Goal: Information Seeking & Learning: Learn about a topic

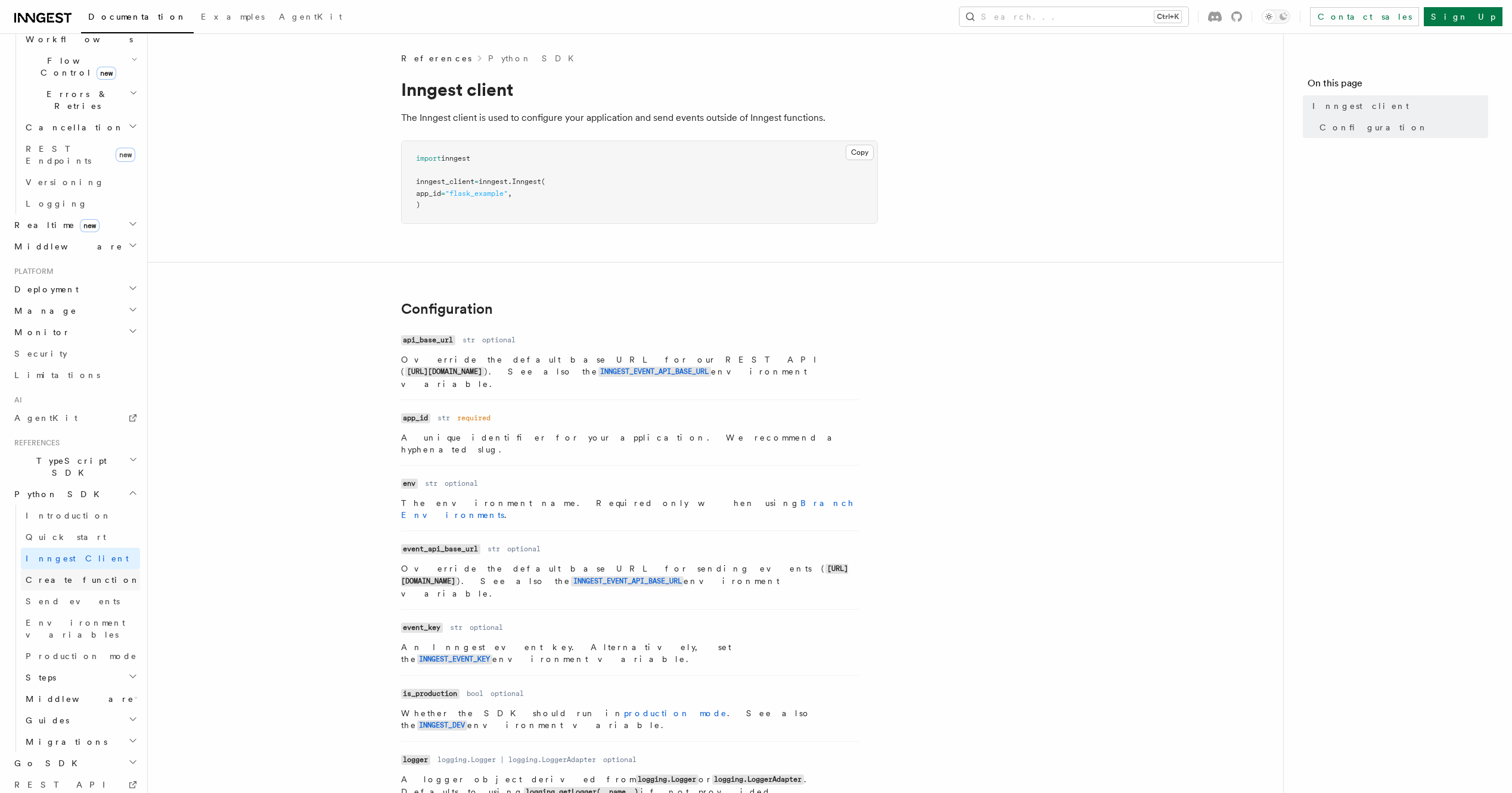
click at [58, 575] on span "Create function" at bounding box center [83, 580] width 114 height 9
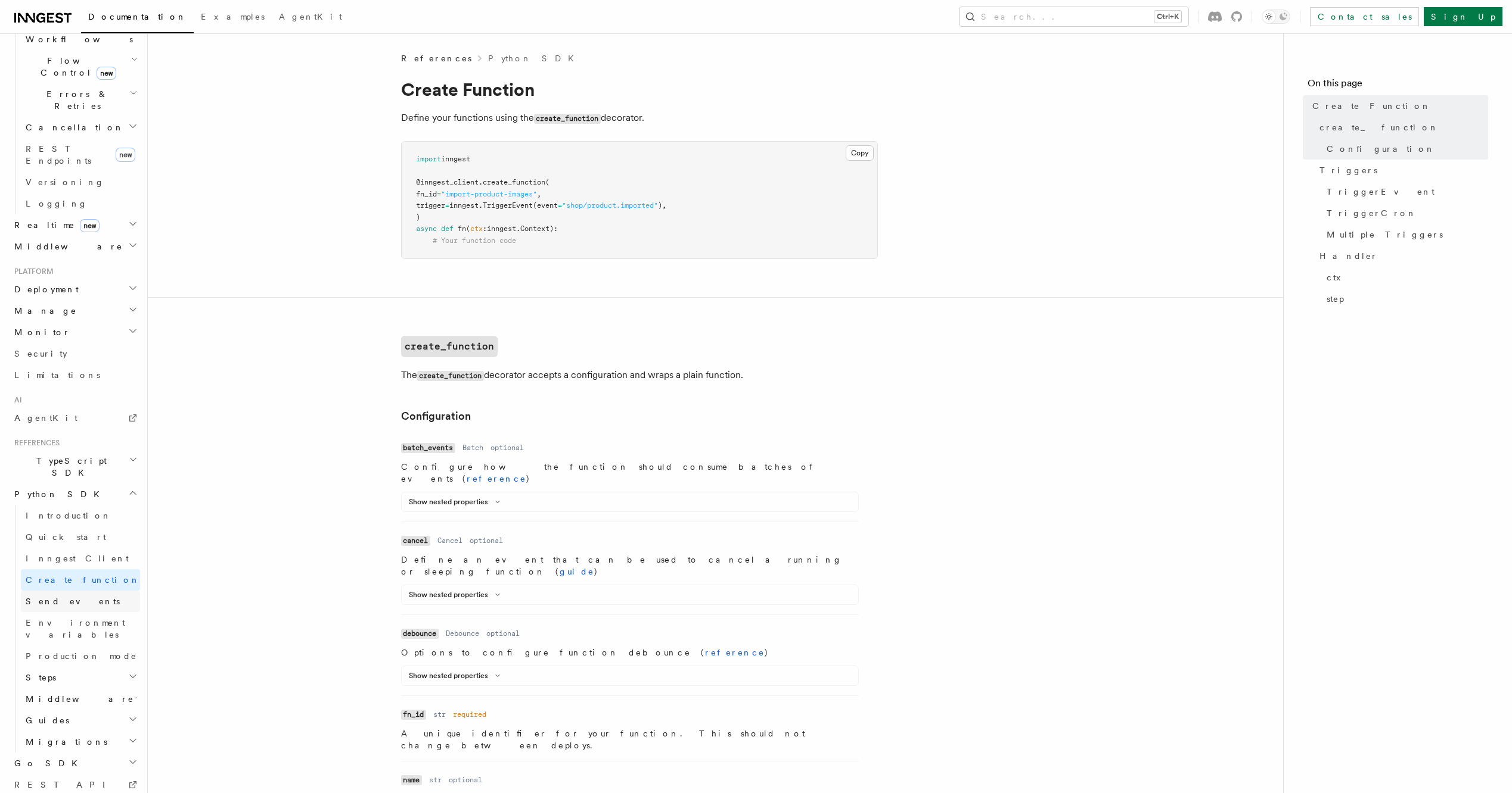
click at [60, 597] on span "Send events" at bounding box center [73, 601] width 94 height 9
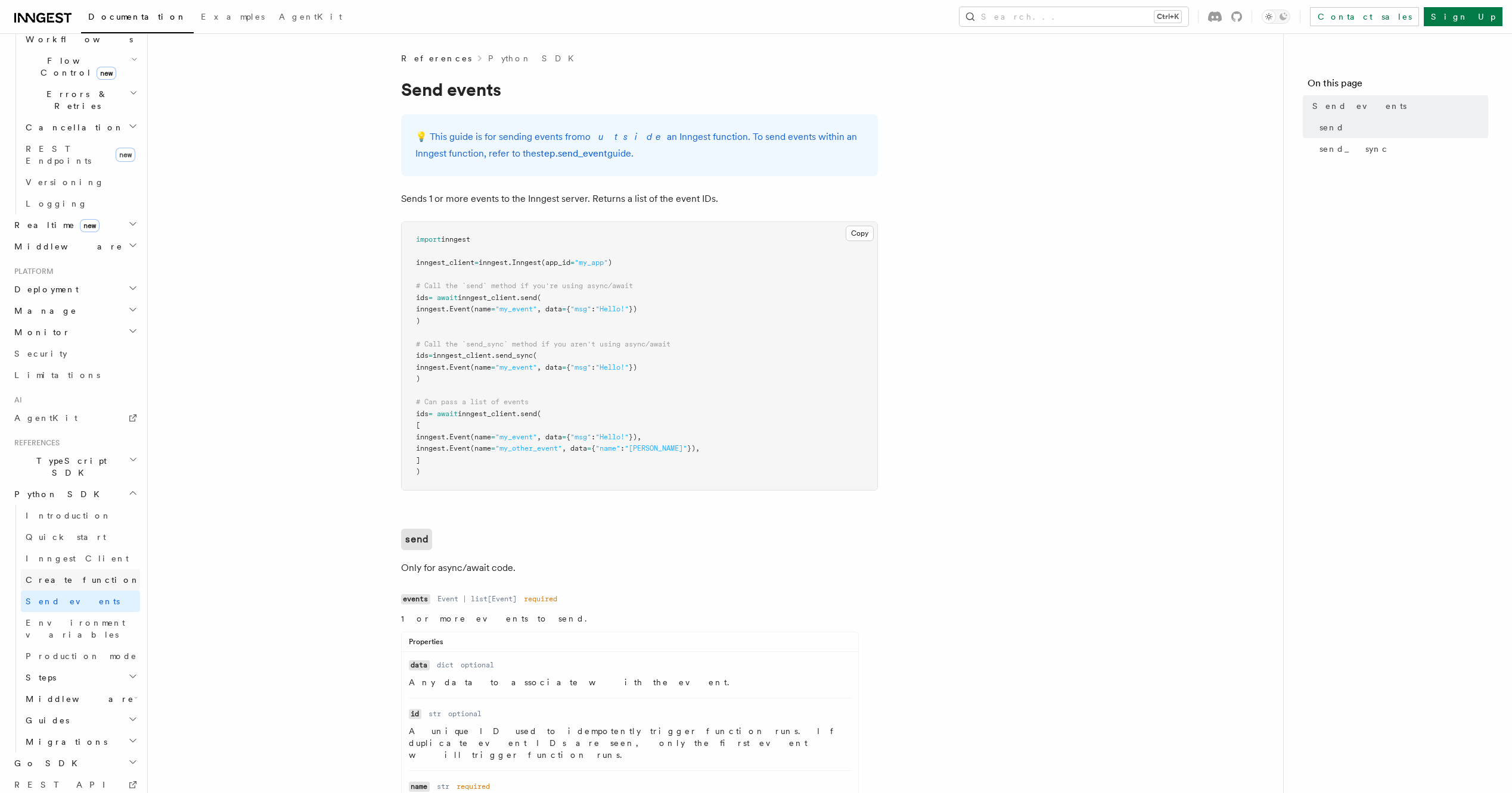
click at [83, 575] on span "Create function" at bounding box center [83, 580] width 114 height 9
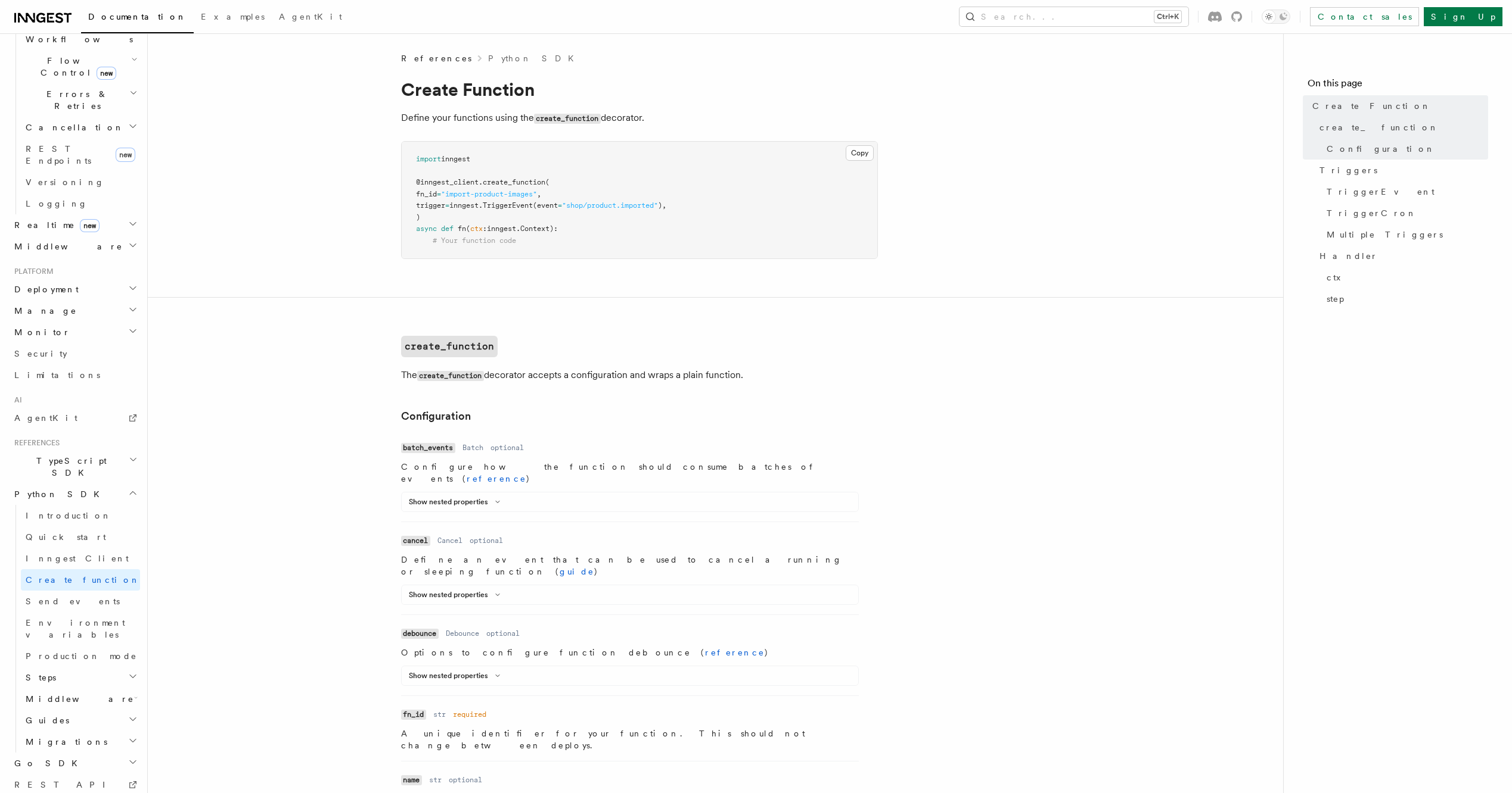
click at [527, 205] on span "TriggerEvent" at bounding box center [508, 205] width 50 height 9
copy span "TriggerEvent"
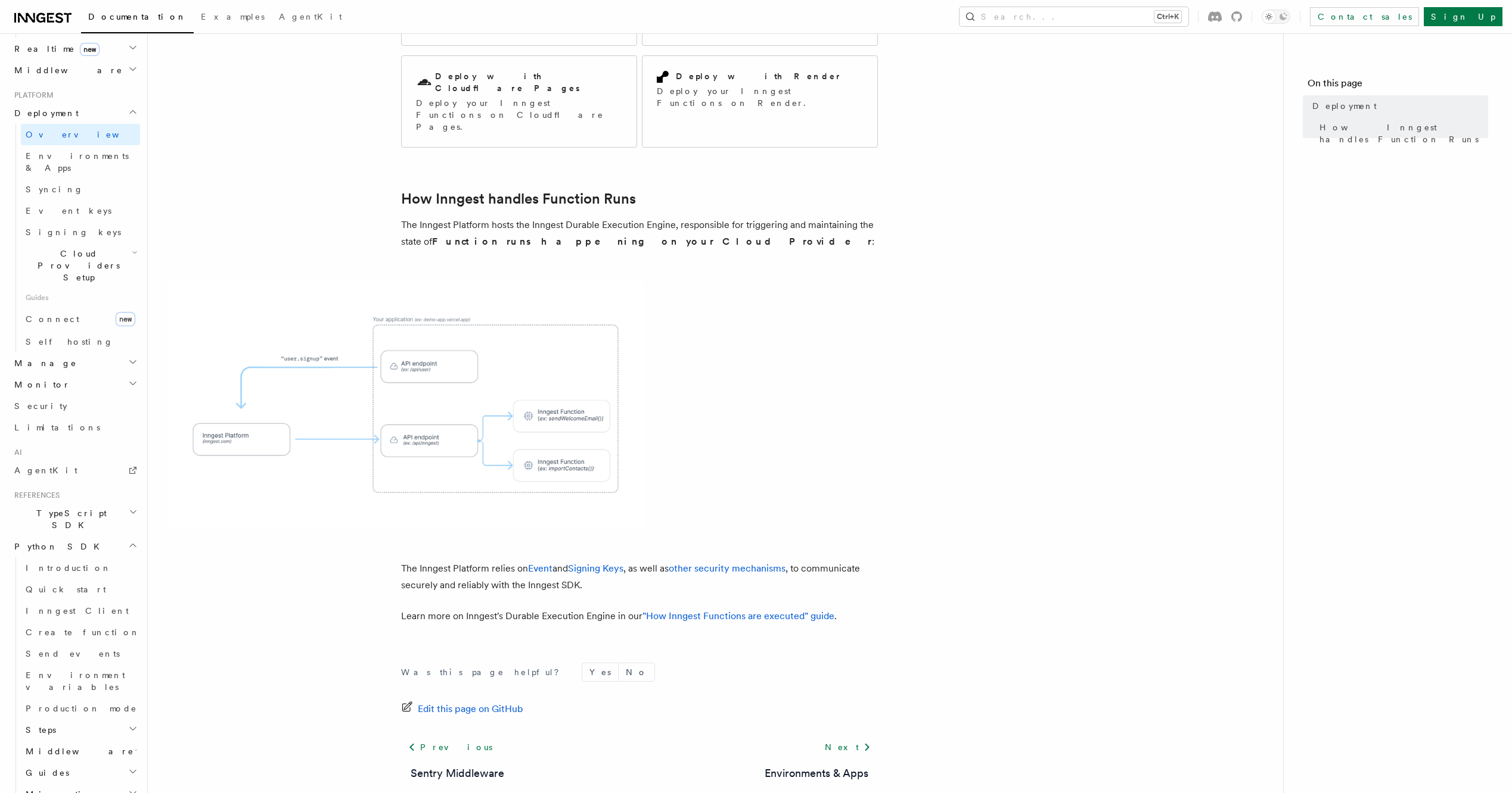
scroll to position [223, 0]
click at [121, 784] on h2 "Migrations" at bounding box center [80, 794] width 119 height 22
click at [128, 767] on icon "button" at bounding box center [132, 771] width 9 height 9
click at [134, 746] on icon "button" at bounding box center [136, 750] width 4 height 9
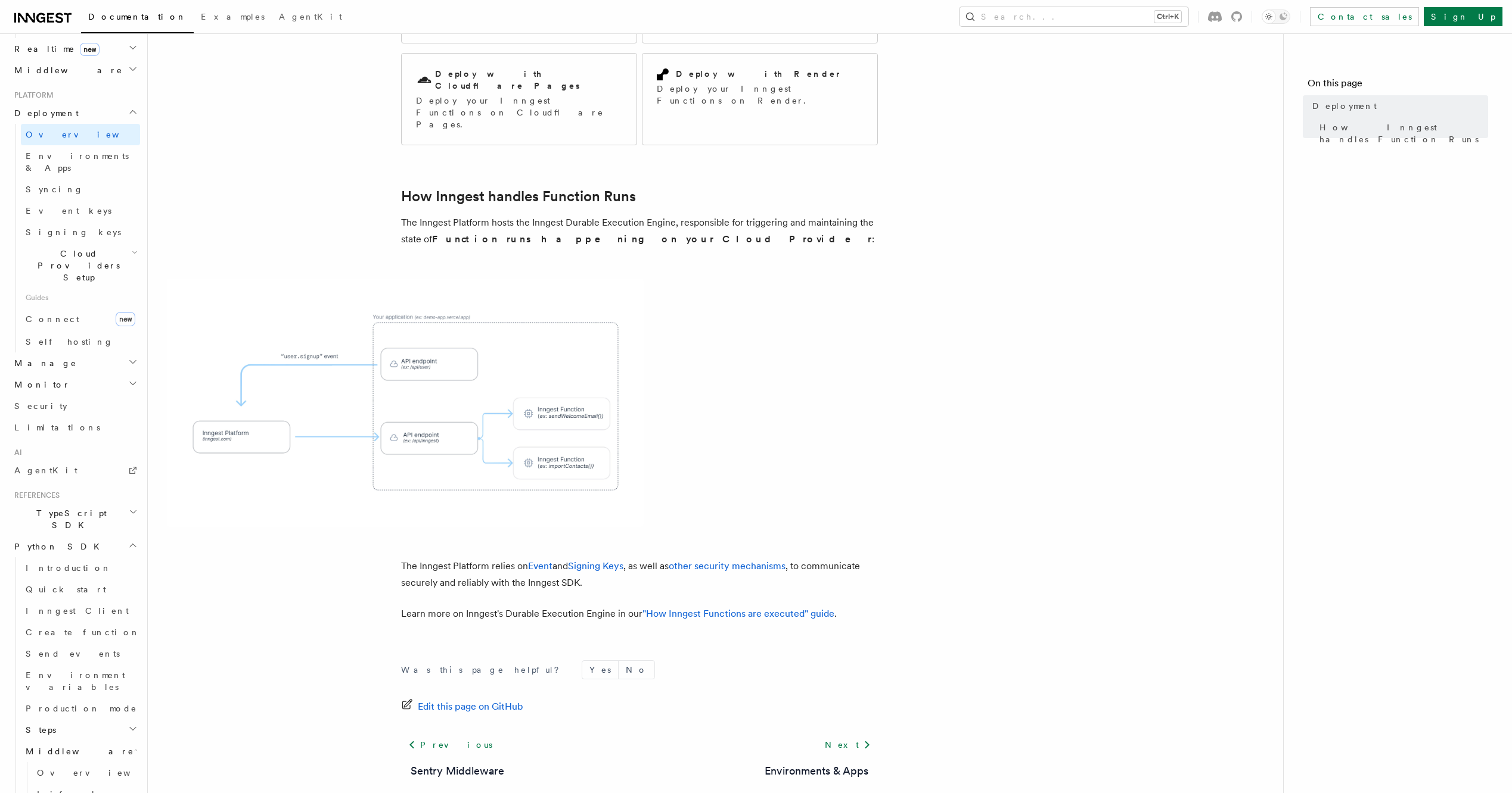
scroll to position [483, 0]
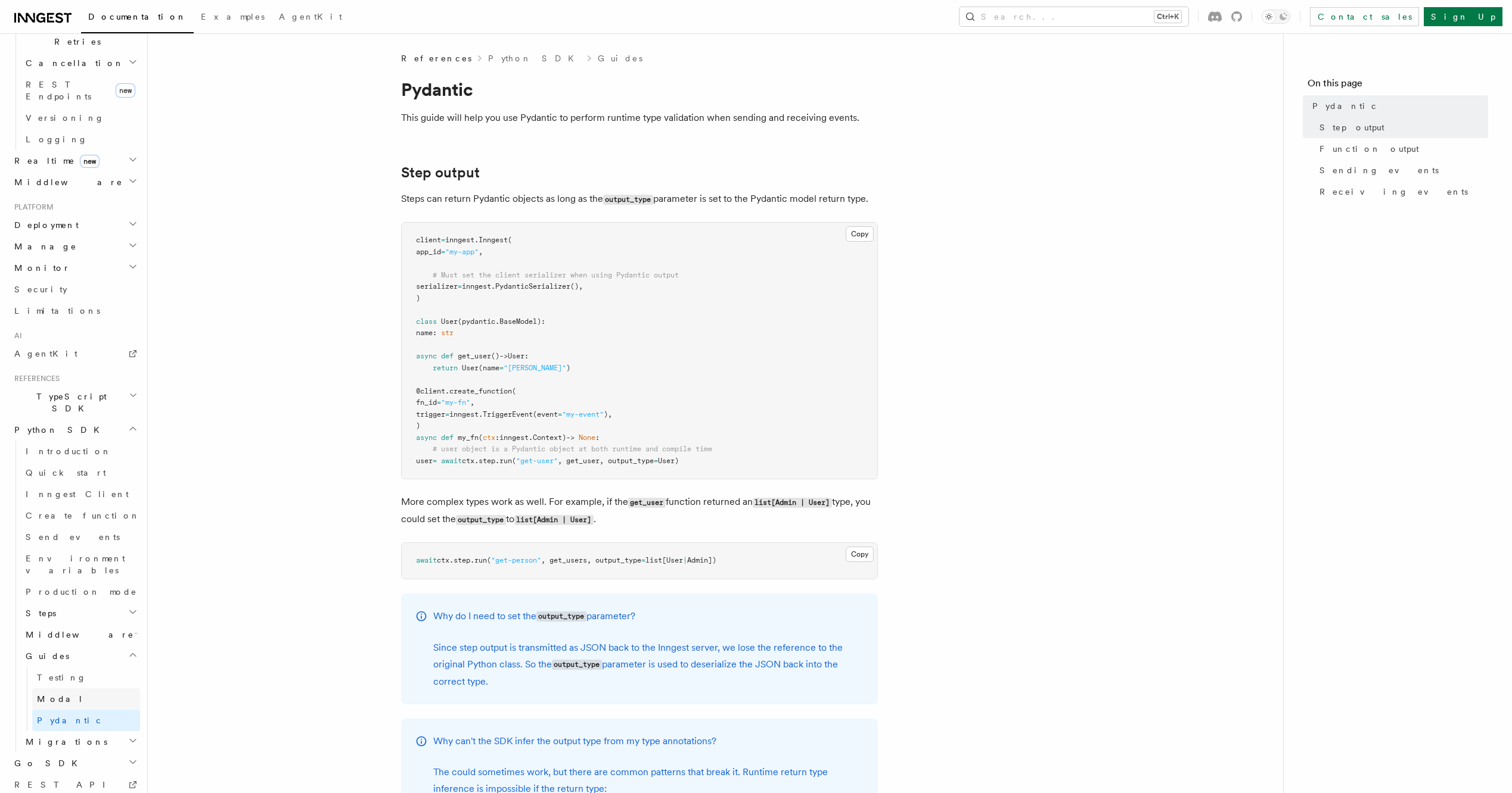
click at [65, 689] on link "Modal" at bounding box center [86, 700] width 108 height 22
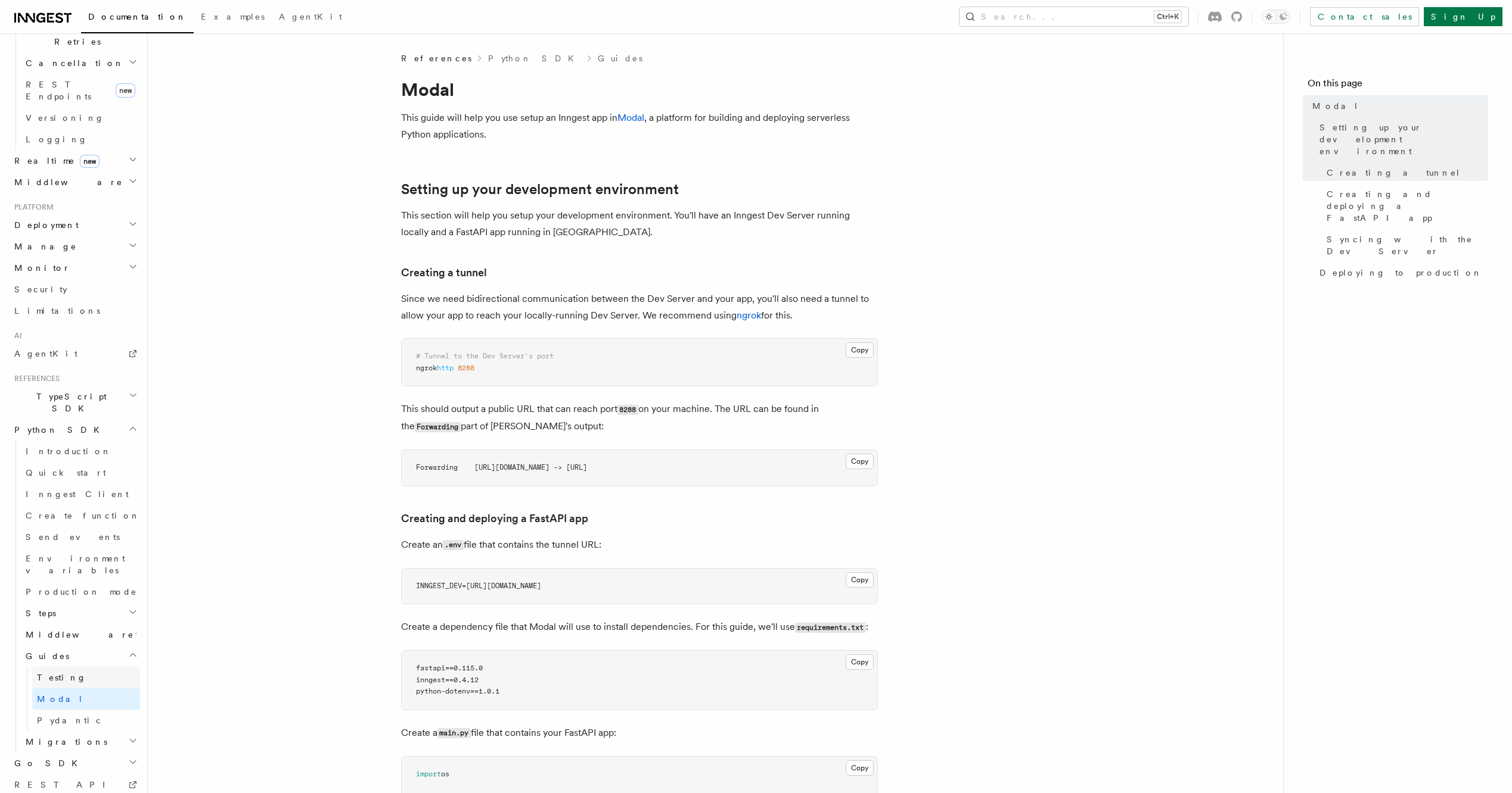
click at [73, 667] on link "Testing" at bounding box center [86, 678] width 108 height 22
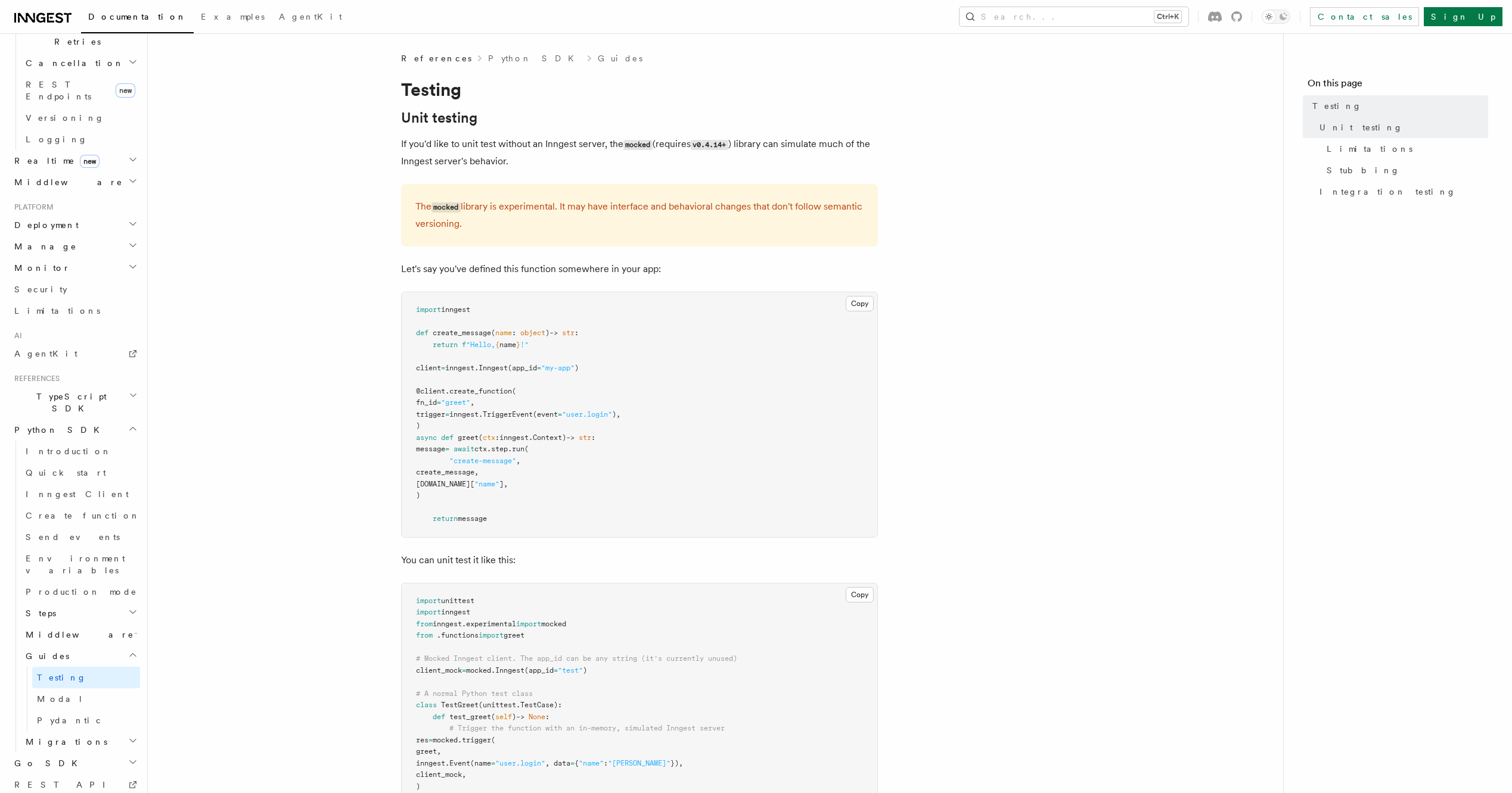
click at [128, 650] on icon "button" at bounding box center [132, 654] width 9 height 9
click at [124, 612] on link "Environment variables" at bounding box center [80, 629] width 119 height 33
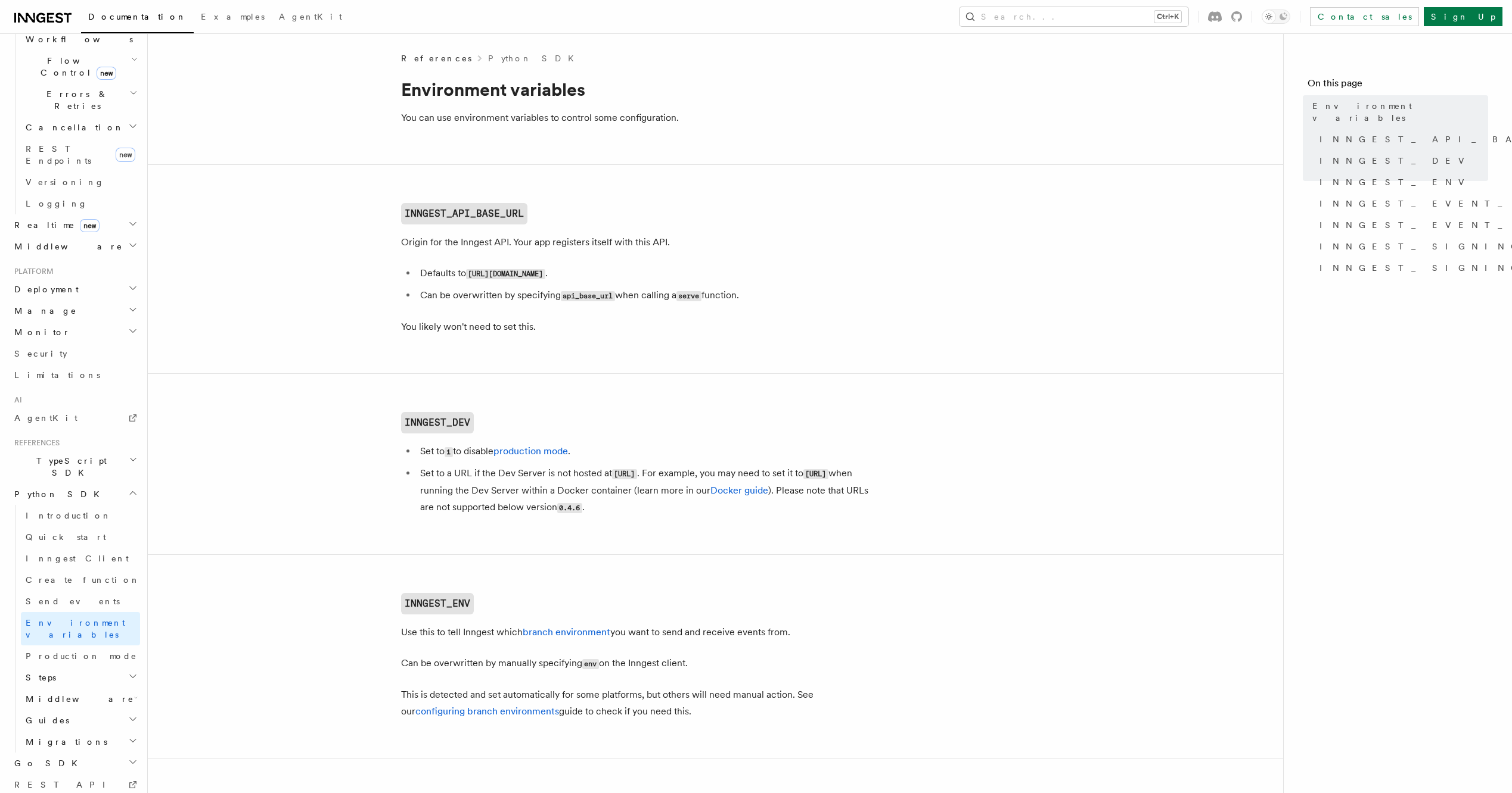
click at [134, 693] on icon "button" at bounding box center [136, 697] width 4 height 9
click at [128, 758] on icon "button" at bounding box center [132, 762] width 9 height 9
click at [82, 710] on link "Overview" at bounding box center [86, 720] width 108 height 22
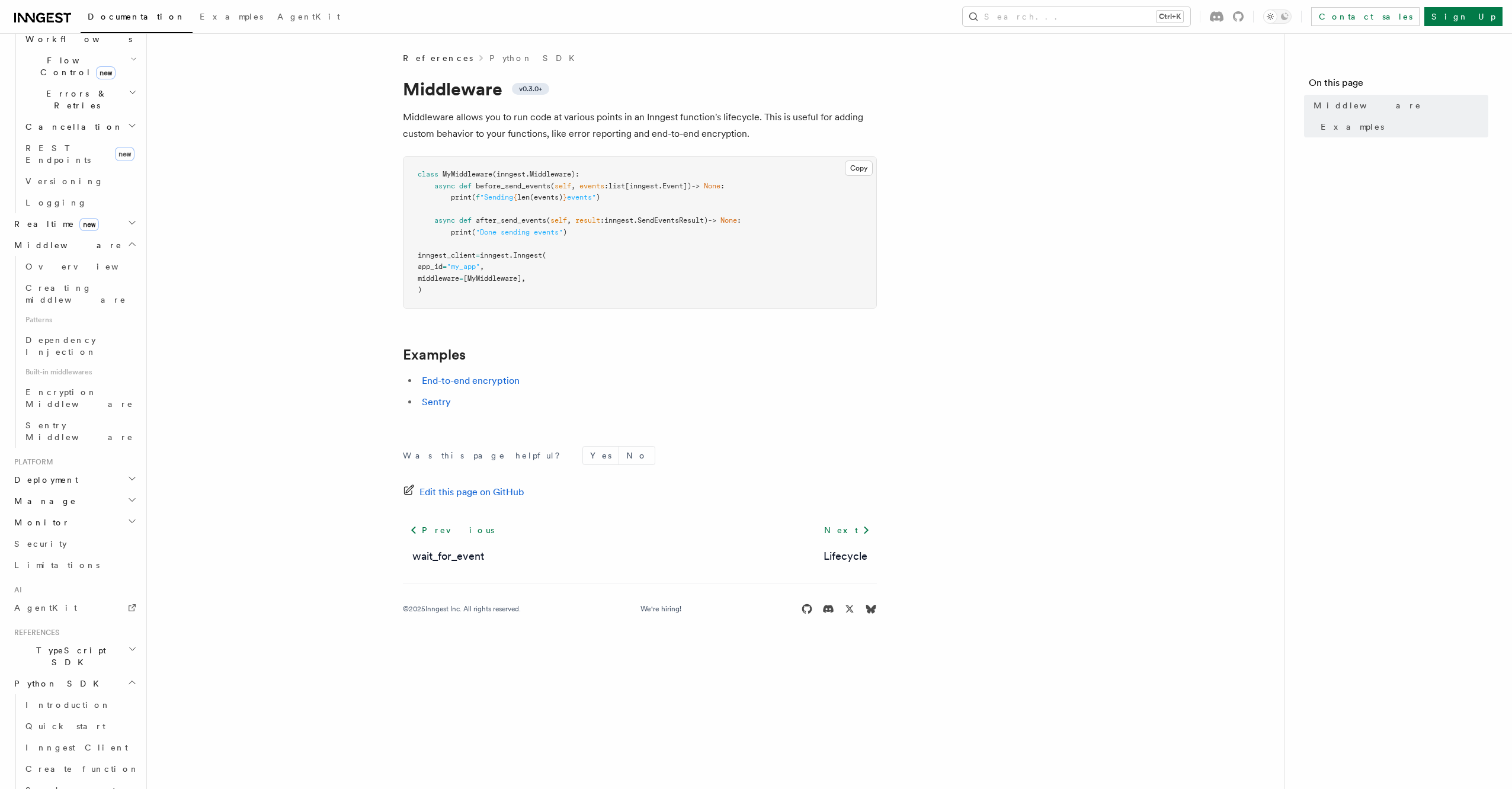
drag, startPoint x: 129, startPoint y: 500, endPoint x: 143, endPoint y: 500, distance: 14.0
click at [143, 500] on header "Search... Documentation Examples AgentKit Home Quick start Next.js Node.js Pyth…" at bounding box center [74, 411] width 147 height 756
click at [75, 663] on span "Production mode" at bounding box center [81, 667] width 111 height 9
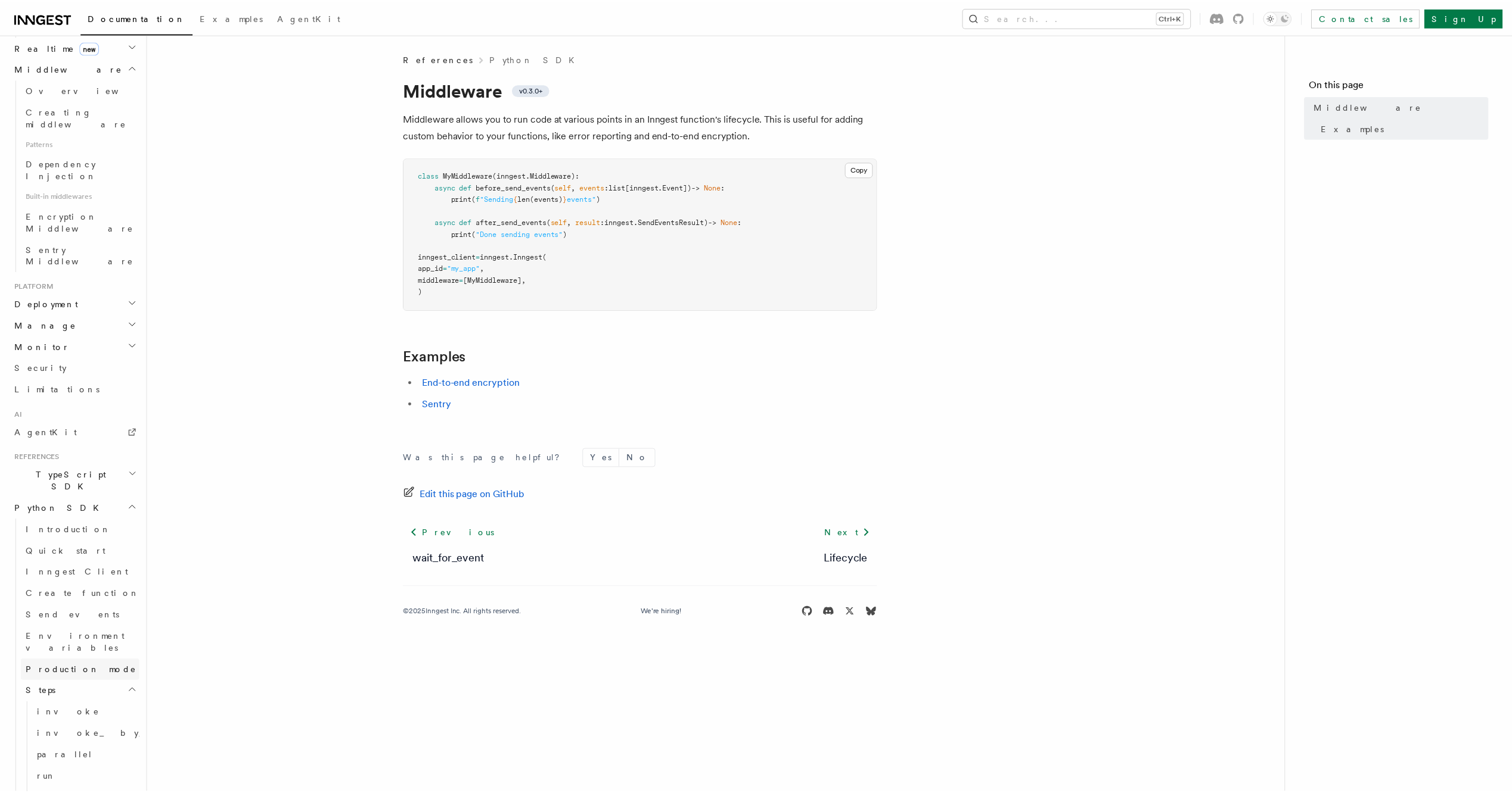
scroll to position [419, 0]
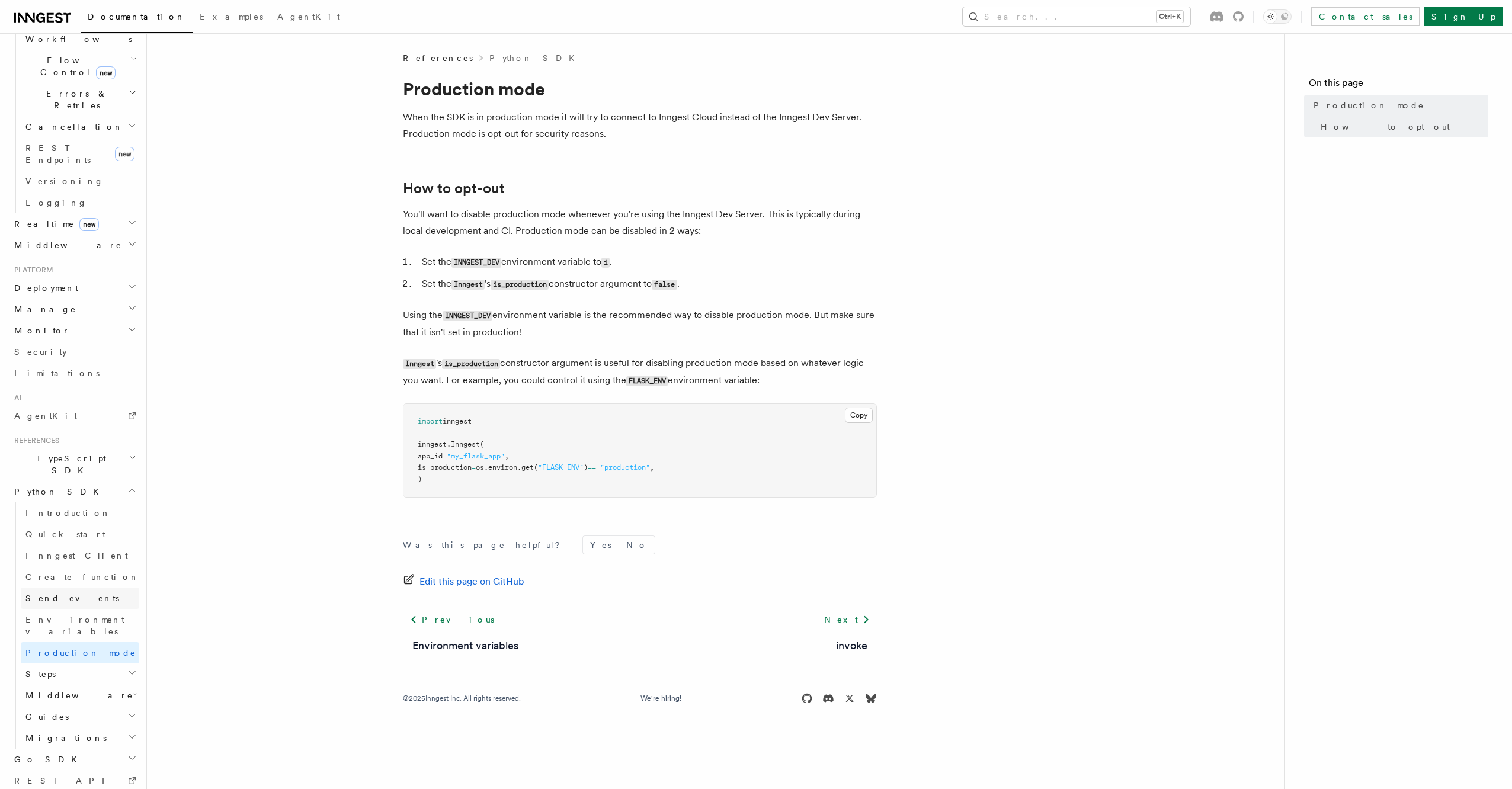
click at [79, 588] on link "Send events" at bounding box center [80, 599] width 119 height 21
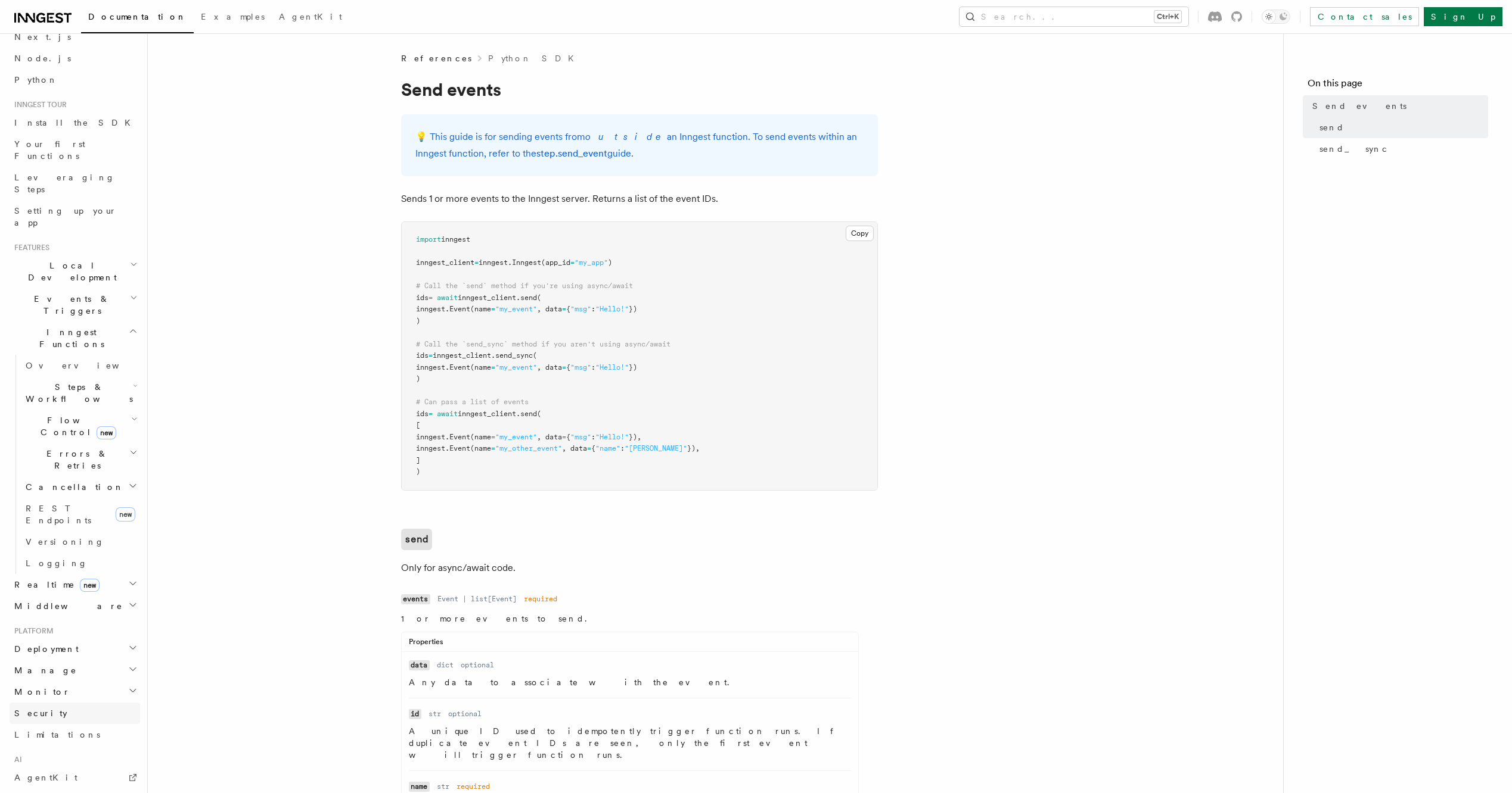
scroll to position [2, 0]
click at [99, 312] on h2 "Local Development" at bounding box center [75, 328] width 131 height 33
click at [73, 346] on link "Overview" at bounding box center [80, 356] width 119 height 22
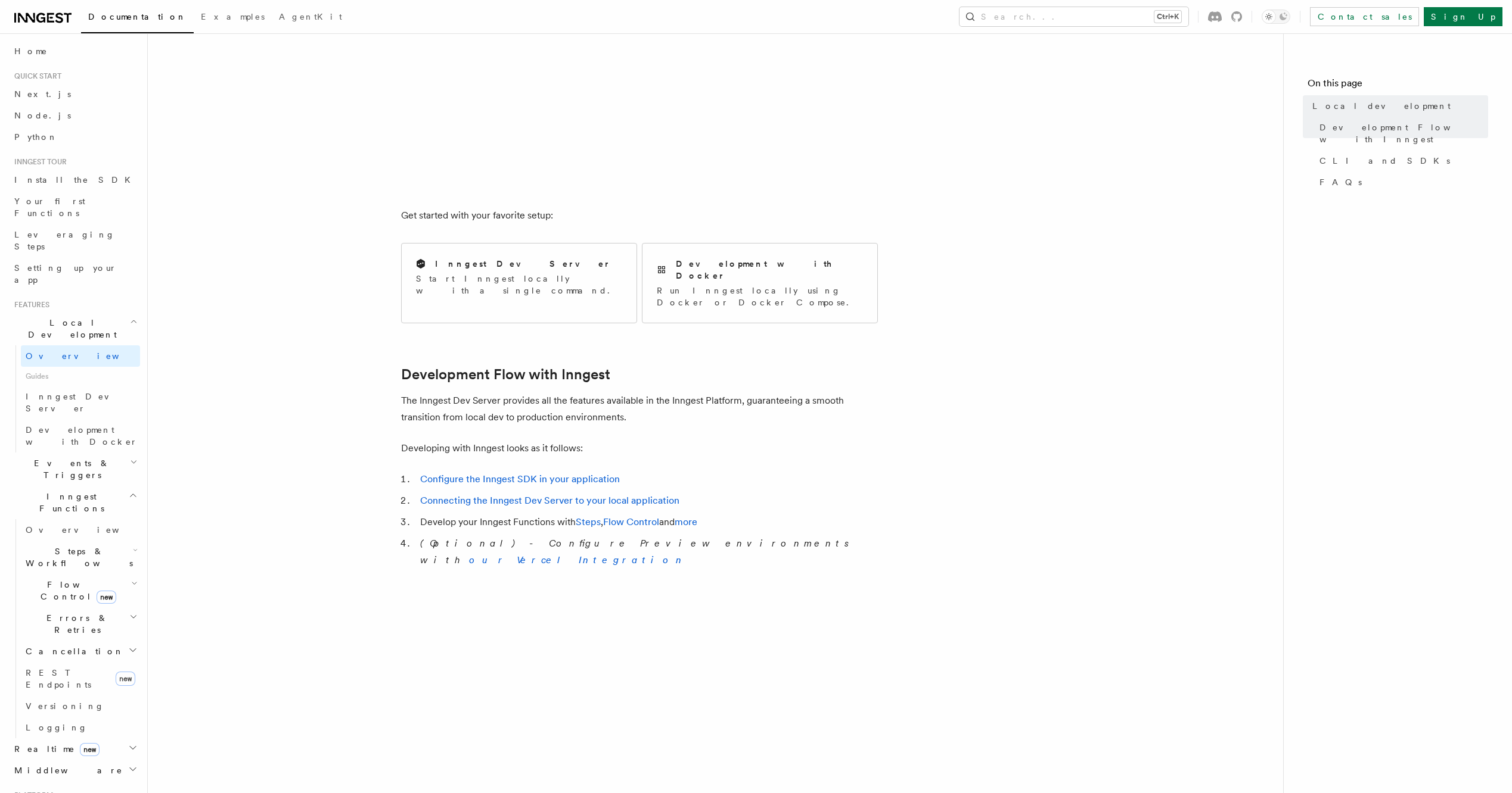
scroll to position [357, 0]
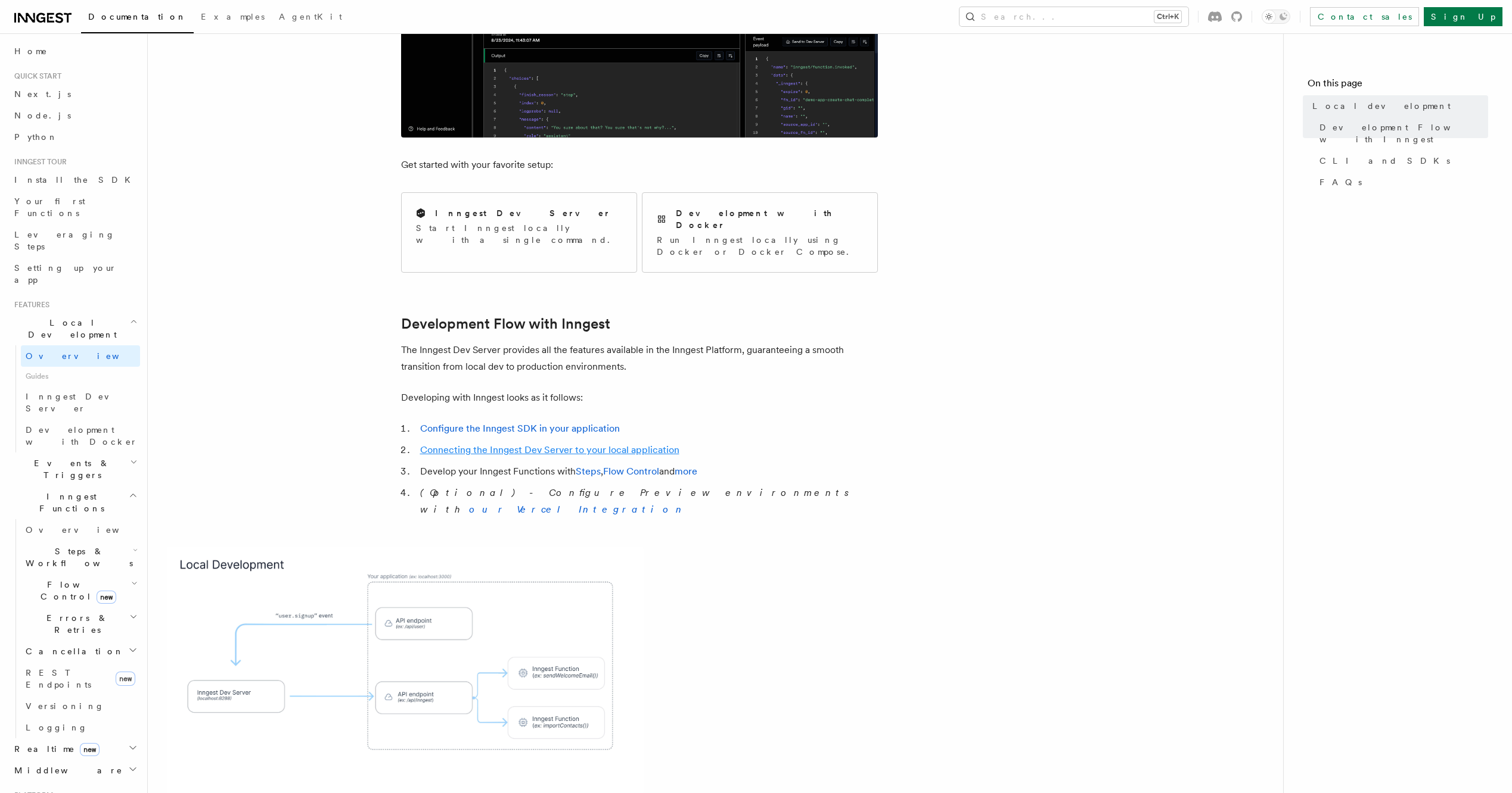
click at [573, 445] on link "Connecting the Inngest Dev Server to your local application" at bounding box center [550, 450] width 259 height 11
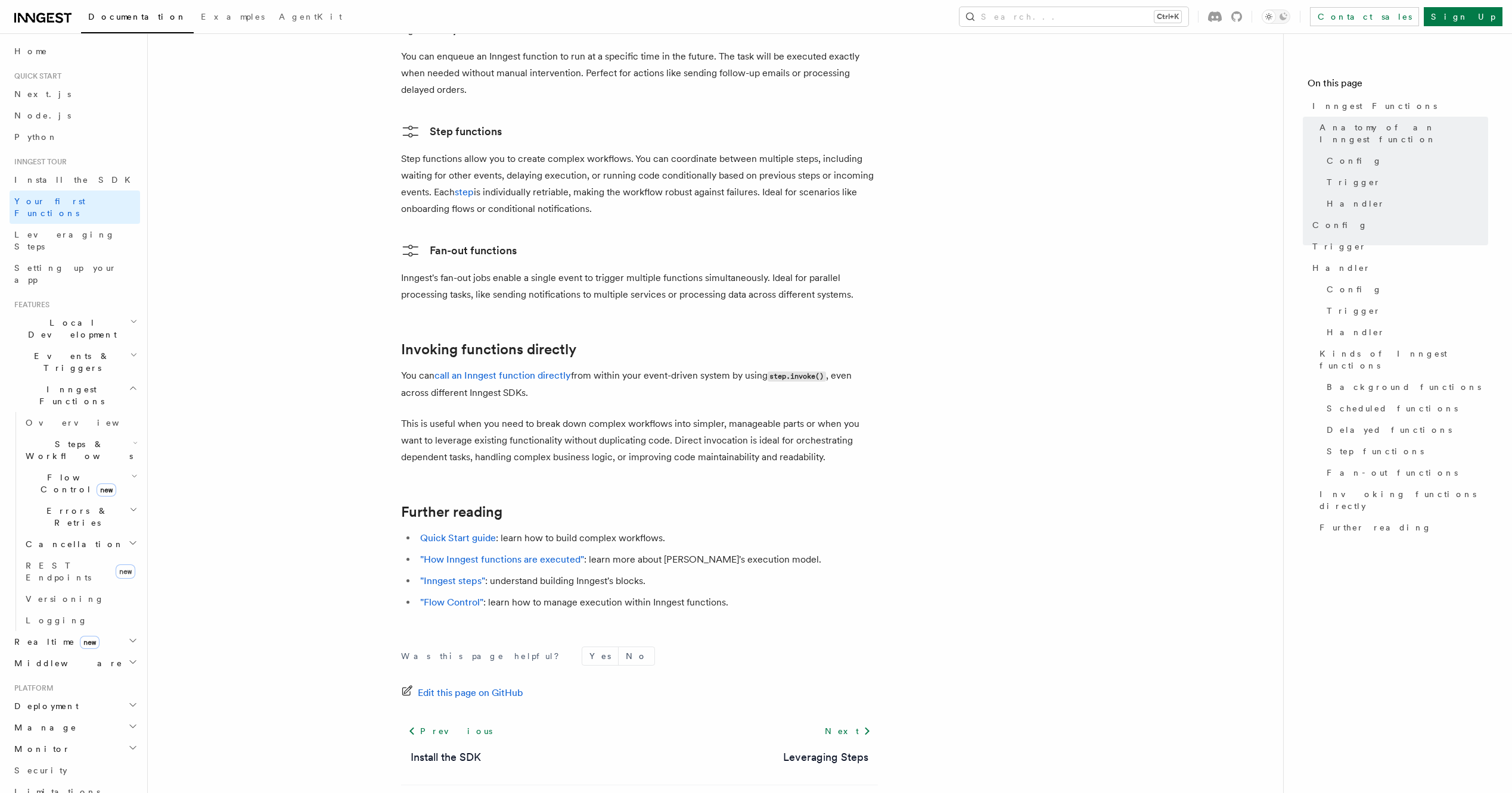
scroll to position [2195, 0]
click at [60, 229] on link "Leveraging Steps" at bounding box center [75, 241] width 131 height 33
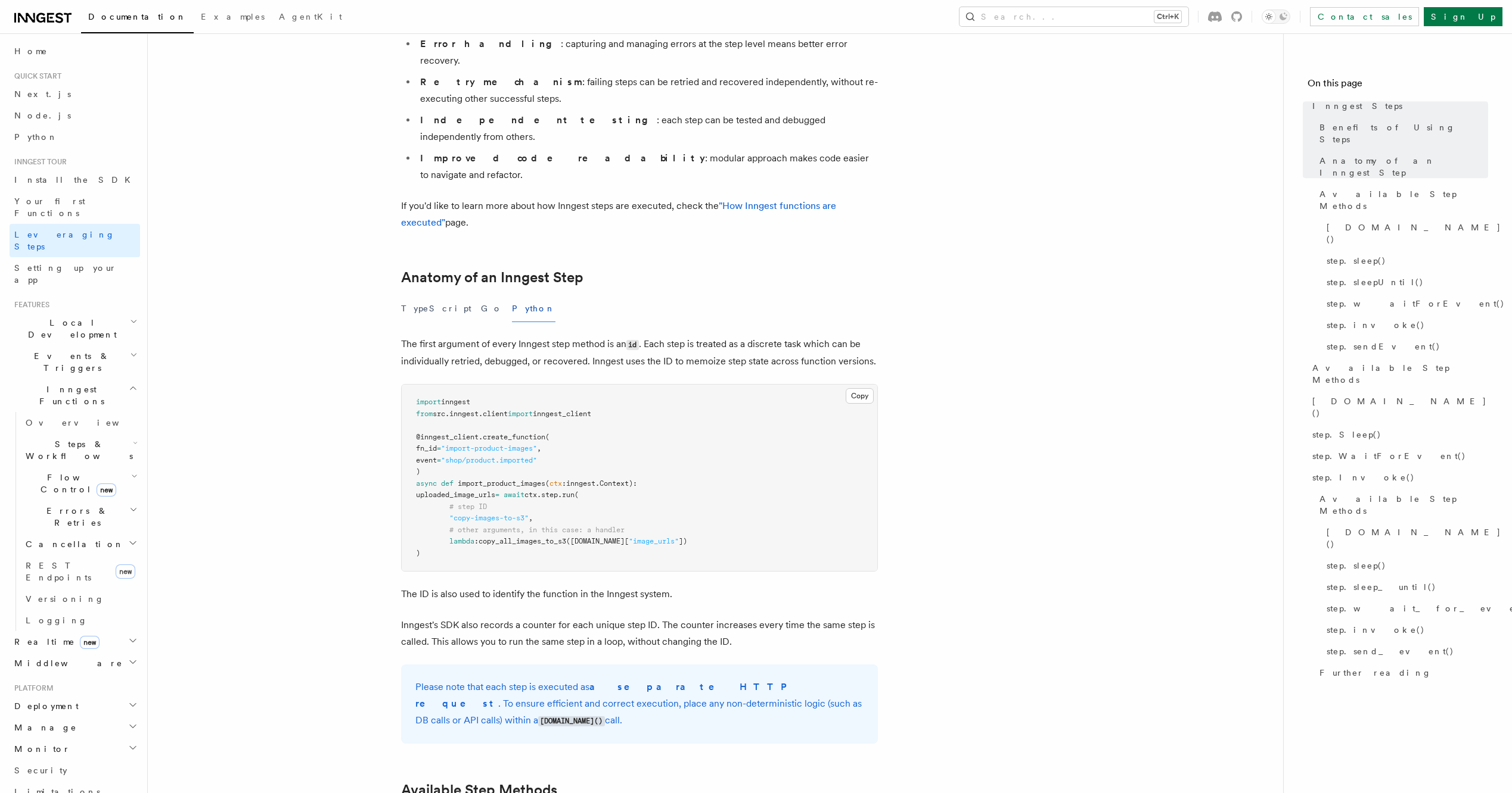
scroll to position [298, 0]
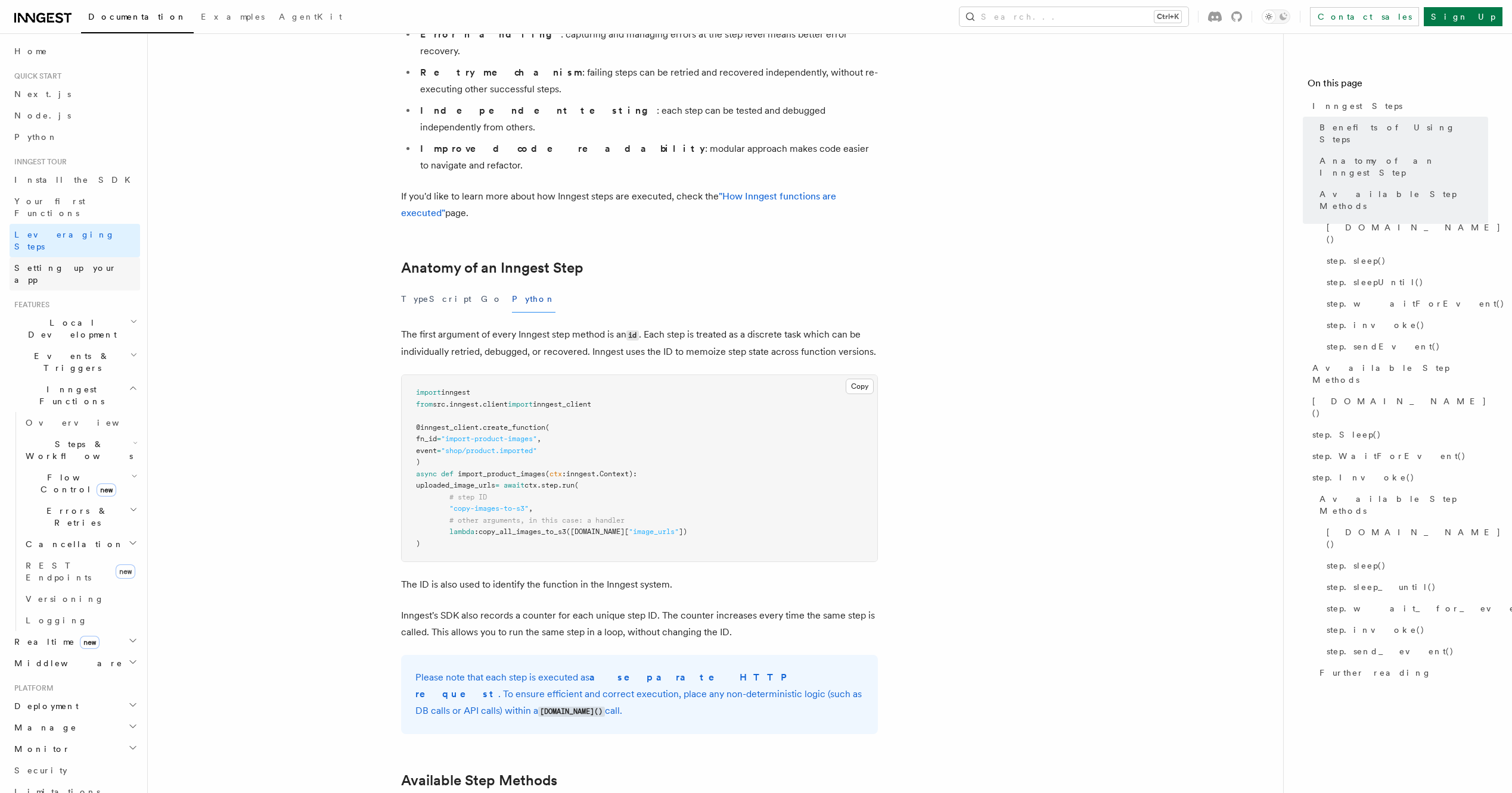
click at [85, 257] on link "Setting up your app" at bounding box center [75, 274] width 131 height 33
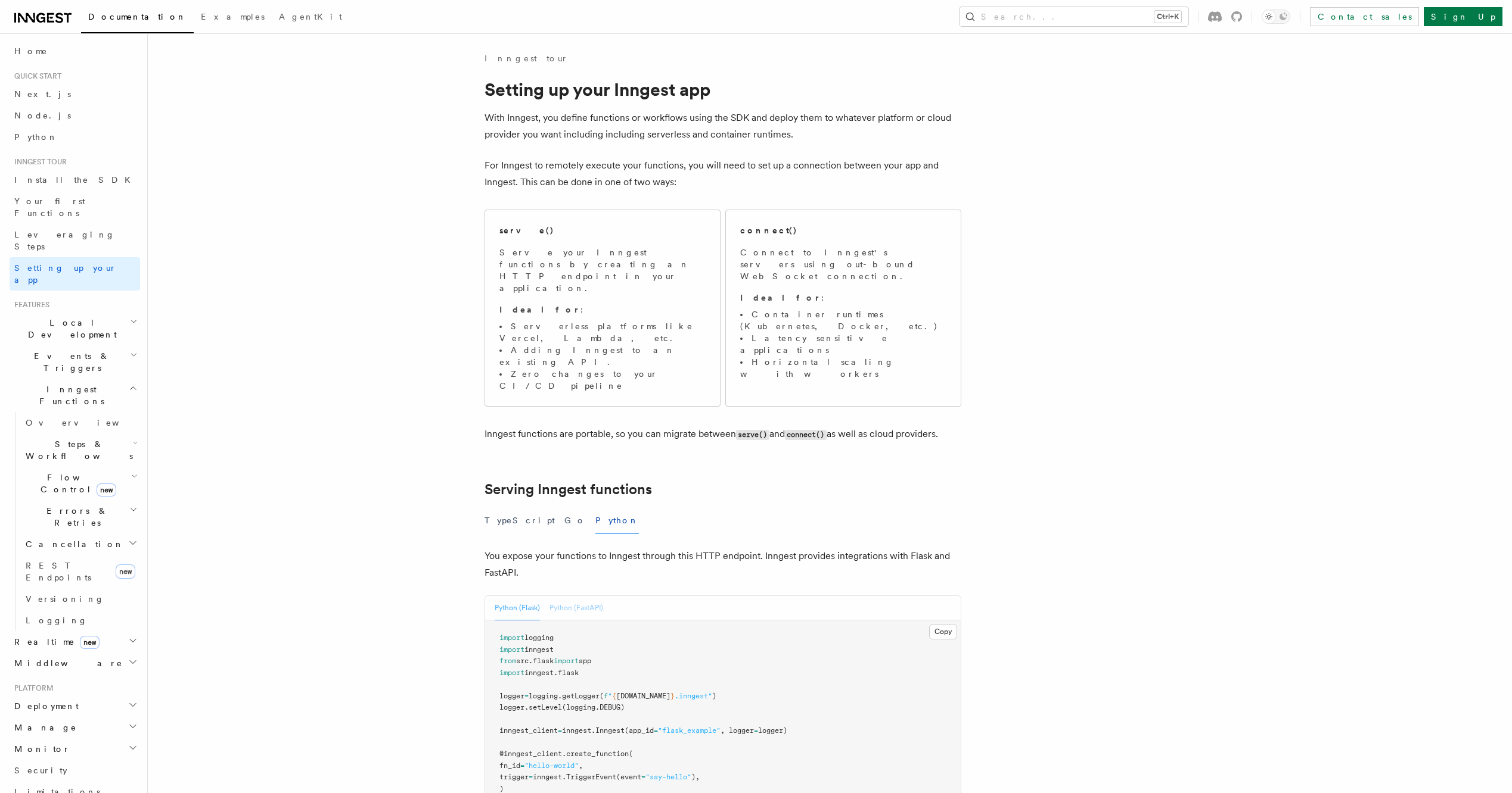
click at [576, 596] on button "Python (FastAPI)" at bounding box center [576, 608] width 54 height 24
click at [130, 661] on icon "button" at bounding box center [133, 662] width 6 height 3
click at [128, 657] on icon "button" at bounding box center [132, 662] width 9 height 9
click at [128, 636] on icon "button" at bounding box center [132, 641] width 9 height 9
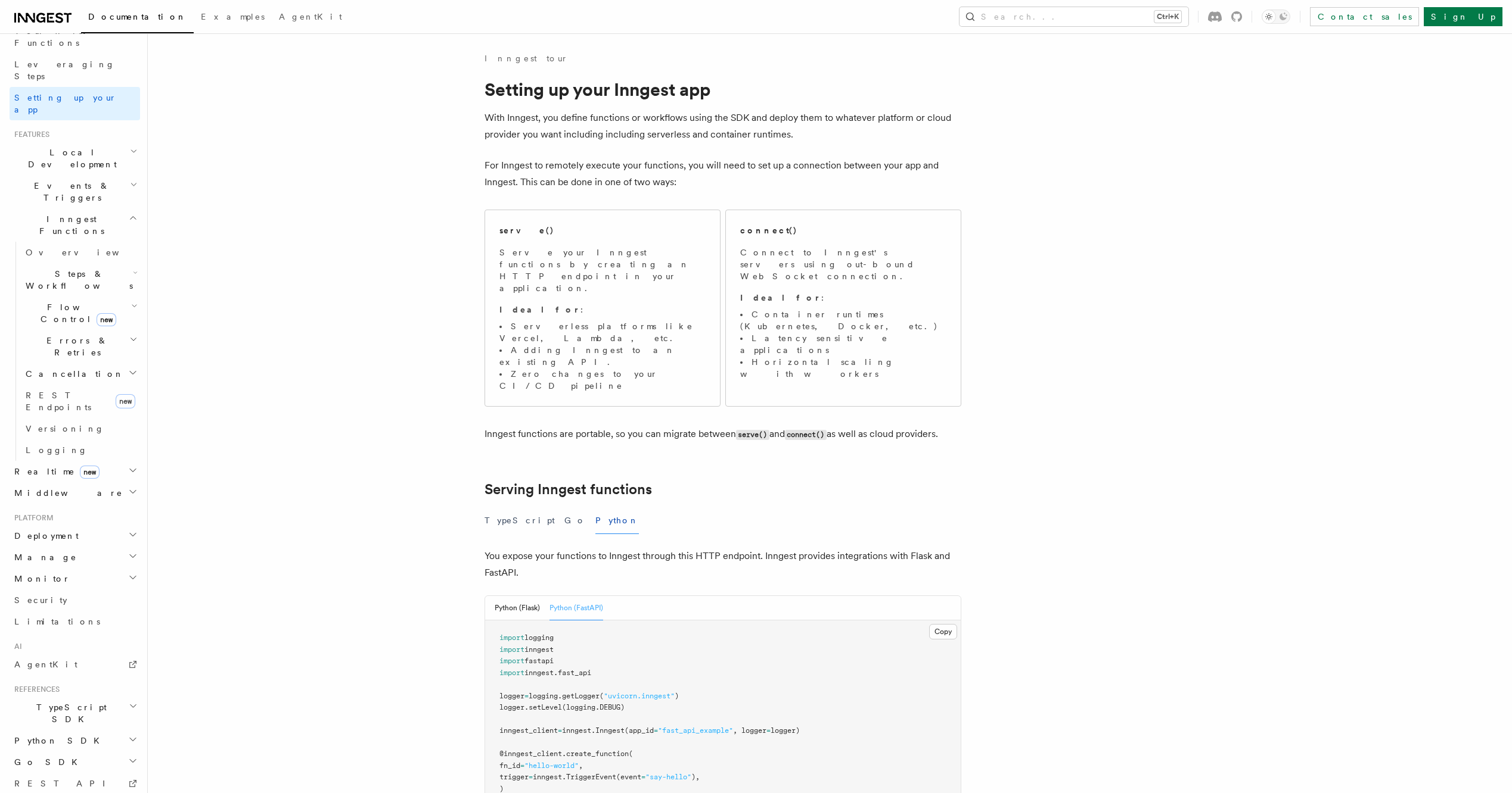
scroll to position [183, 0]
click at [128, 724] on icon "button" at bounding box center [132, 728] width 9 height 9
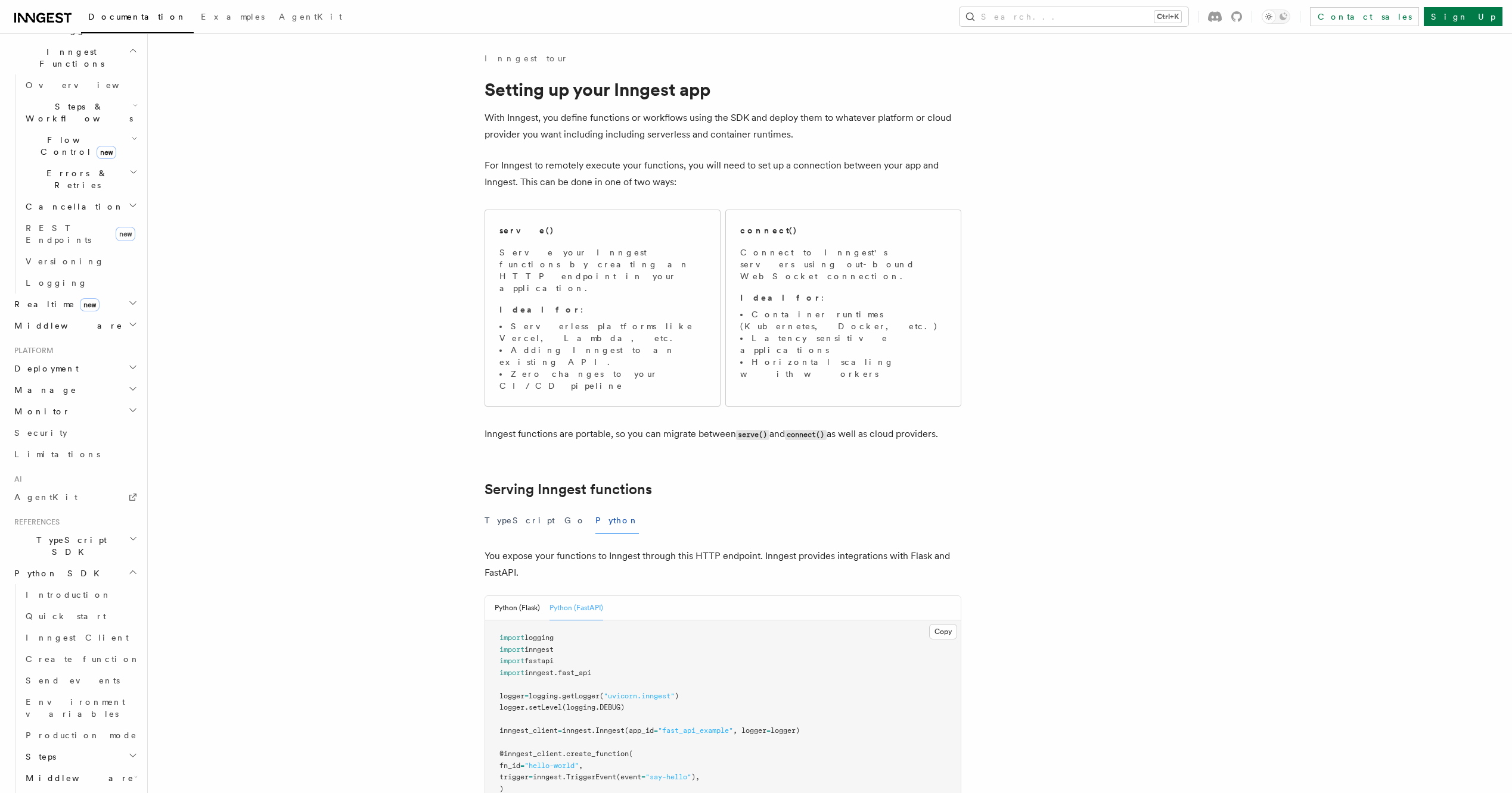
scroll to position [419, 0]
click at [128, 672] on icon "button" at bounding box center [132, 676] width 9 height 9
click at [128, 736] on icon "button" at bounding box center [132, 741] width 9 height 9
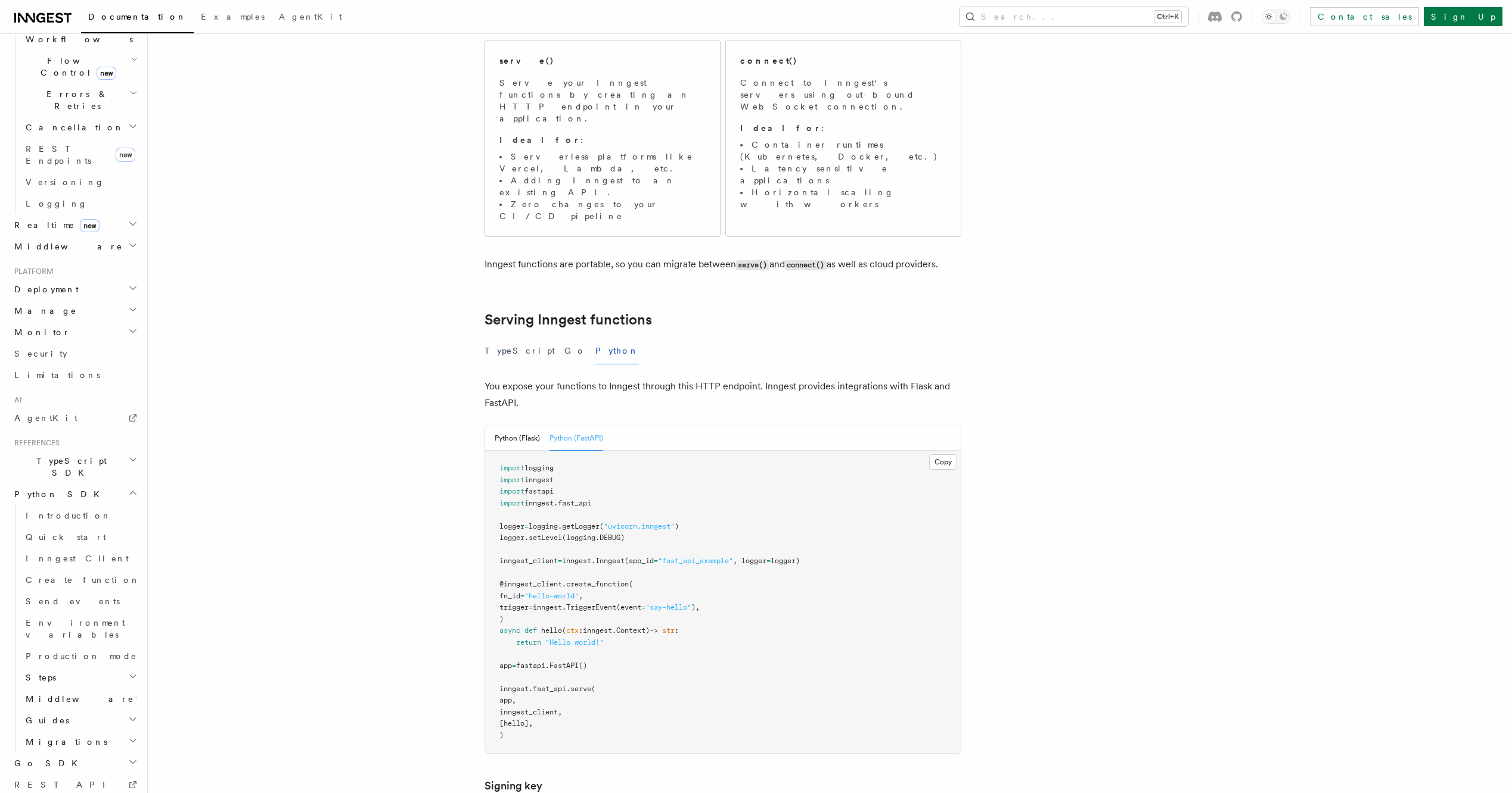
scroll to position [238, 0]
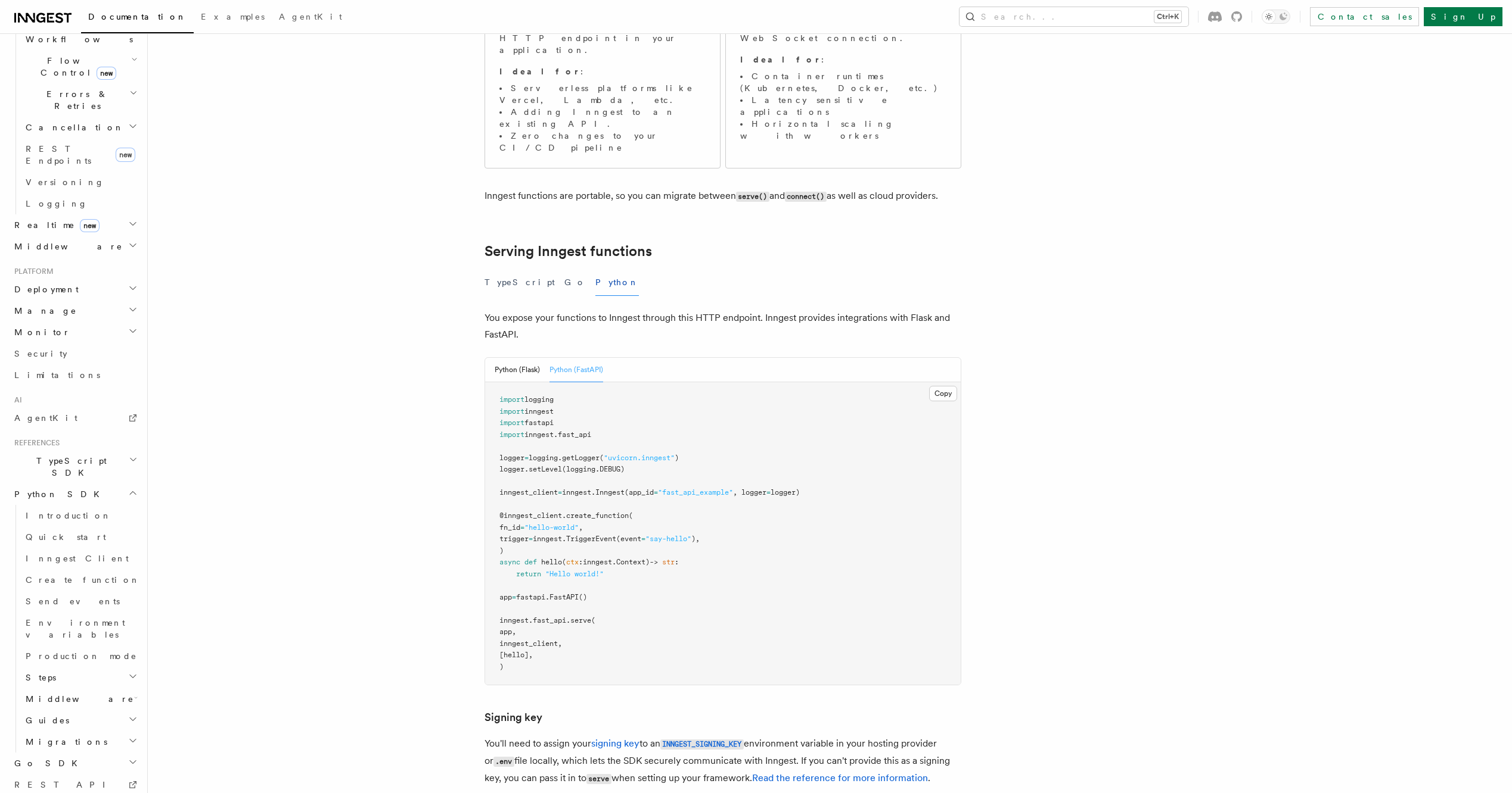
click at [106, 771] on span "Creating Workflow Actions" at bounding box center [78, 787] width 103 height 33
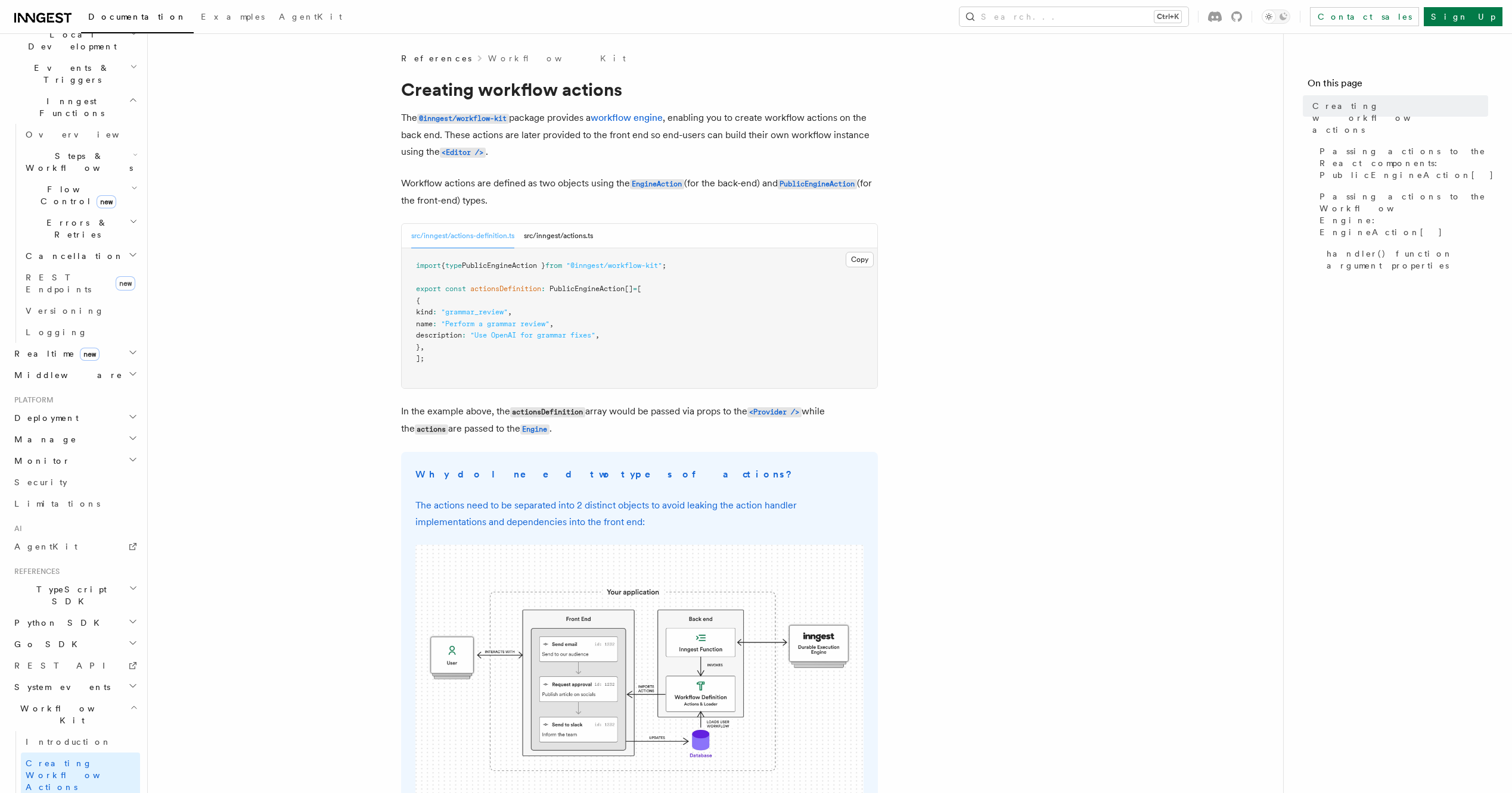
click at [130, 702] on icon "button" at bounding box center [134, 707] width 8 height 9
click at [130, 792] on icon "button" at bounding box center [133, 794] width 6 height 3
click at [128, 789] on icon "button" at bounding box center [132, 793] width 9 height 9
click at [128, 724] on icon "button" at bounding box center [132, 728] width 9 height 9
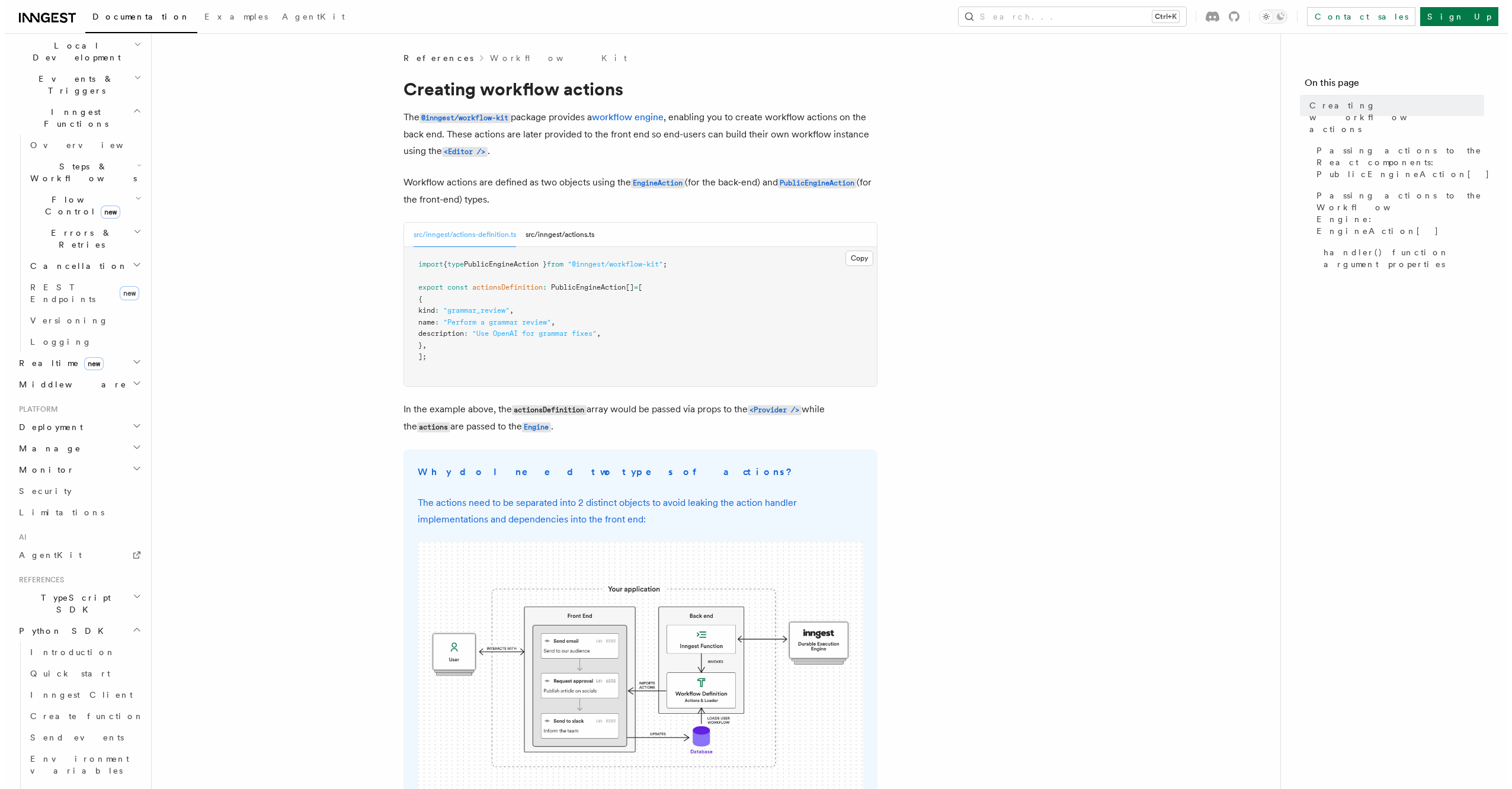
scroll to position [301, 0]
click at [89, 765] on span "Production mode" at bounding box center [81, 769] width 111 height 9
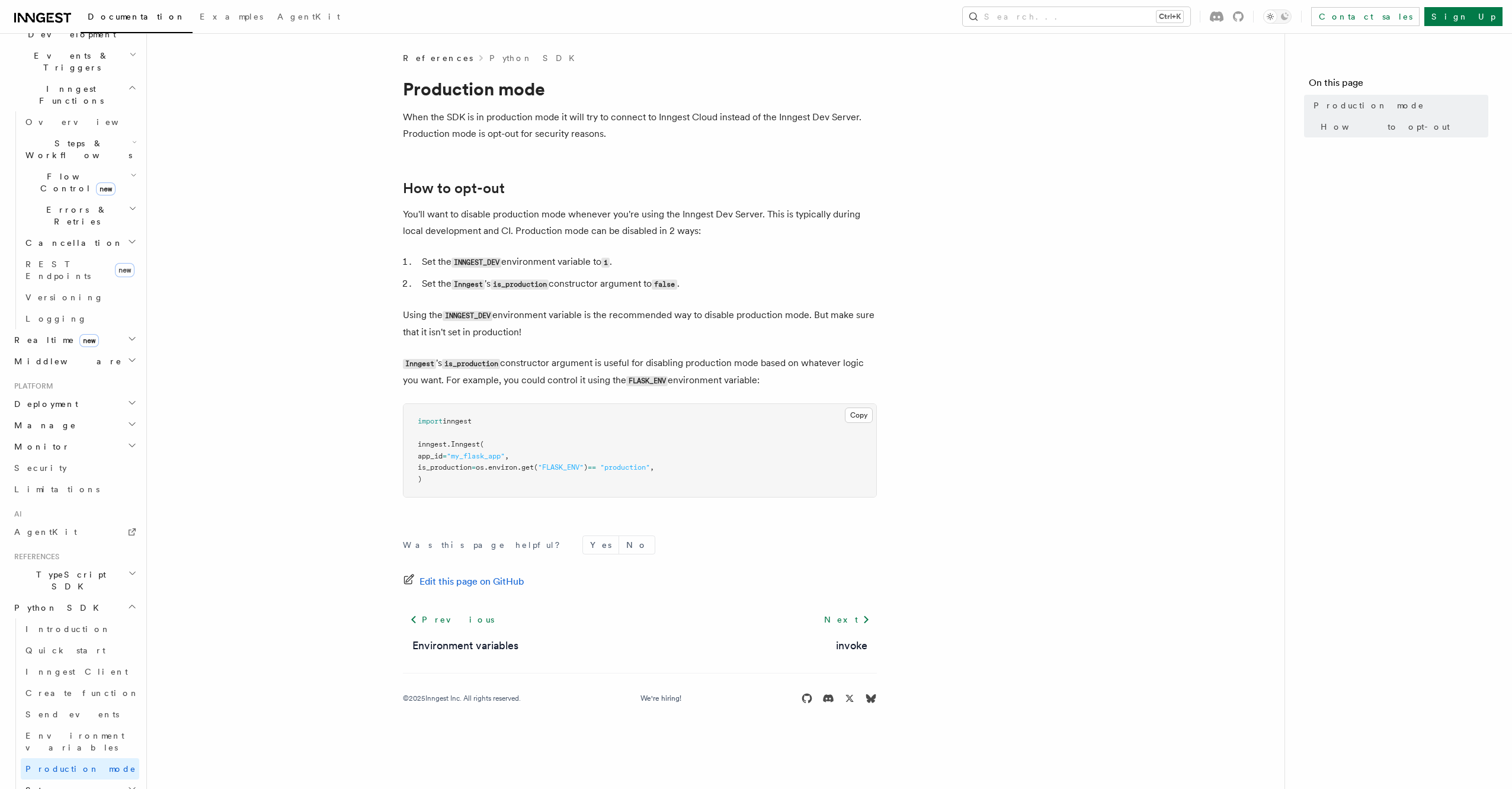
click at [107, 780] on h2 "Steps" at bounding box center [80, 790] width 119 height 21
click at [107, 789] on h2 "Middleware" at bounding box center [80, 805] width 119 height 21
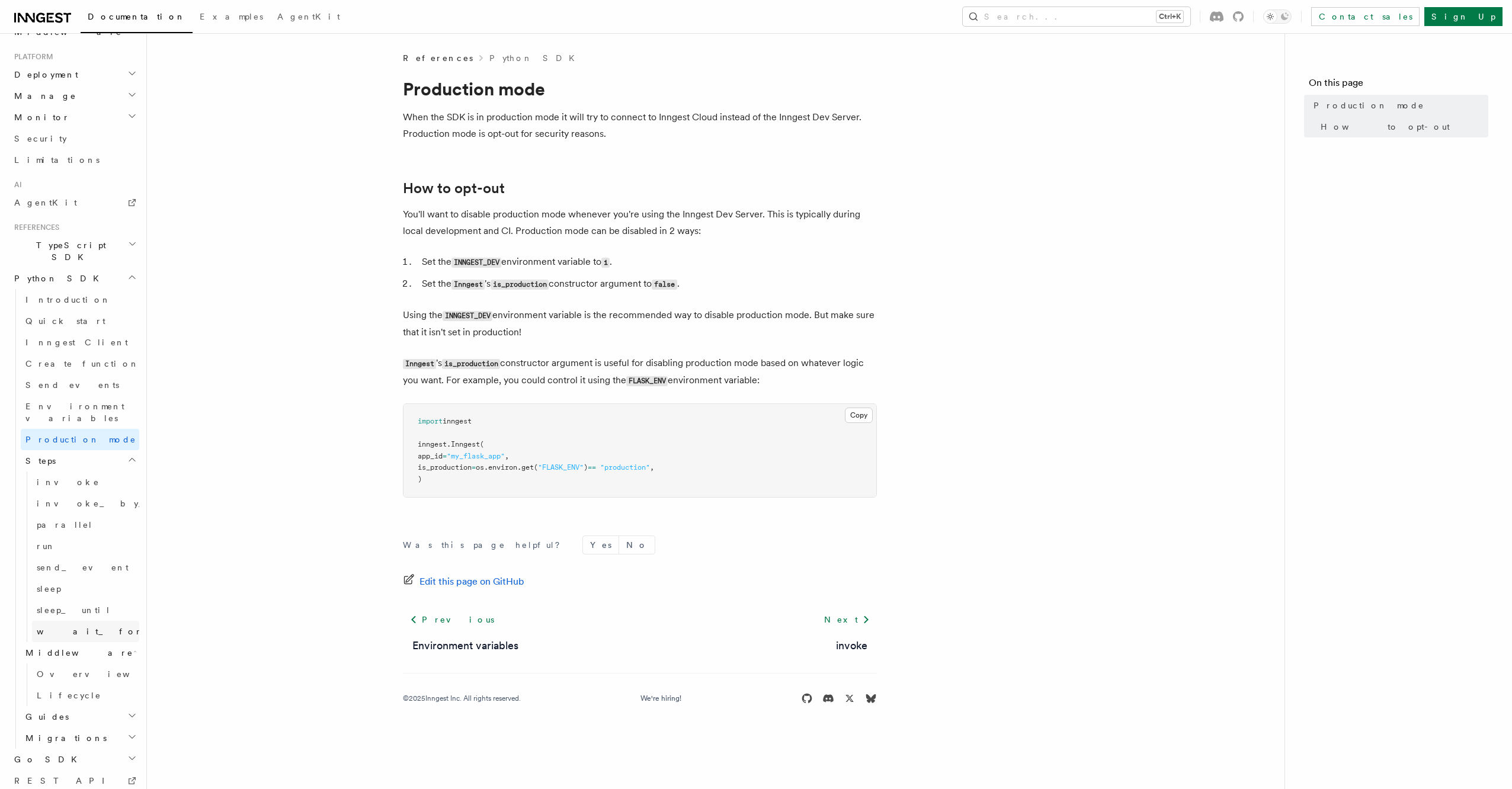
click at [104, 621] on link "wait_for_event" at bounding box center [86, 632] width 107 height 21
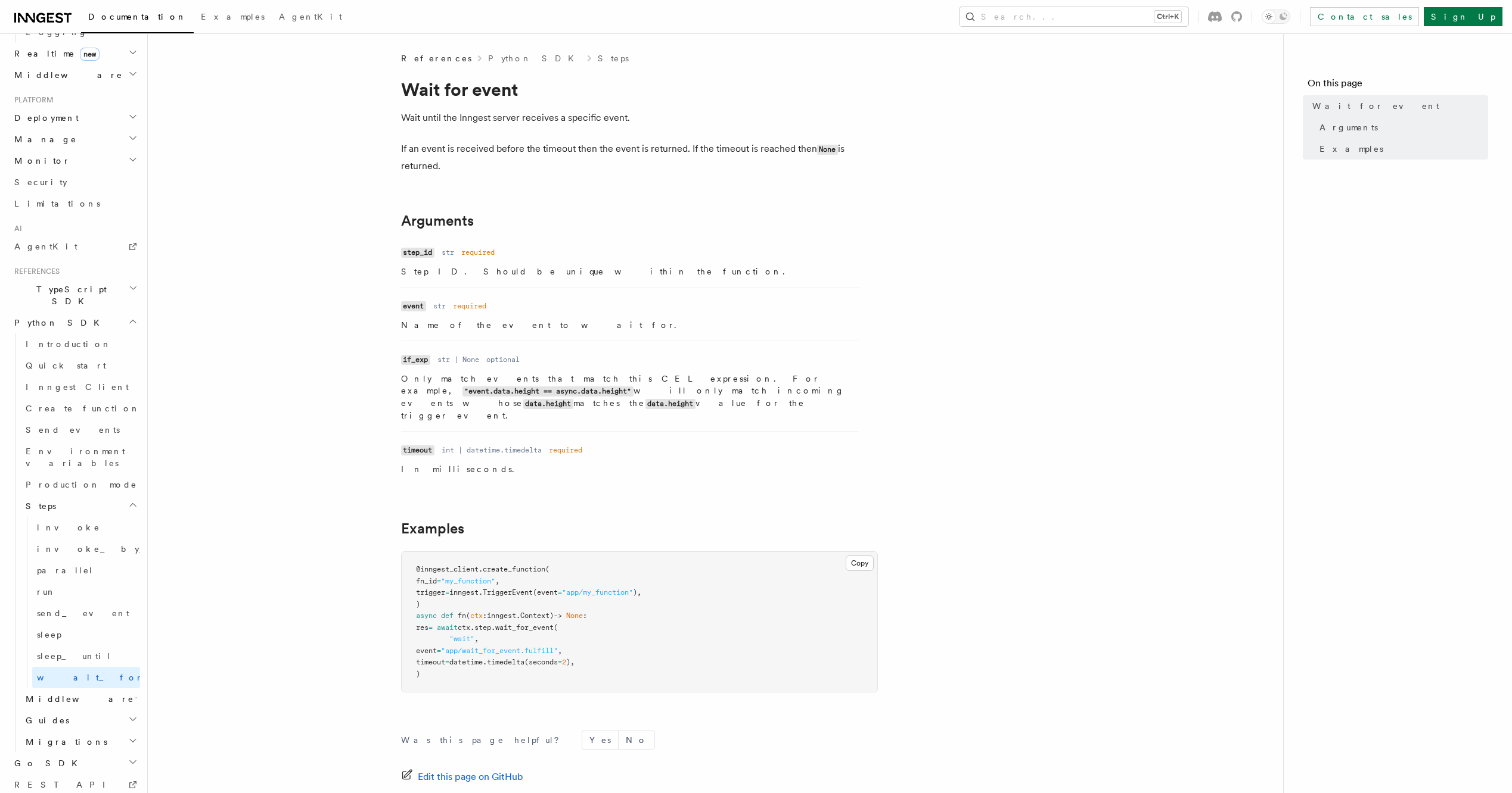
click at [116, 710] on h2 "Guides" at bounding box center [80, 720] width 119 height 22
click at [134, 693] on icon "button" at bounding box center [136, 697] width 4 height 9
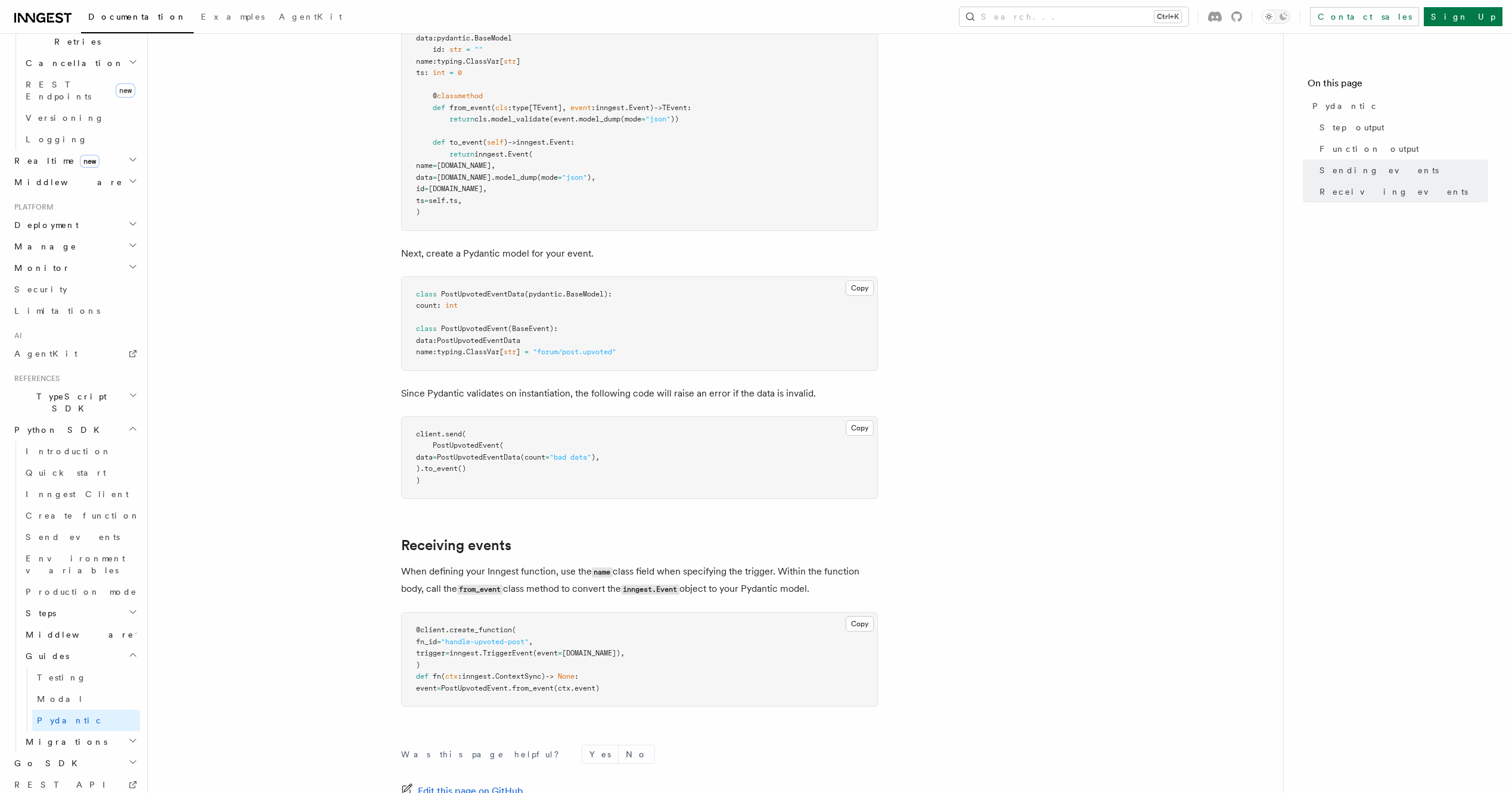
scroll to position [1289, 0]
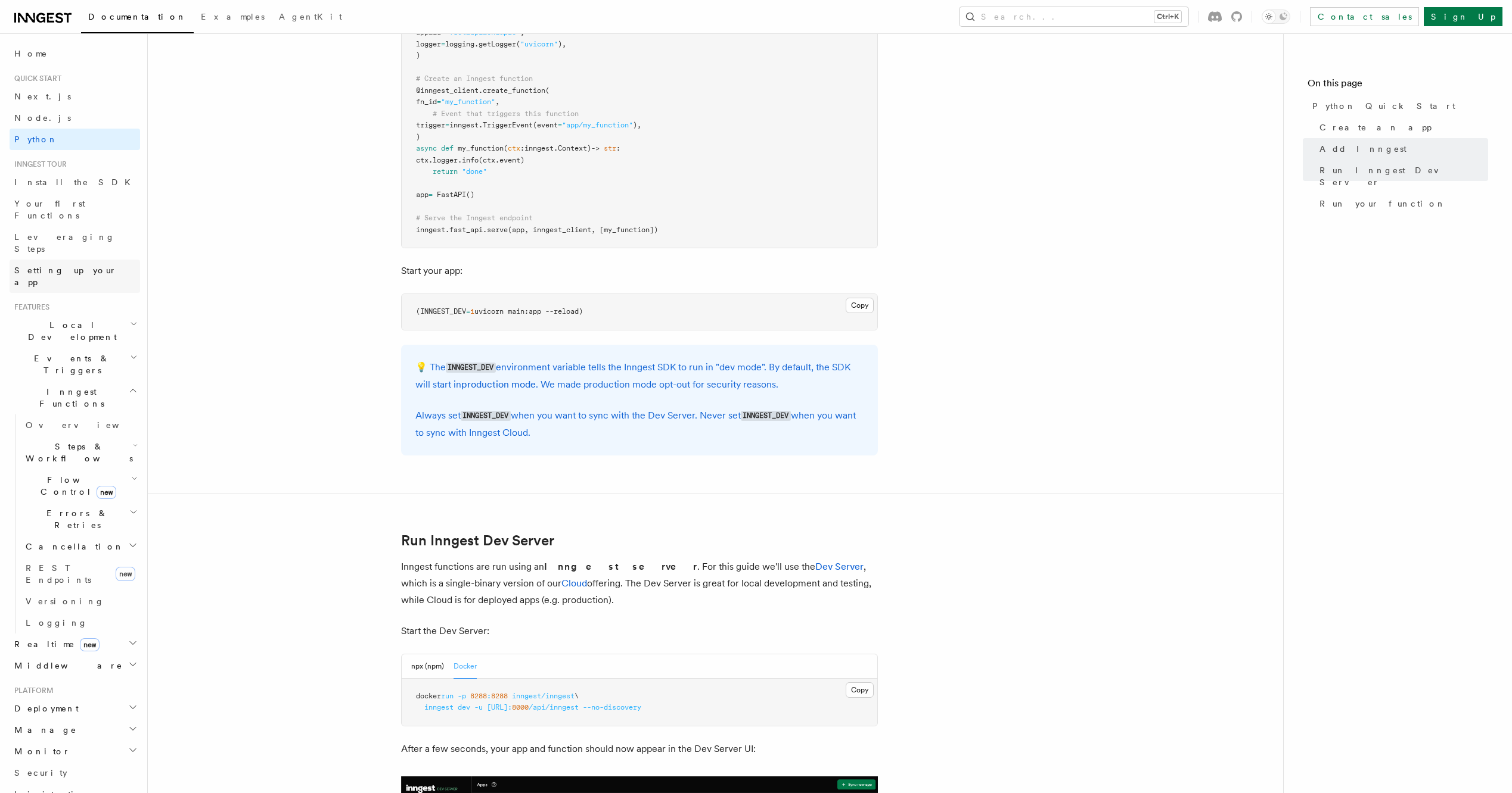
click at [69, 260] on link "Setting up your app" at bounding box center [75, 277] width 131 height 33
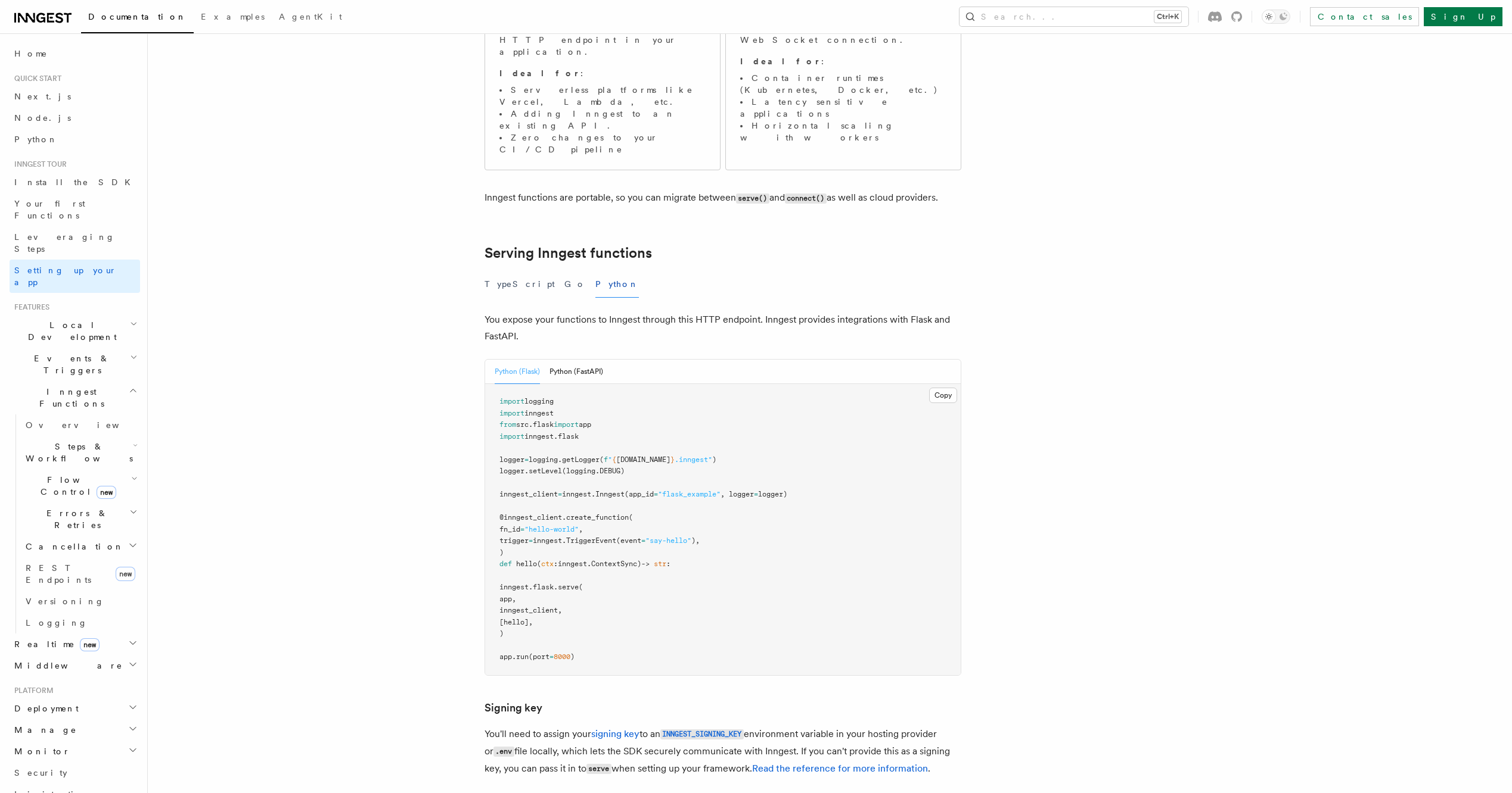
scroll to position [238, 0]
click at [590, 358] on button "Python (FastAPI)" at bounding box center [576, 370] width 54 height 24
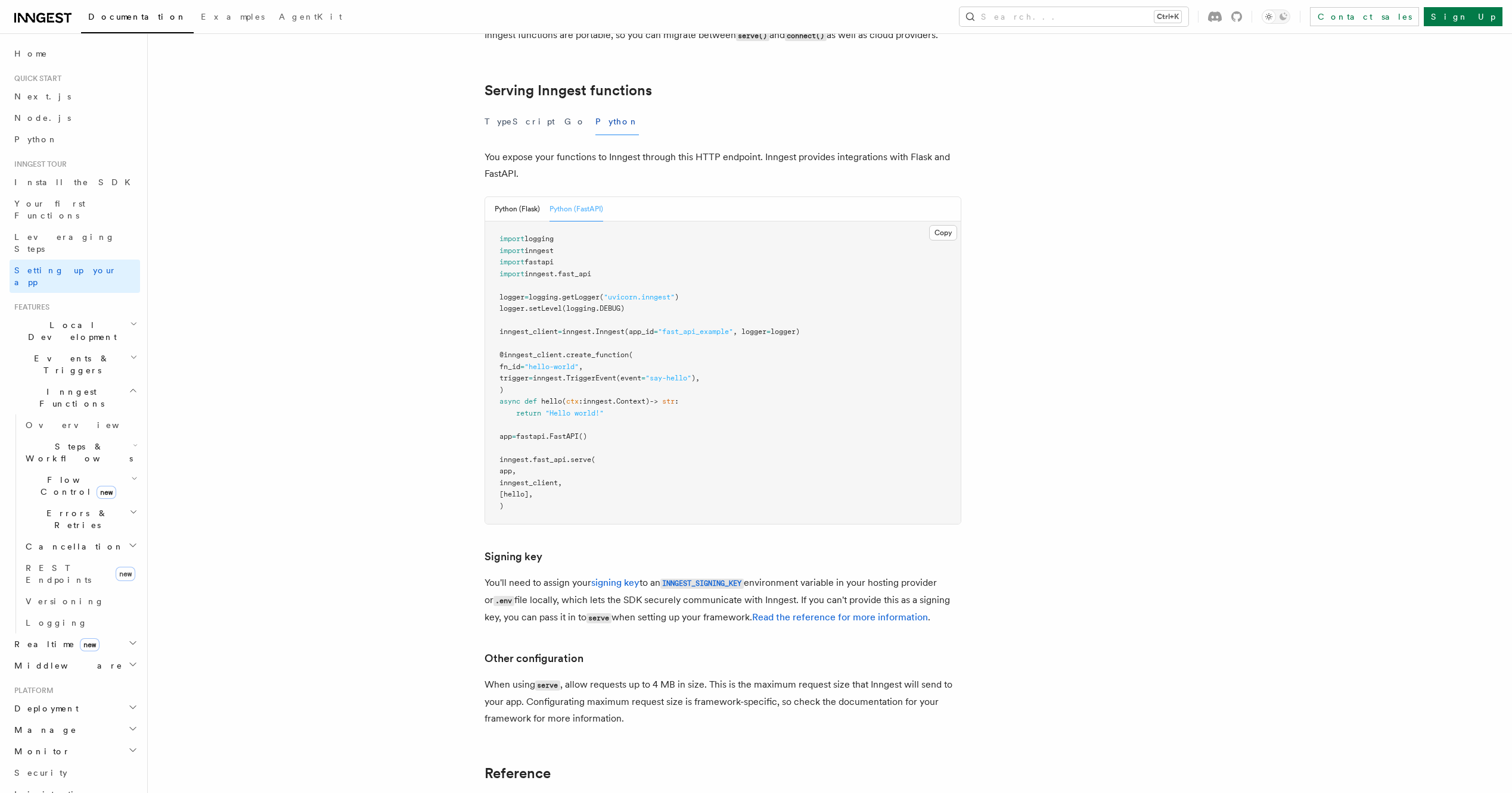
scroll to position [340, 0]
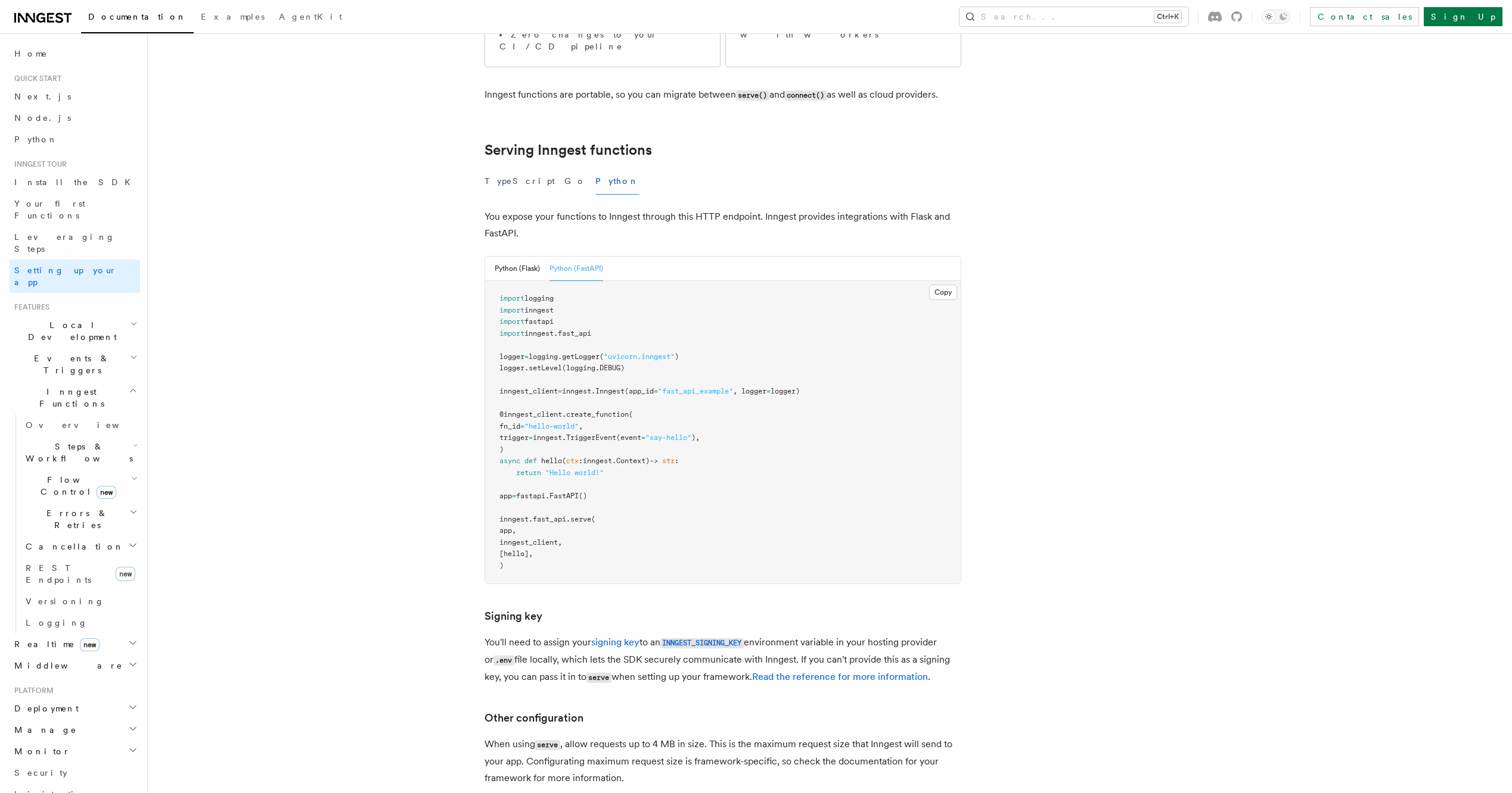
click at [545, 317] on span "fastapi" at bounding box center [539, 322] width 29 height 9
copy span "fastapi"
drag, startPoint x: 604, startPoint y: 275, endPoint x: 488, endPoint y: 263, distance: 116.6
click at [488, 281] on pre "import logging import inngest import fastapi import inngest . fast_api logger =…" at bounding box center [723, 432] width 476 height 302
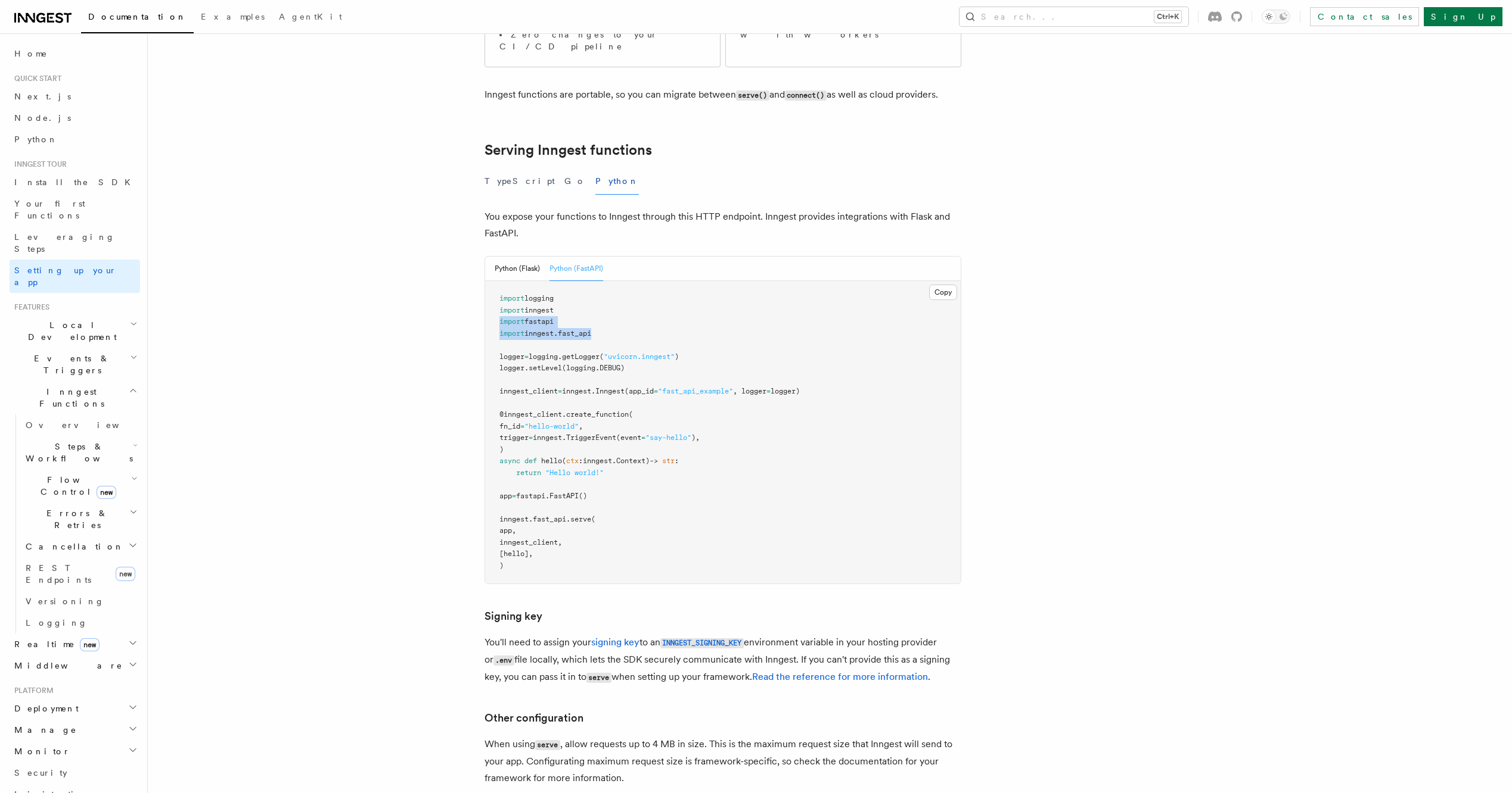
copy code "import fastapi import inngest . fast_api"
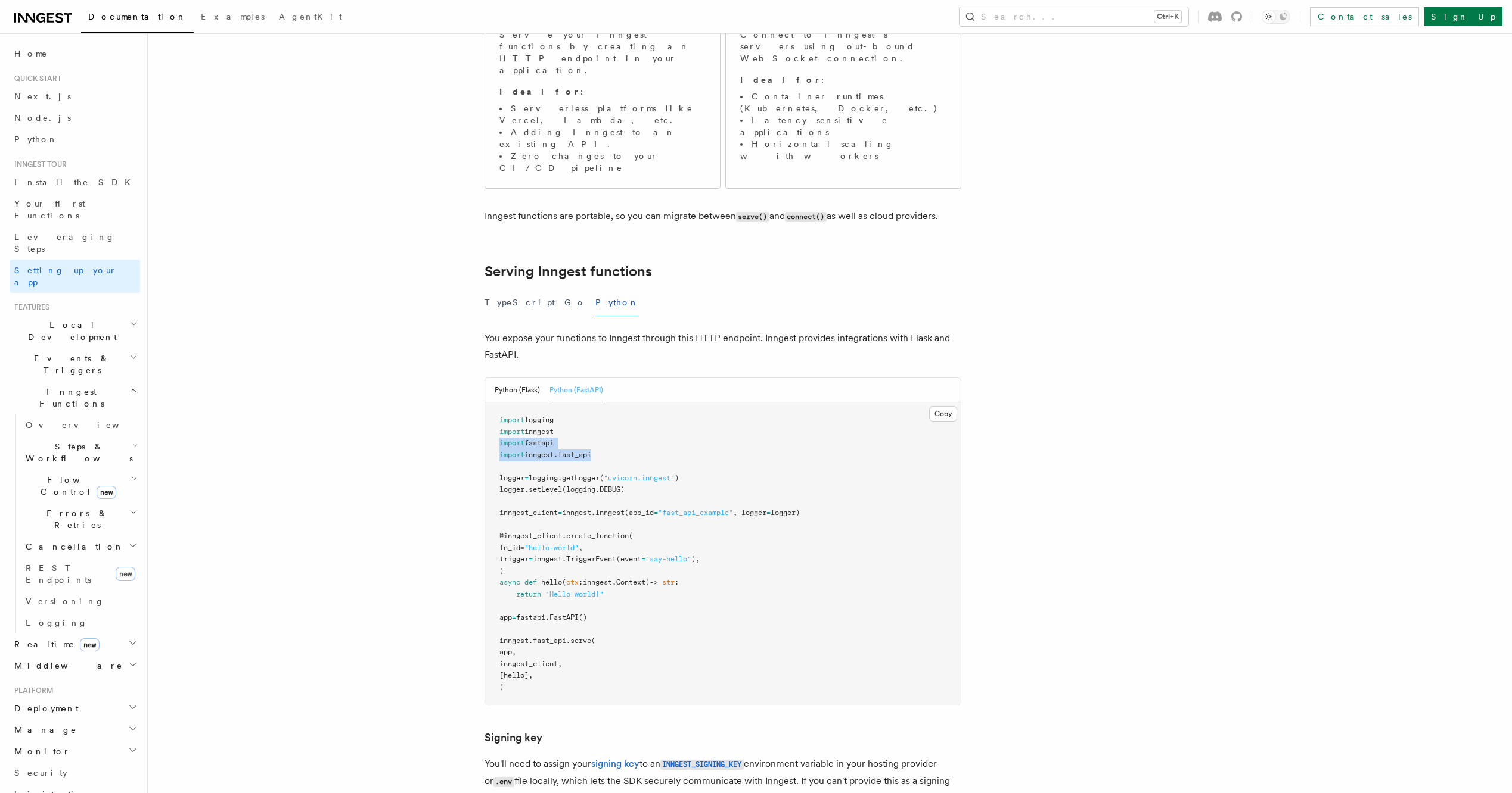
scroll to position [221, 0]
click at [521, 425] on span "import" at bounding box center [512, 430] width 25 height 9
copy code "import inngest"
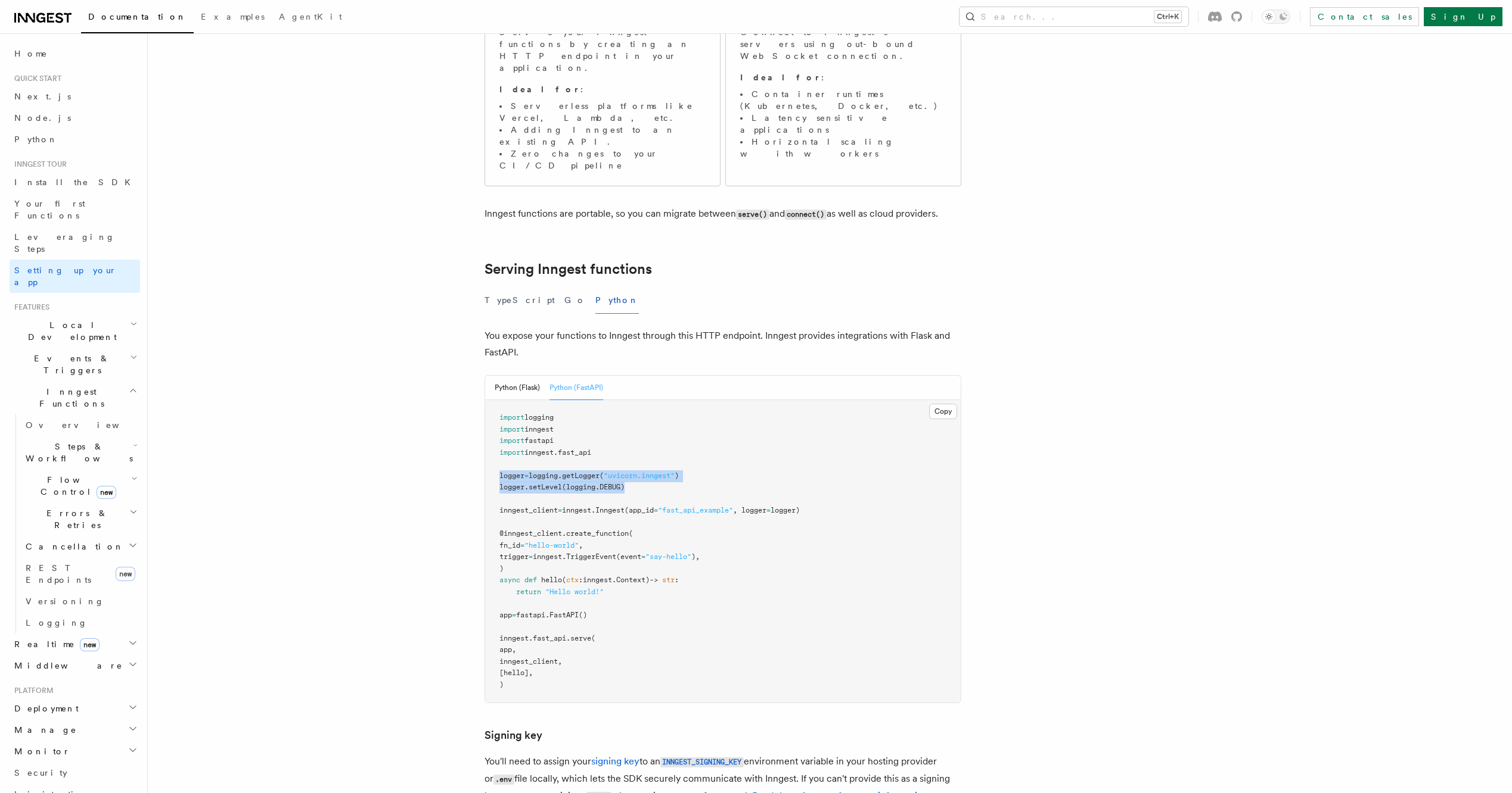
drag, startPoint x: 647, startPoint y: 430, endPoint x: 494, endPoint y: 413, distance: 153.9
click at [494, 413] on pre "import logging import inngest import fastapi import inngest . fast_api logger =…" at bounding box center [723, 551] width 476 height 302
copy code "logger = logging . getLogger ( "uvicorn.inngest" ) logger . setLevel (logging.D…"
click at [543, 413] on span "logging" at bounding box center [539, 417] width 29 height 9
click at [543, 413] on span "logging" at bounding box center [539, 417] width 29 height 9
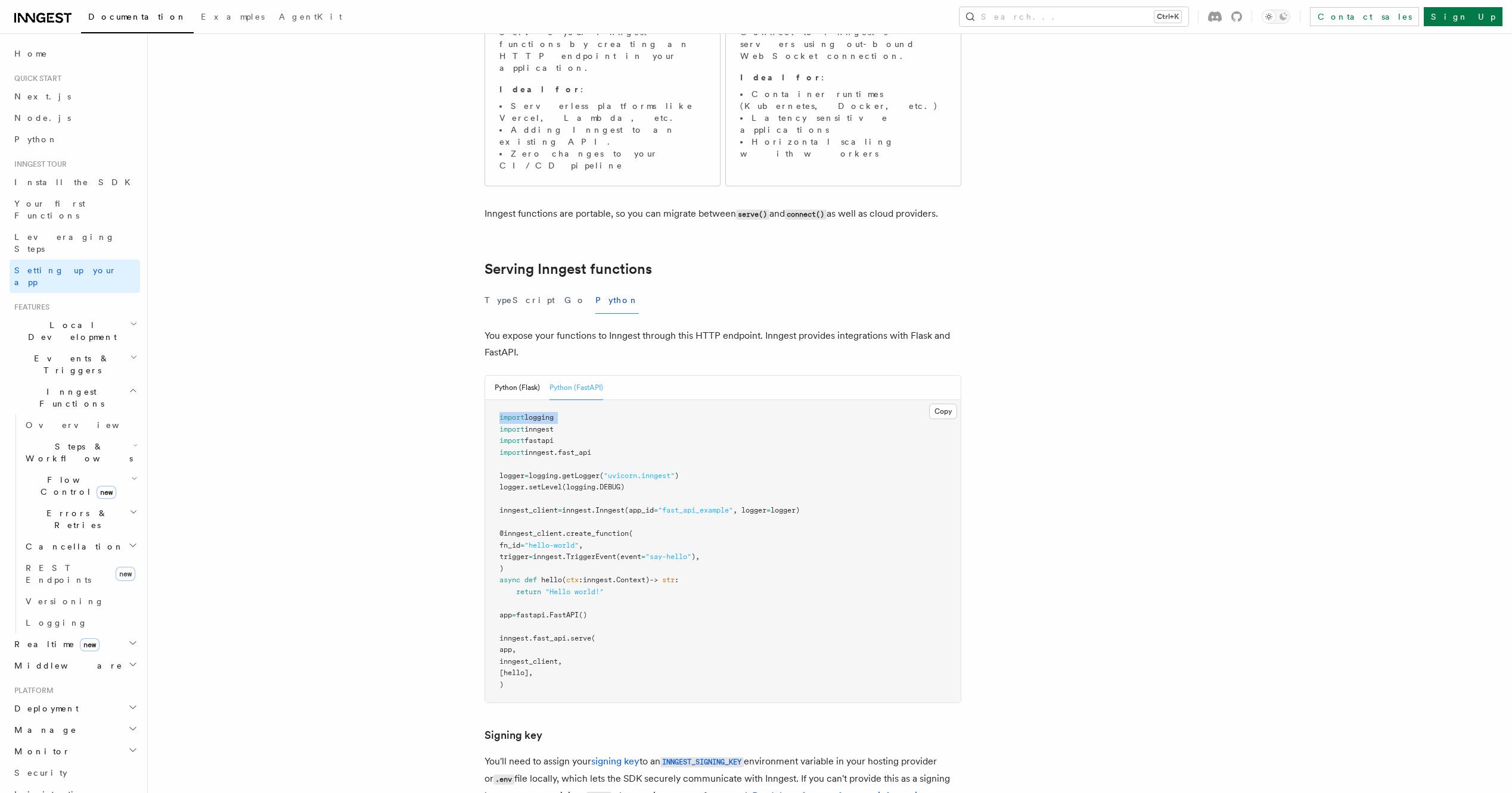
click at [543, 413] on span "logging" at bounding box center [539, 417] width 29 height 9
copy code "import logging"
click at [683, 506] on span ""fast_api_example"" at bounding box center [695, 511] width 75 height 9
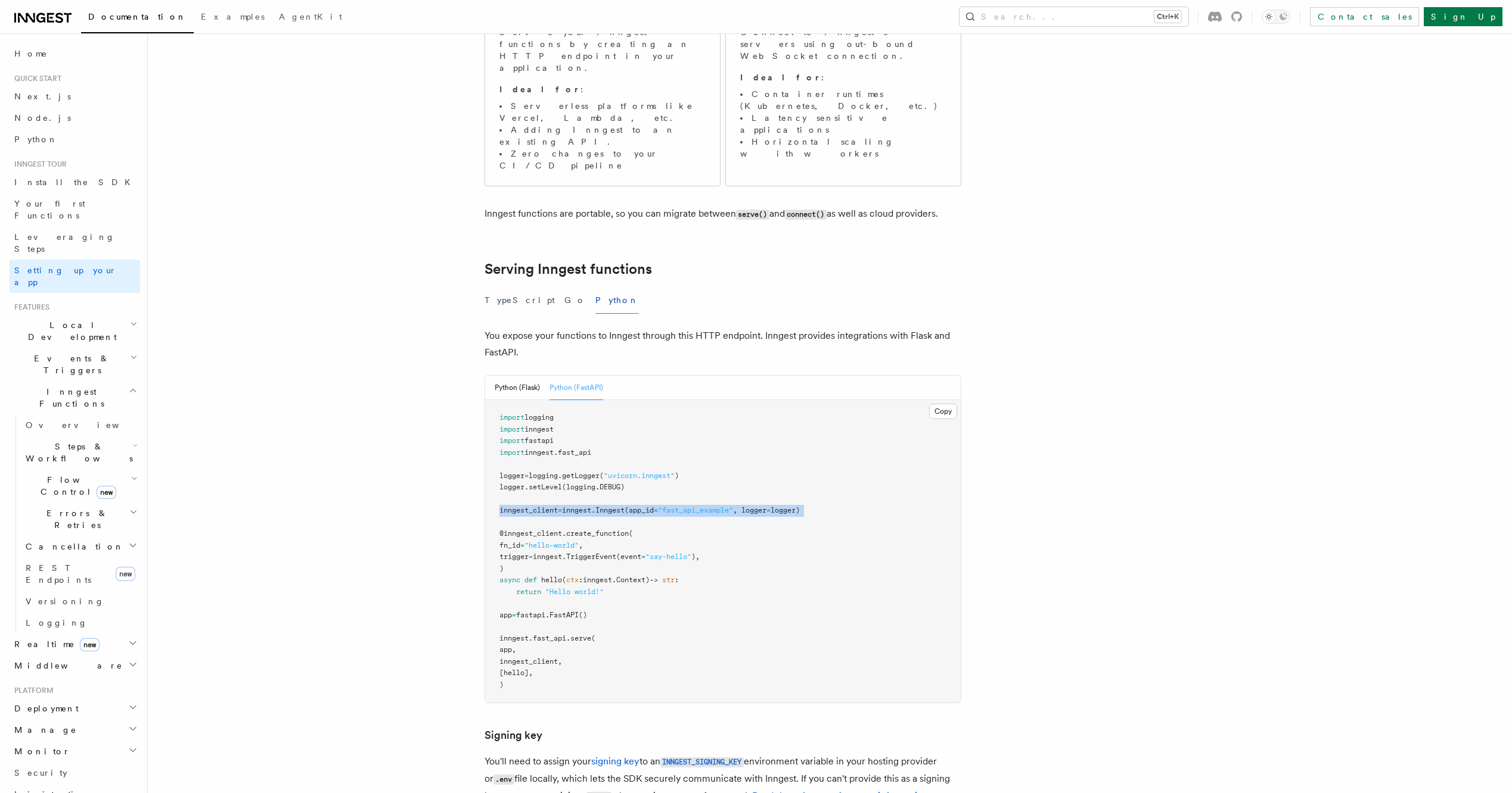
copy code "inngest_client = inngest . Inngest (app_id = "fast_api_example" , logger = logg…"
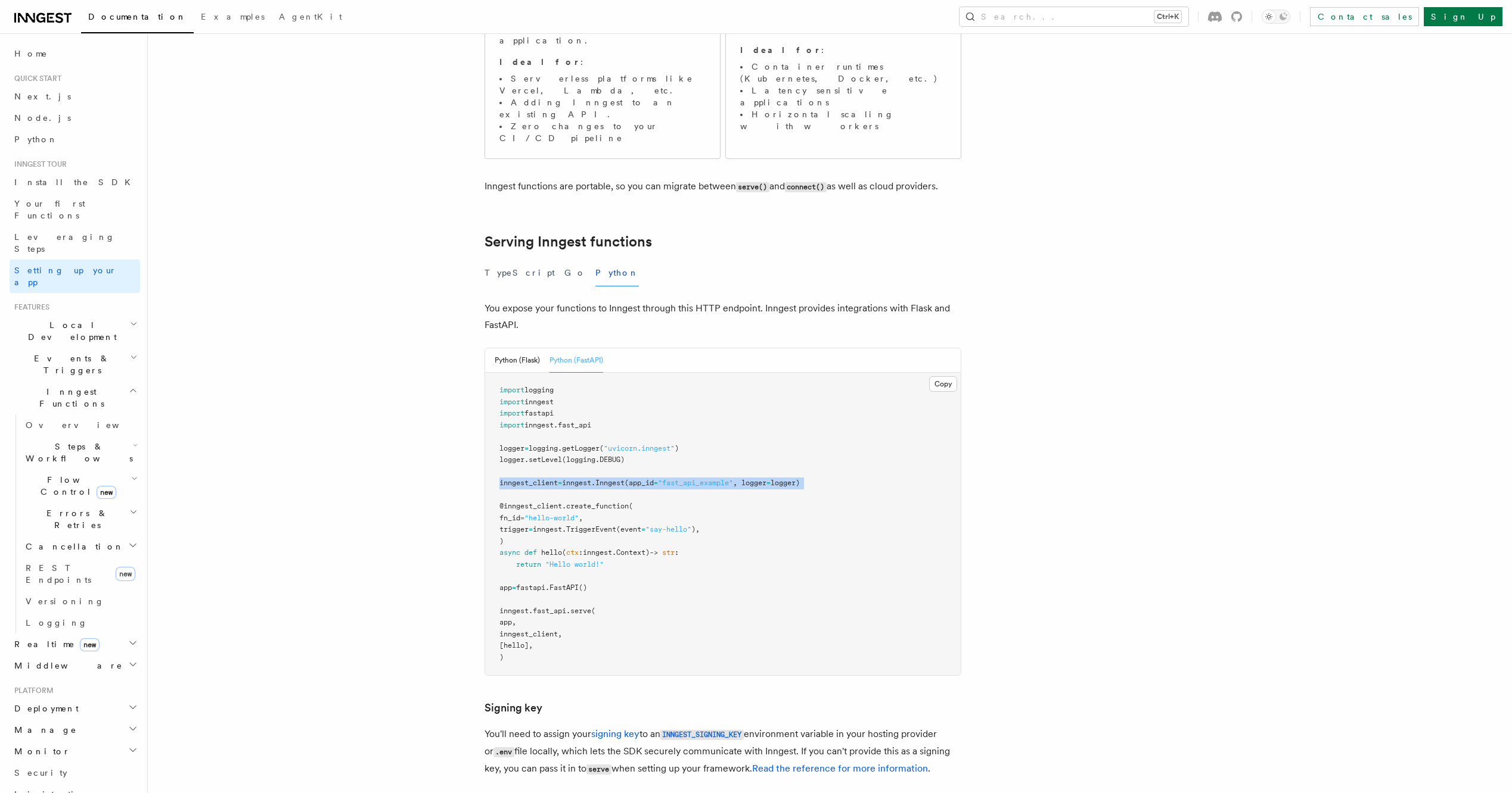
scroll to position [340, 0]
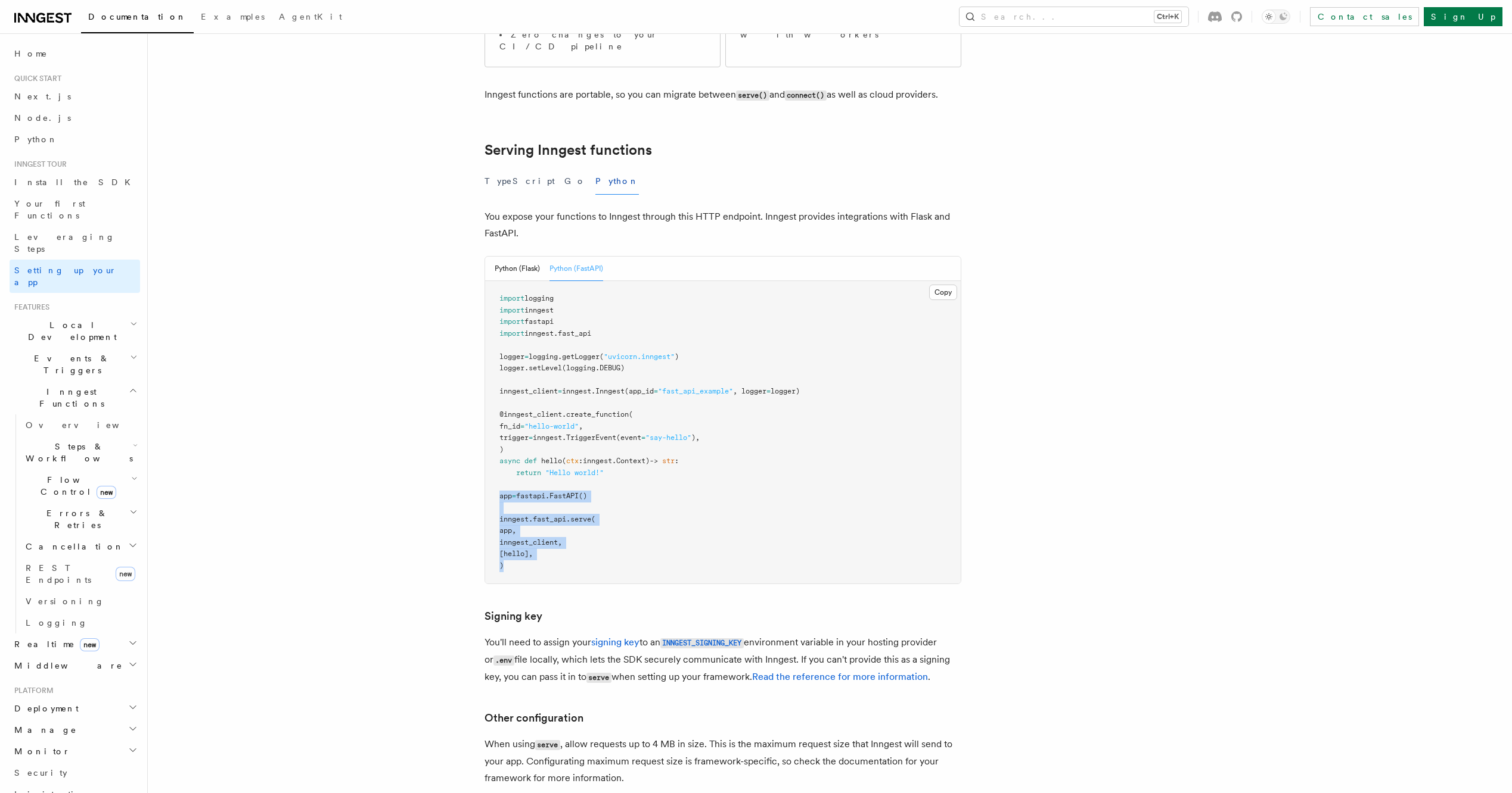
drag, startPoint x: 510, startPoint y: 508, endPoint x: 491, endPoint y: 437, distance: 73.5
click at [491, 437] on pre "import logging import inngest import fastapi import inngest . fast_api logger =…" at bounding box center [723, 432] width 476 height 302
copy code "app = fastapi . FastAPI () inngest . fast_api . serve ( app, inngest_client, [h…"
click at [583, 410] on span "create_function" at bounding box center [597, 414] width 63 height 9
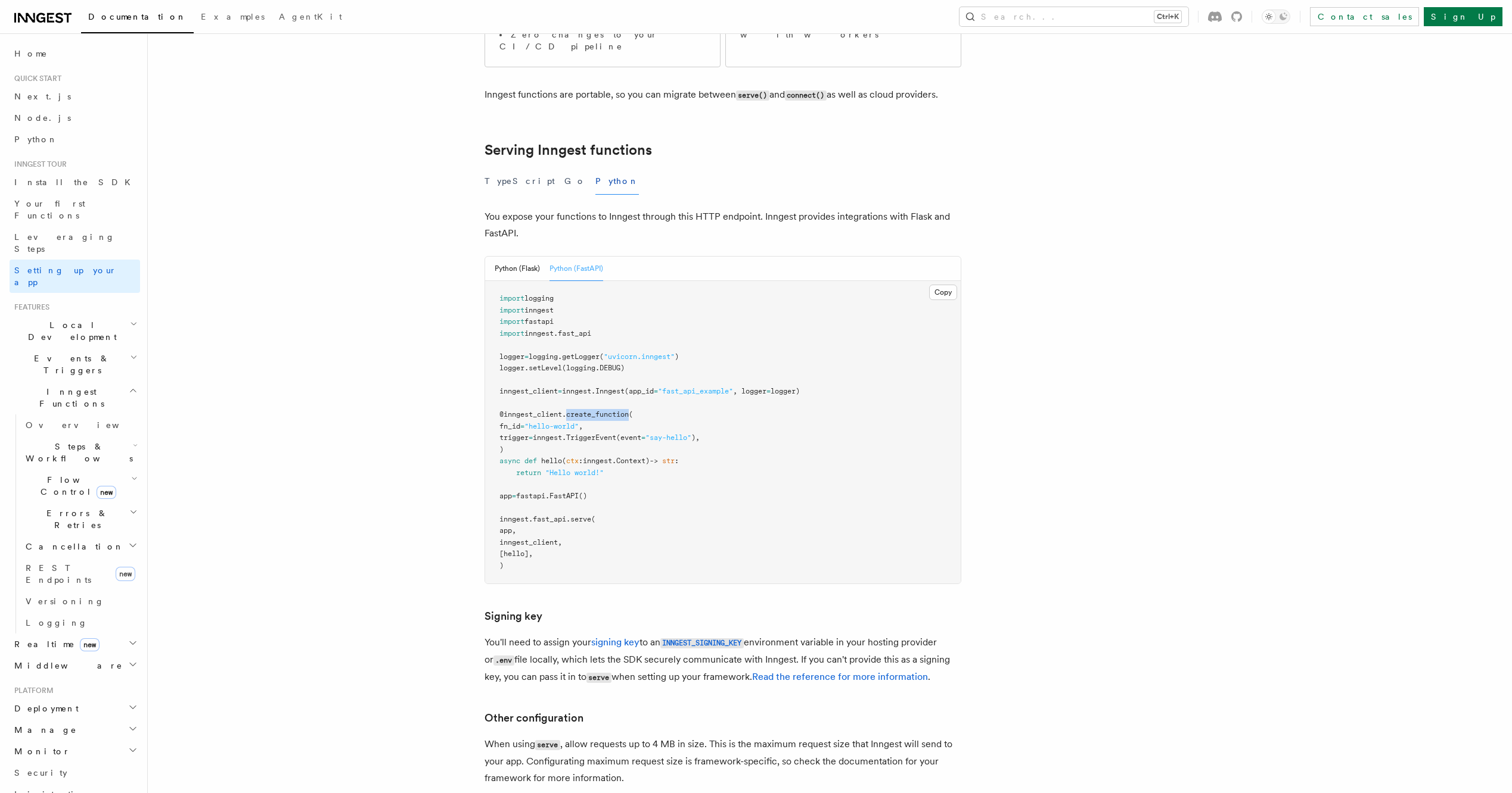
copy span "create_function"
drag, startPoint x: 517, startPoint y: 367, endPoint x: 610, endPoint y: 367, distance: 93.0
click at [610, 367] on pre "import logging import inngest import fastapi import inngest . fast_api logger =…" at bounding box center [723, 432] width 476 height 302
copy span "fn_id = "hello-world" ,"
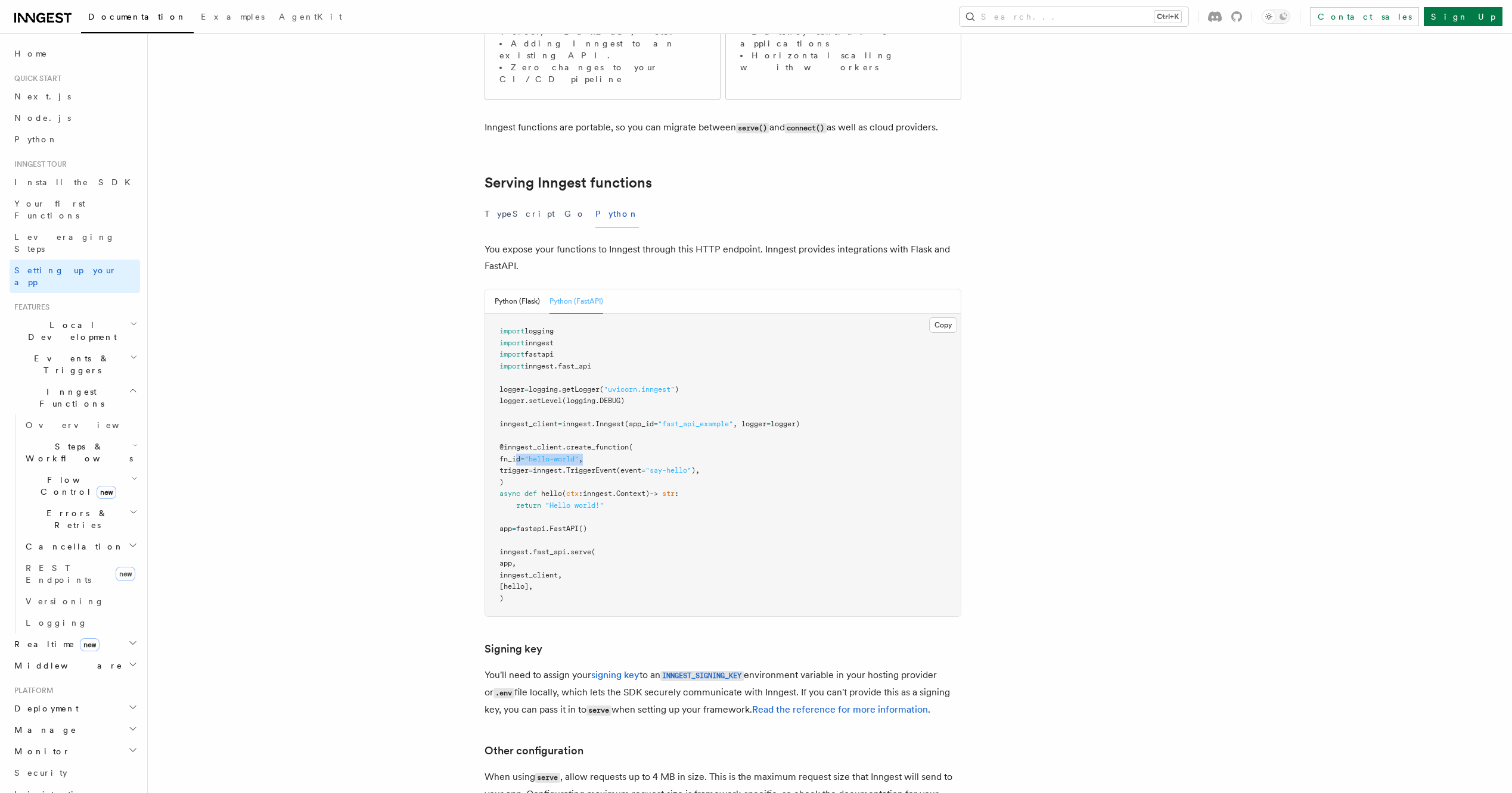
scroll to position [280, 0]
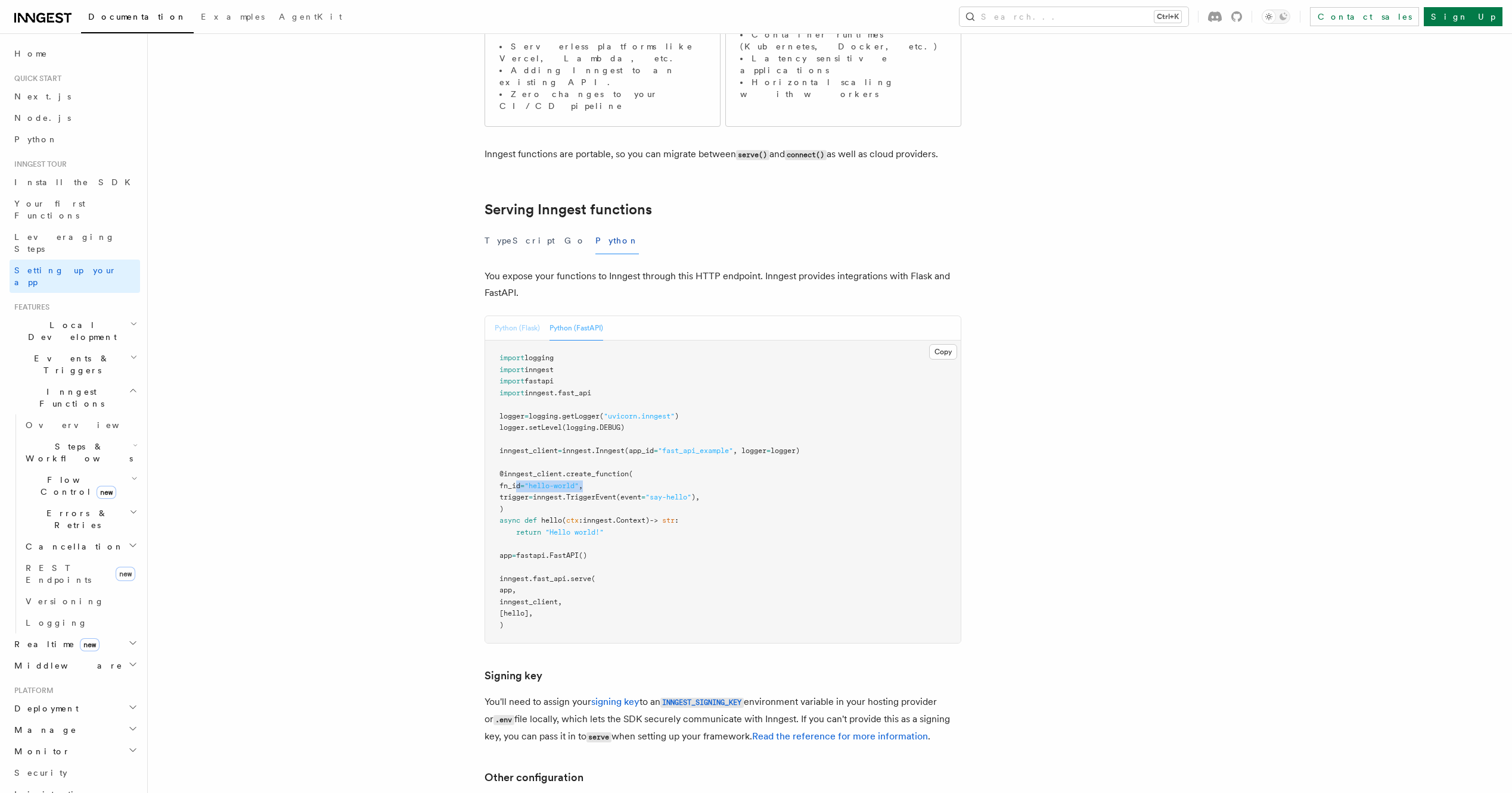
click at [521, 316] on button "Python (Flask)" at bounding box center [517, 328] width 45 height 24
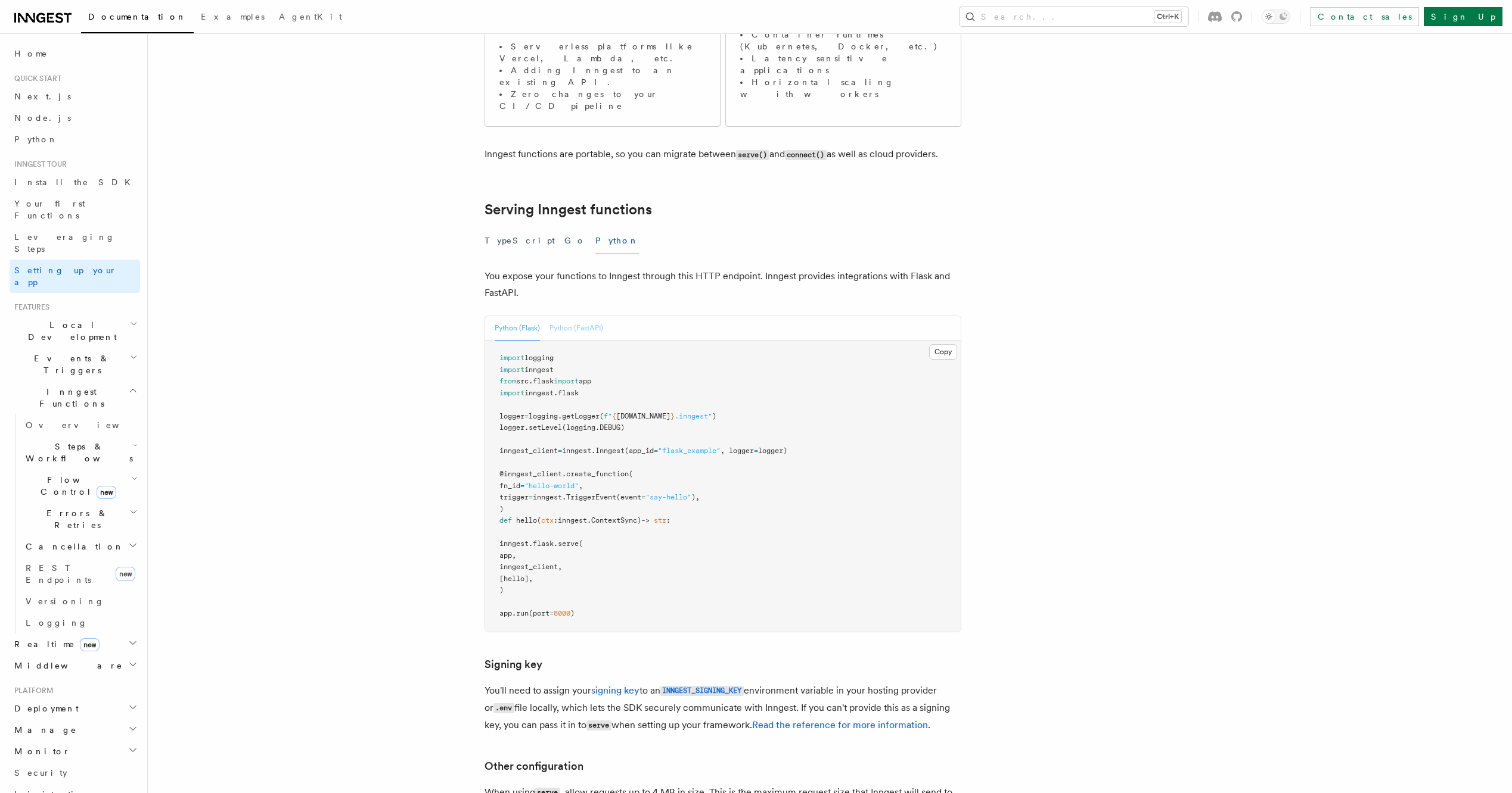
click at [594, 316] on button "Python (FastAPI)" at bounding box center [576, 328] width 54 height 24
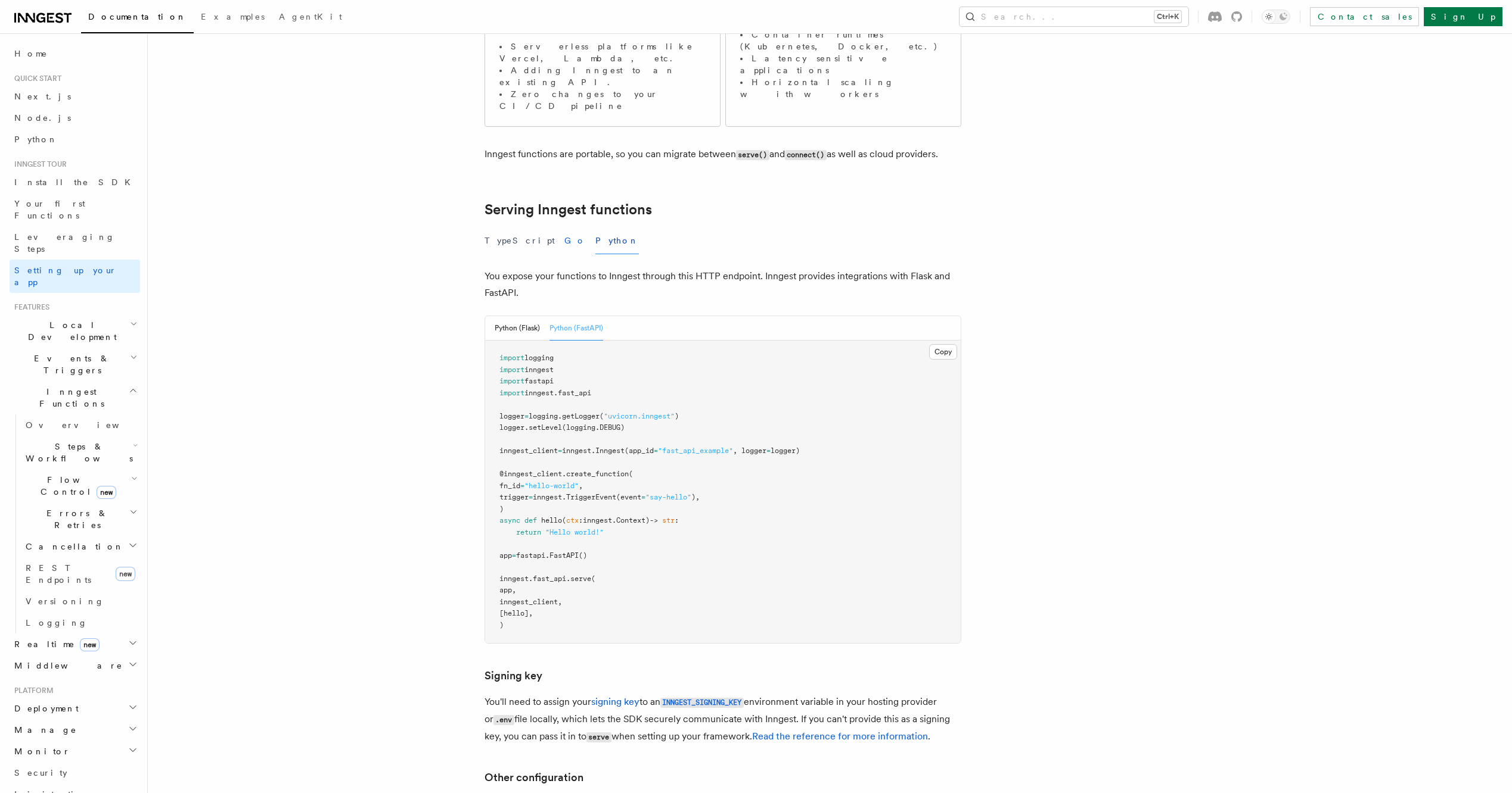
click at [564, 228] on button "Go" at bounding box center [575, 241] width 22 height 27
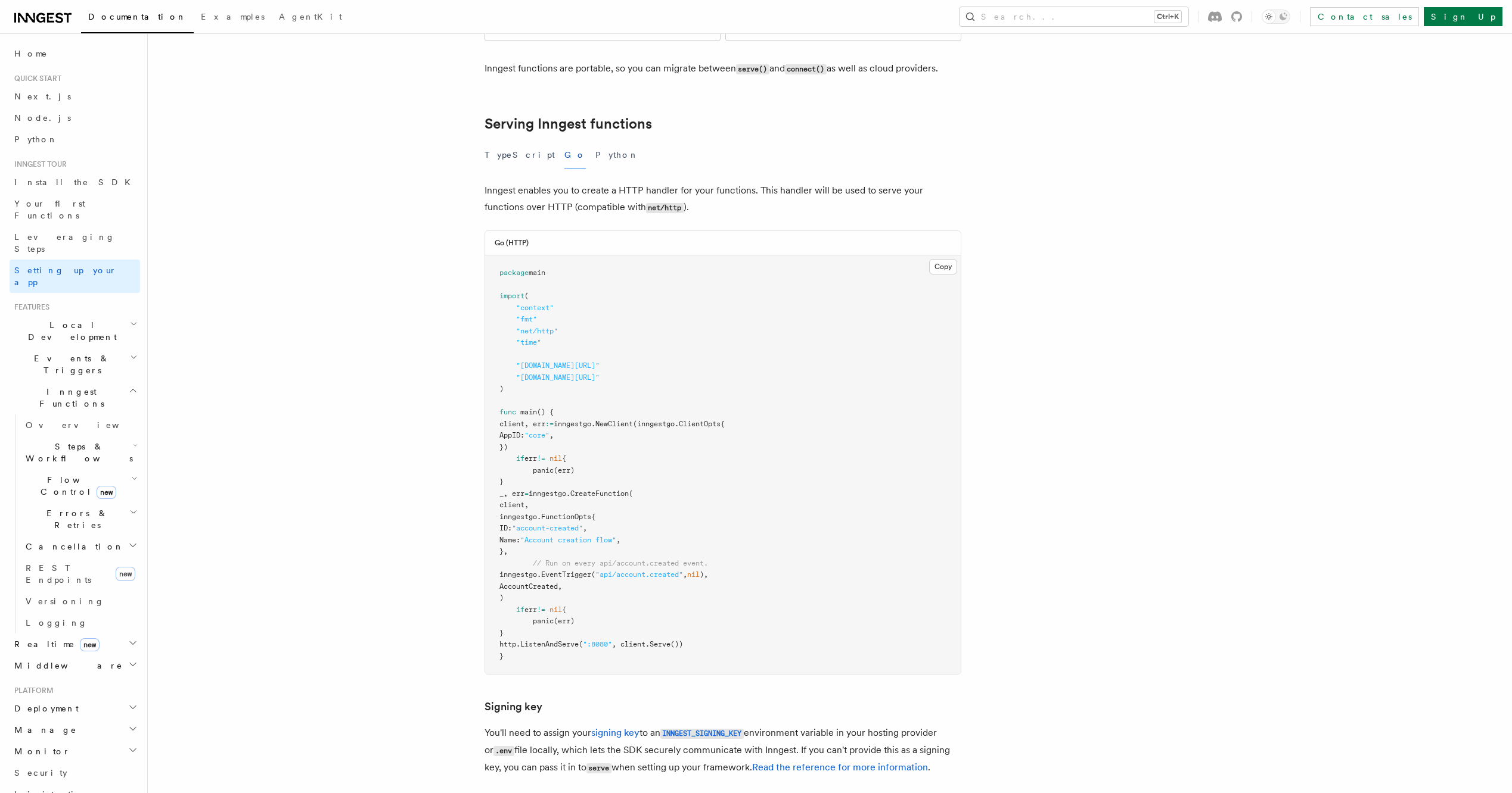
scroll to position [399, 0]
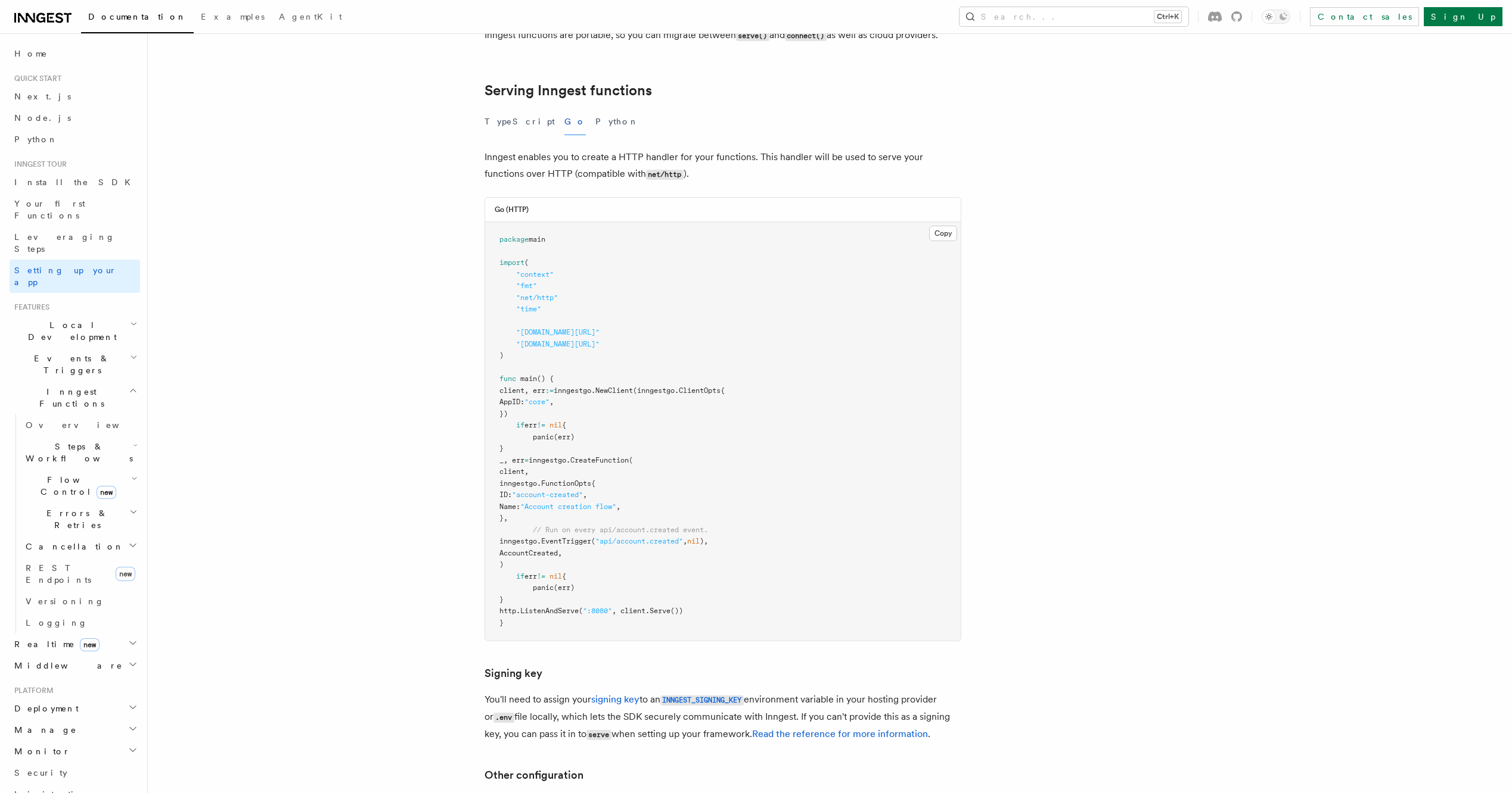
click at [627, 456] on span "CreateFunction" at bounding box center [599, 460] width 58 height 9
drag, startPoint x: 627, startPoint y: 401, endPoint x: 591, endPoint y: 403, distance: 36.1
click at [571, 456] on span "inngestgo." at bounding box center [549, 460] width 42 height 9
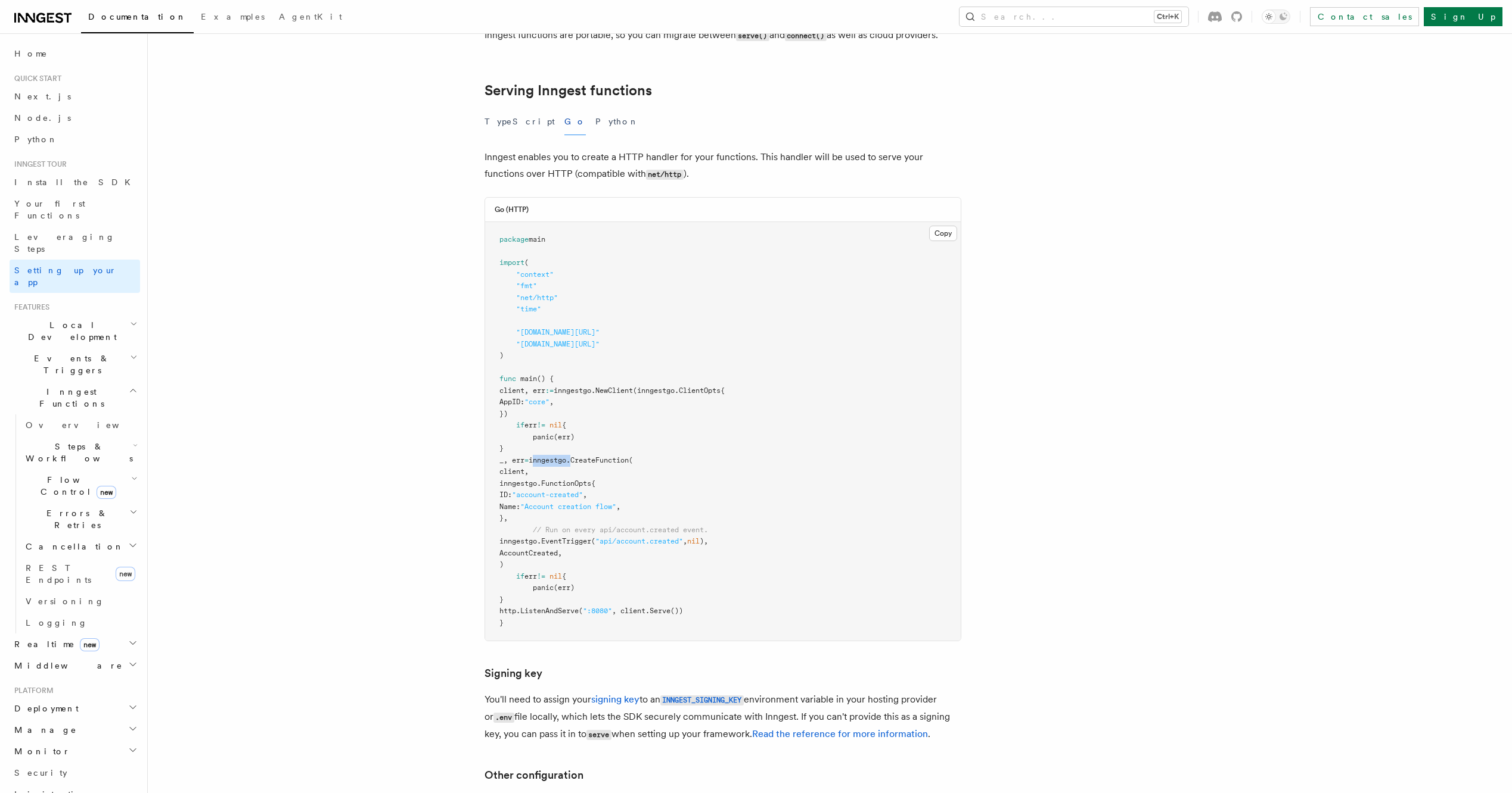
click at [571, 456] on span "inngestgo." at bounding box center [549, 460] width 42 height 9
drag, startPoint x: 583, startPoint y: 403, endPoint x: 576, endPoint y: 379, distance: 25.0
click at [574, 433] on span "(err)" at bounding box center [563, 437] width 21 height 9
click at [522, 456] on span "_, err" at bounding box center [512, 460] width 25 height 9
copy span "_"
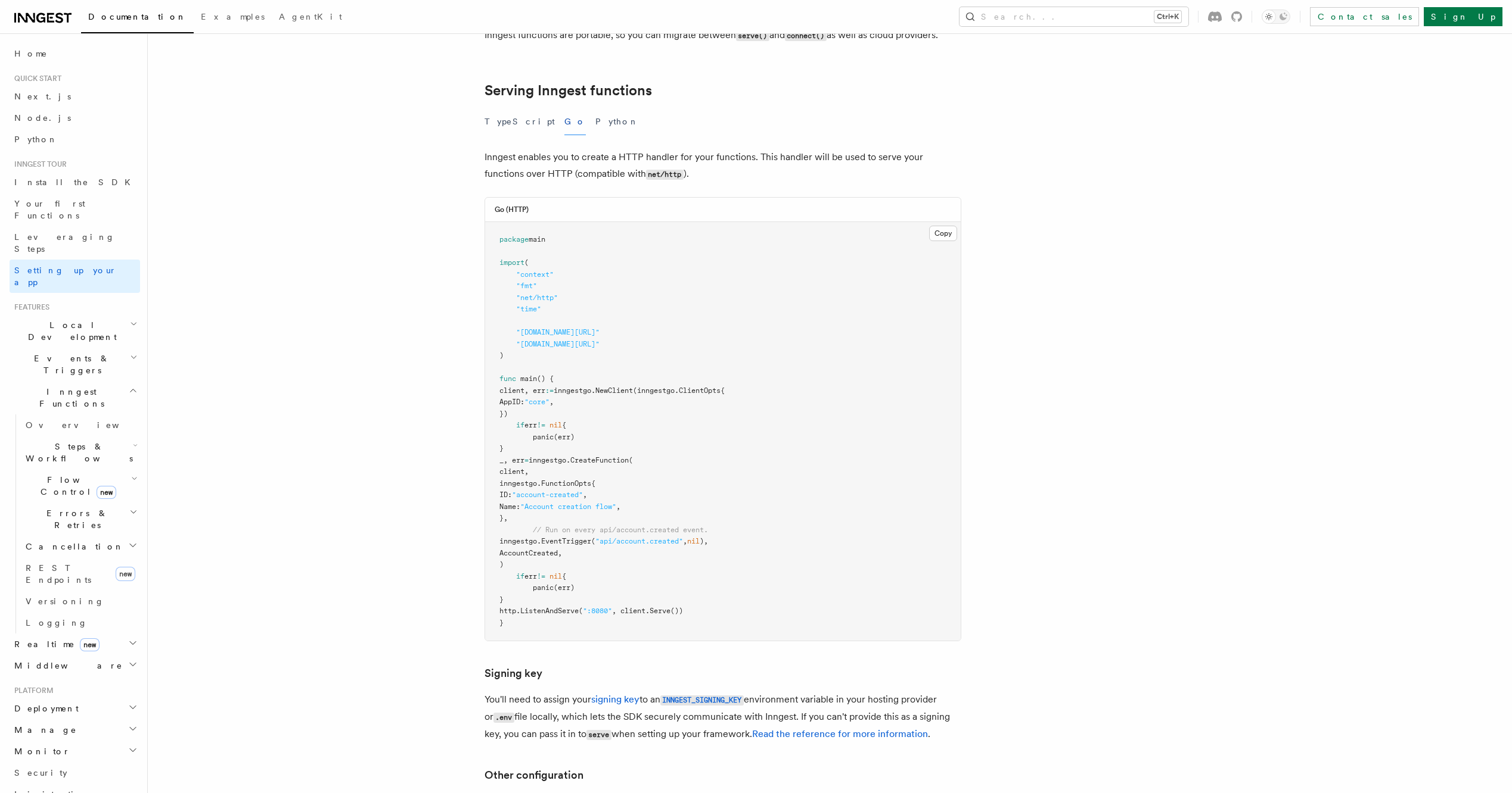
click at [675, 371] on pre "package main import ( "context" "fmt" "net/http" "time" "github.com/inngest/inn…" at bounding box center [723, 431] width 476 height 419
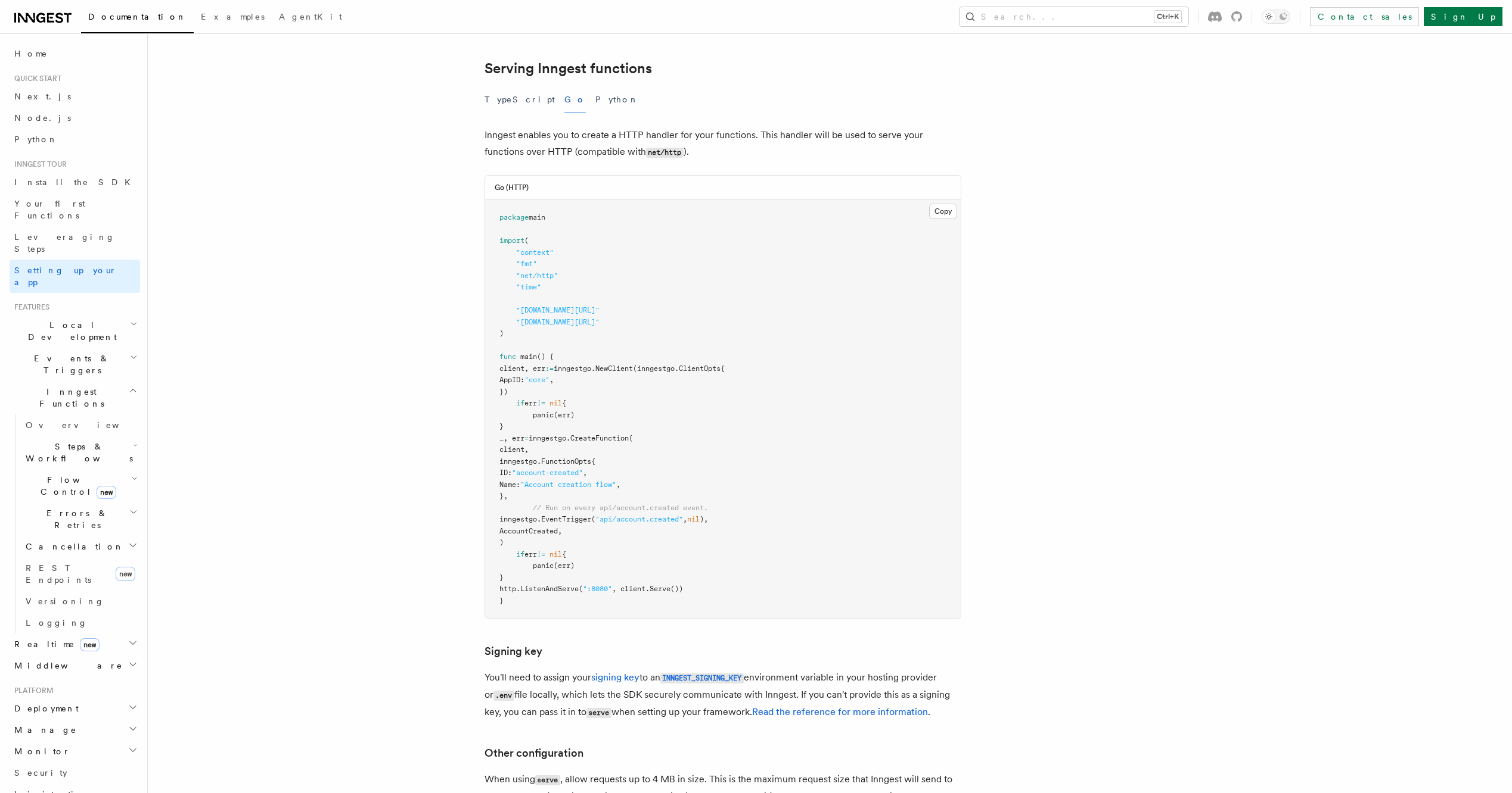
scroll to position [458, 0]
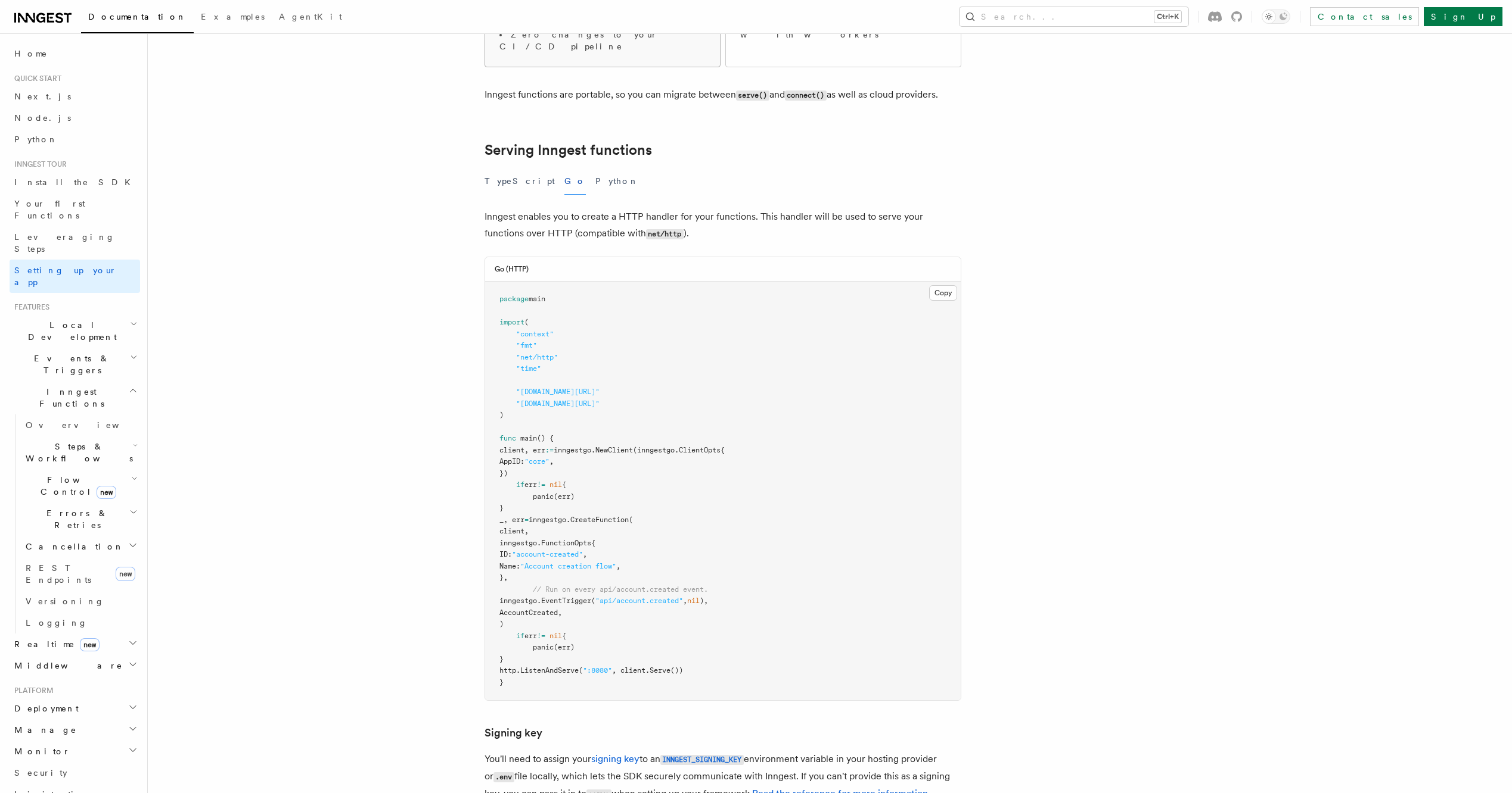
drag, startPoint x: 570, startPoint y: 127, endPoint x: 518, endPoint y: 124, distance: 52.1
click at [595, 168] on button "Python" at bounding box center [617, 181] width 44 height 27
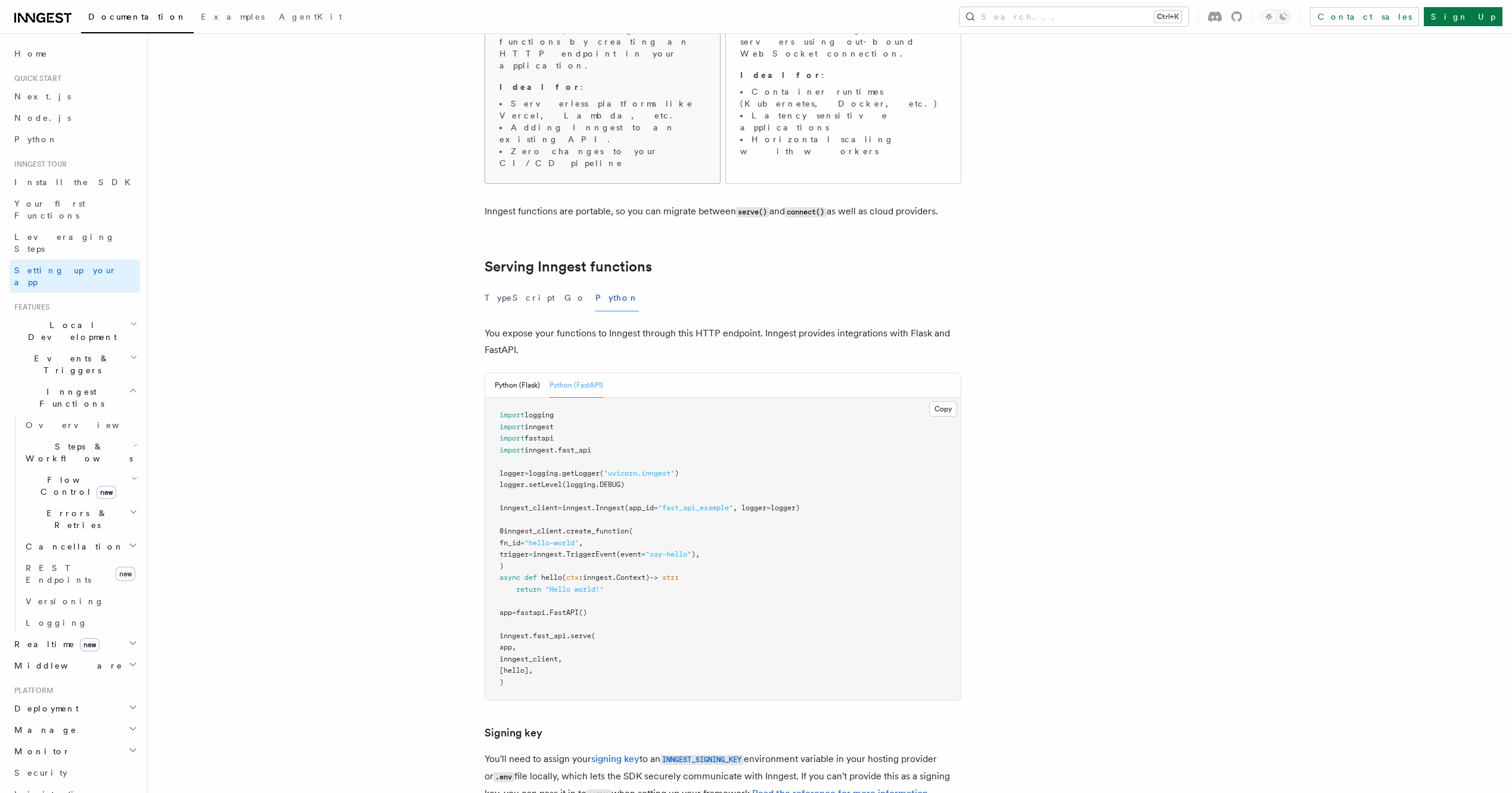
click at [517, 124] on link "serve() Serve your Inngest functions by creating an HTTP endpoint in your appli…" at bounding box center [602, 85] width 236 height 197
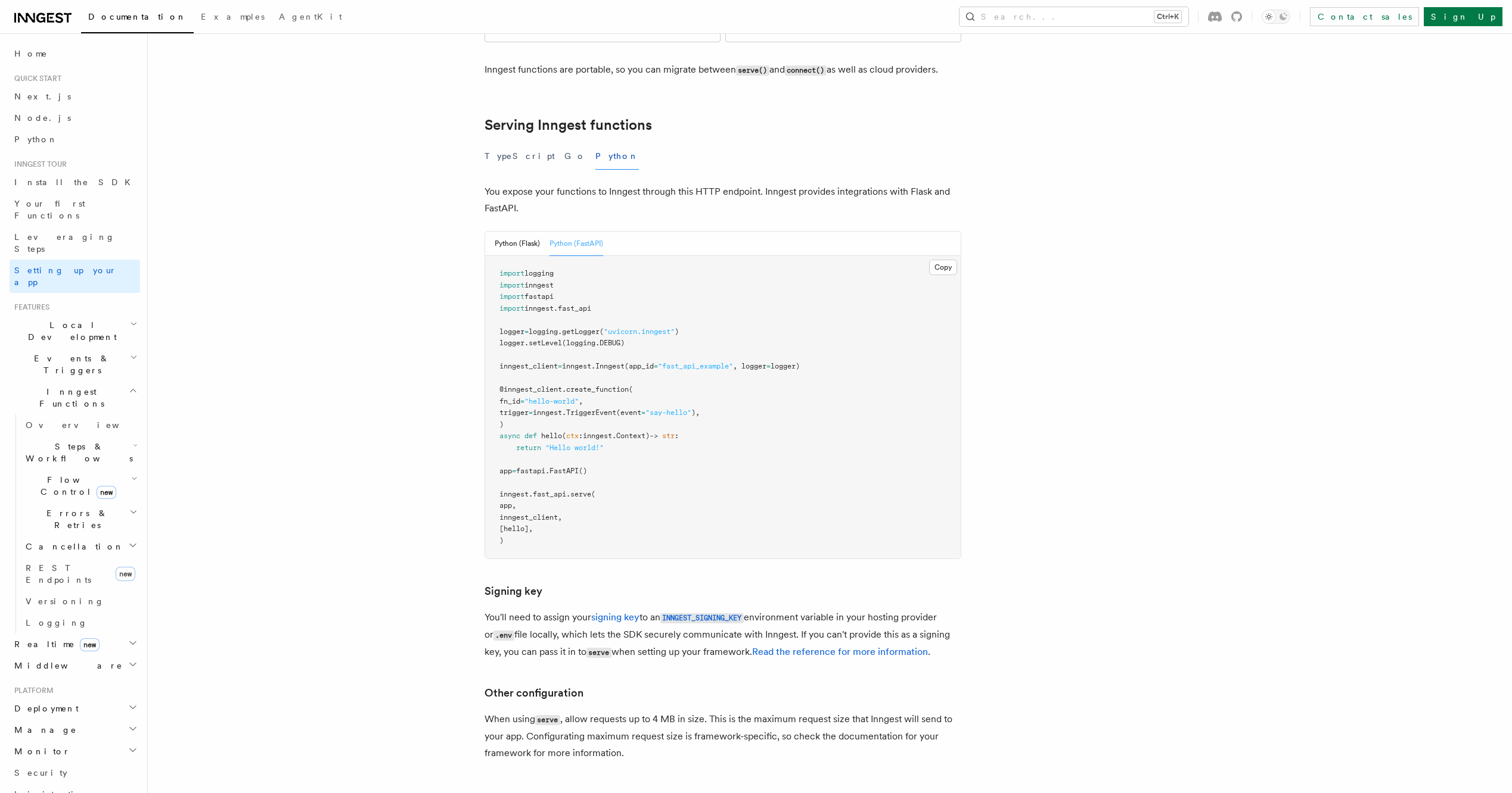
drag, startPoint x: 512, startPoint y: 93, endPoint x: 534, endPoint y: 96, distance: 22.2
click at [513, 143] on button "TypeScript" at bounding box center [520, 156] width 70 height 27
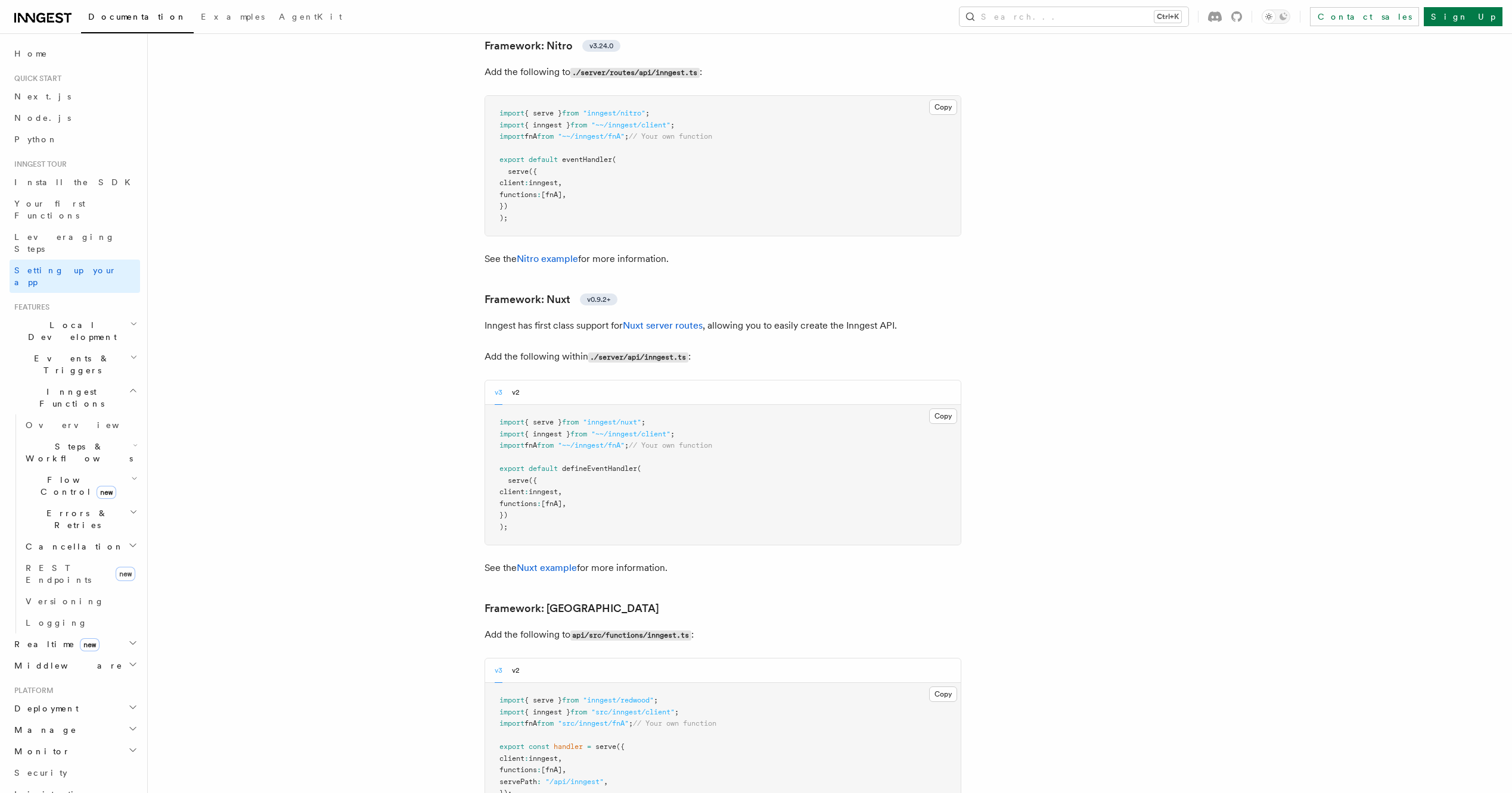
scroll to position [8367, 0]
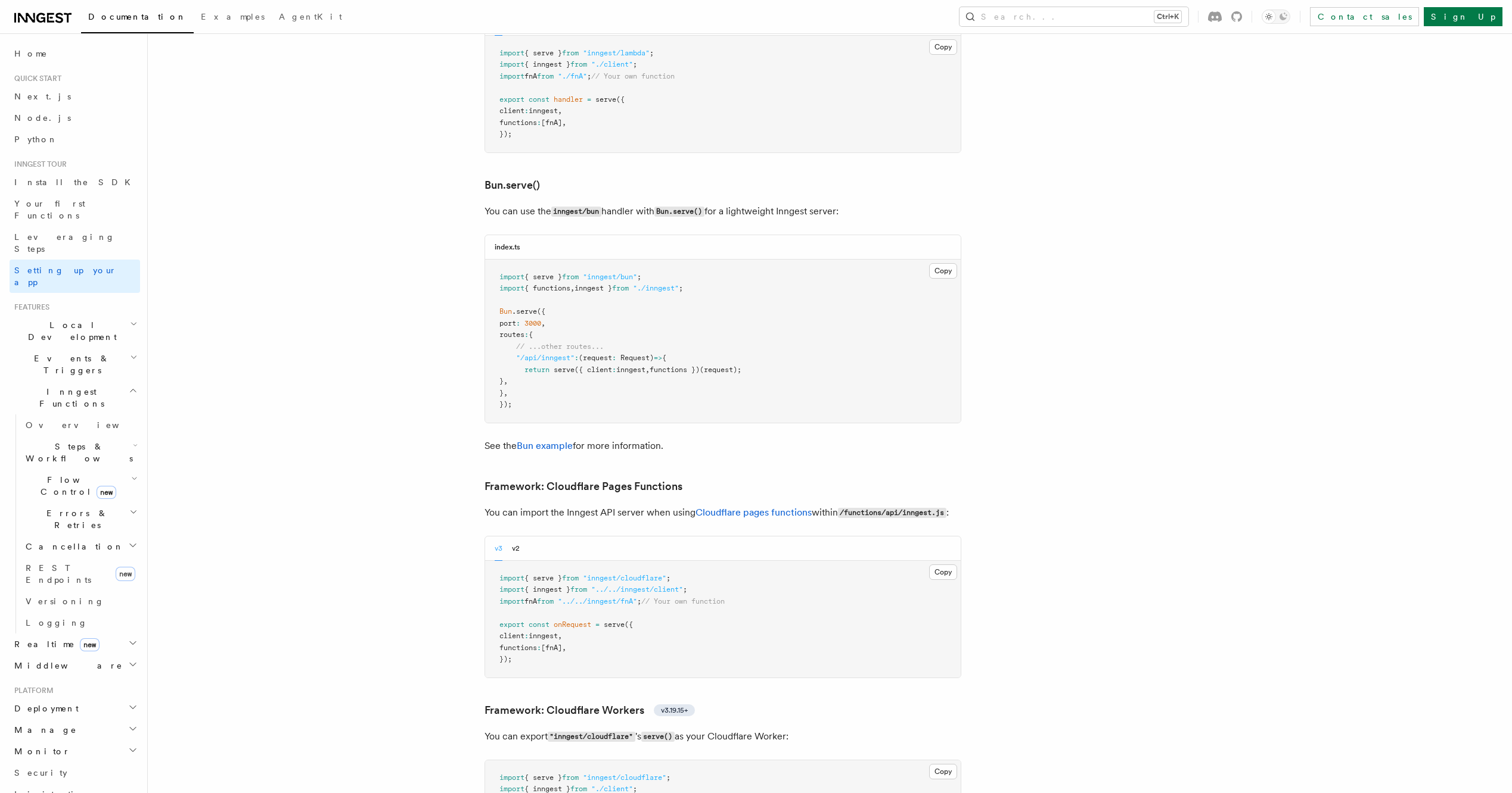
scroll to position [0, 0]
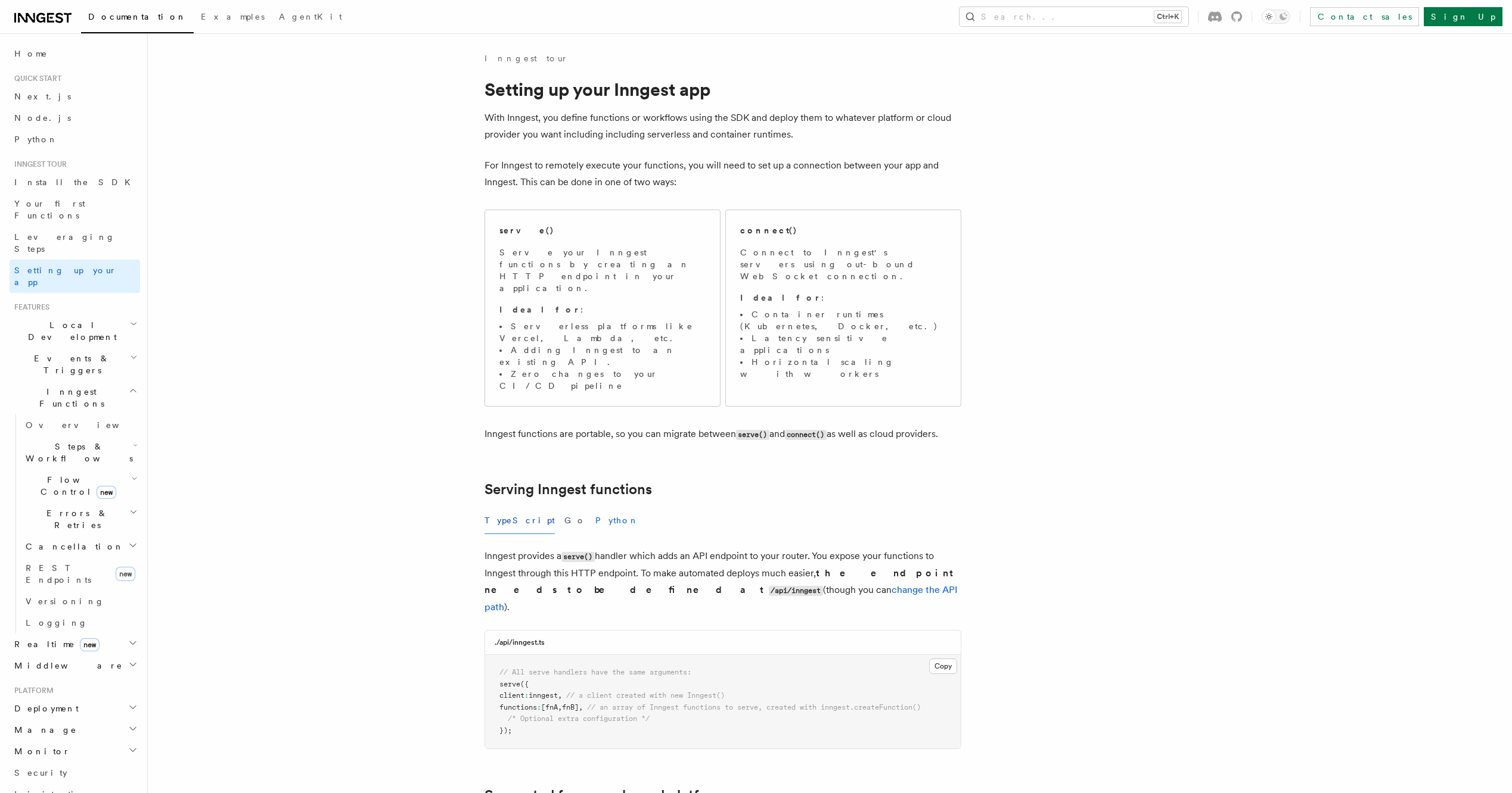
drag, startPoint x: 546, startPoint y: 464, endPoint x: 556, endPoint y: 462, distance: 10.2
click at [548, 507] on div "TypeScript Go Python" at bounding box center [722, 520] width 476 height 27
click at [595, 507] on button "Python" at bounding box center [617, 520] width 44 height 27
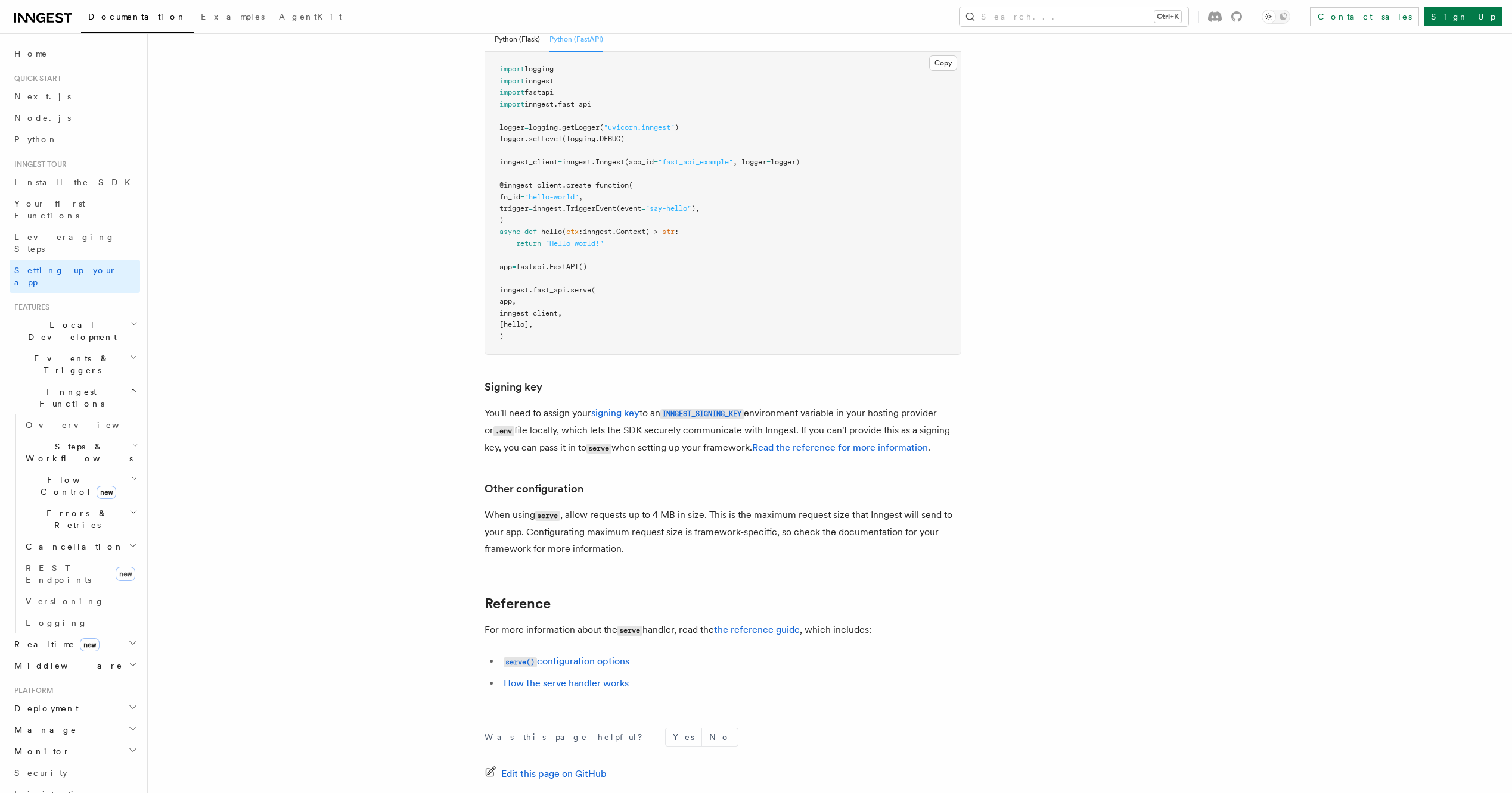
scroll to position [637, 0]
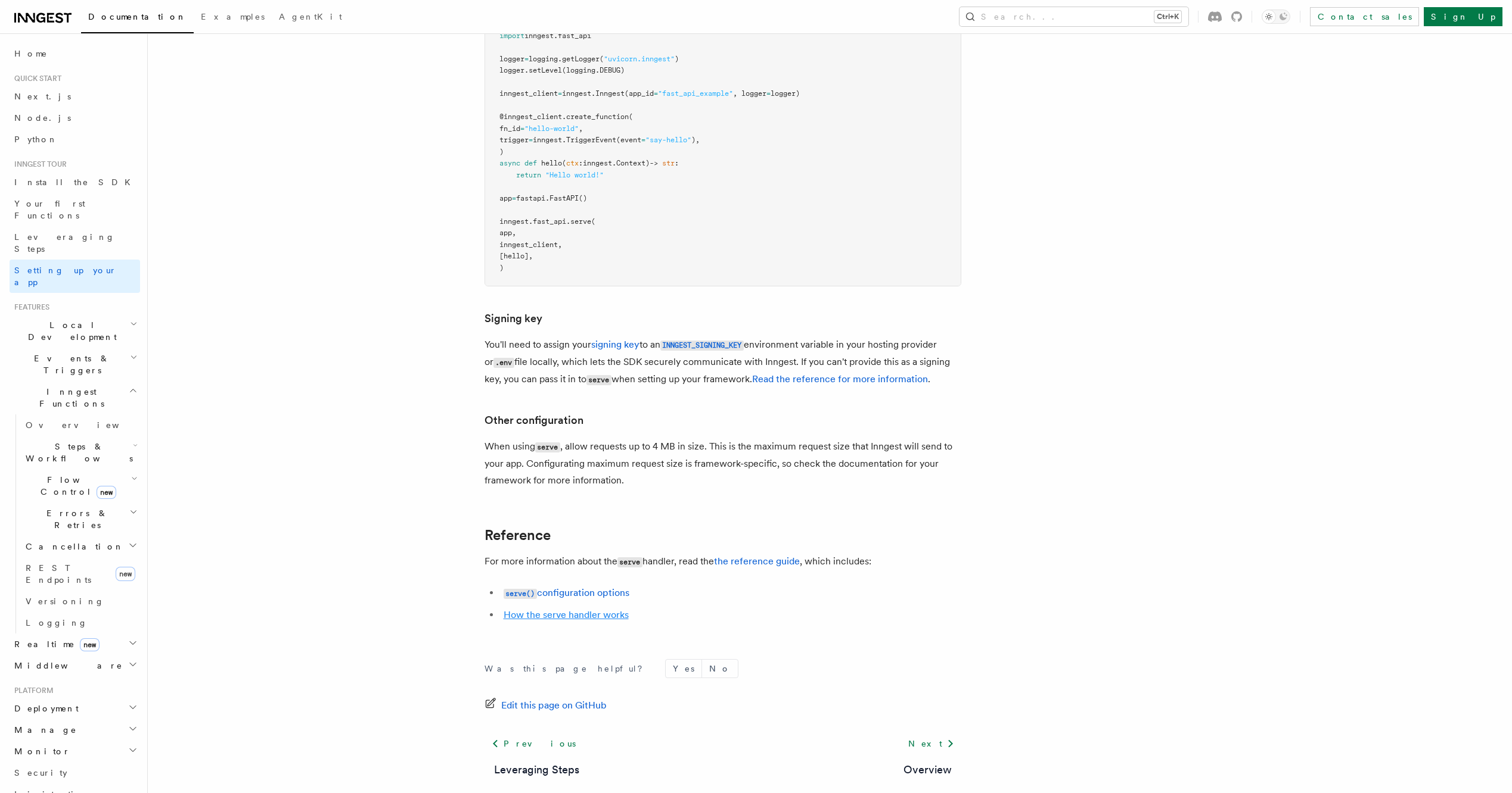
click at [585, 609] on link "How the serve handler works" at bounding box center [566, 615] width 125 height 11
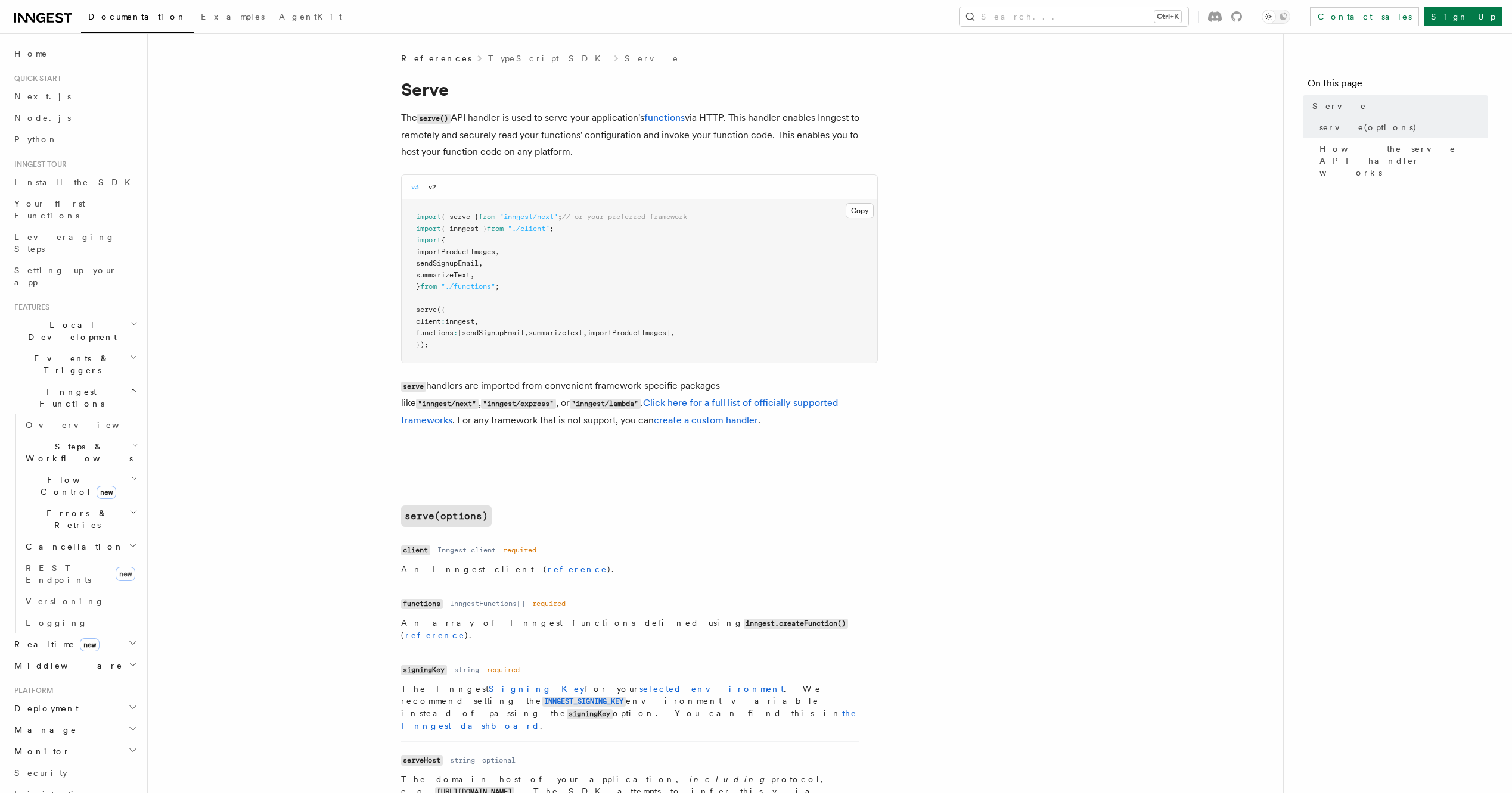
scroll to position [637, 0]
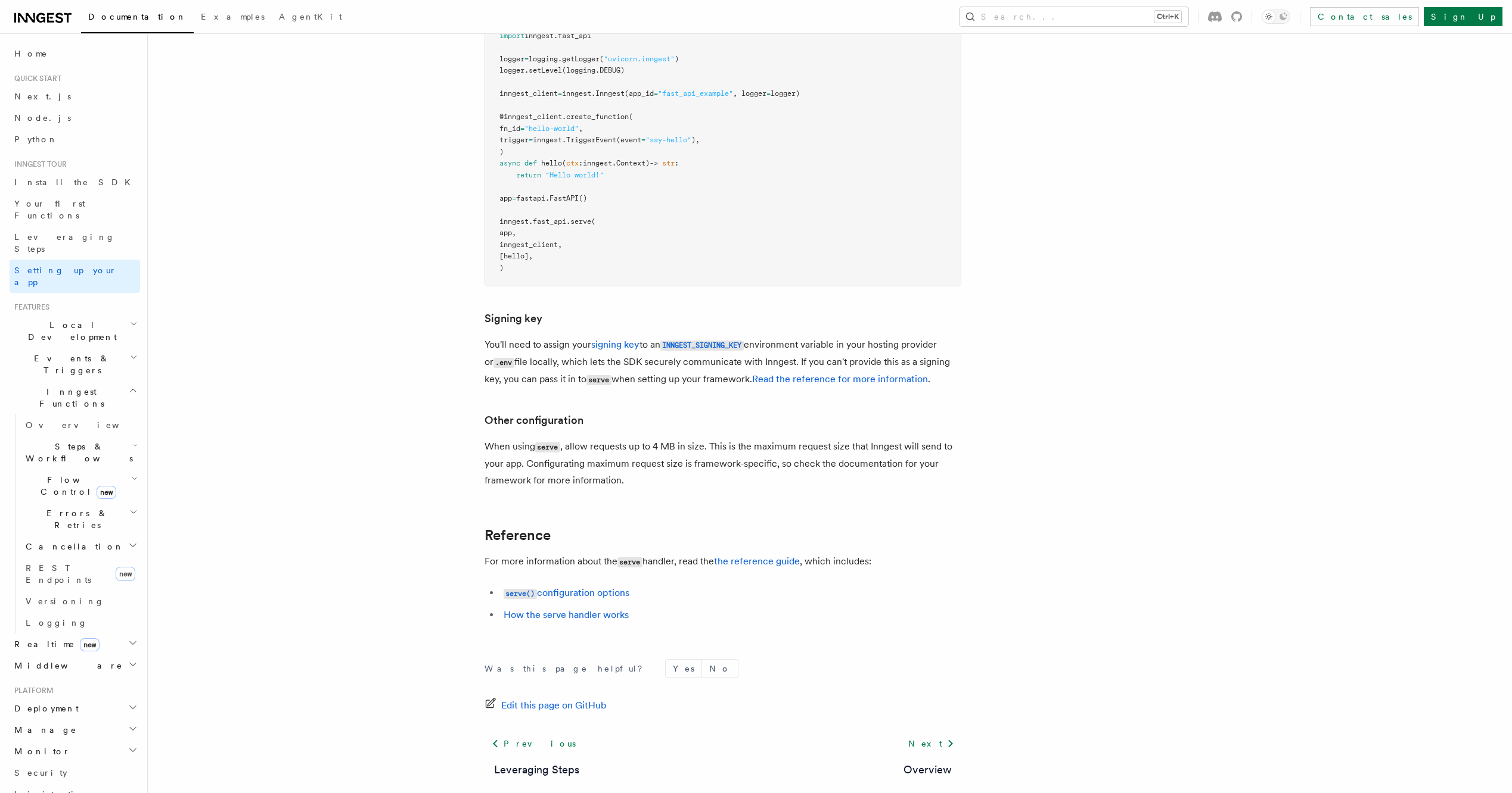
click at [79, 319] on span "Local Development" at bounding box center [69, 330] width 120 height 24
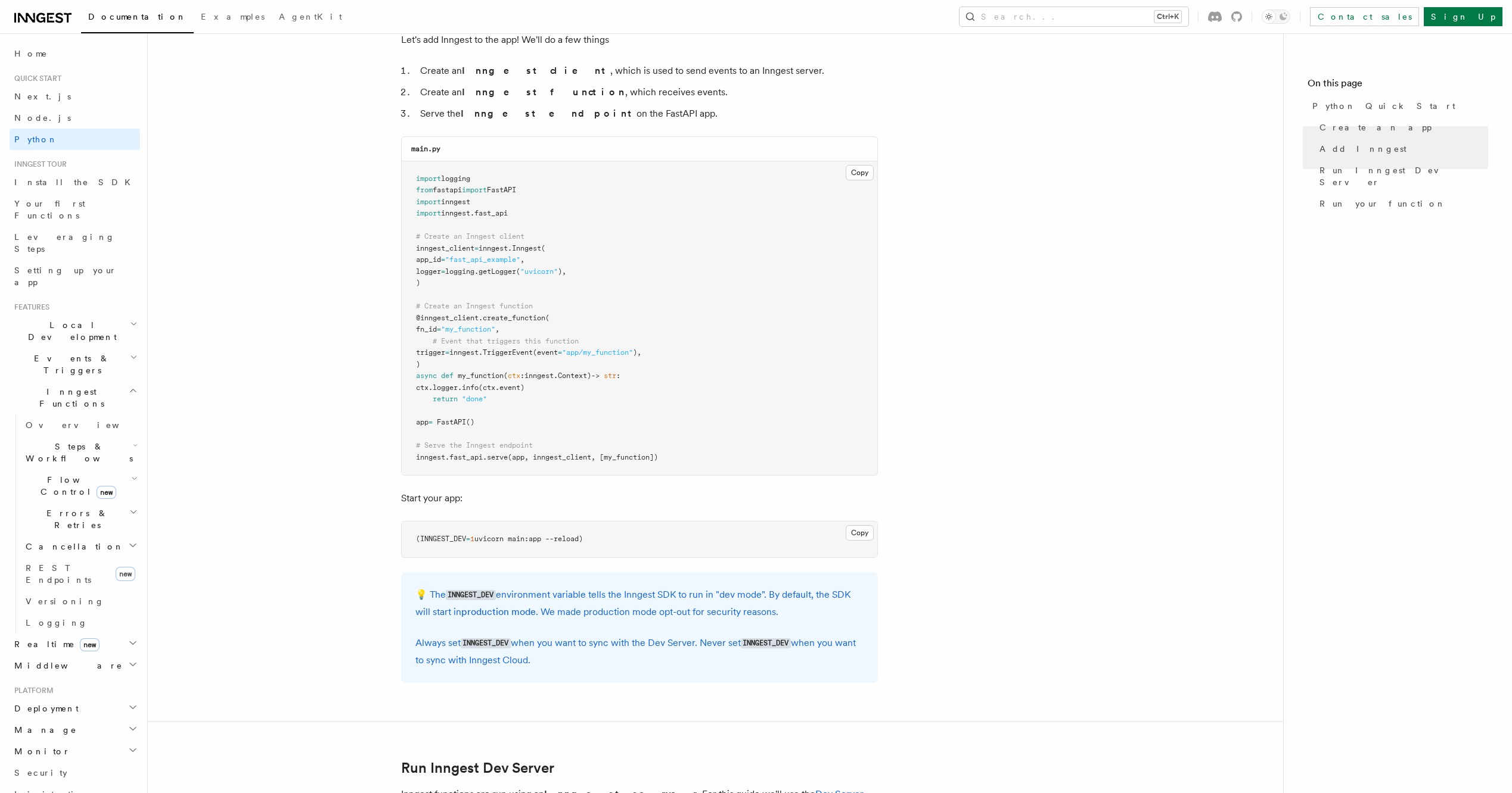
scroll to position [774, 0]
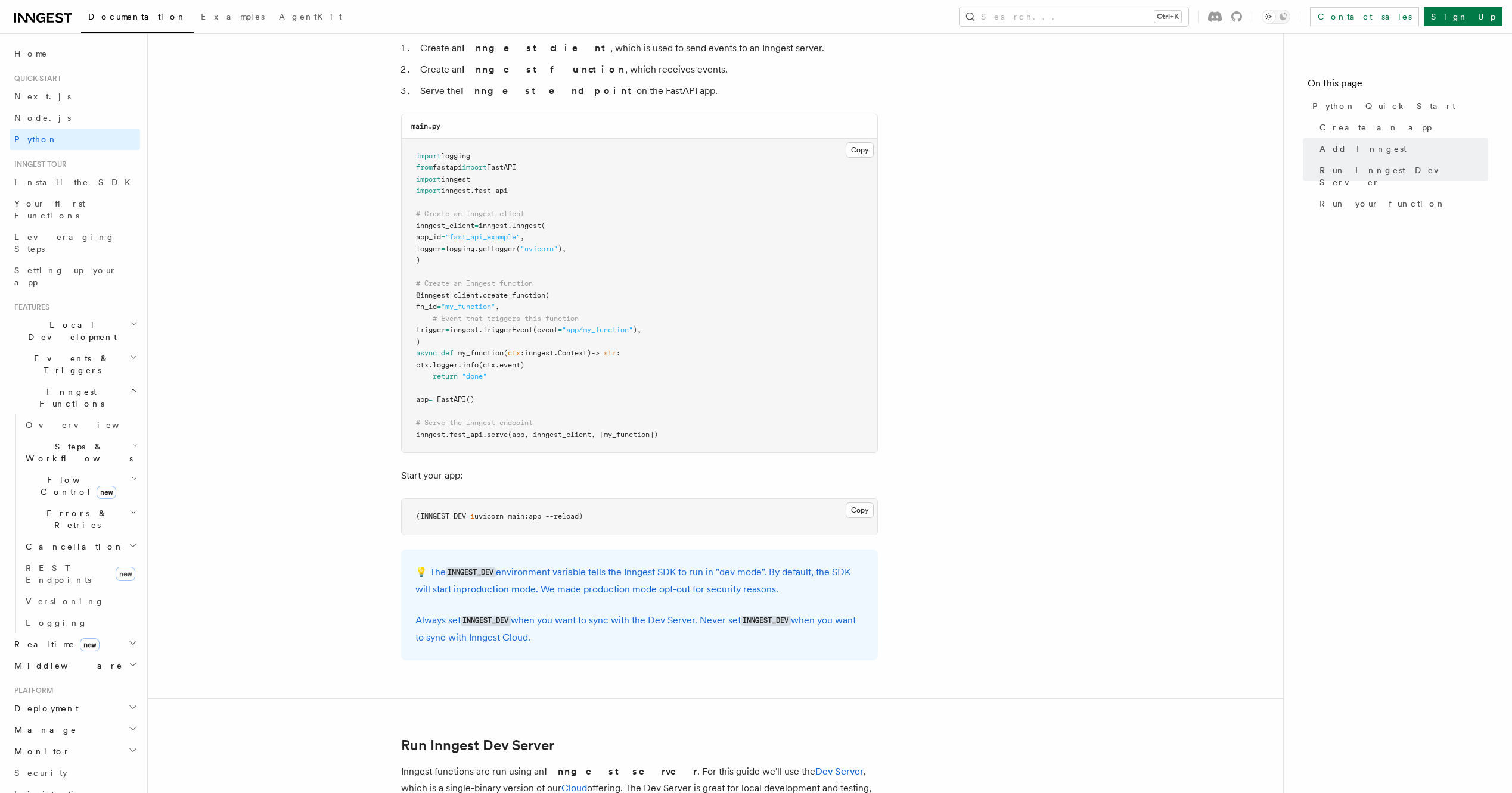
drag, startPoint x: 619, startPoint y: 516, endPoint x: 338, endPoint y: 502, distance: 281.3
click at [338, 502] on article "Quick start Python Quick Start This guide will teach you how to add Inngest to …" at bounding box center [715, 757] width 1097 height 2959
copy span "(INNGEST_DEV = 1 uvicorn main:app --reload)"
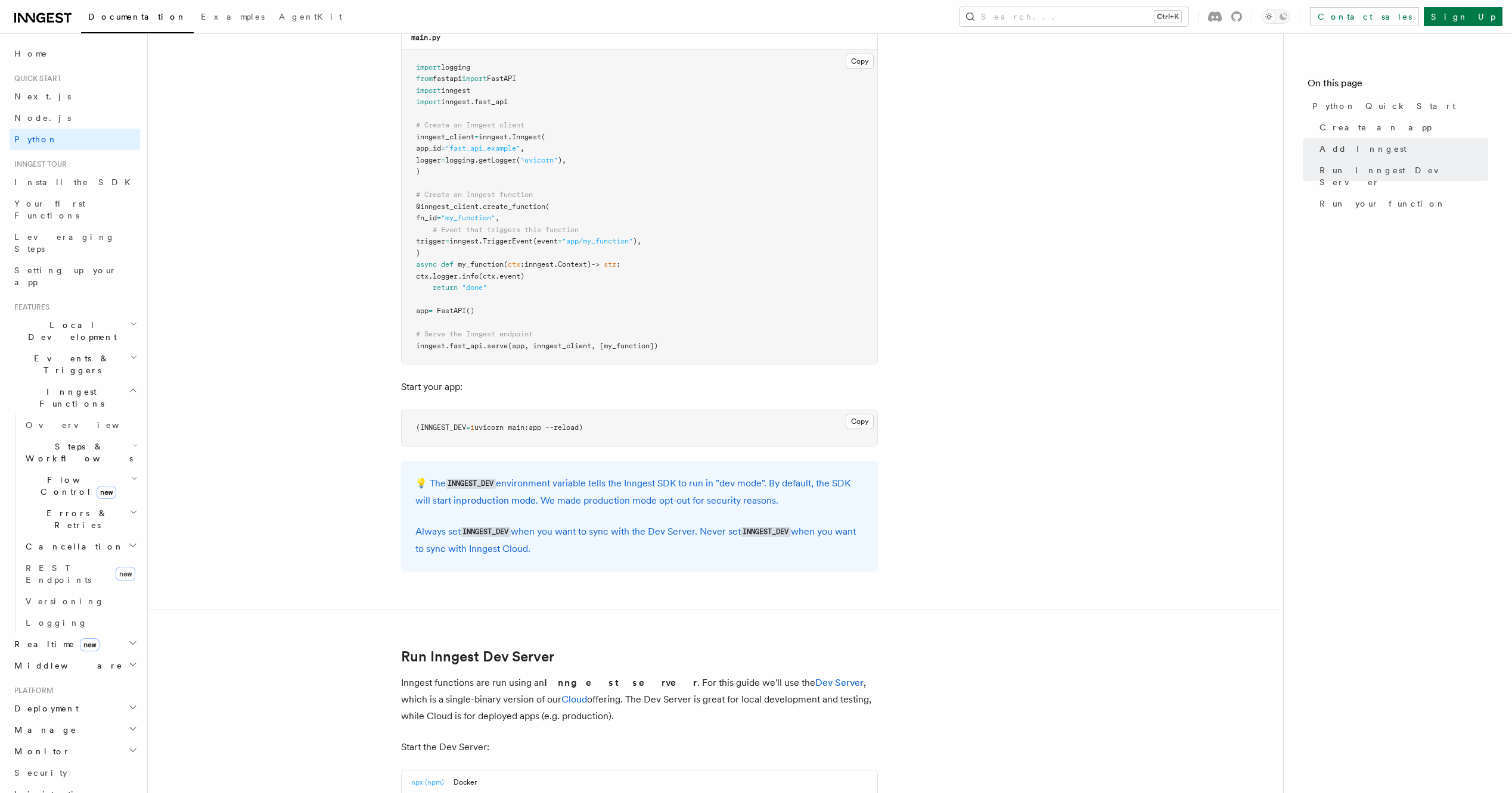
scroll to position [848, 0]
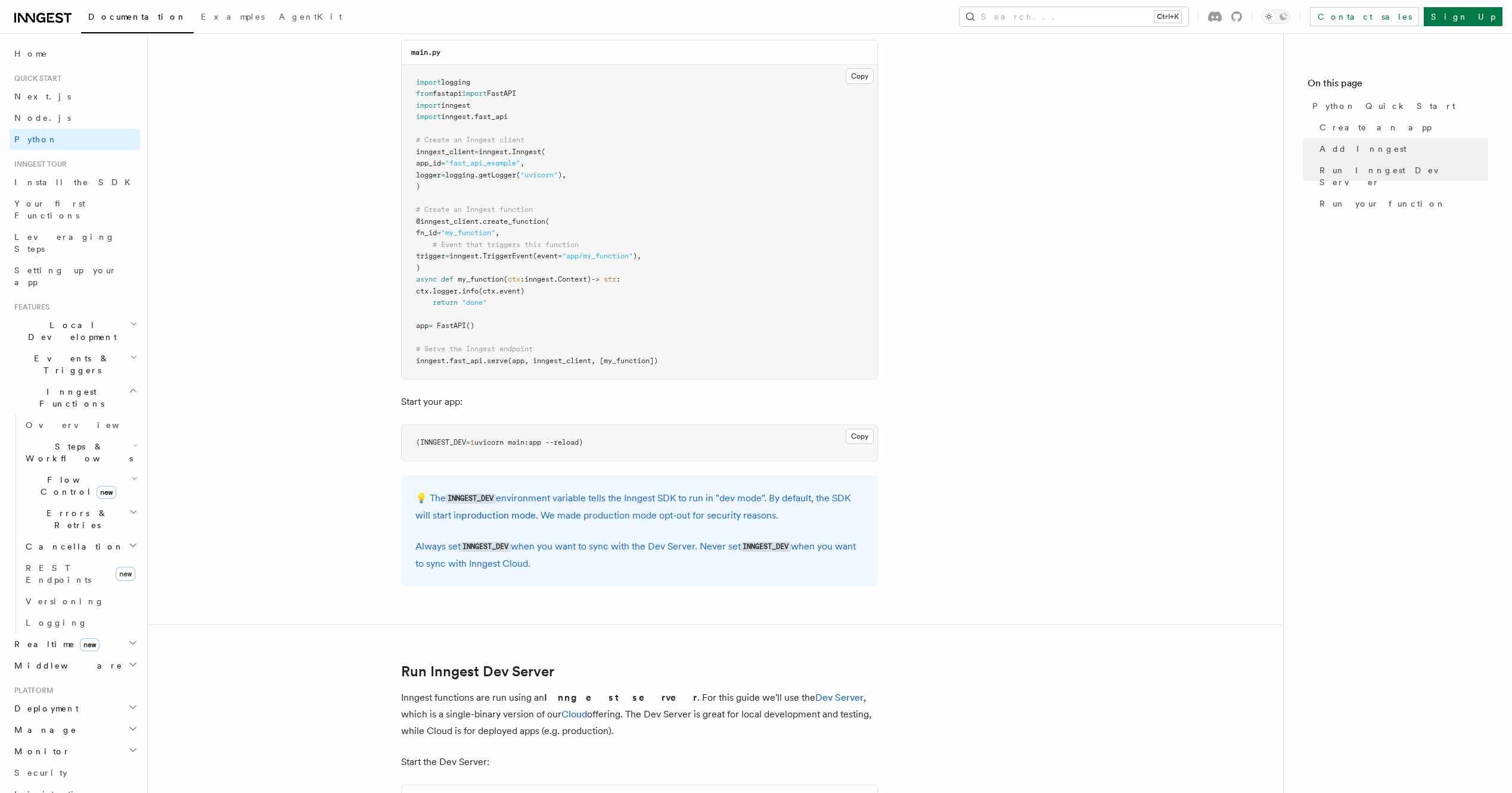
click at [541, 452] on pre "(INNGEST_DEV = 1 uvicorn main:app --reload)" at bounding box center [640, 443] width 476 height 36
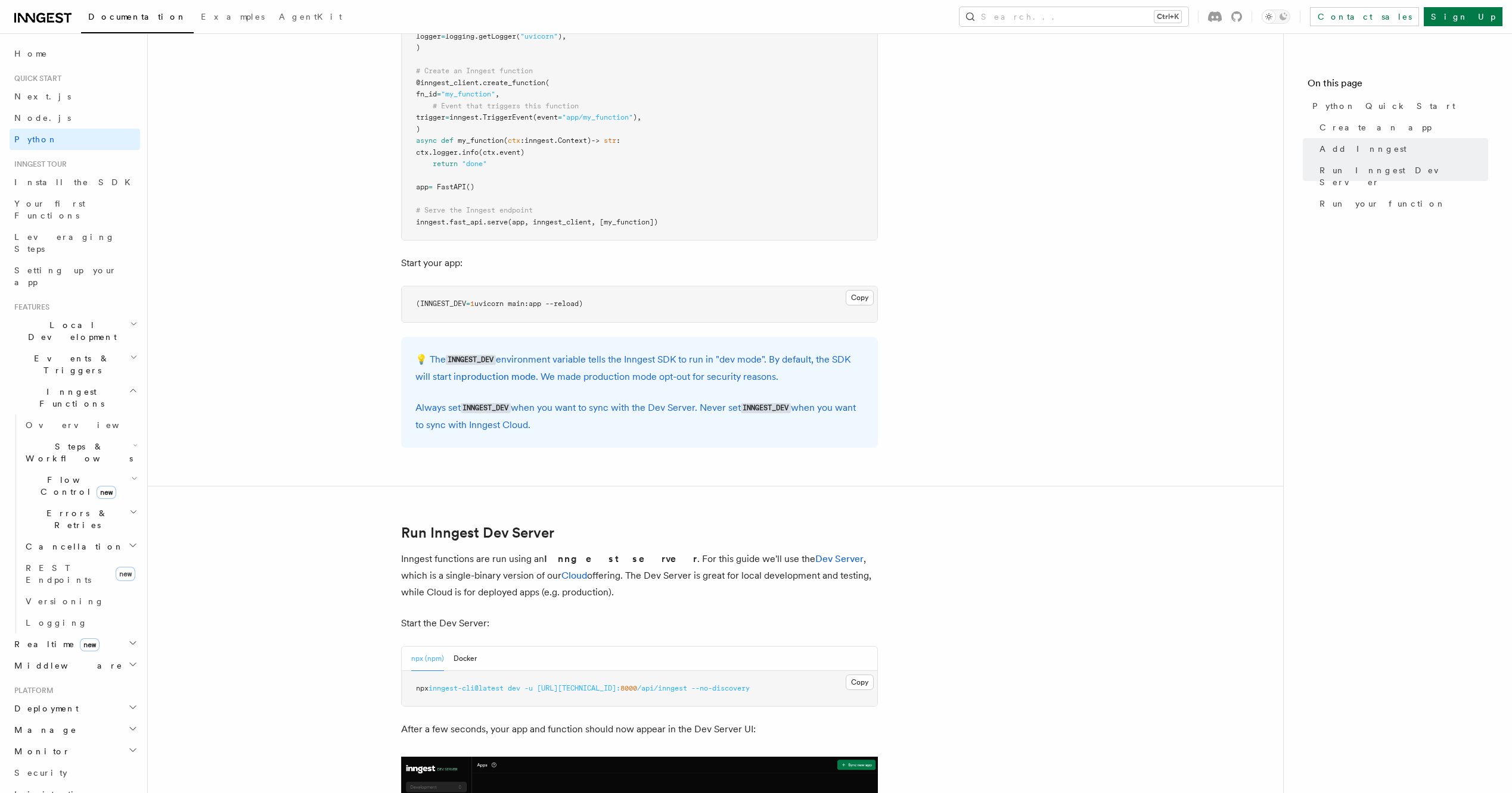
scroll to position [1146, 0]
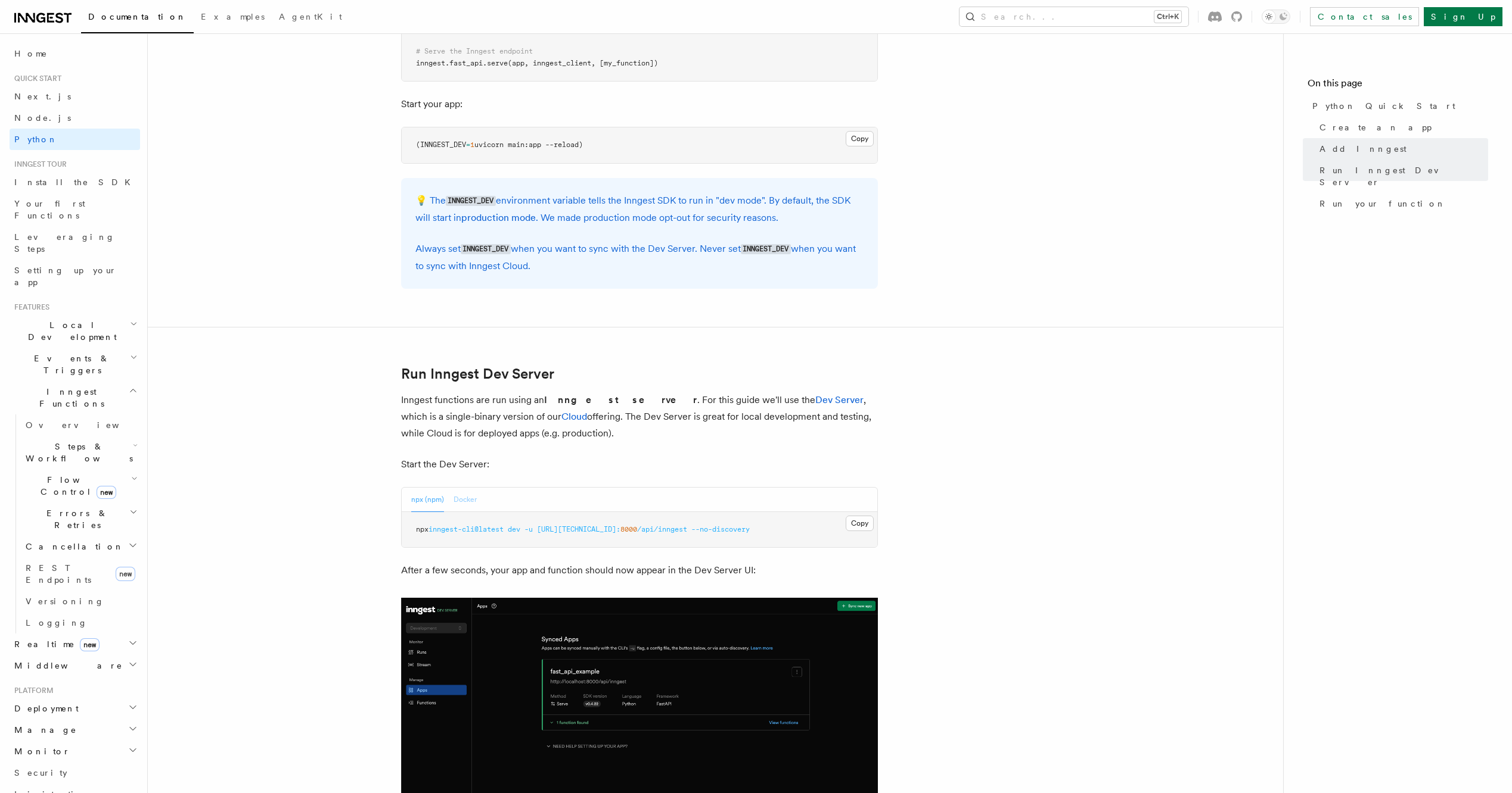
click at [462, 499] on button "Docker" at bounding box center [465, 500] width 23 height 24
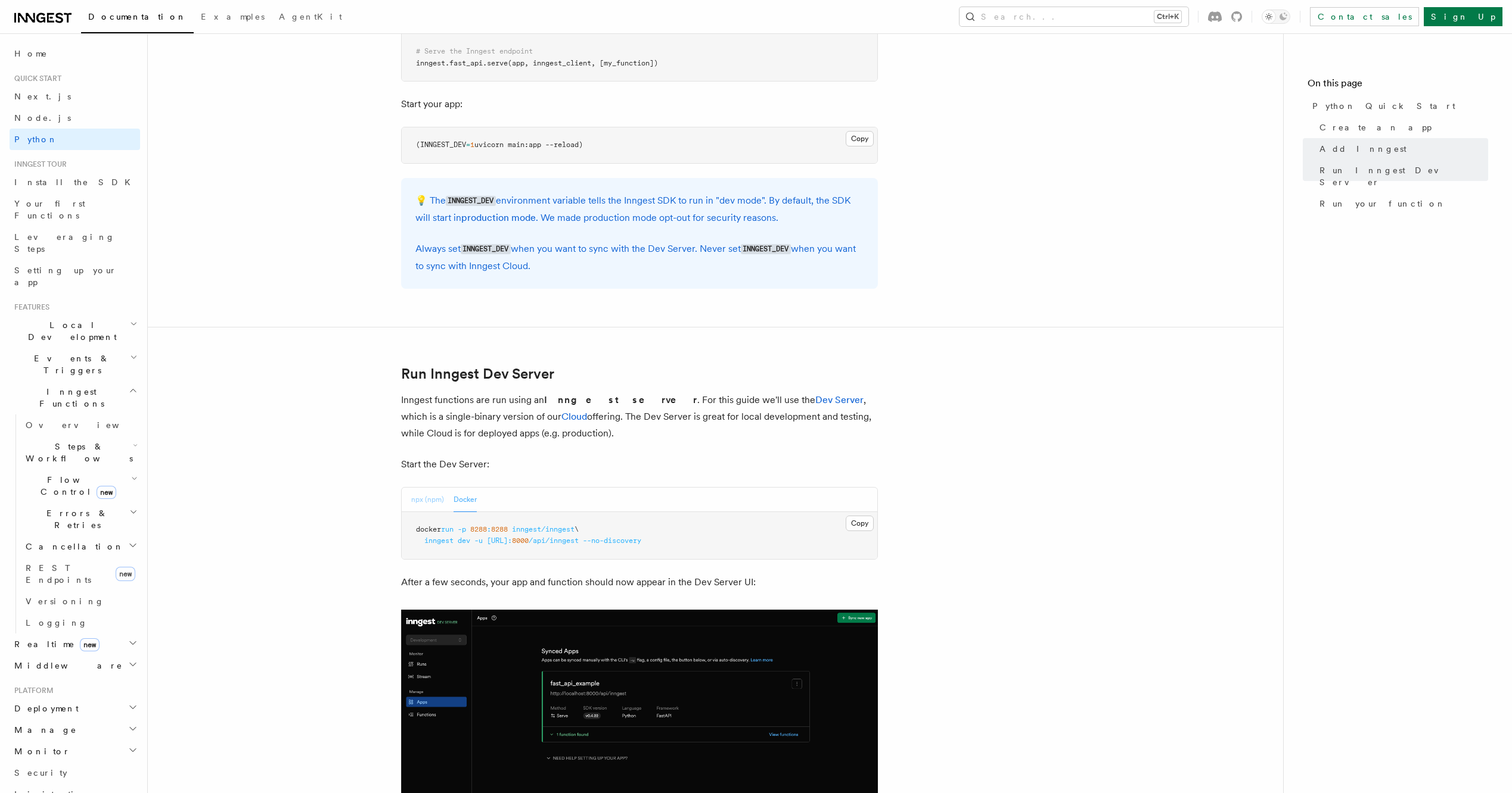
click at [420, 496] on button "npx (npm)" at bounding box center [428, 500] width 33 height 24
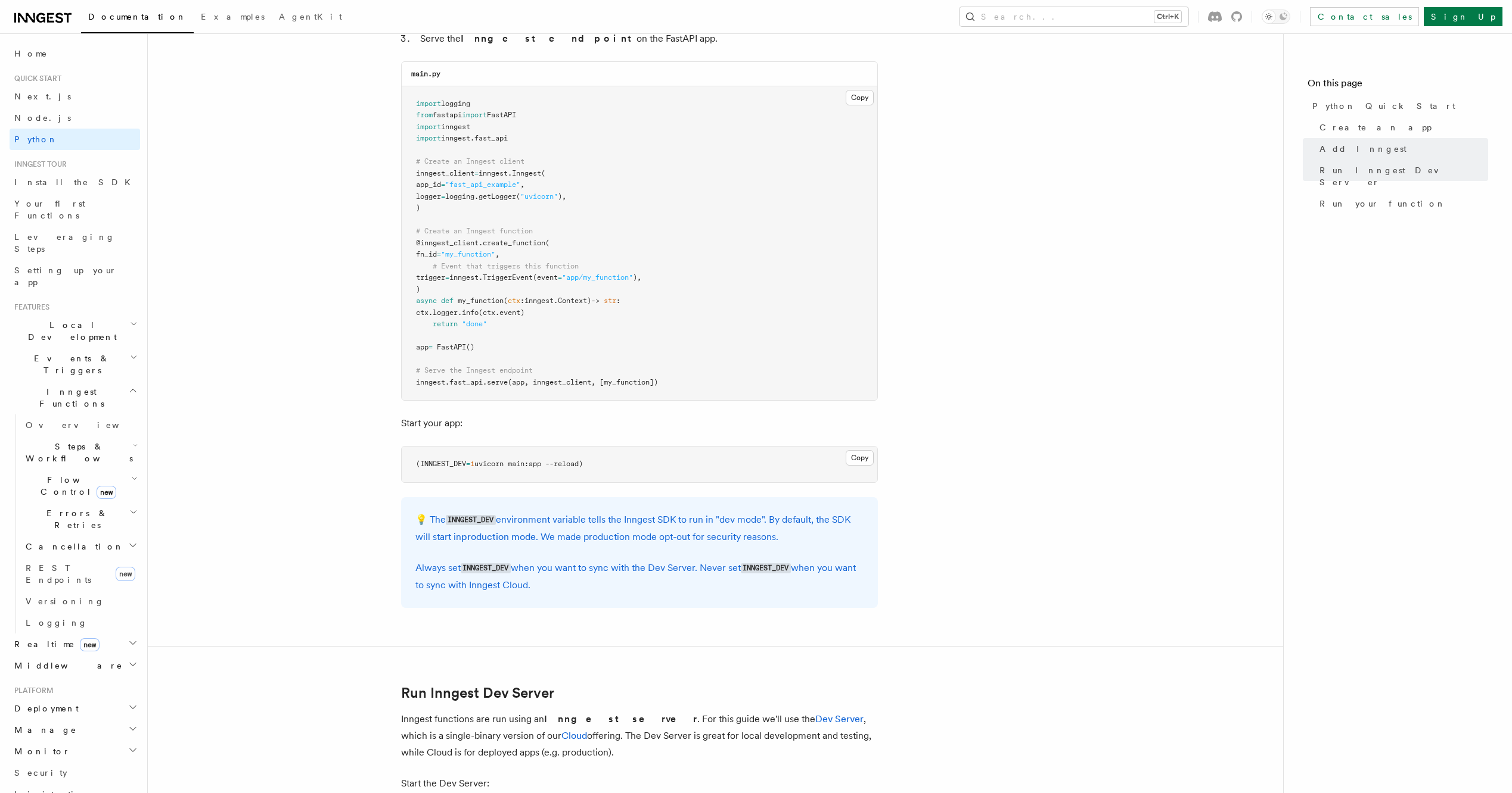
scroll to position [789, 0]
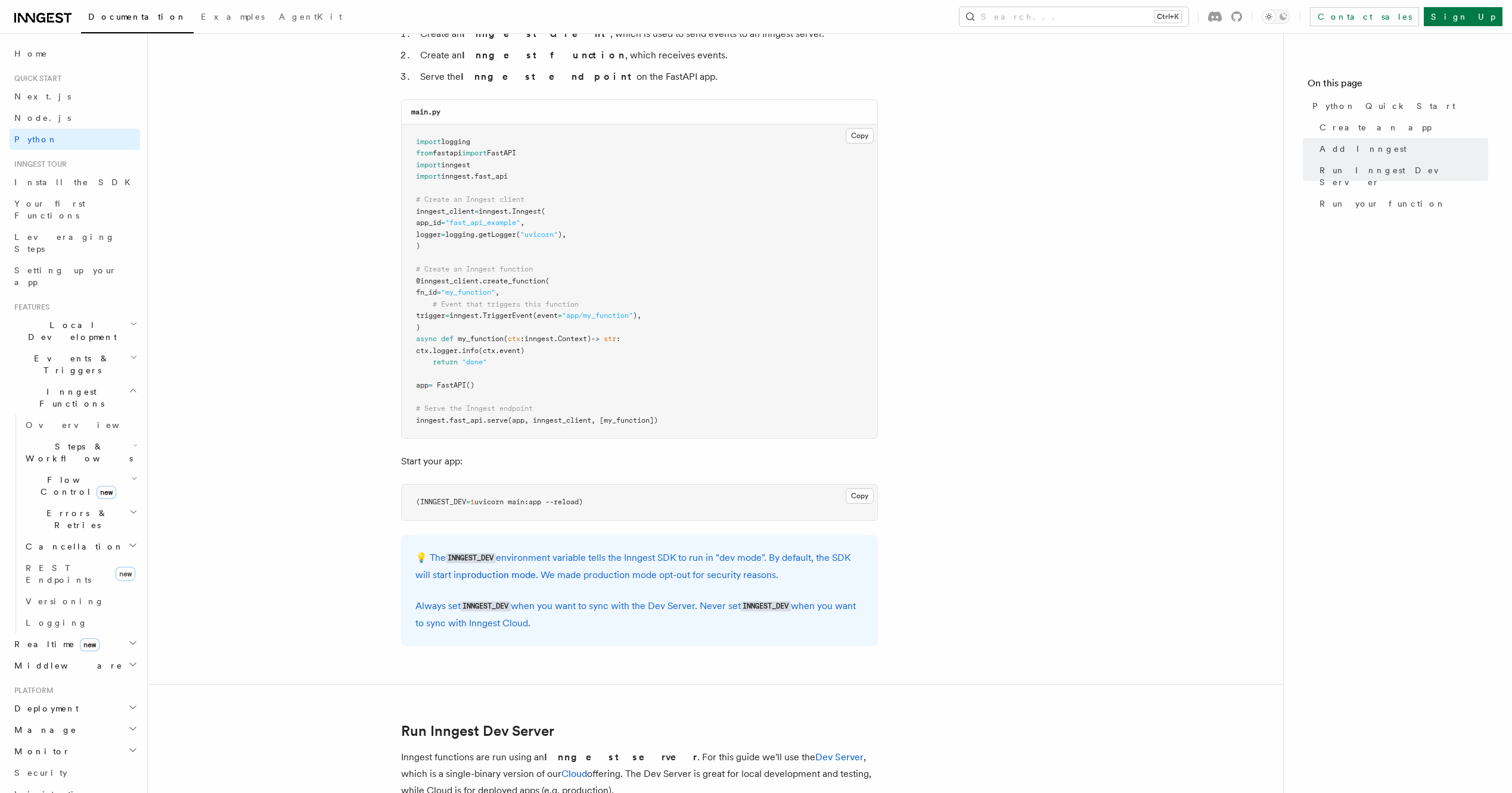
click at [489, 606] on code "INNGEST_DEV" at bounding box center [486, 606] width 50 height 10
copy p "INNGEST_DEV"
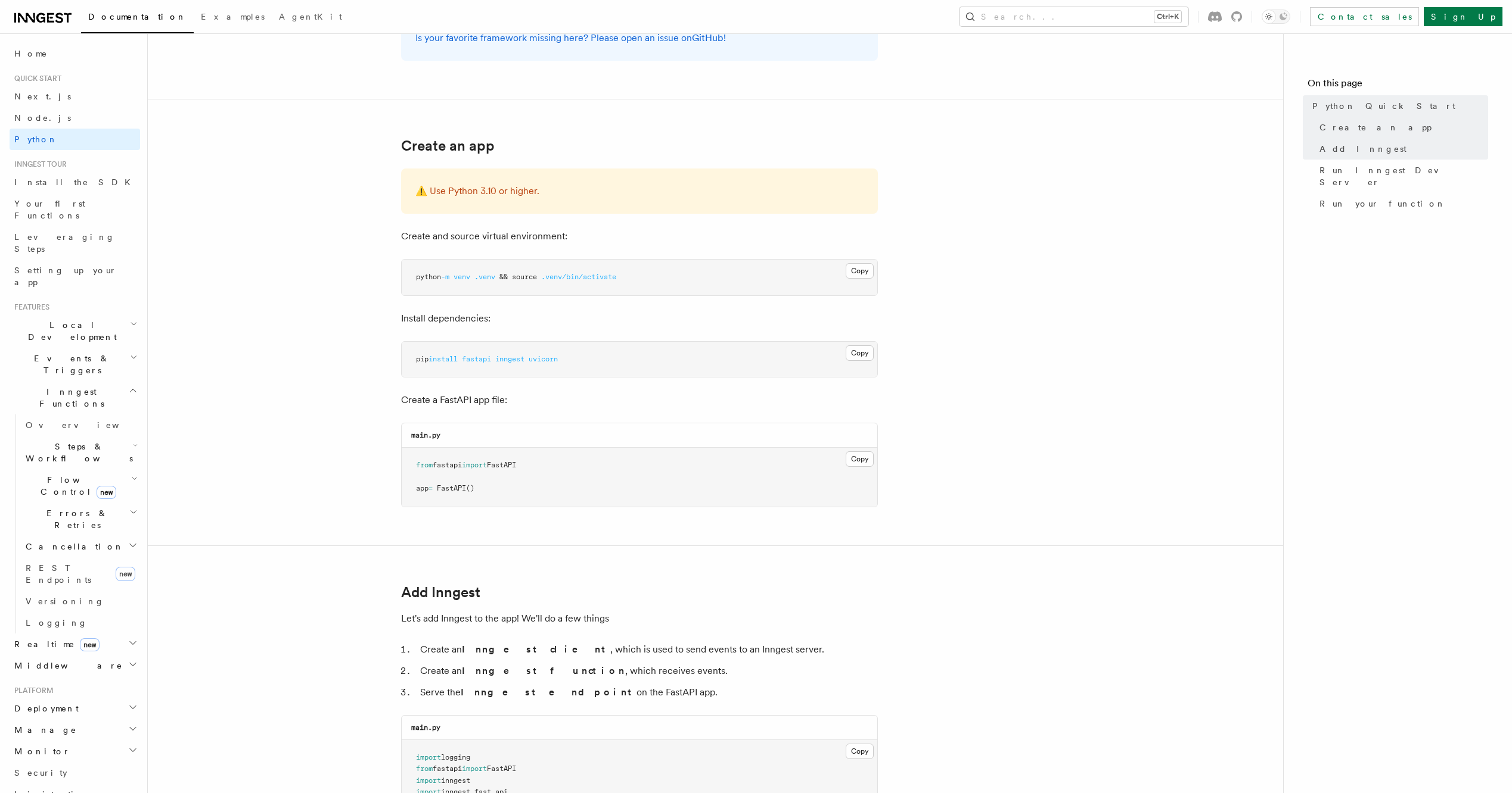
scroll to position [238, 0]
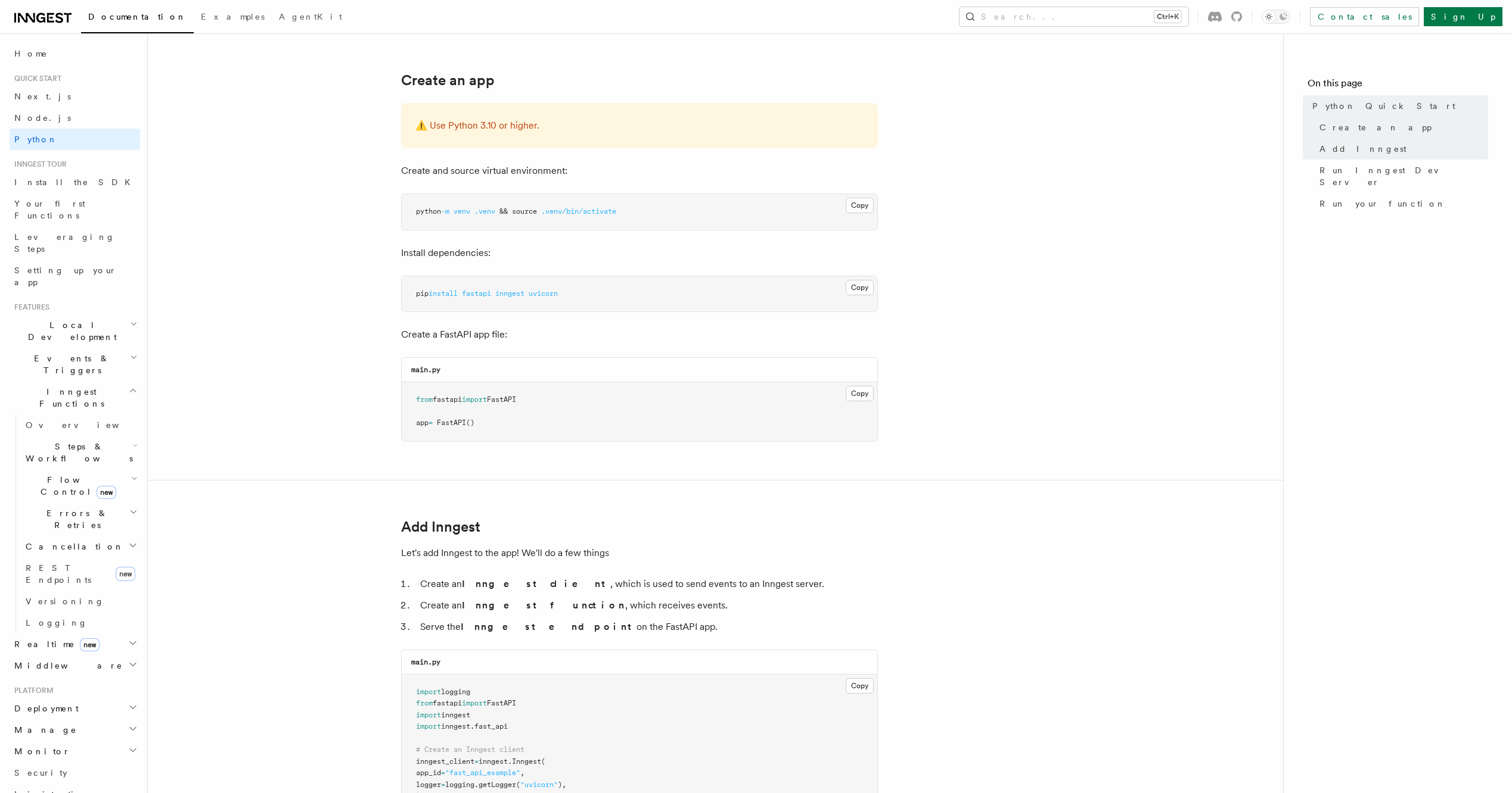
click at [556, 290] on span "uvicorn" at bounding box center [543, 294] width 29 height 9
copy span "uvicorn"
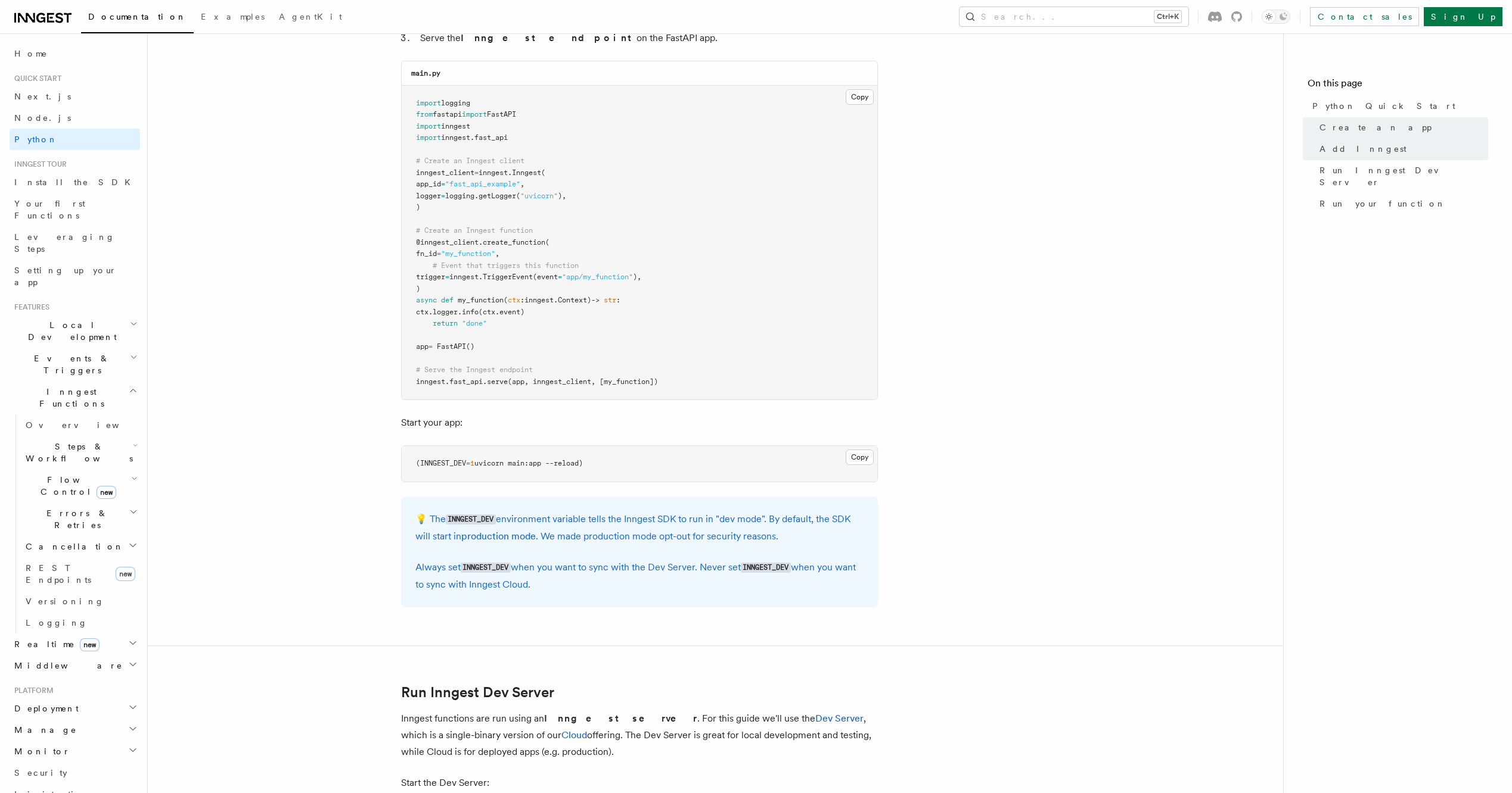
scroll to position [894, 0]
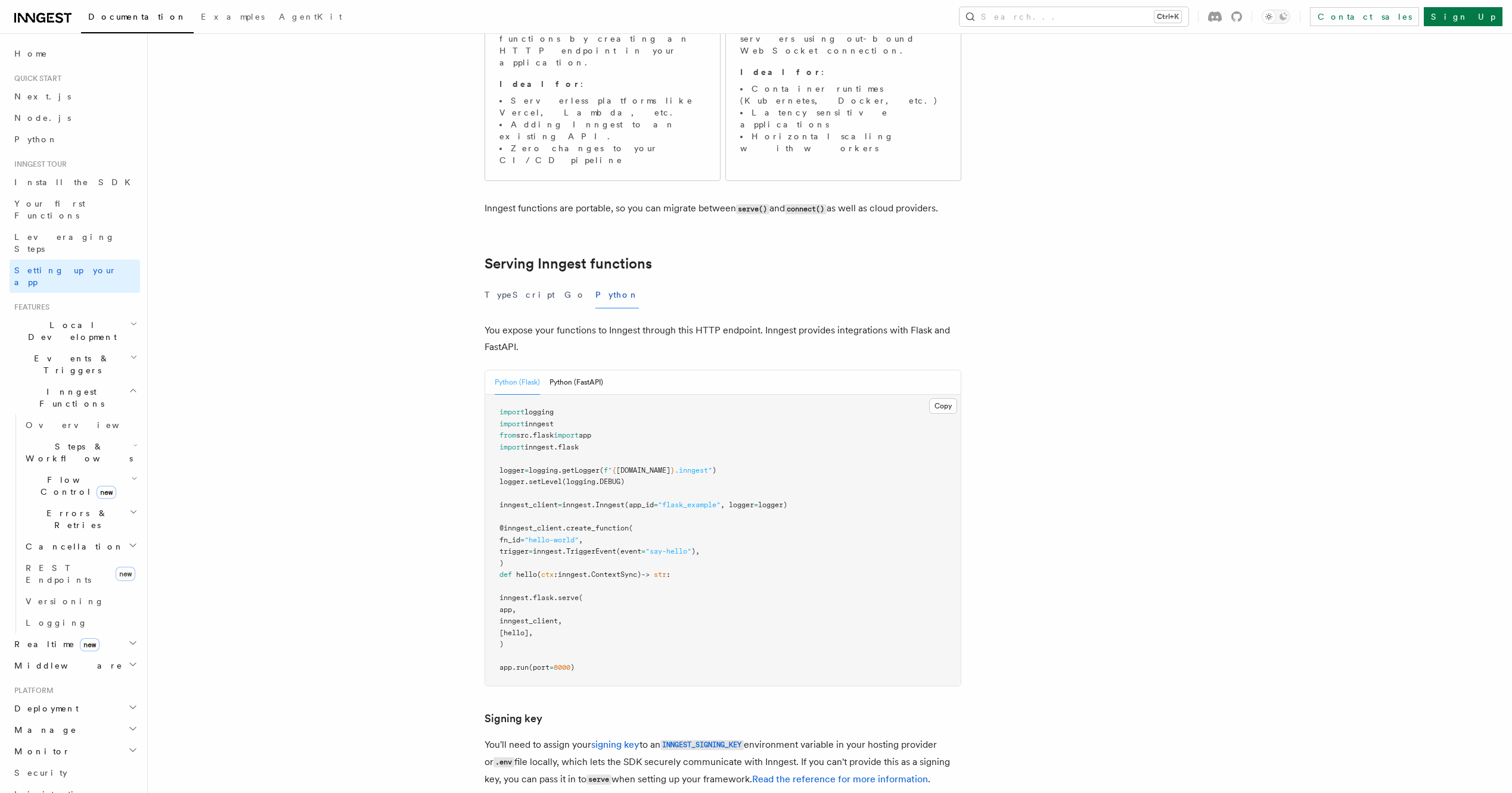
scroll to position [238, 0]
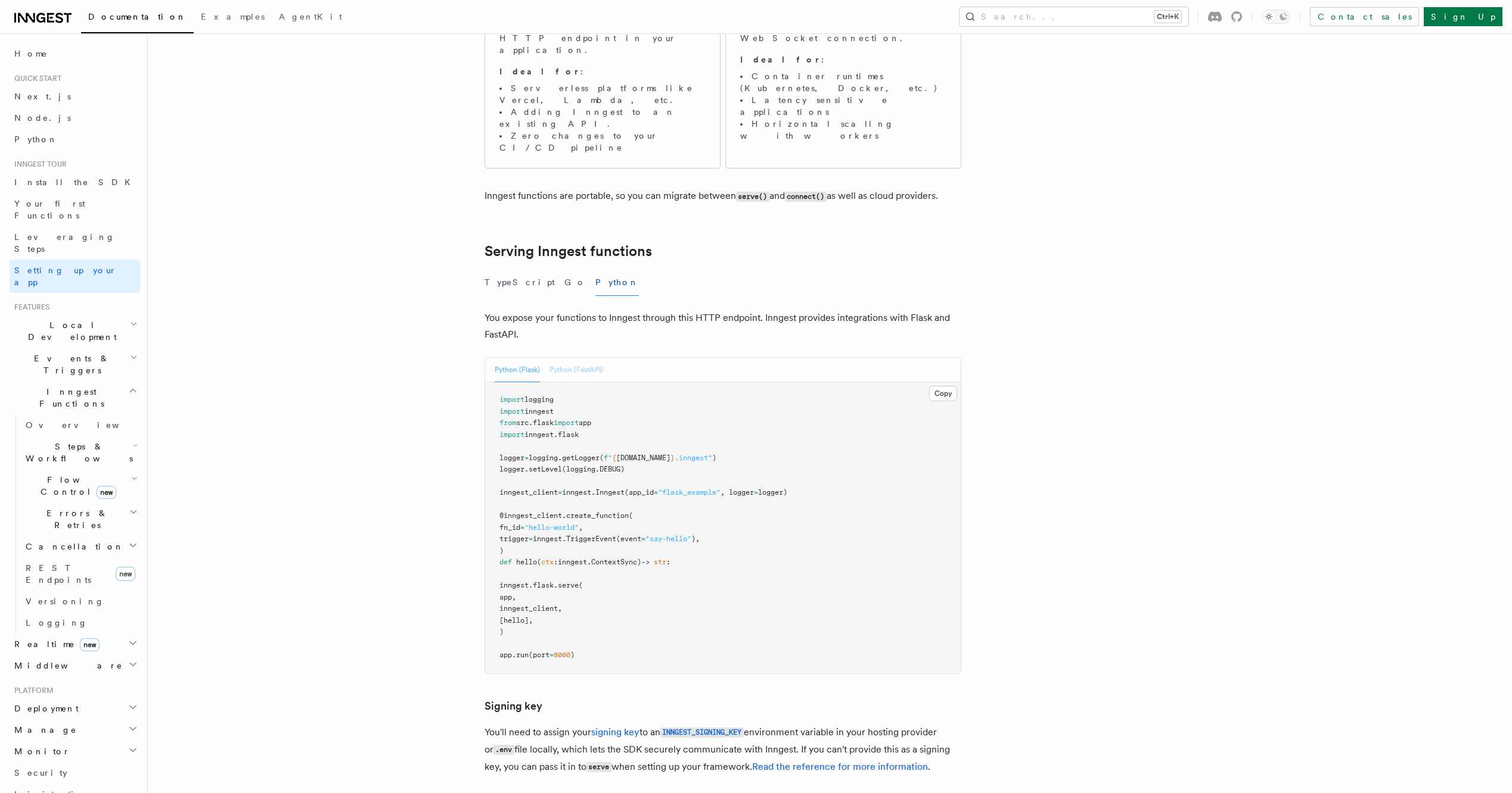
click at [567, 358] on button "Python (FastAPI)" at bounding box center [576, 370] width 54 height 24
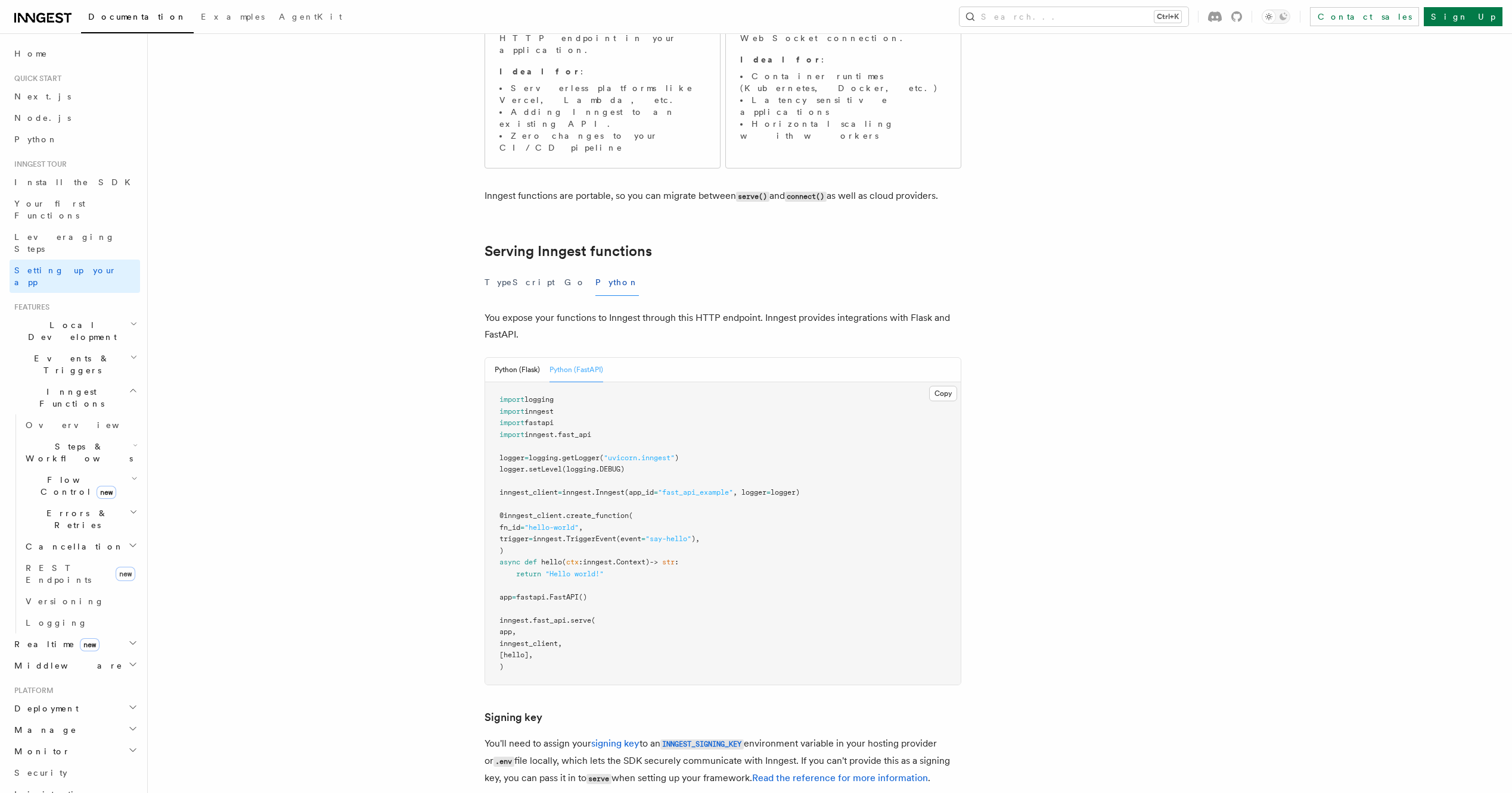
click at [696, 488] on span ""fast_api_example"" at bounding box center [695, 493] width 75 height 9
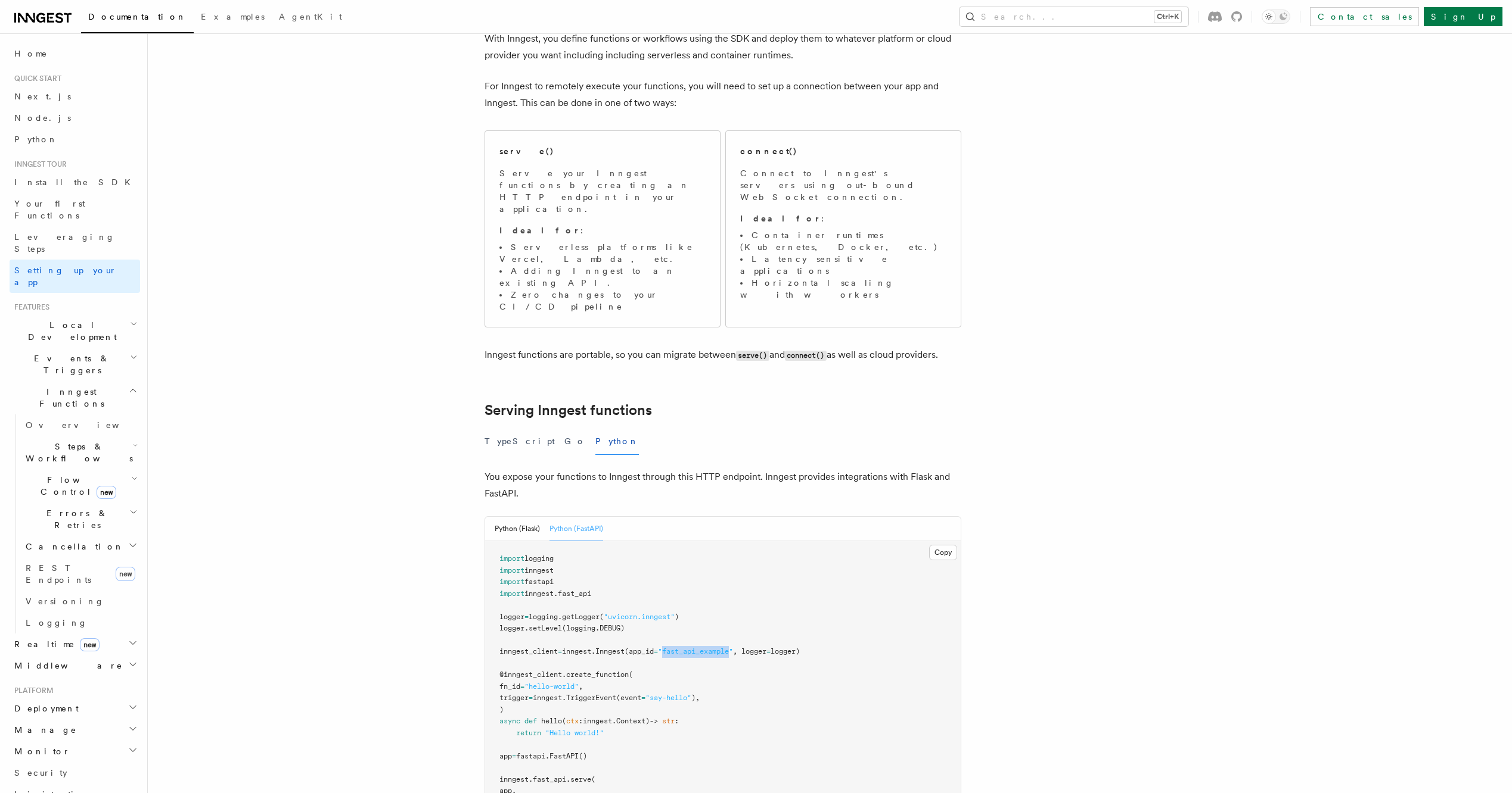
scroll to position [0, 0]
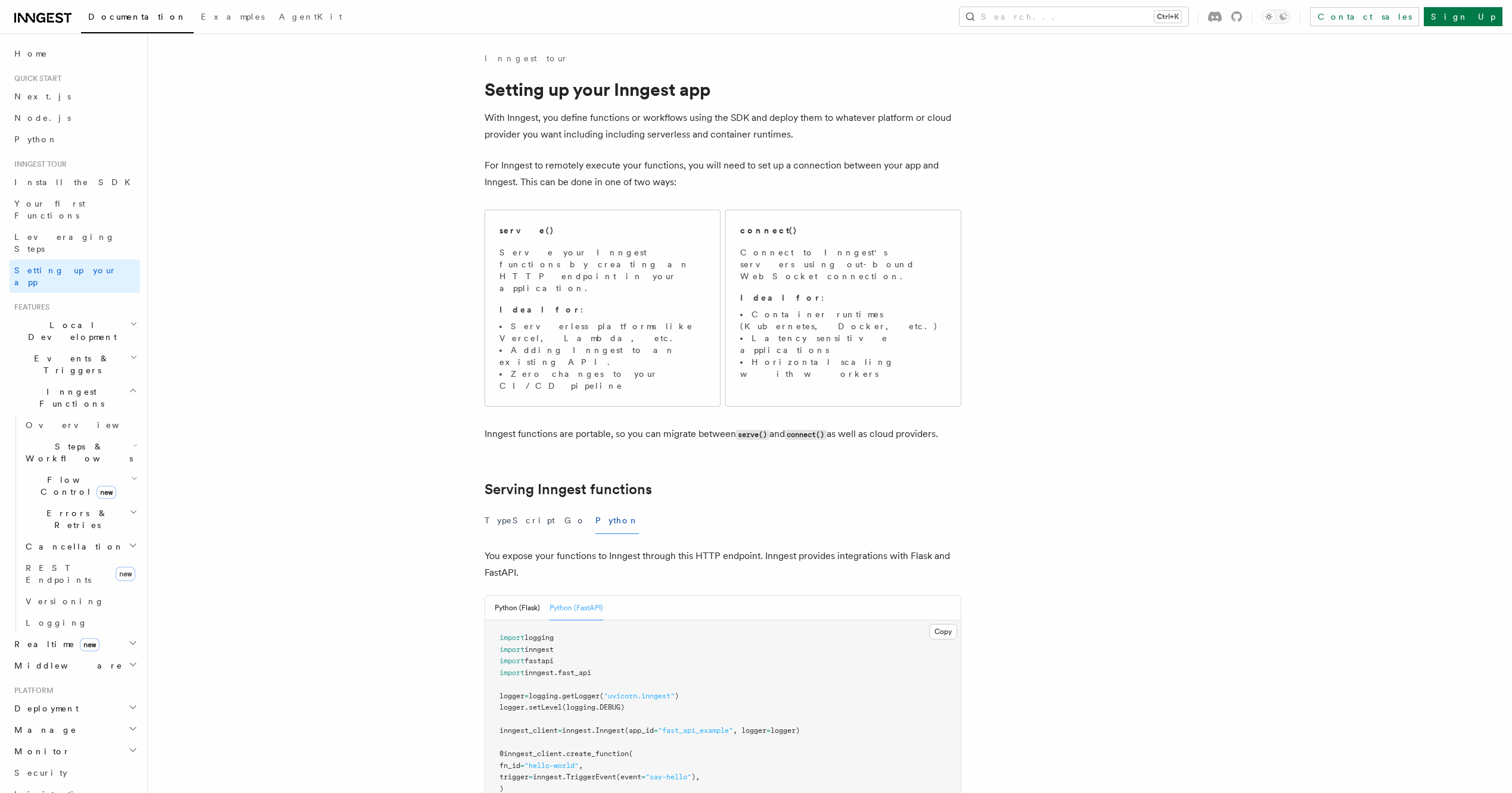
click at [78, 302] on h2 "Features" at bounding box center [75, 307] width 131 height 9
click at [78, 315] on h2 "Local Development" at bounding box center [75, 331] width 131 height 33
click at [67, 348] on link "Overview" at bounding box center [80, 358] width 119 height 22
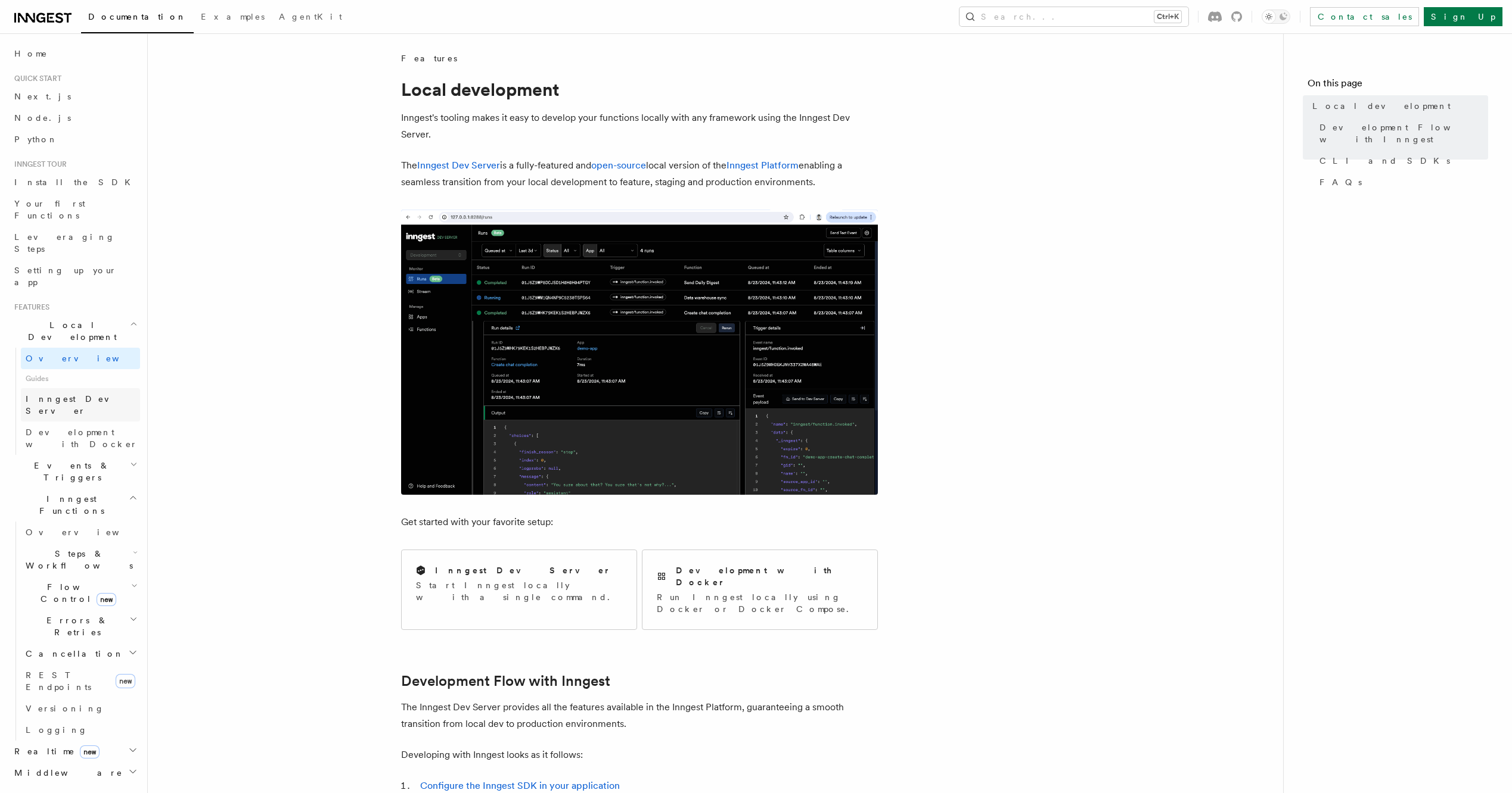
click at [79, 393] on span "Inngest Dev Server" at bounding box center [83, 404] width 114 height 24
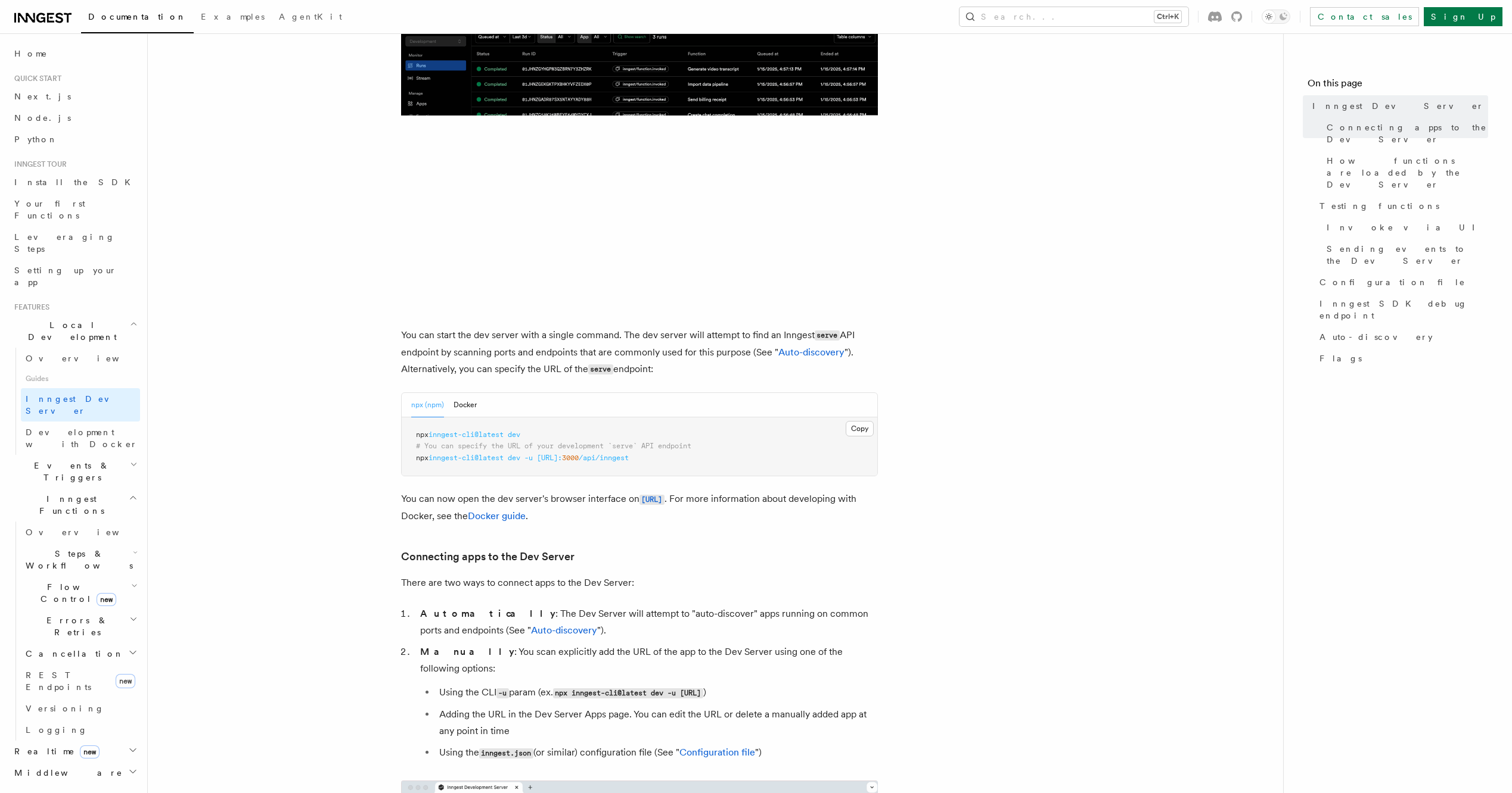
scroll to position [238, 0]
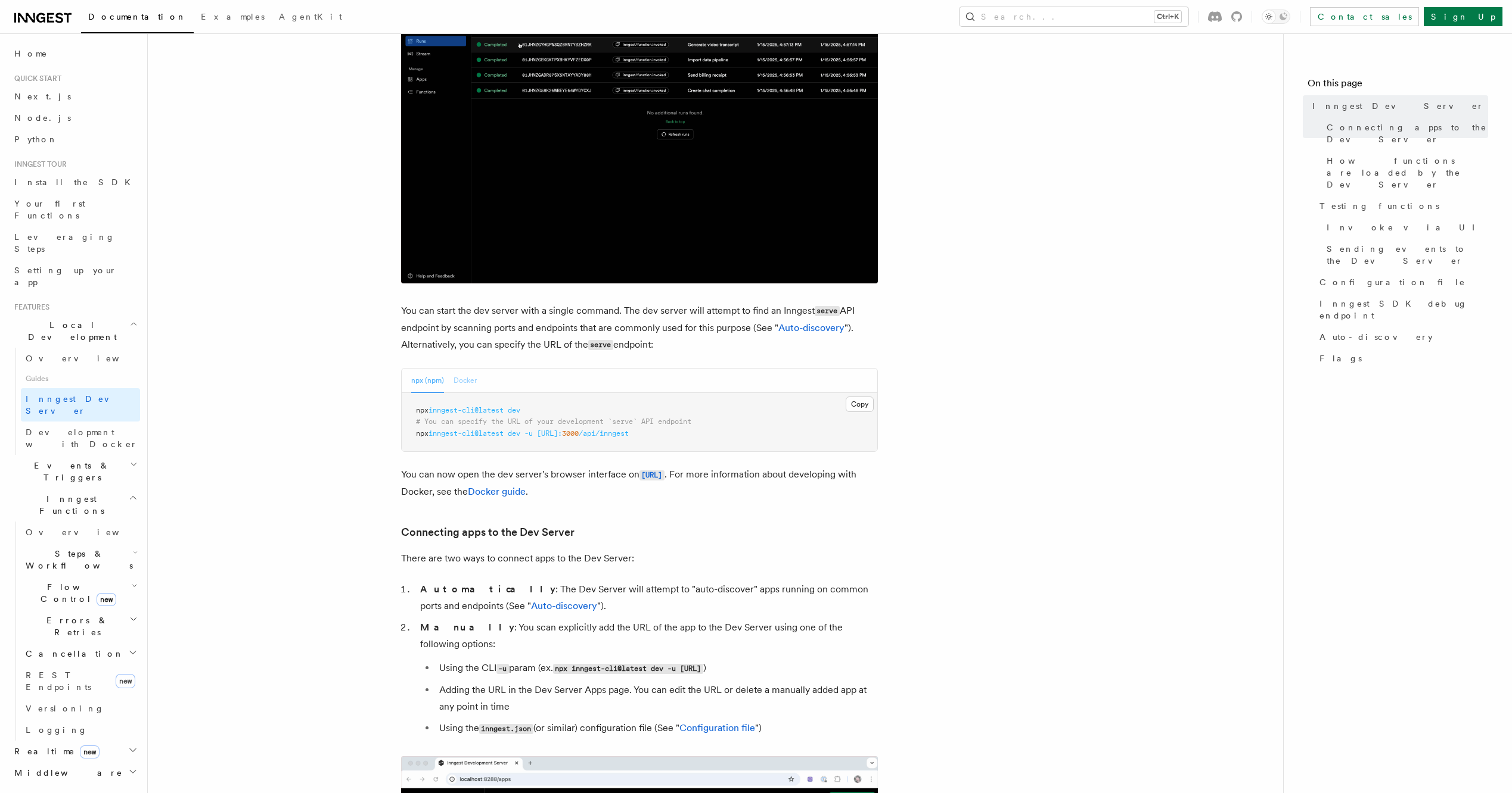
click at [464, 385] on button "Docker" at bounding box center [465, 381] width 23 height 24
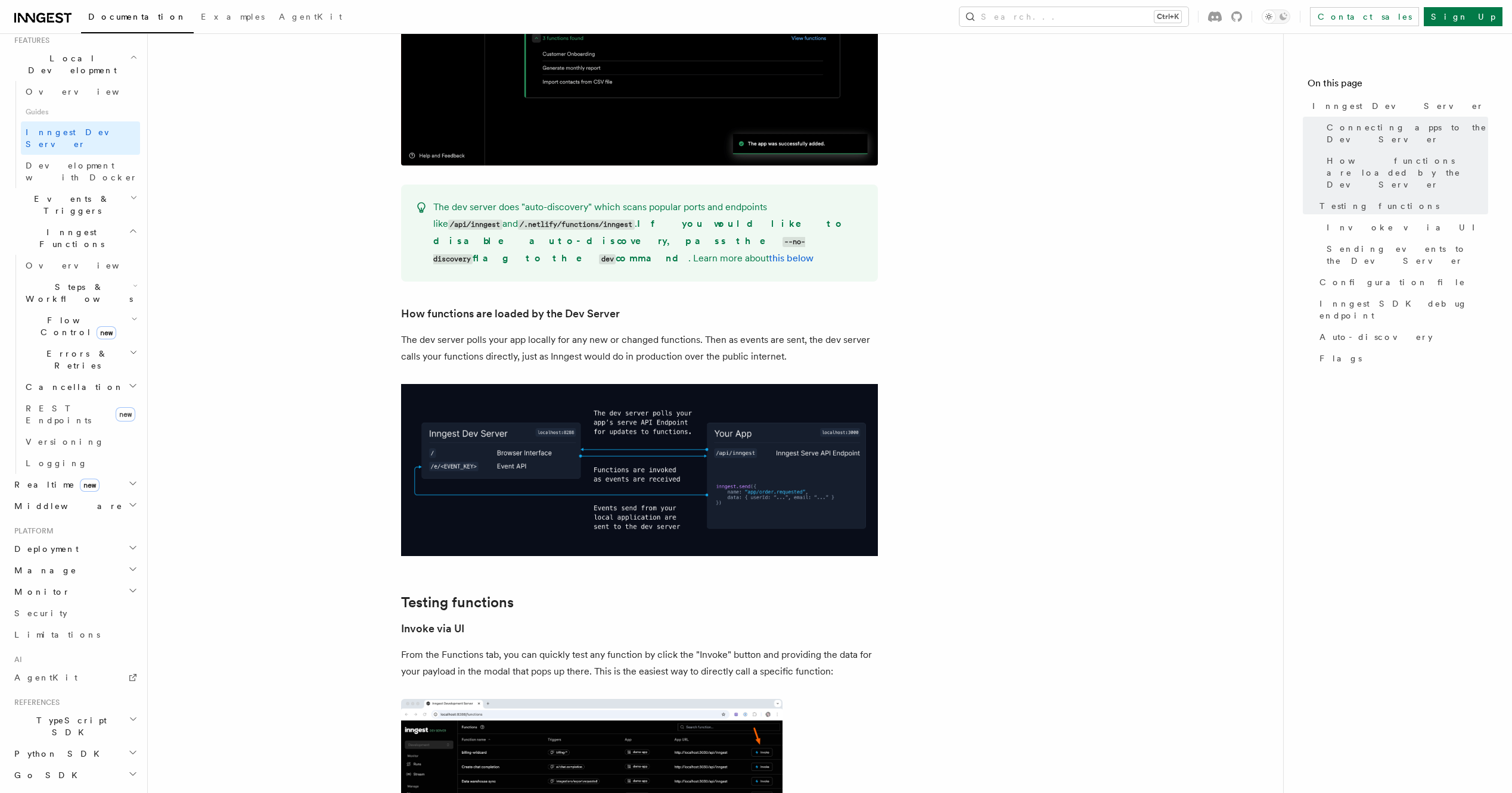
scroll to position [1191, 0]
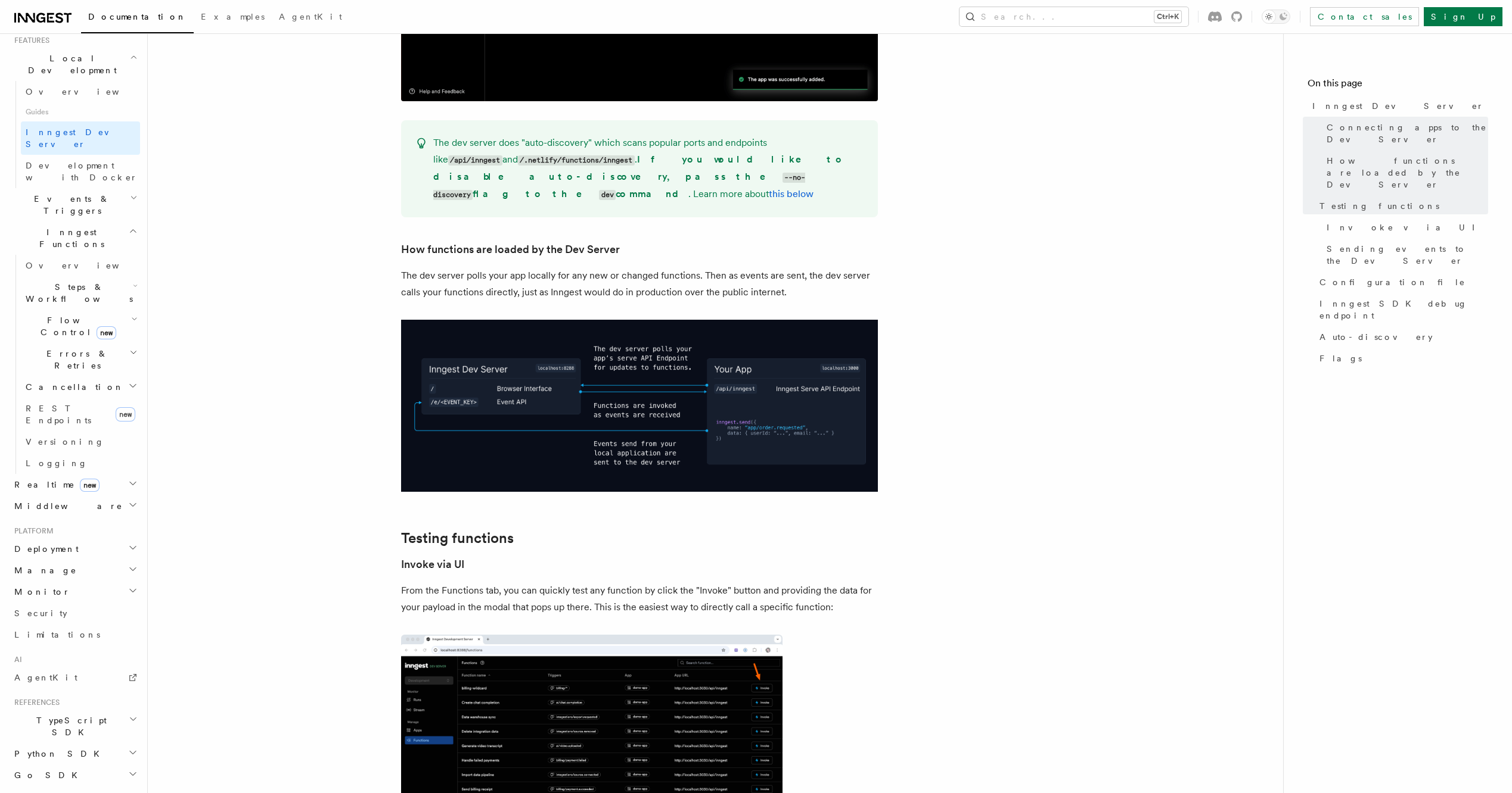
click at [127, 743] on h2 "Python SDK" at bounding box center [75, 754] width 131 height 22
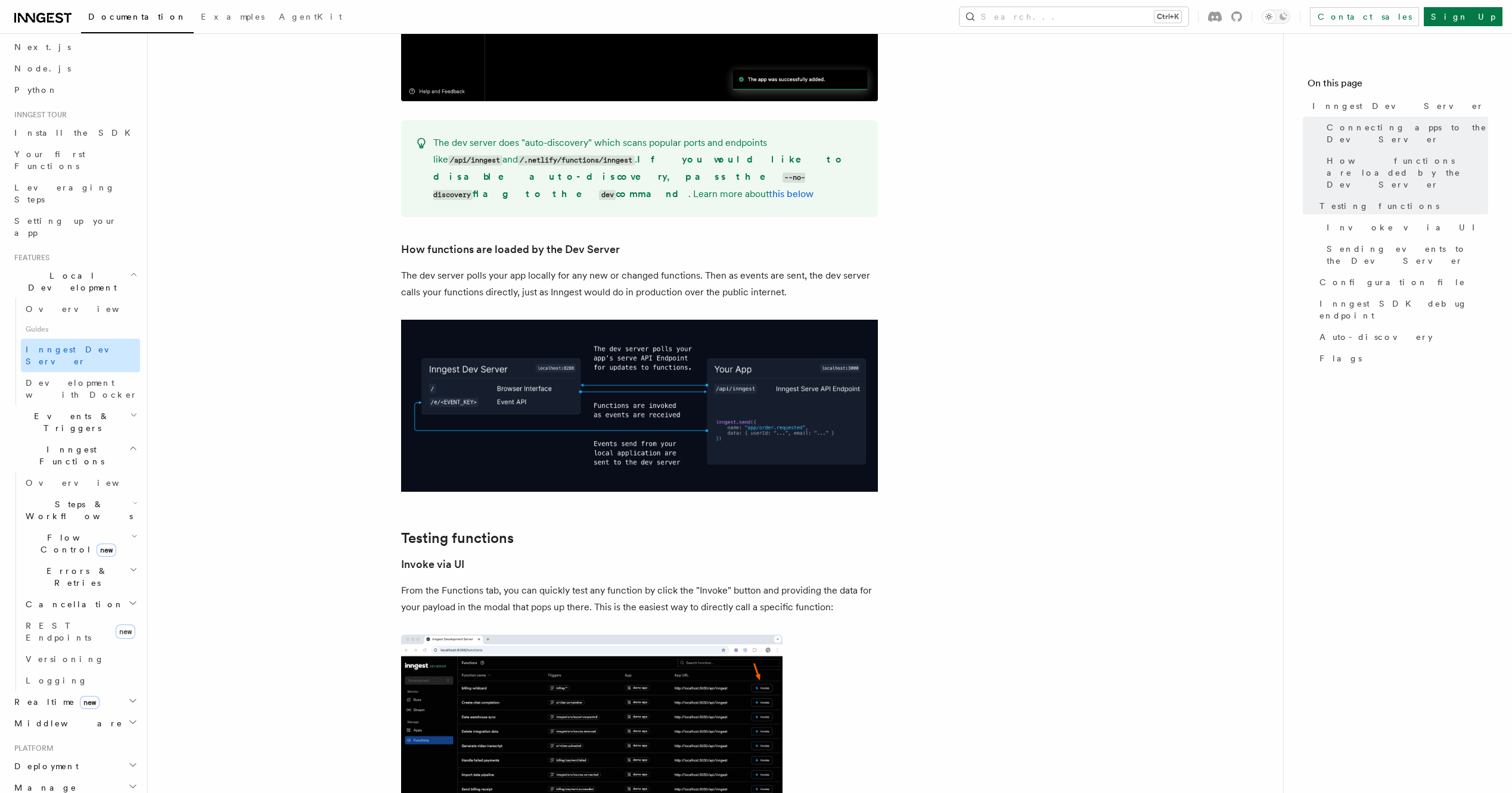
scroll to position [0, 0]
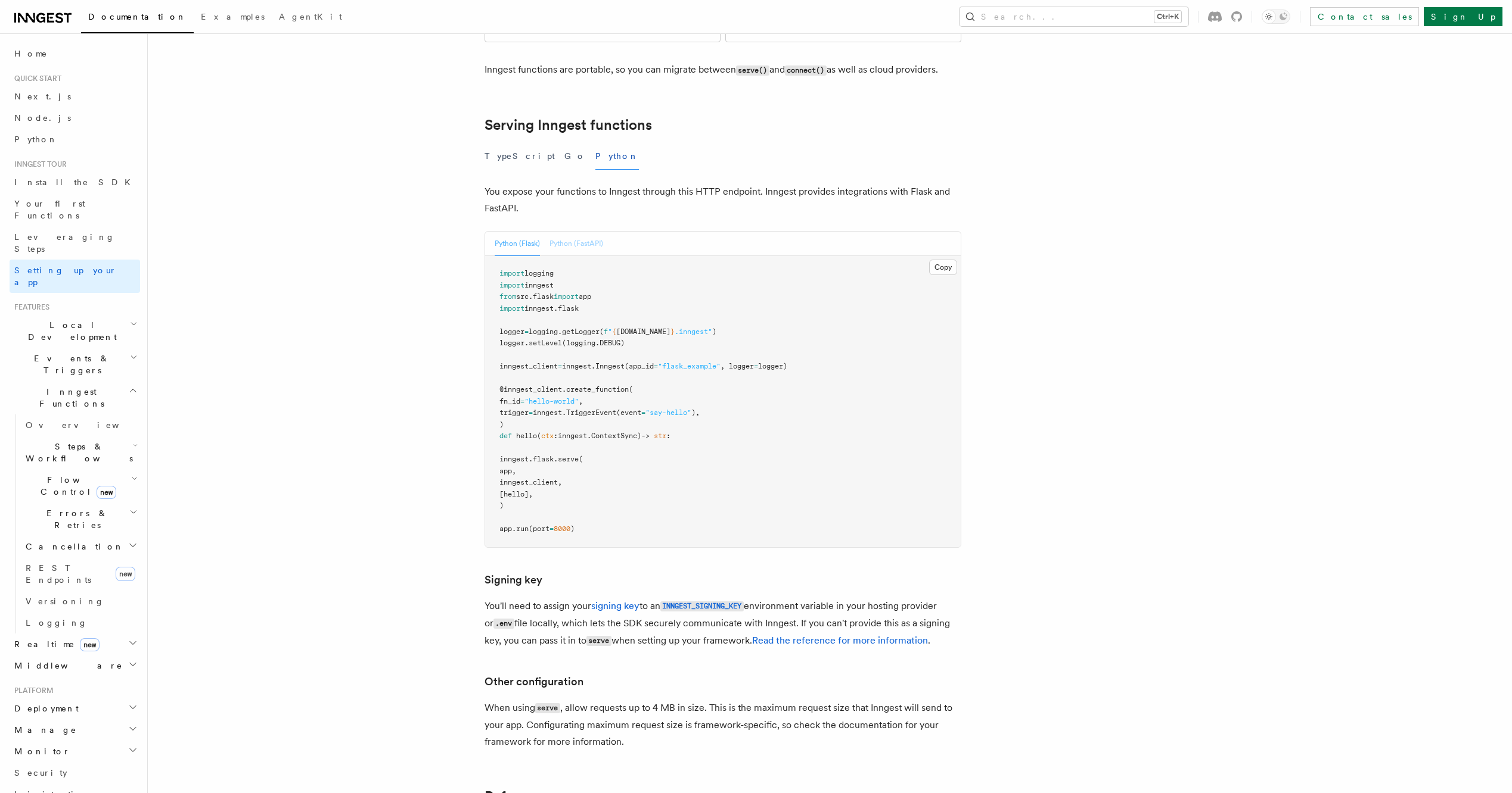
click at [568, 232] on button "Python (FastAPI)" at bounding box center [576, 244] width 54 height 24
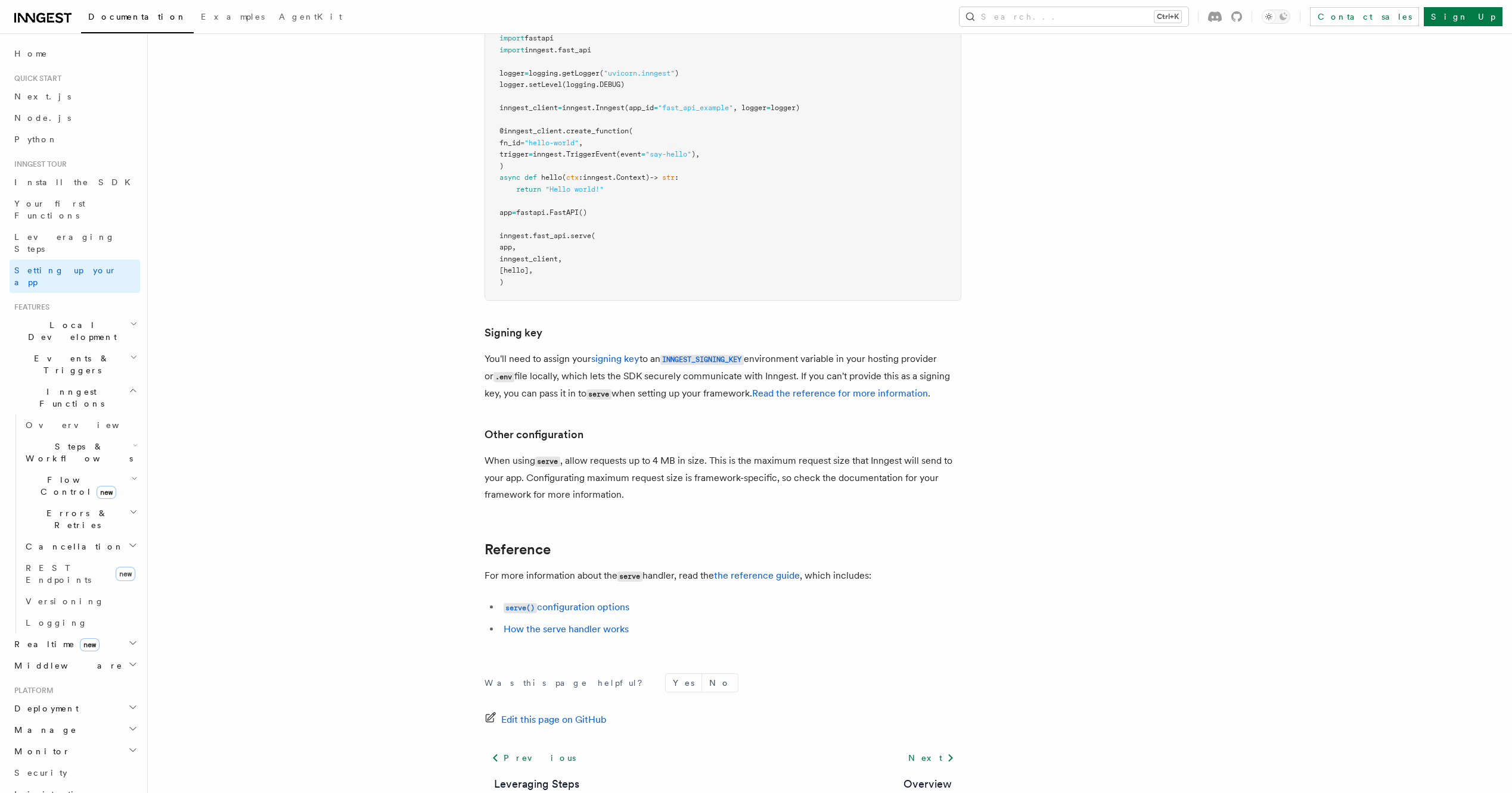
scroll to position [637, 0]
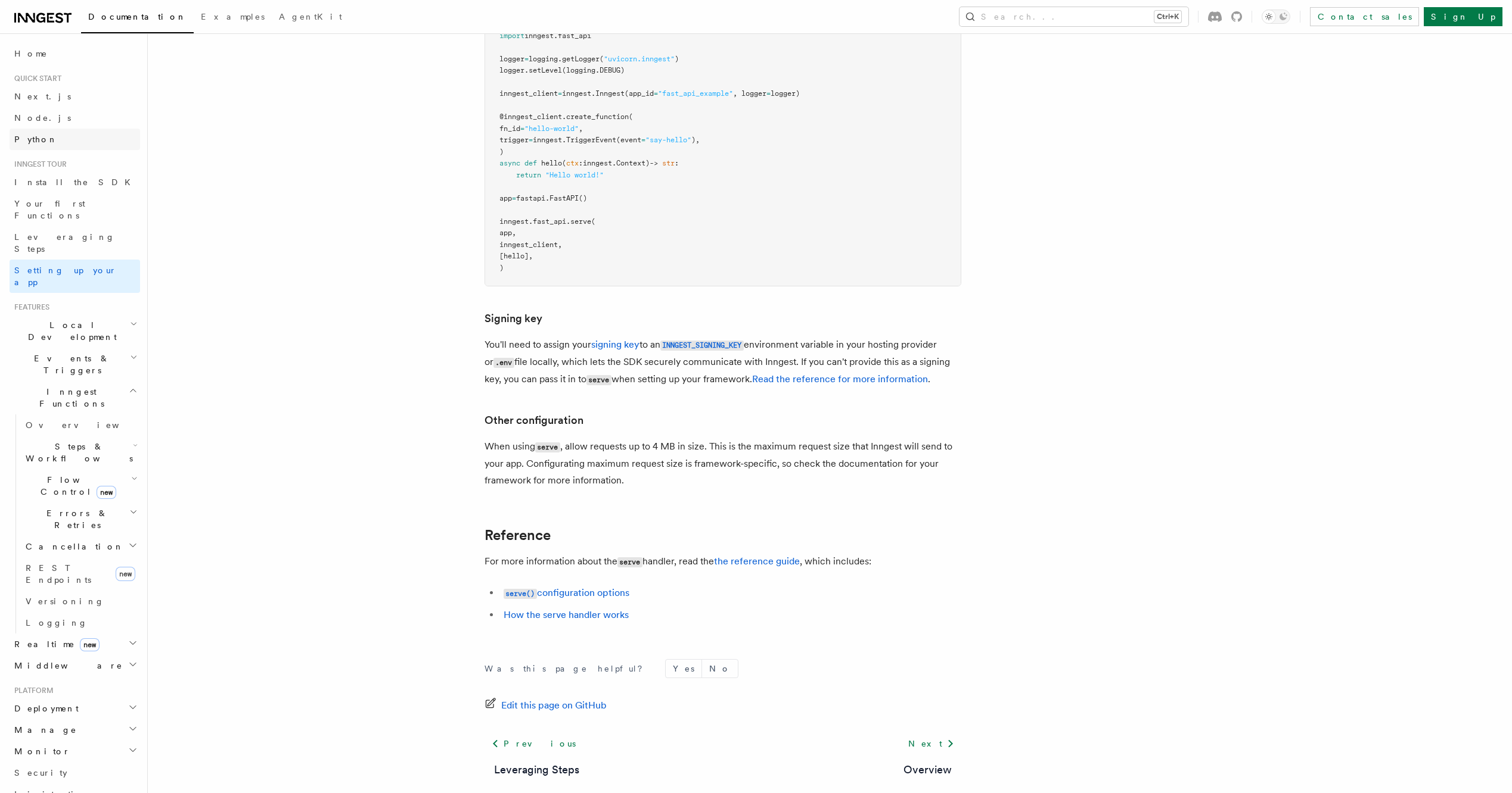
click at [64, 140] on link "Python" at bounding box center [75, 139] width 131 height 22
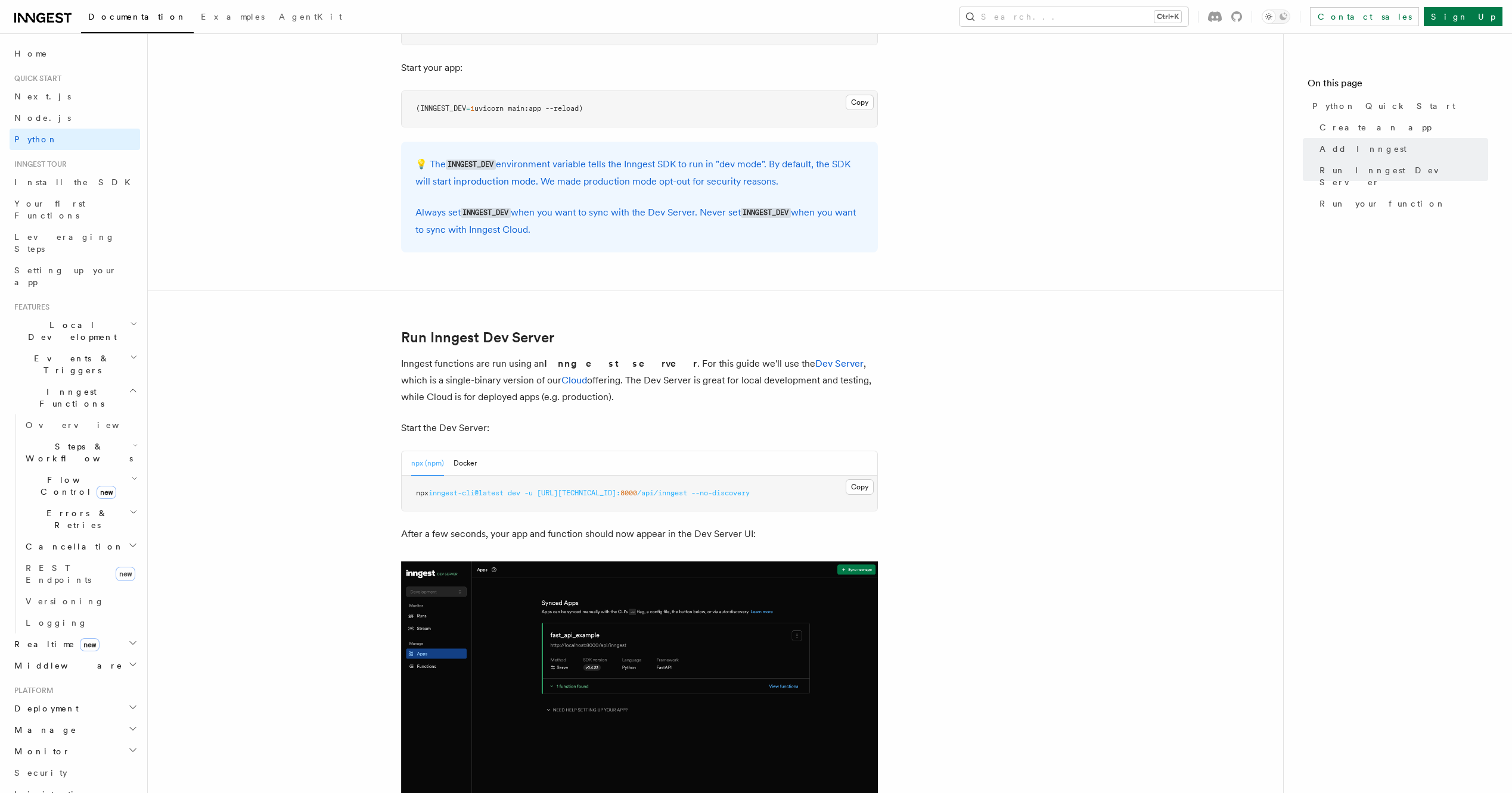
scroll to position [1191, 0]
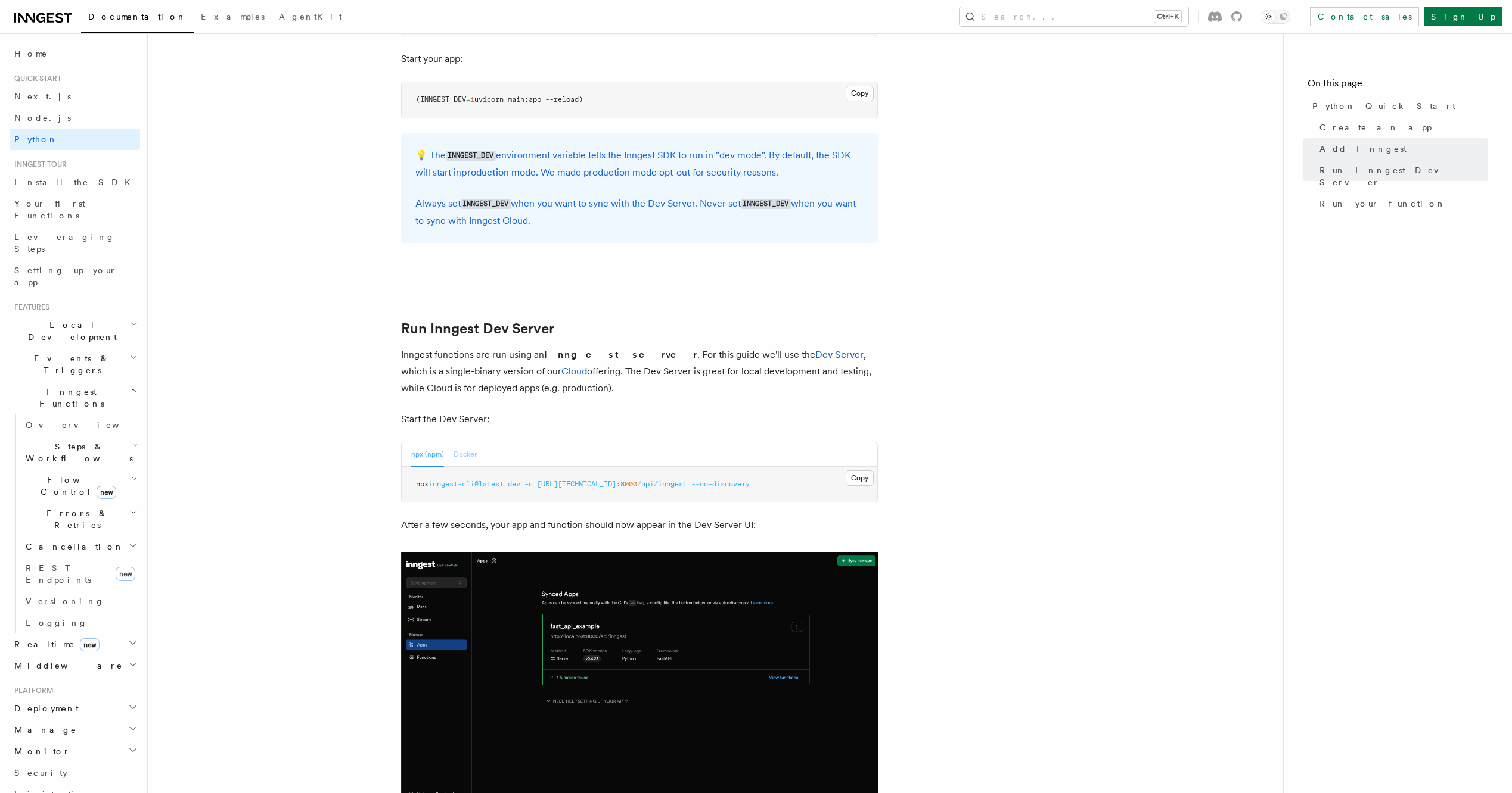
click at [471, 458] on button "Docker" at bounding box center [465, 455] width 23 height 24
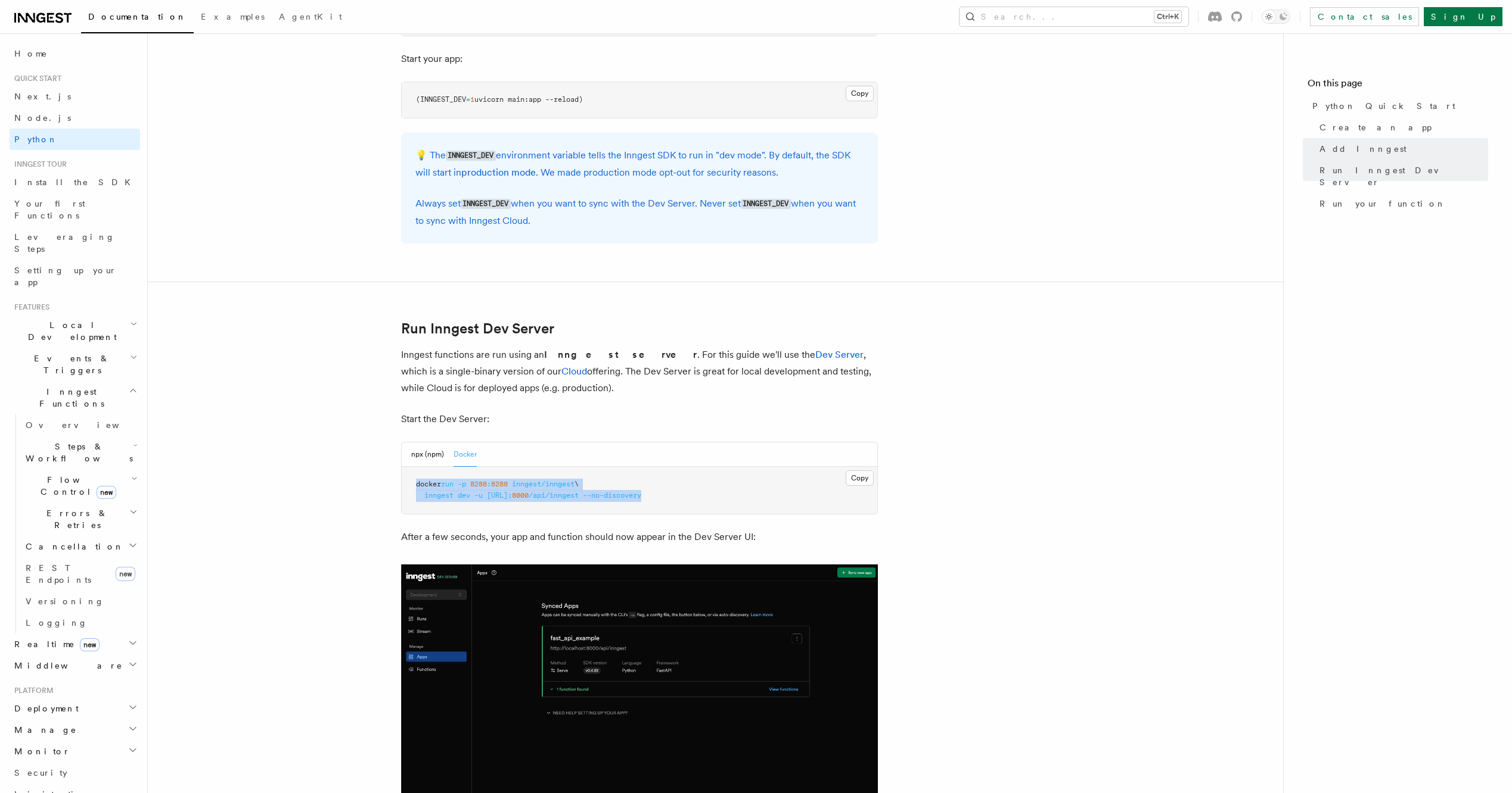
drag, startPoint x: 748, startPoint y: 493, endPoint x: 413, endPoint y: 484, distance: 335.1
click at [413, 484] on pre "docker run -p 8288 : 8288 inngest/inngest \ inngest dev -u [URL]: 8000 /api/inn…" at bounding box center [640, 491] width 476 height 47
copy code "docker run -p 8288 : 8288 inngest/inngest \ inngest dev -u [URL]: 8000 /api/inn…"
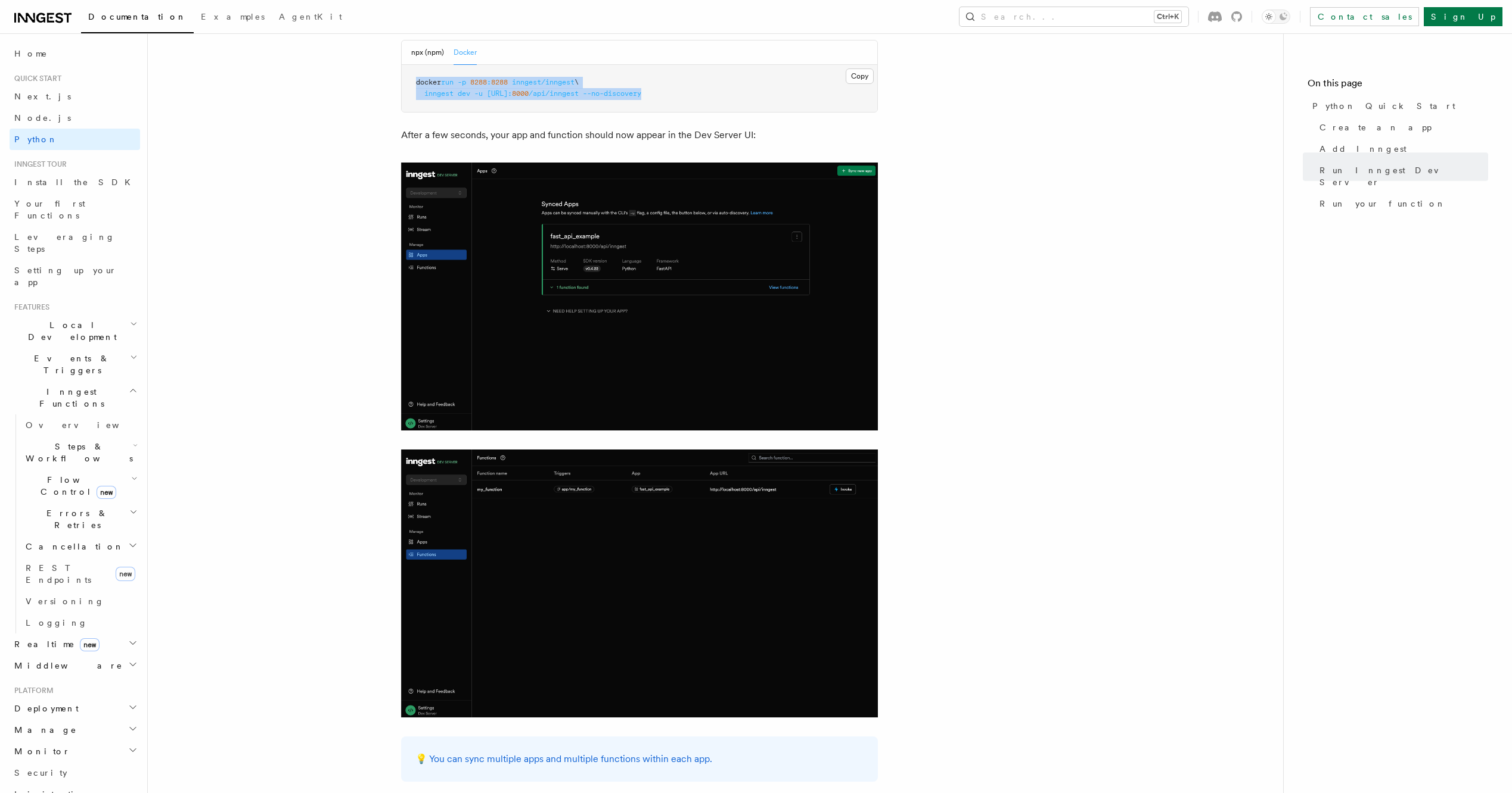
scroll to position [1608, 0]
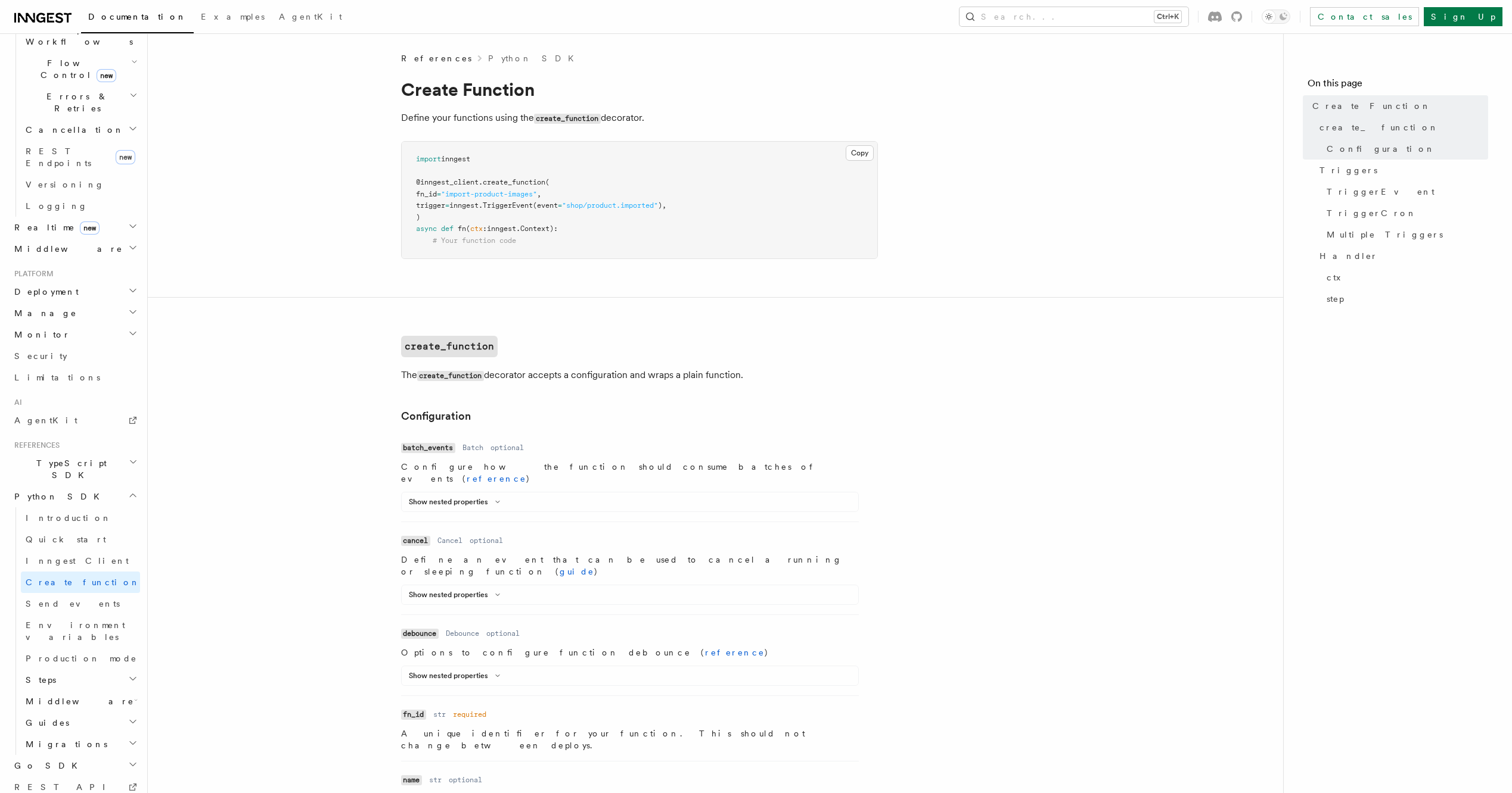
click at [130, 678] on icon "button" at bounding box center [133, 680] width 6 height 3
click at [128, 674] on icon "button" at bounding box center [132, 679] width 9 height 9
click at [130, 691] on h2 "Middleware" at bounding box center [80, 702] width 119 height 22
click at [134, 695] on icon "button" at bounding box center [136, 700] width 4 height 9
click at [128, 738] on icon "button" at bounding box center [132, 743] width 9 height 9
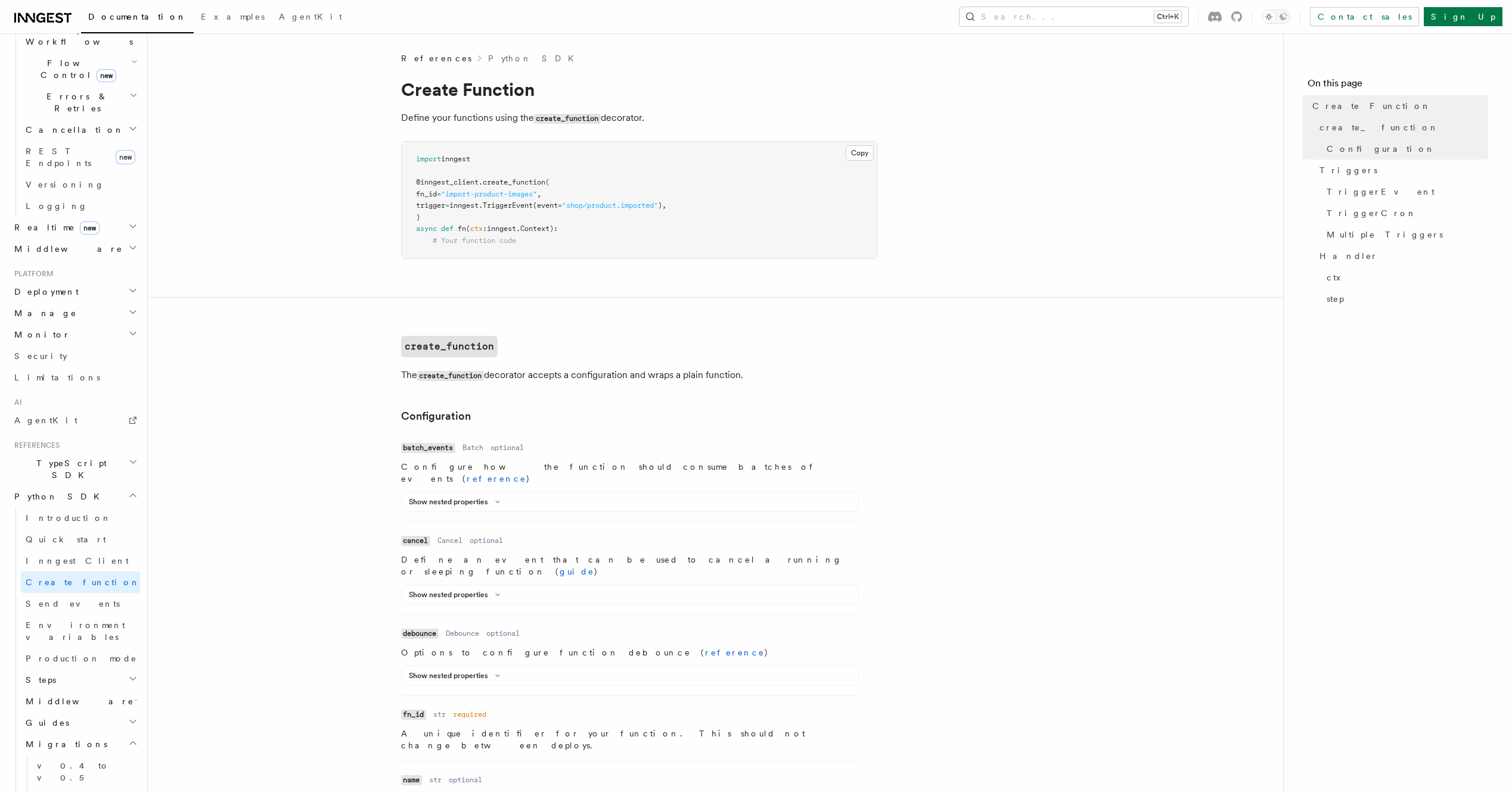
click at [128, 738] on icon "button" at bounding box center [132, 743] width 9 height 9
click at [128, 717] on icon "button" at bounding box center [132, 721] width 9 height 9
click at [51, 776] on link "Pydantic" at bounding box center [86, 787] width 108 height 22
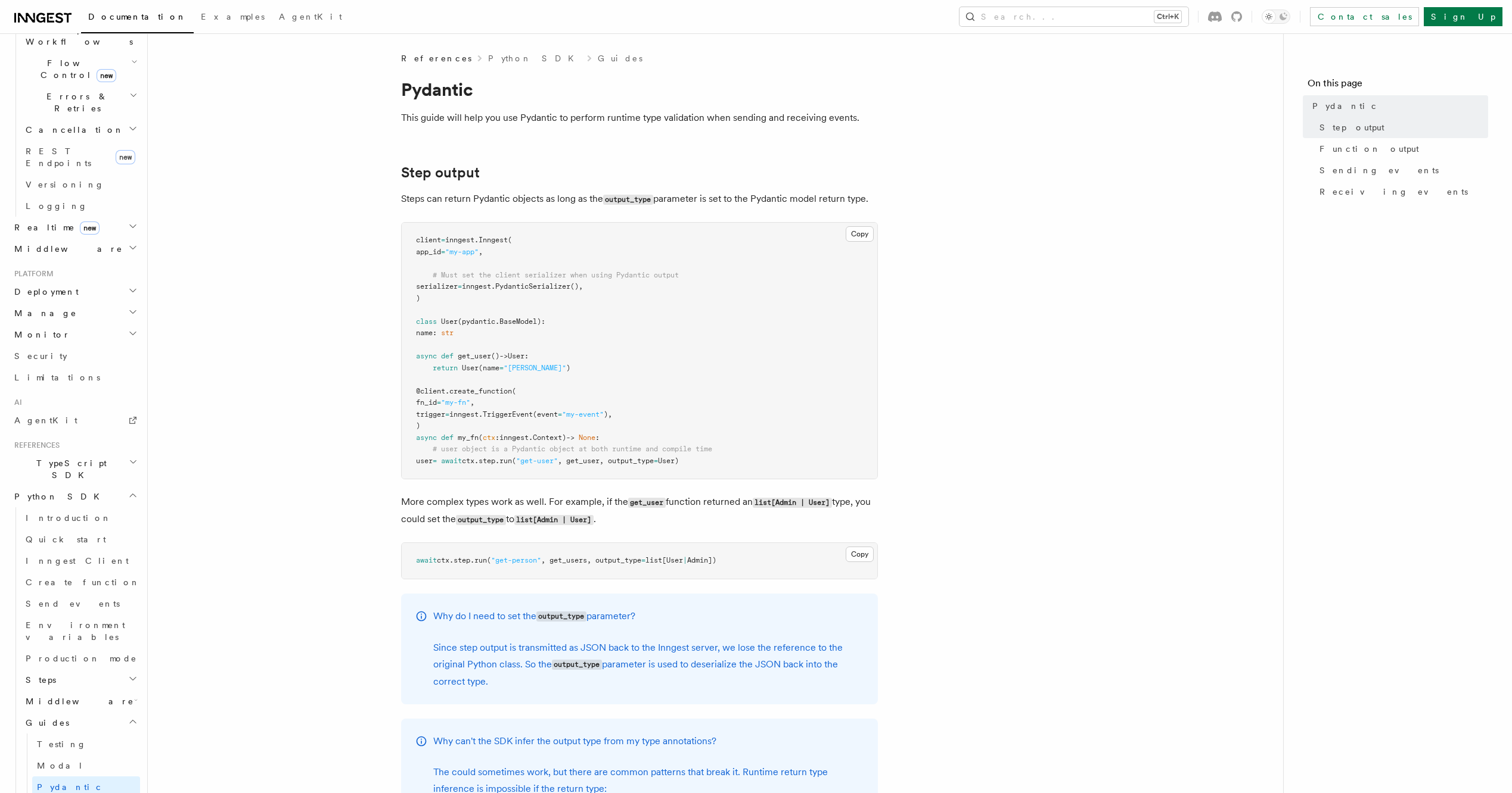
click at [437, 320] on span at bounding box center [439, 322] width 4 height 9
click at [443, 323] on span "User" at bounding box center [449, 322] width 17 height 9
drag, startPoint x: 543, startPoint y: 367, endPoint x: 414, endPoint y: 323, distance: 136.3
click at [414, 323] on pre "client = inngest . Inngest ( app_id = "my-app" , # Must set the client serializ…" at bounding box center [640, 351] width 476 height 256
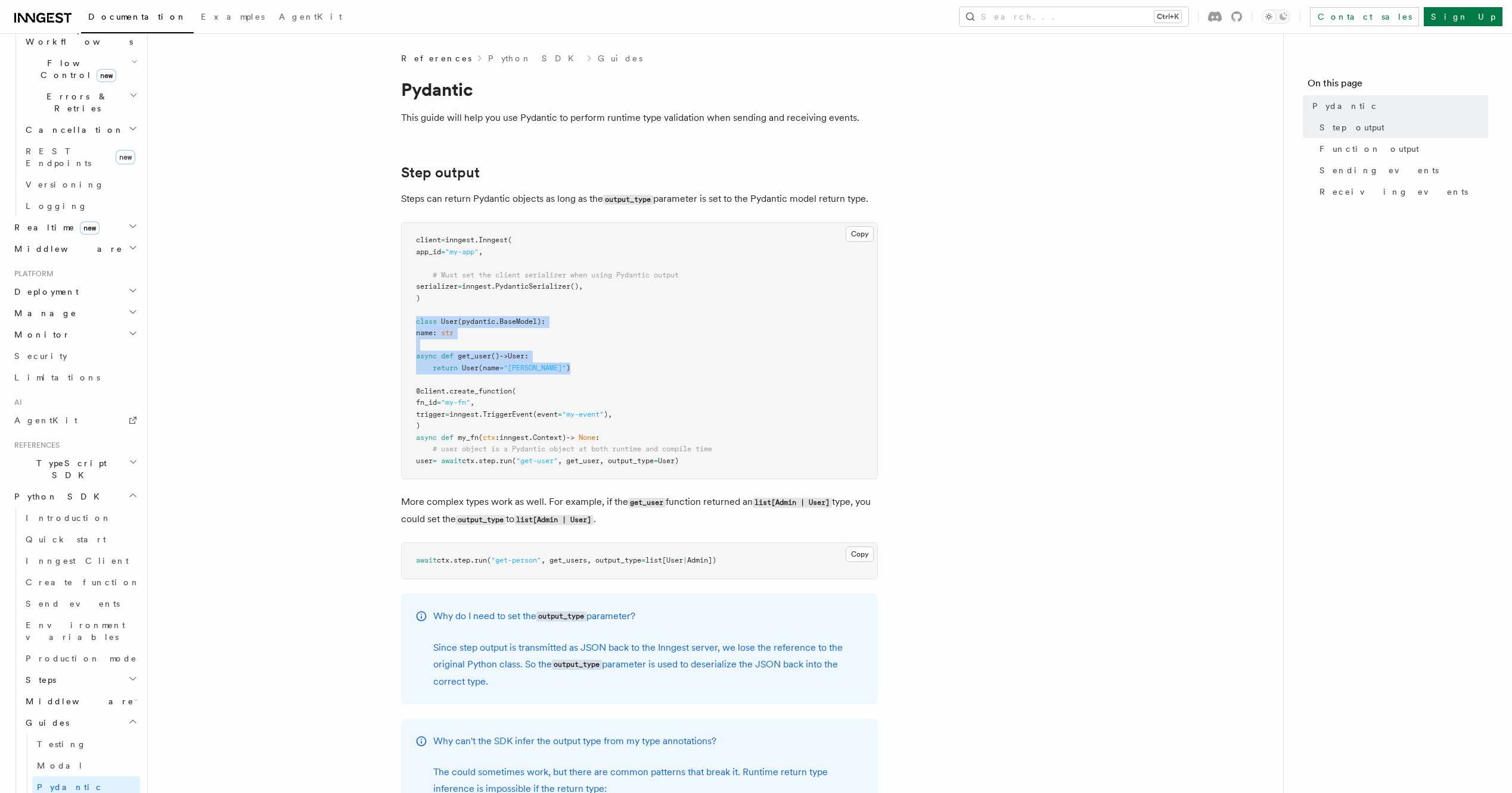
drag, startPoint x: 414, startPoint y: 323, endPoint x: 466, endPoint y: 331, distance: 52.6
click at [441, 330] on span at bounding box center [439, 333] width 4 height 9
click at [485, 319] on span "pydantic" at bounding box center [479, 322] width 33 height 9
copy span "pydantic . BaseModel"
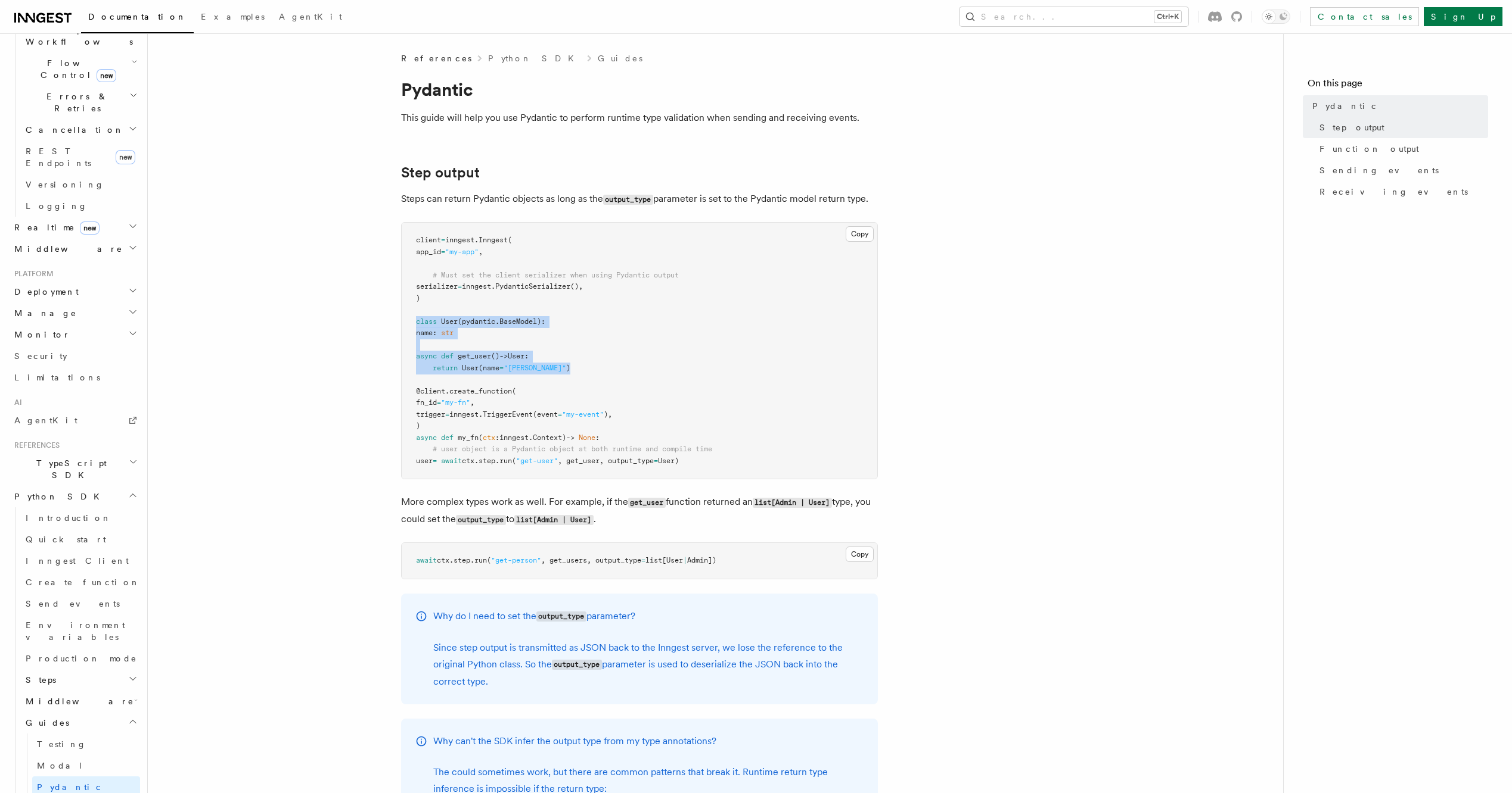
drag, startPoint x: 557, startPoint y: 368, endPoint x: 382, endPoint y: 320, distance: 181.5
copy code "class User ( pydantic . BaseModel ): name : str async def get_user () -> User: …"
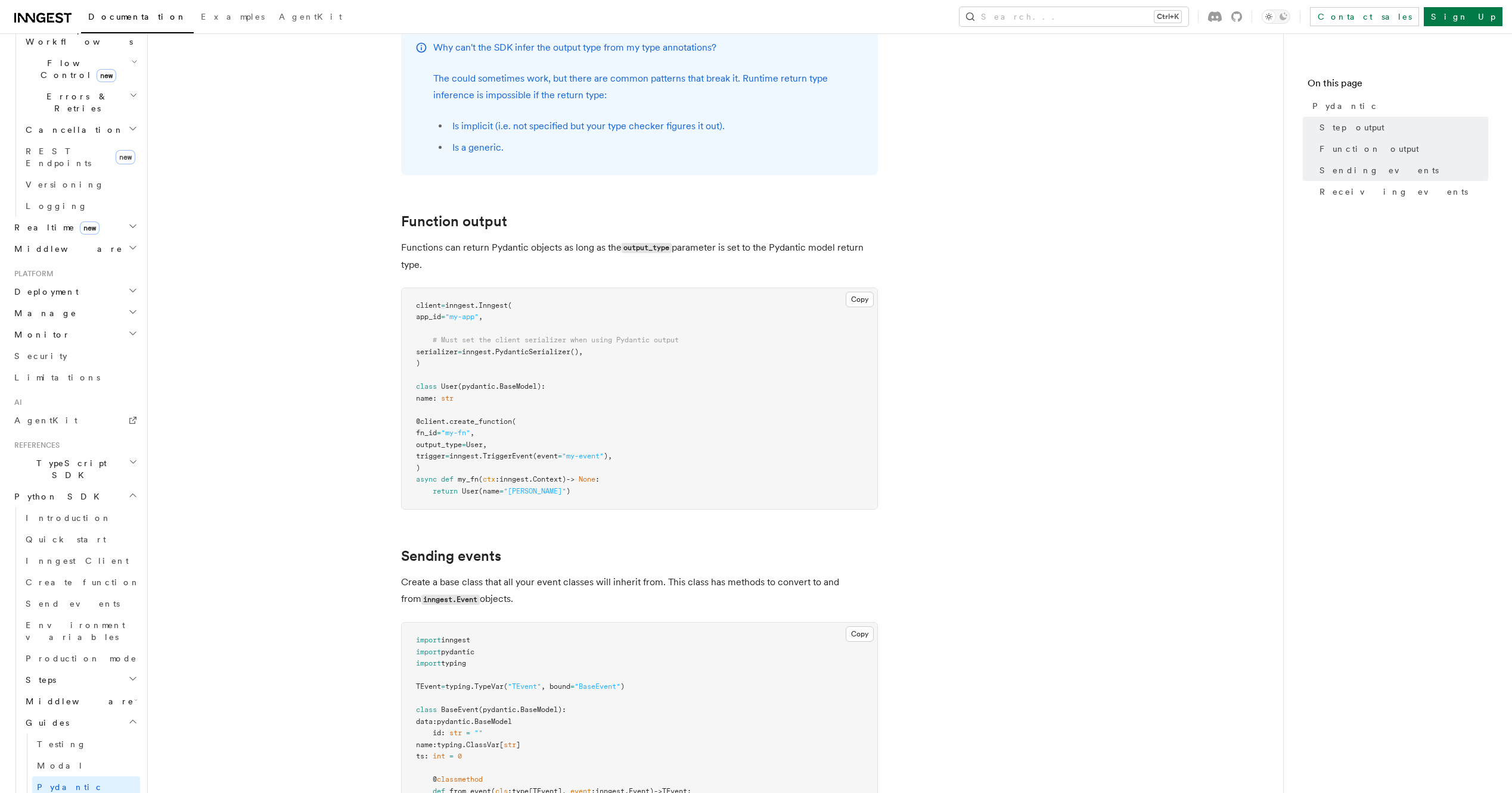
scroll to position [715, 0]
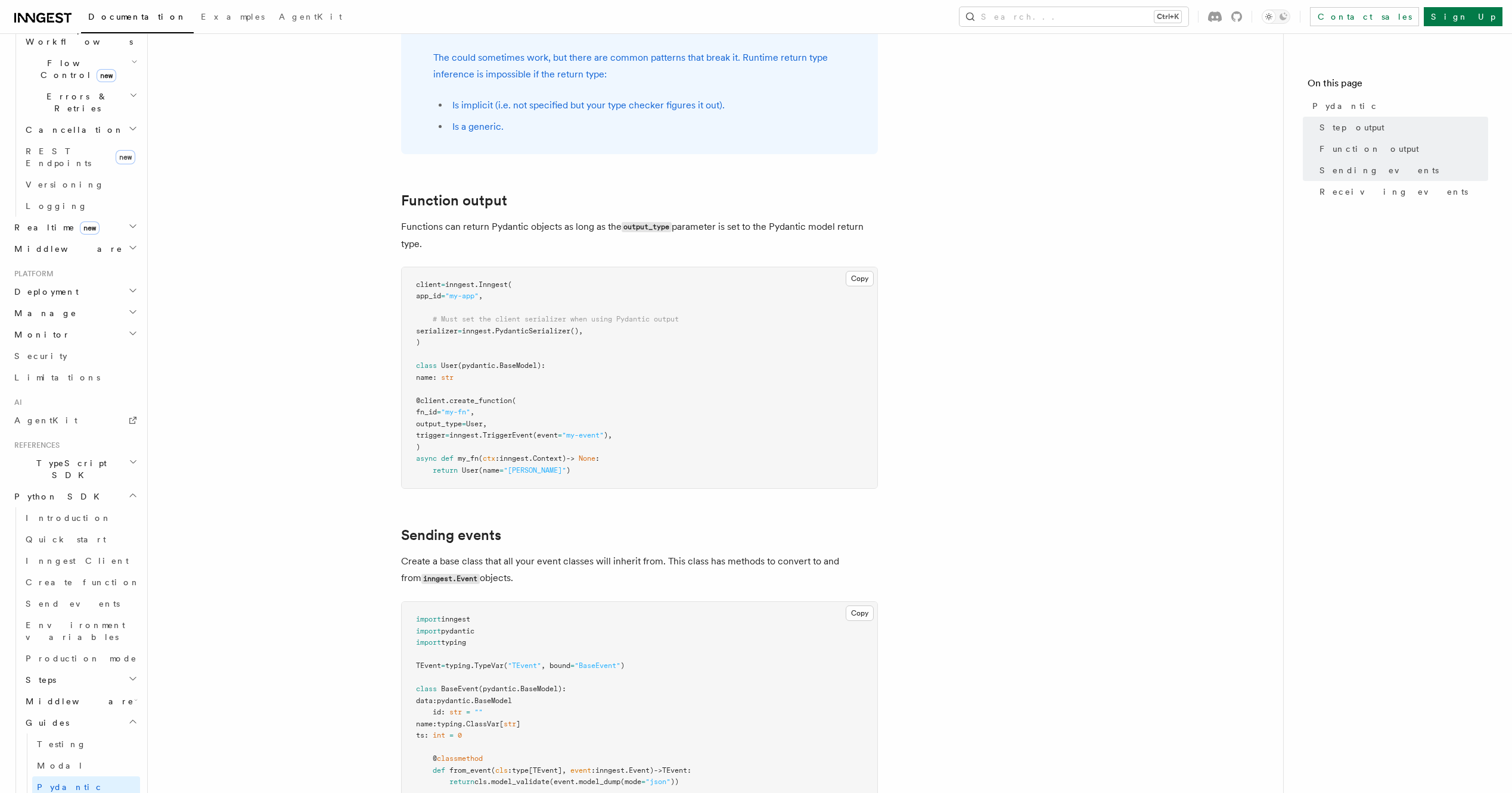
click at [462, 424] on span "output_type" at bounding box center [439, 425] width 46 height 9
click at [484, 423] on span "User," at bounding box center [476, 425] width 21 height 9
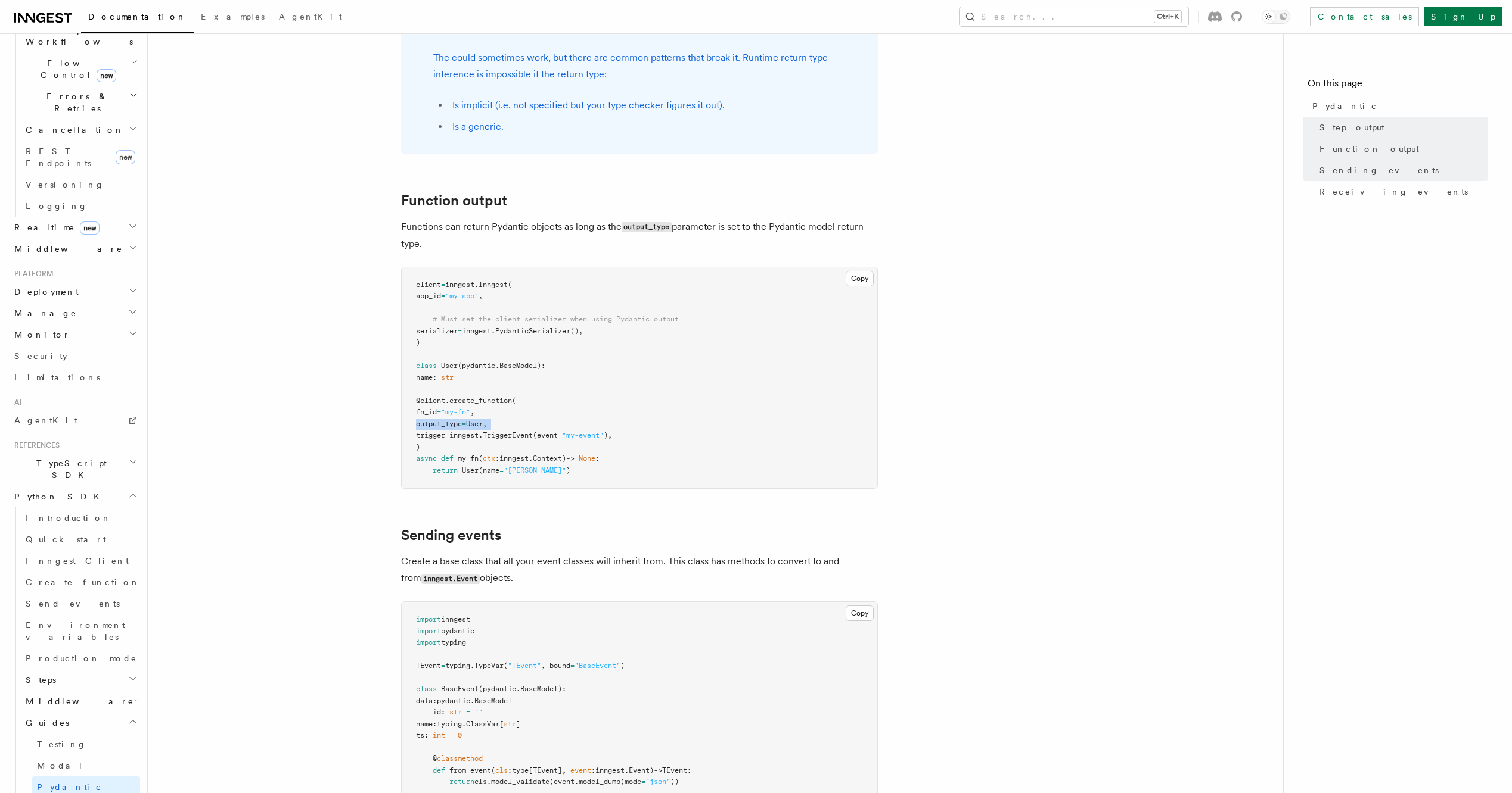
copy code "output_type = User,"
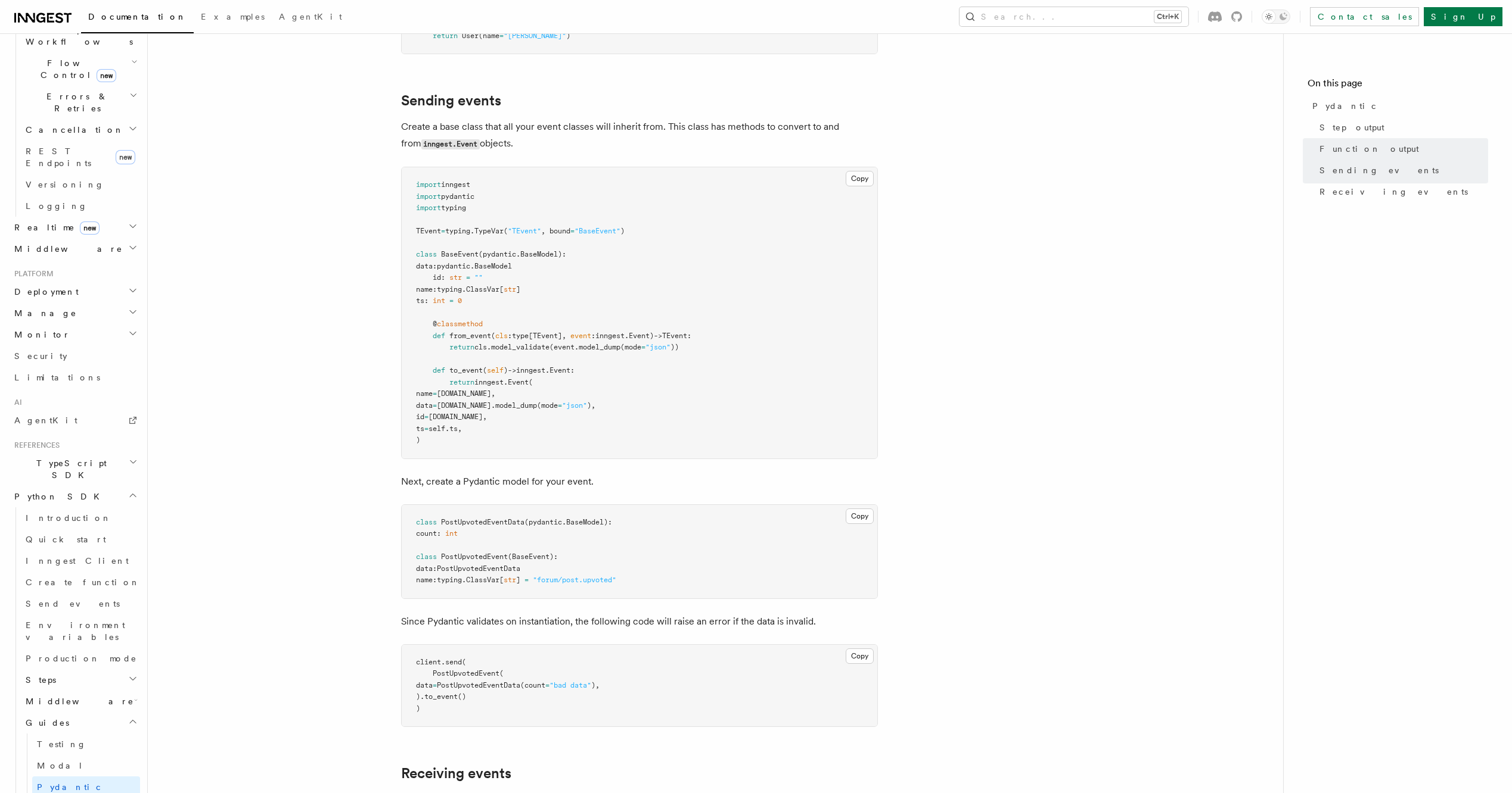
scroll to position [1230, 0]
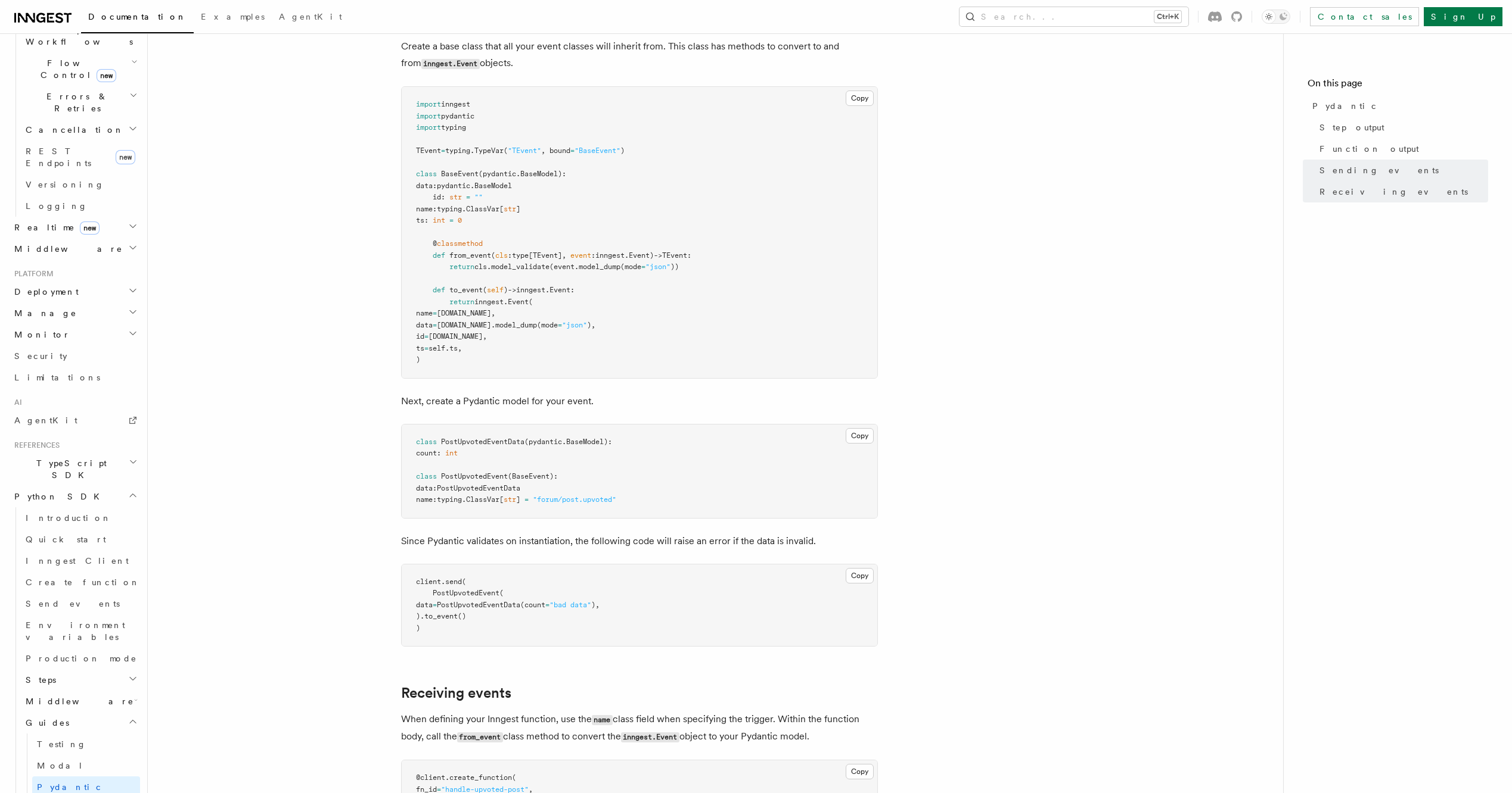
click at [134, 695] on icon "button" at bounding box center [136, 700] width 4 height 9
click at [129, 669] on h2 "Steps" at bounding box center [80, 680] width 119 height 22
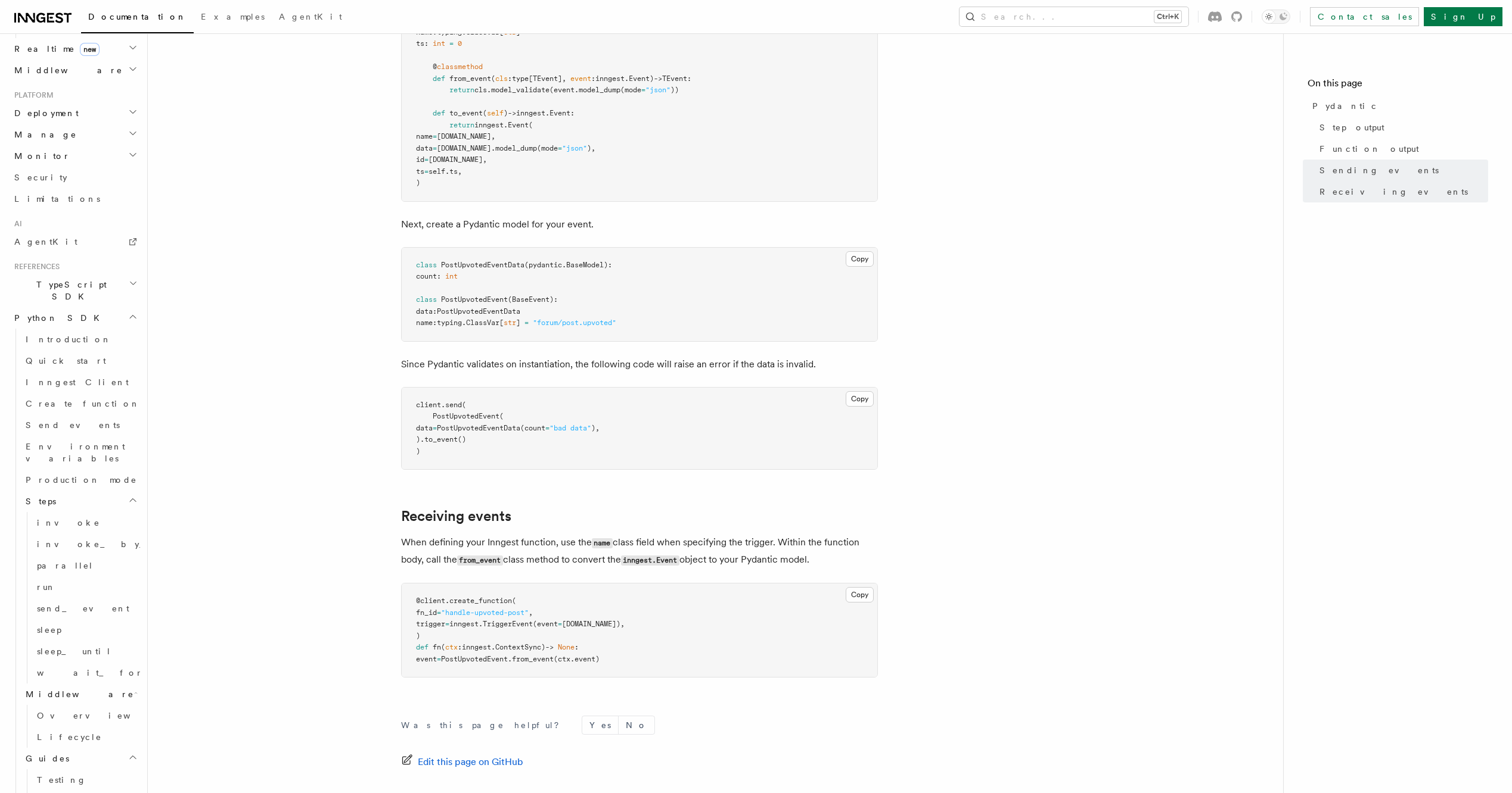
scroll to position [1409, 0]
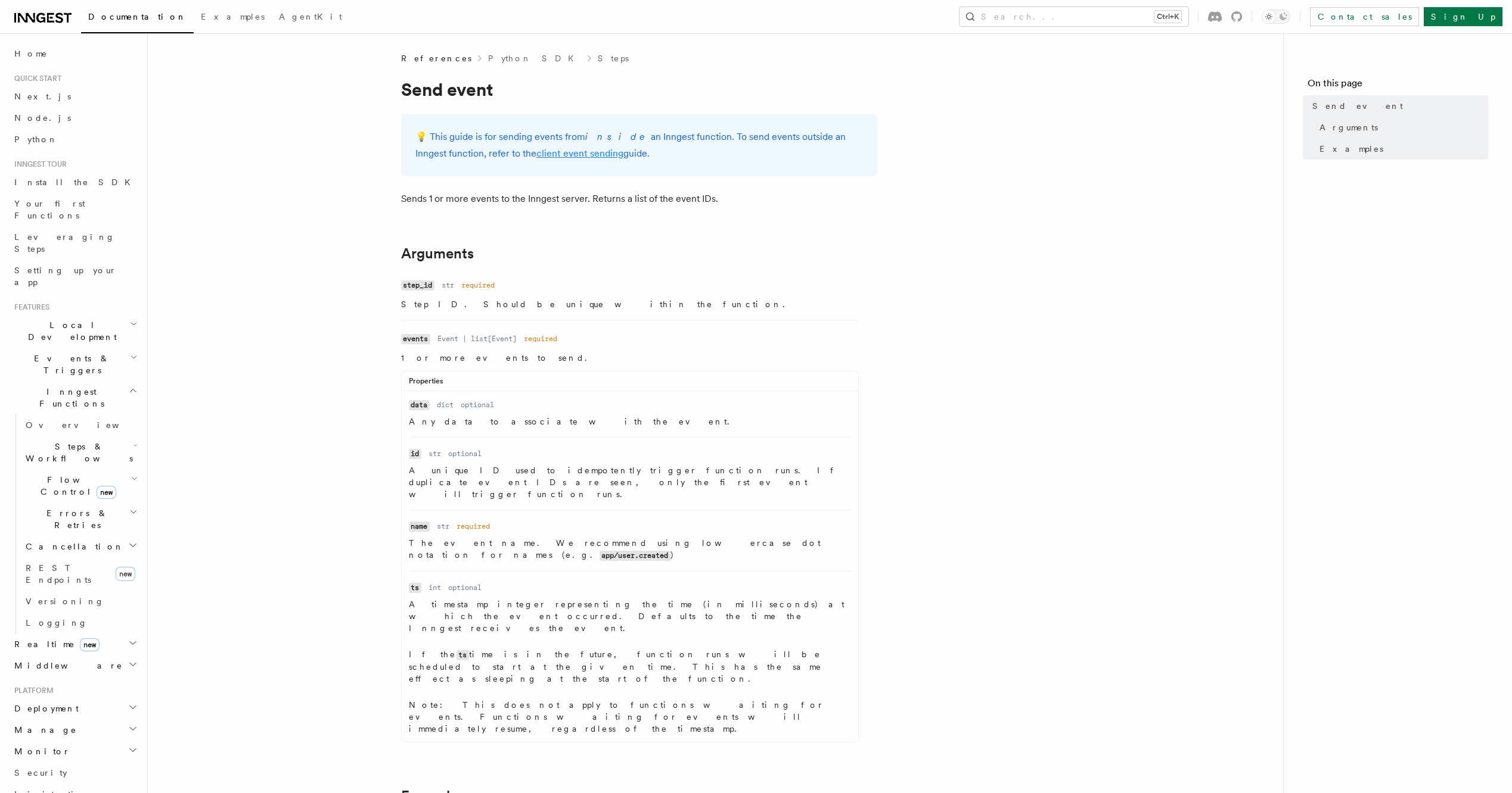
click at [537, 155] on link "client event sending" at bounding box center [579, 154] width 87 height 11
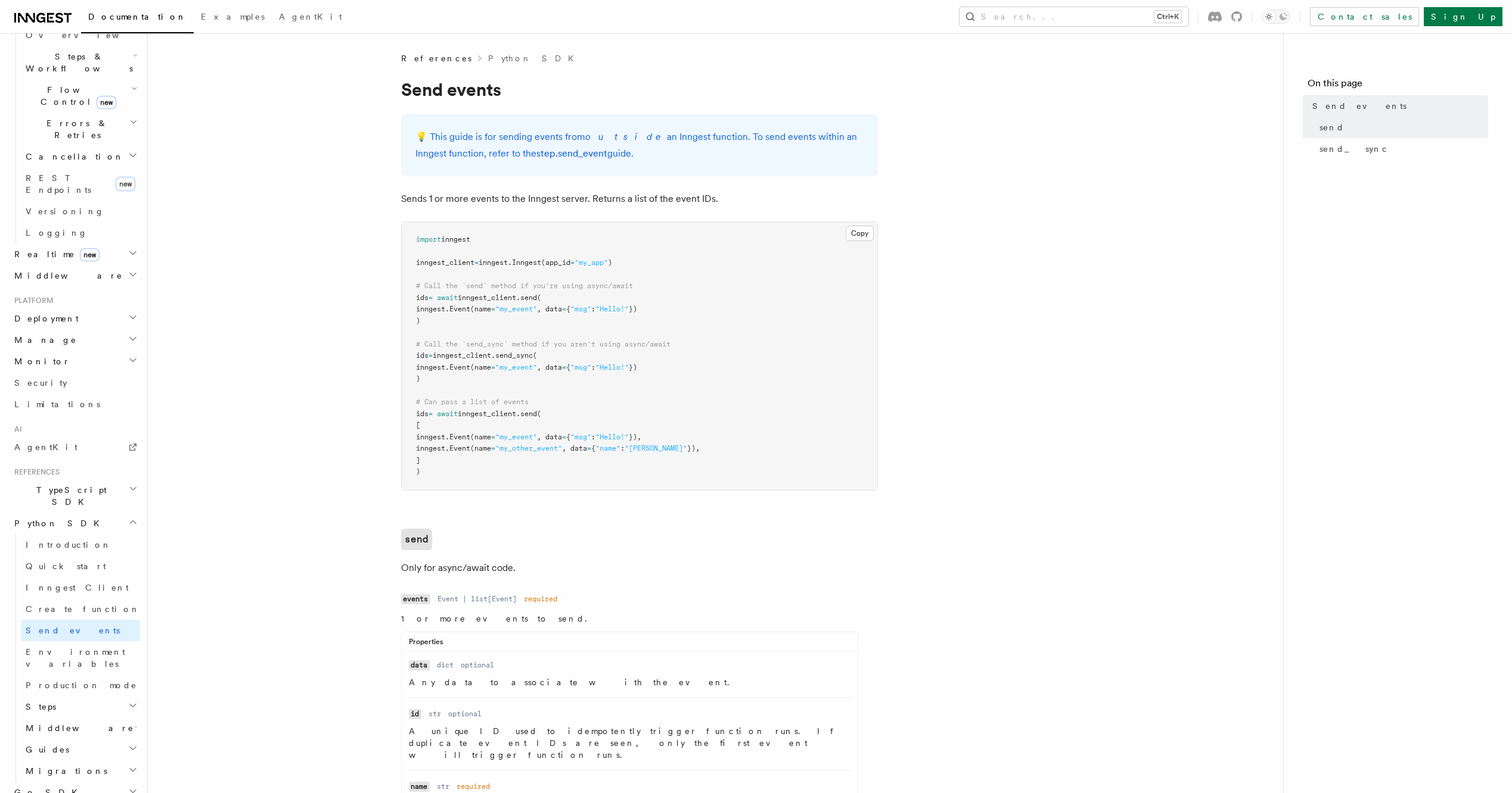
scroll to position [419, 0]
click at [1347, 147] on span "send_sync" at bounding box center [1354, 149] width 69 height 12
click at [1332, 119] on link "send" at bounding box center [1401, 128] width 173 height 22
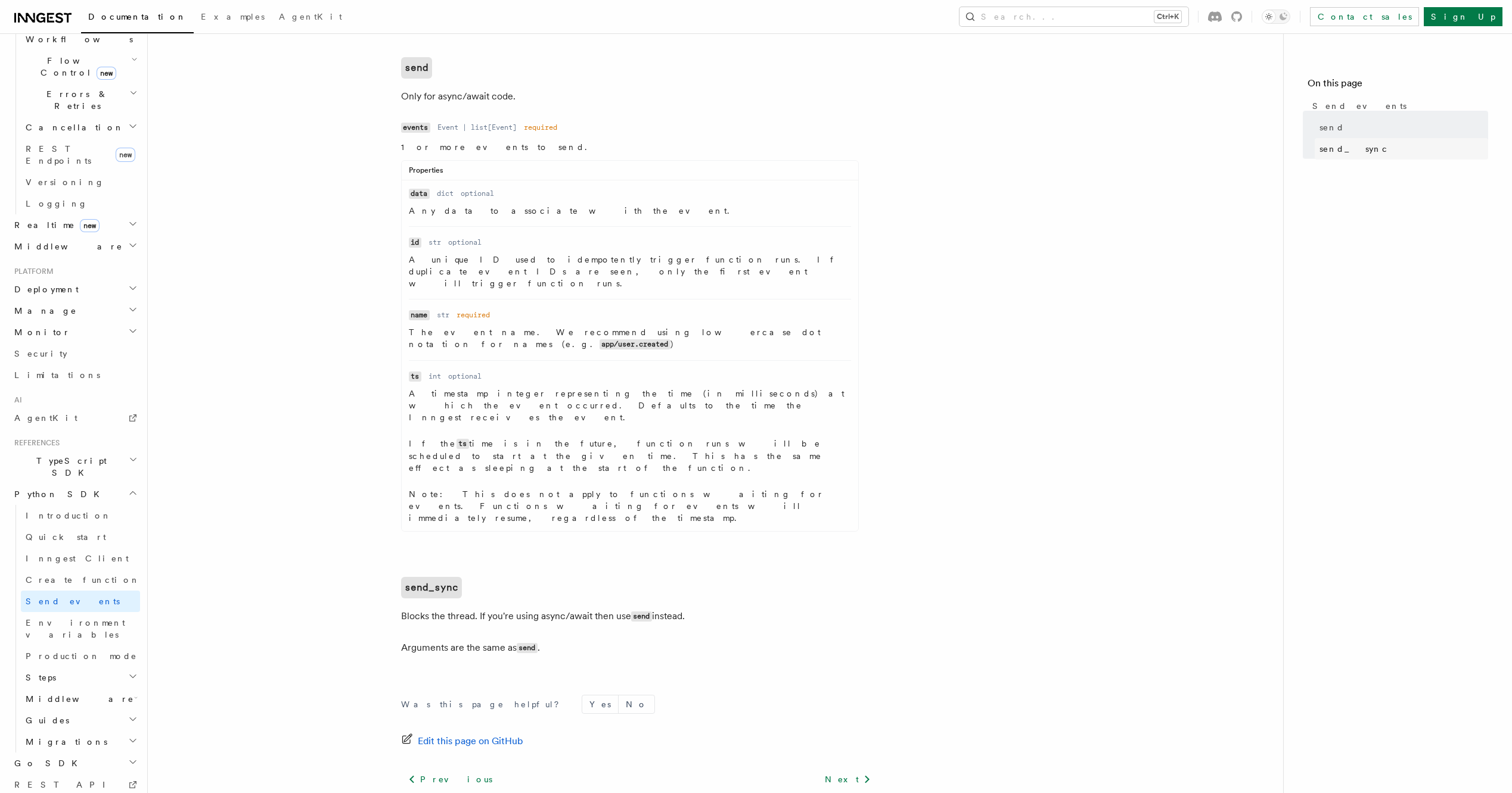
click at [1341, 139] on link "send_sync" at bounding box center [1401, 149] width 173 height 22
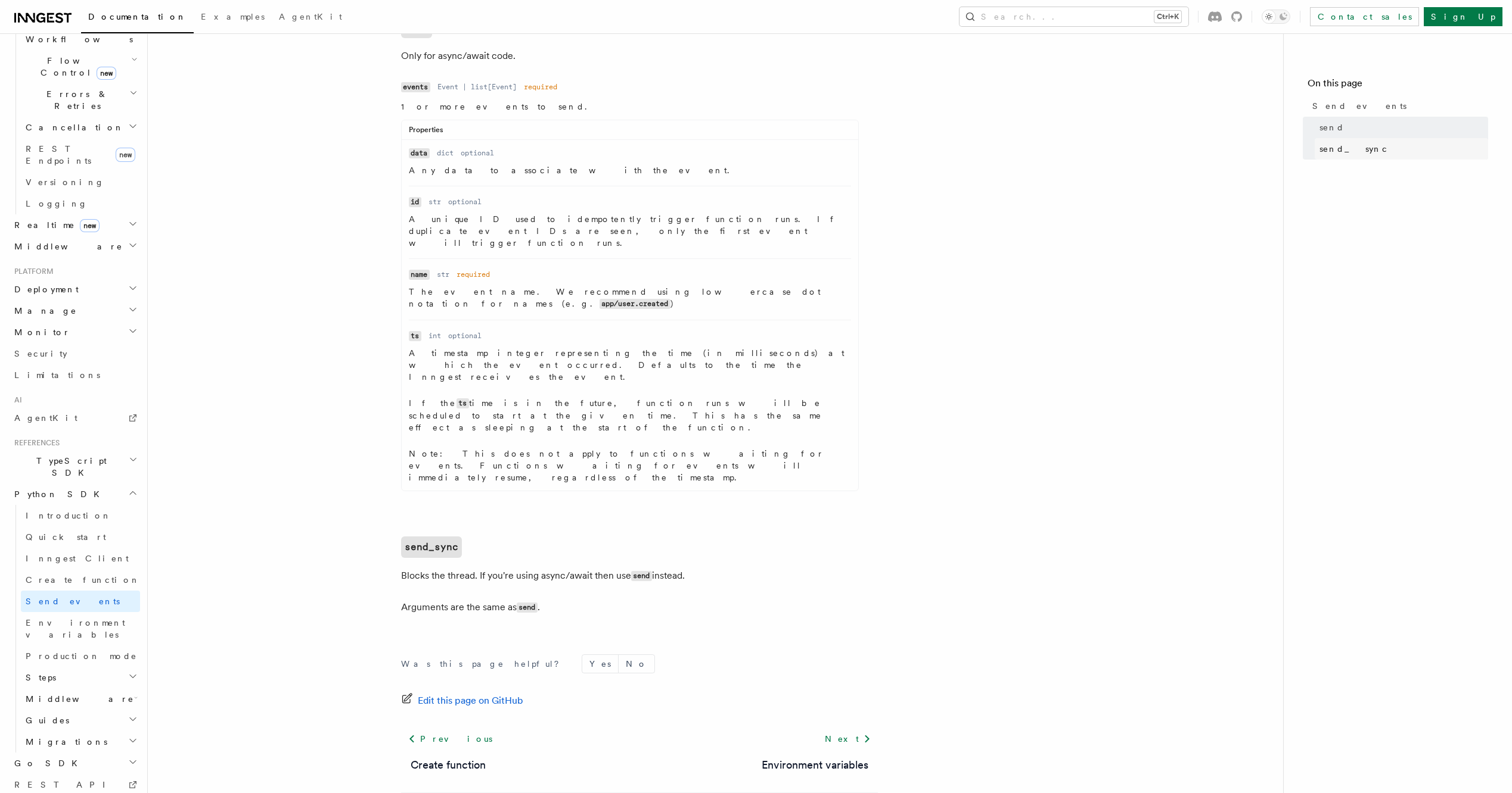
click at [1337, 158] on link "send_sync" at bounding box center [1401, 149] width 173 height 22
click at [1337, 83] on h4 "On this page" at bounding box center [1397, 85] width 180 height 19
click at [1337, 101] on span "Send events" at bounding box center [1359, 106] width 94 height 12
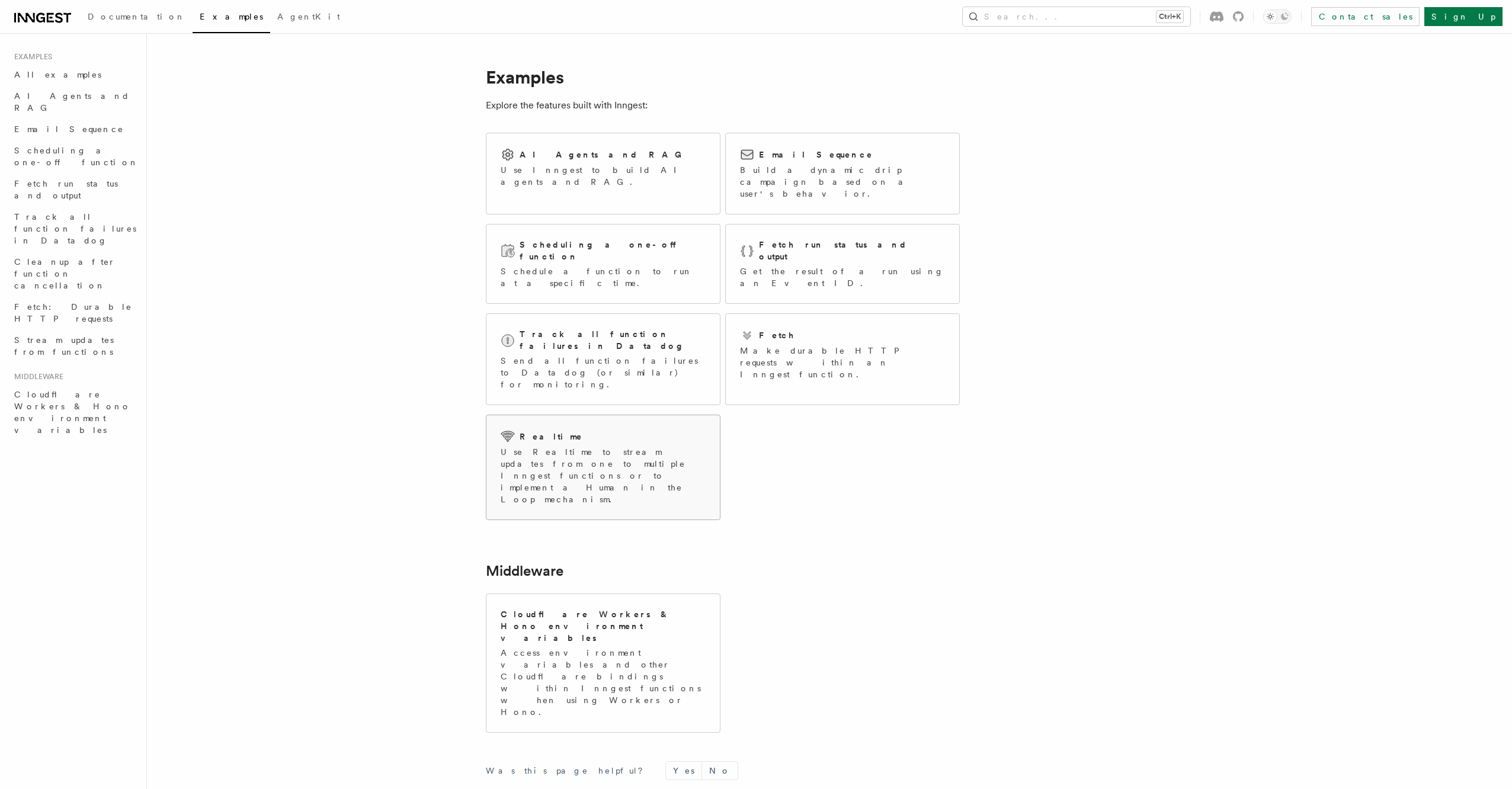
click at [630, 446] on p "Use Realtime to stream updates from one to multiple Inngest functions or to imp…" at bounding box center [603, 475] width 205 height 59
click at [844, 345] on p "Make durable HTTP requests within an Inngest function." at bounding box center [842, 363] width 205 height 36
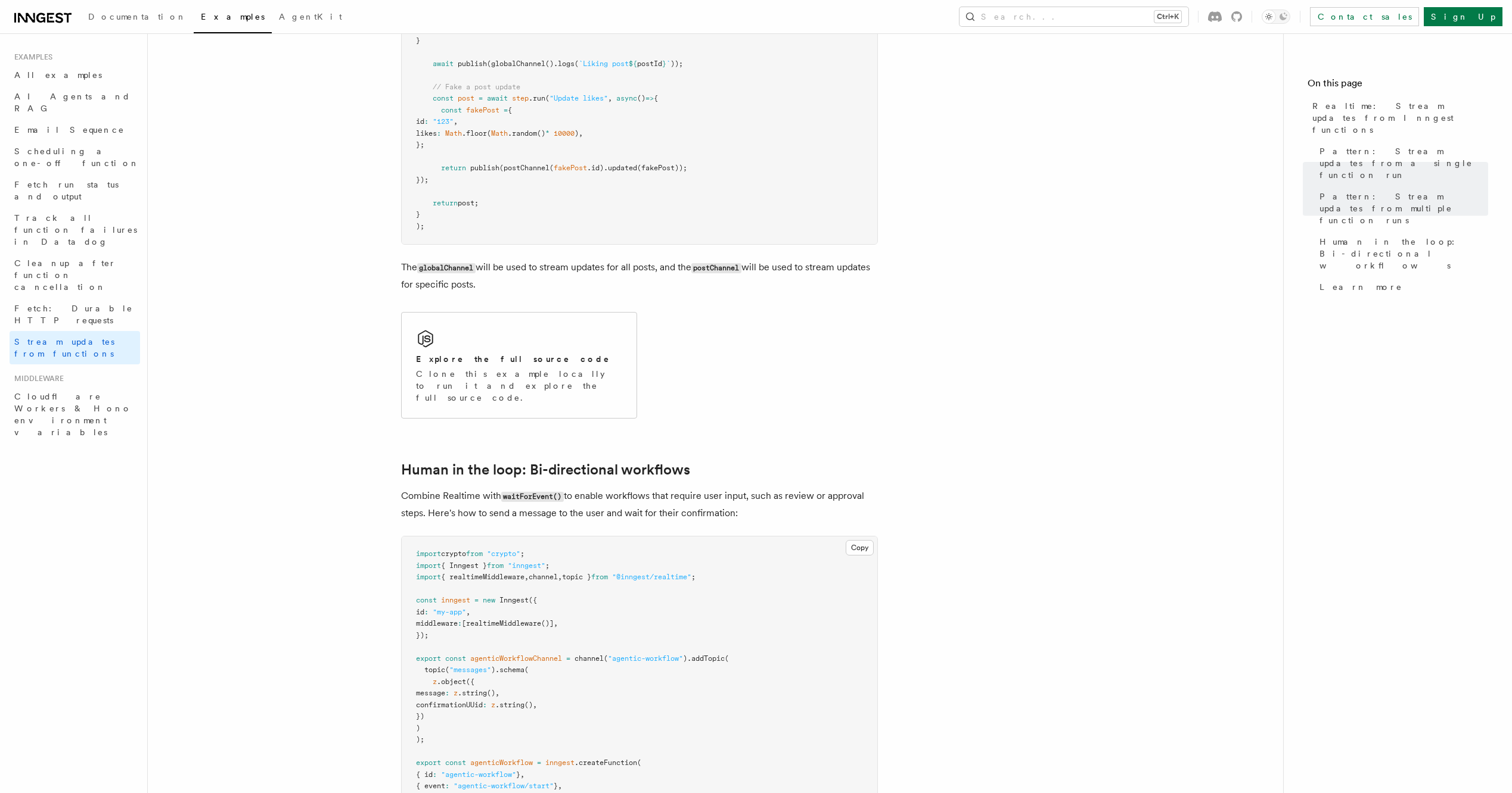
scroll to position [2662, 0]
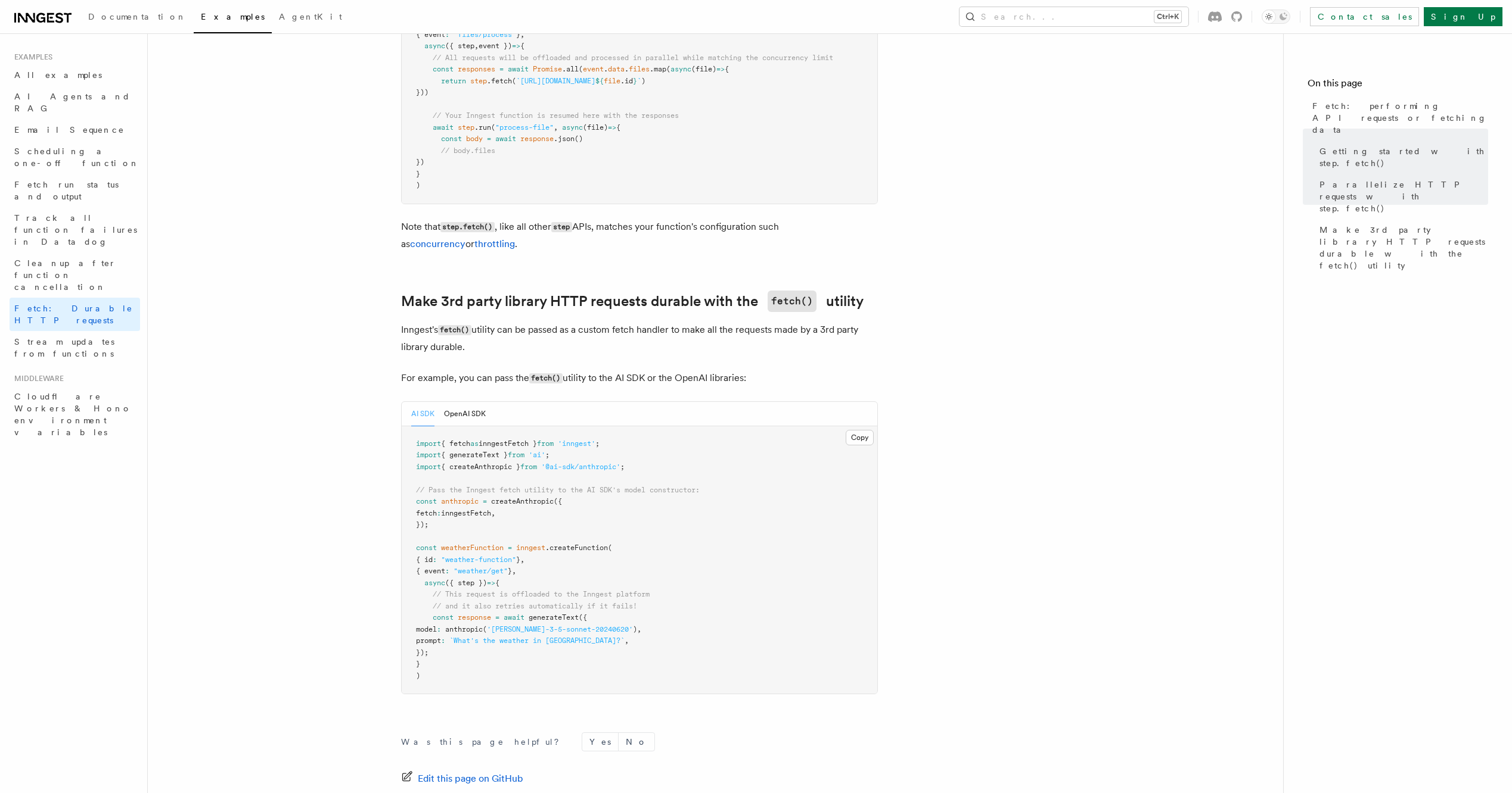
scroll to position [834, 0]
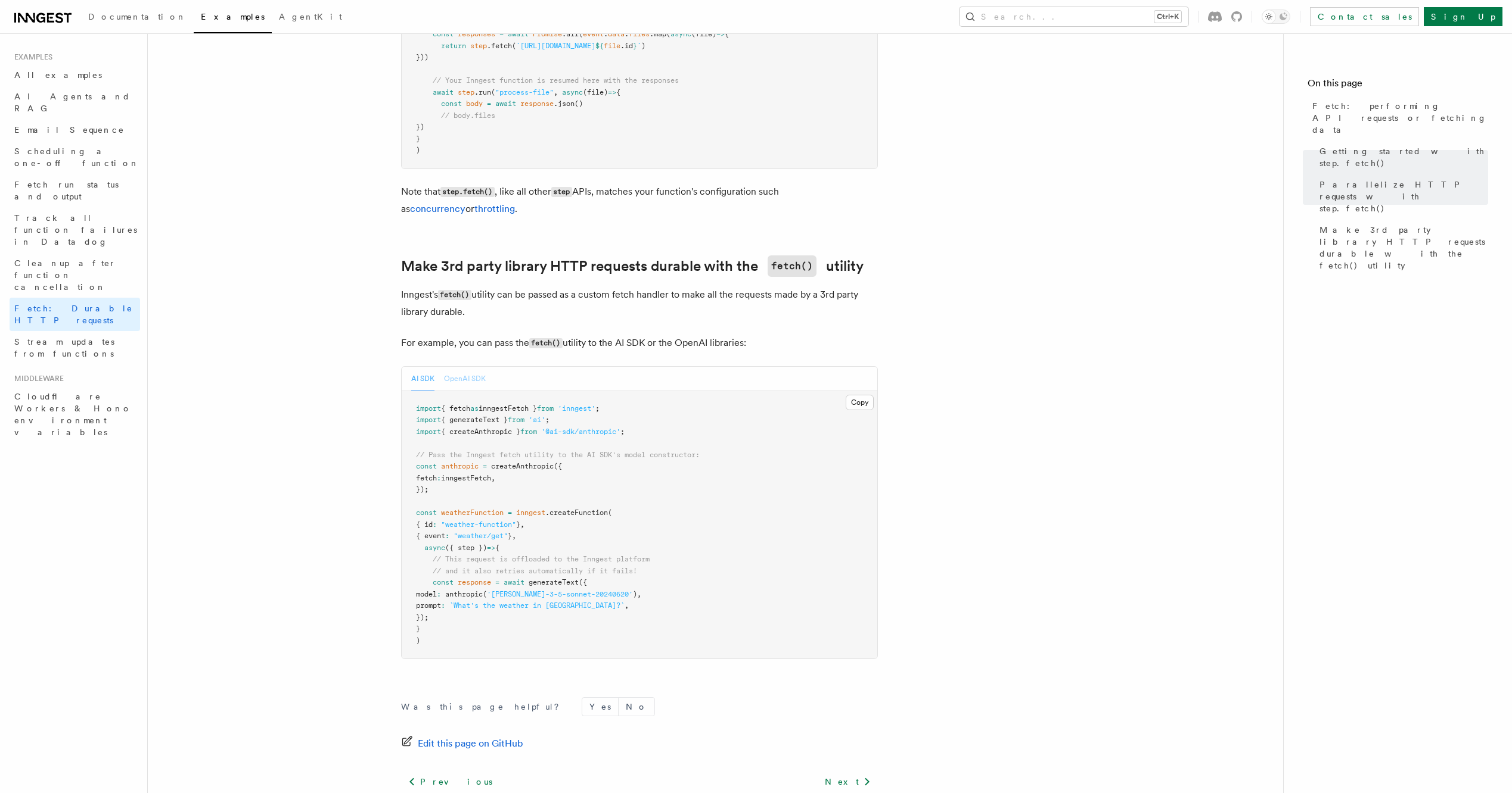
click at [474, 382] on button "OpenAI SDK" at bounding box center [465, 379] width 42 height 24
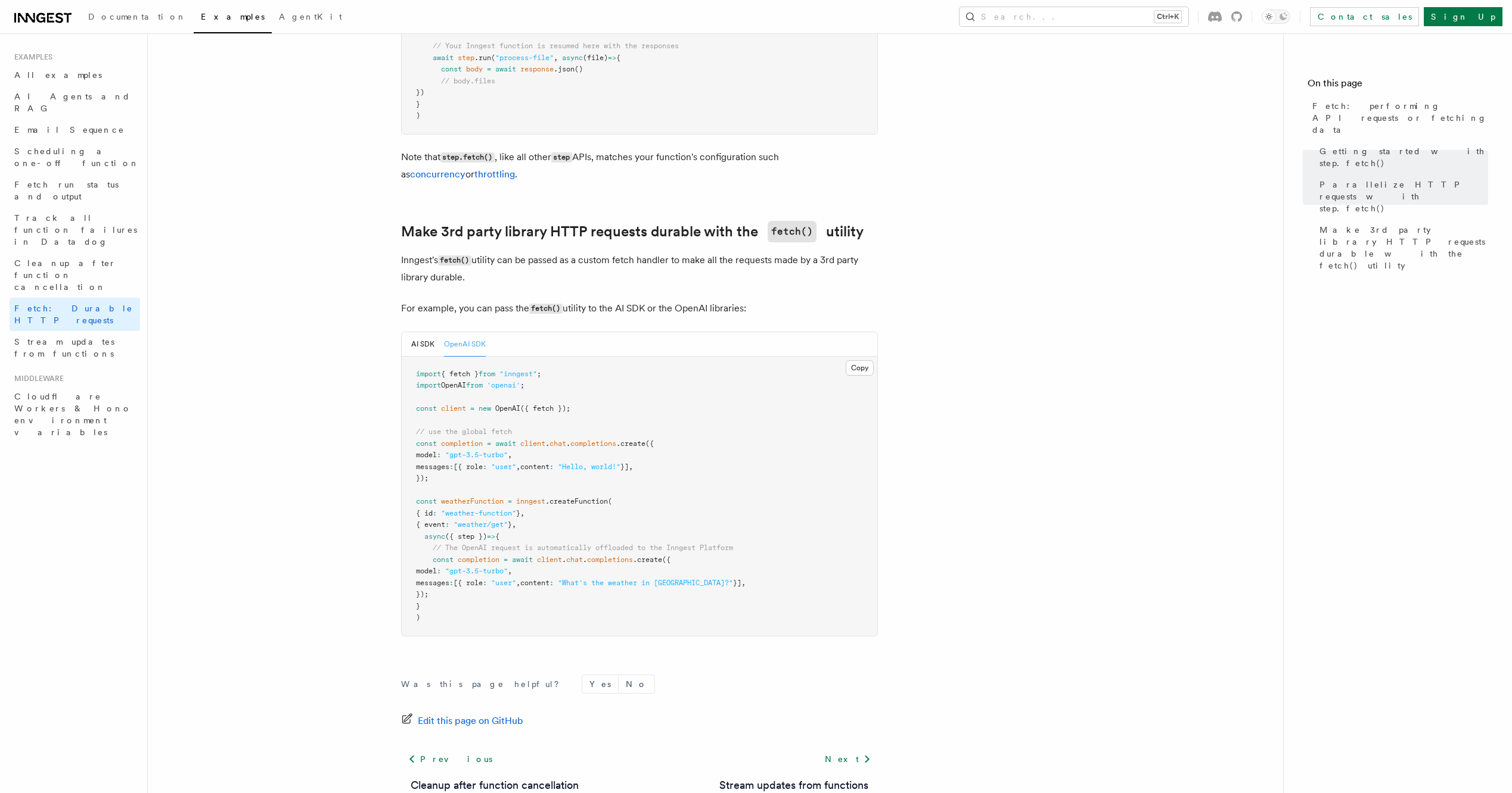
scroll to position [948, 0]
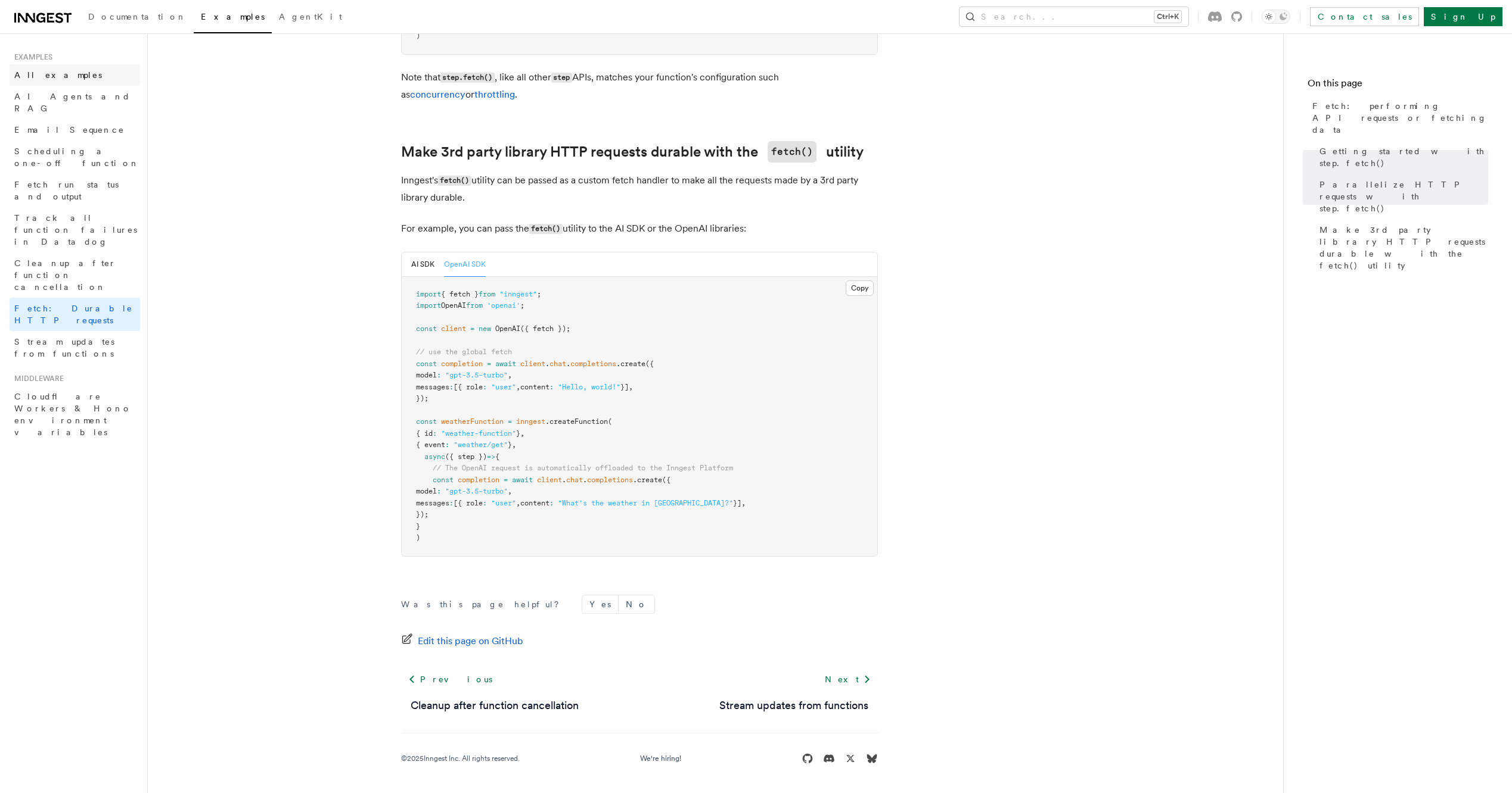
click at [31, 65] on link "All examples" at bounding box center [75, 75] width 131 height 22
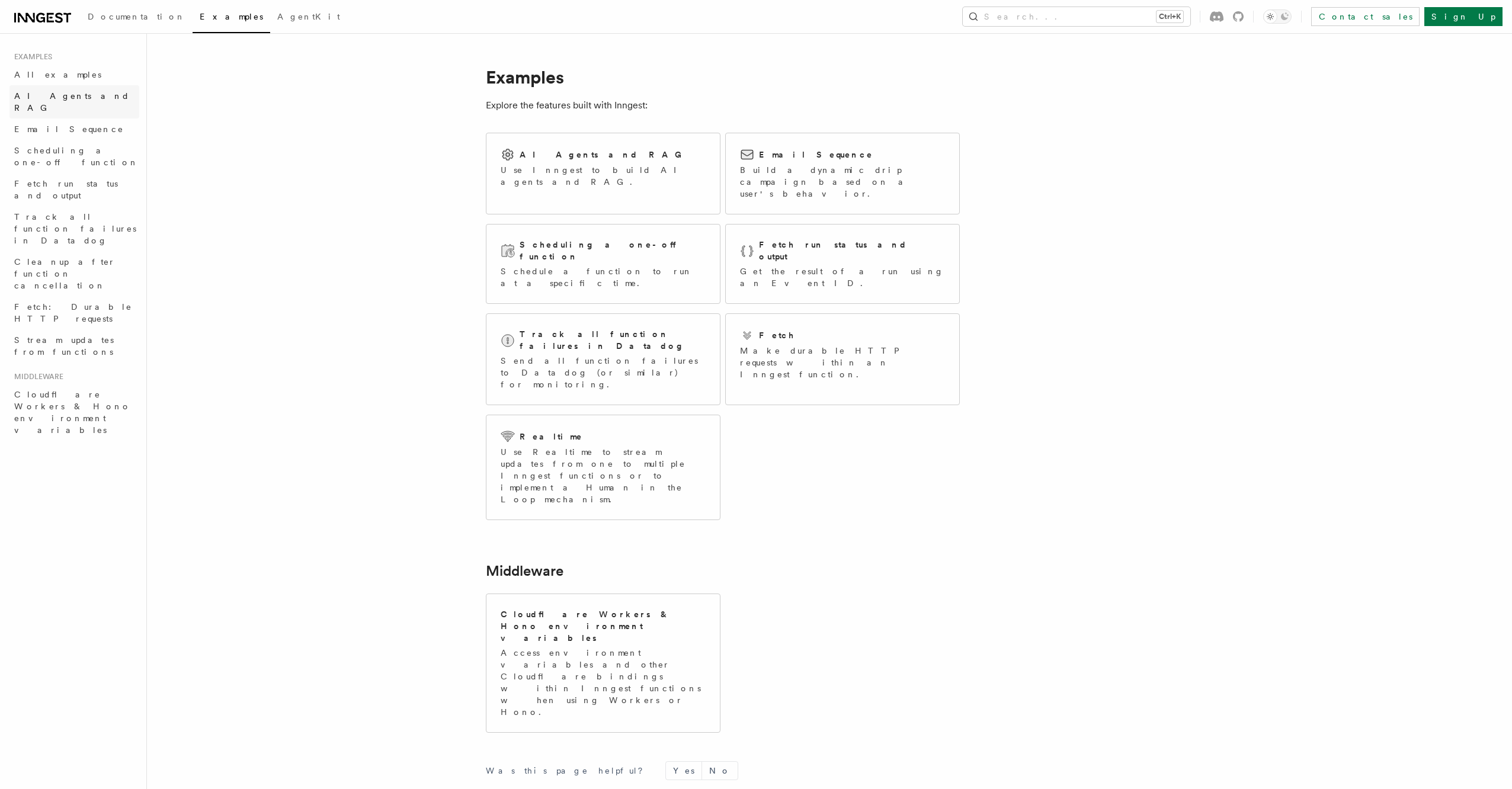
click at [66, 95] on span "AI Agents and RAG" at bounding box center [72, 102] width 116 height 21
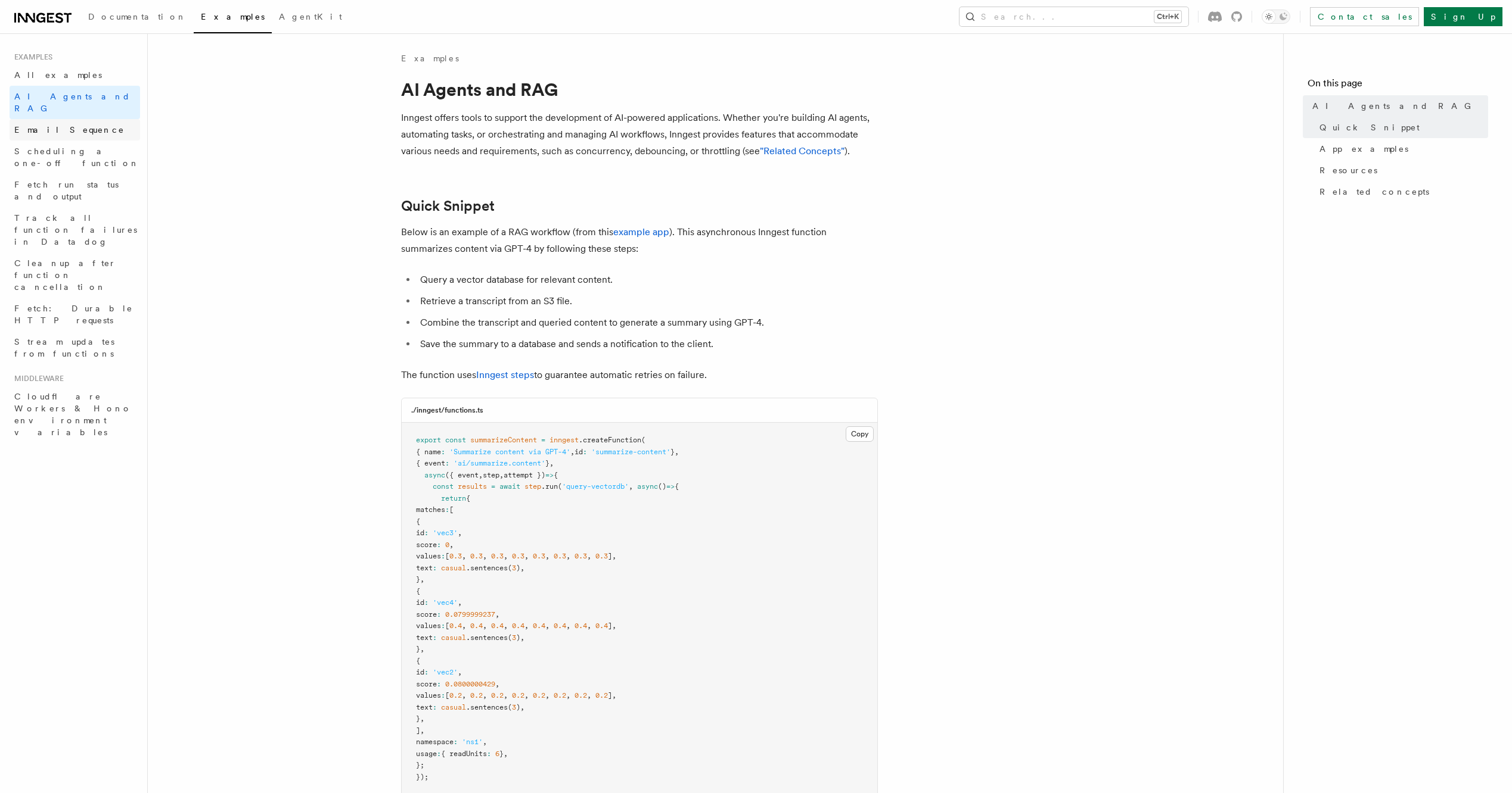
click at [48, 125] on span "Email Sequence" at bounding box center [69, 129] width 110 height 9
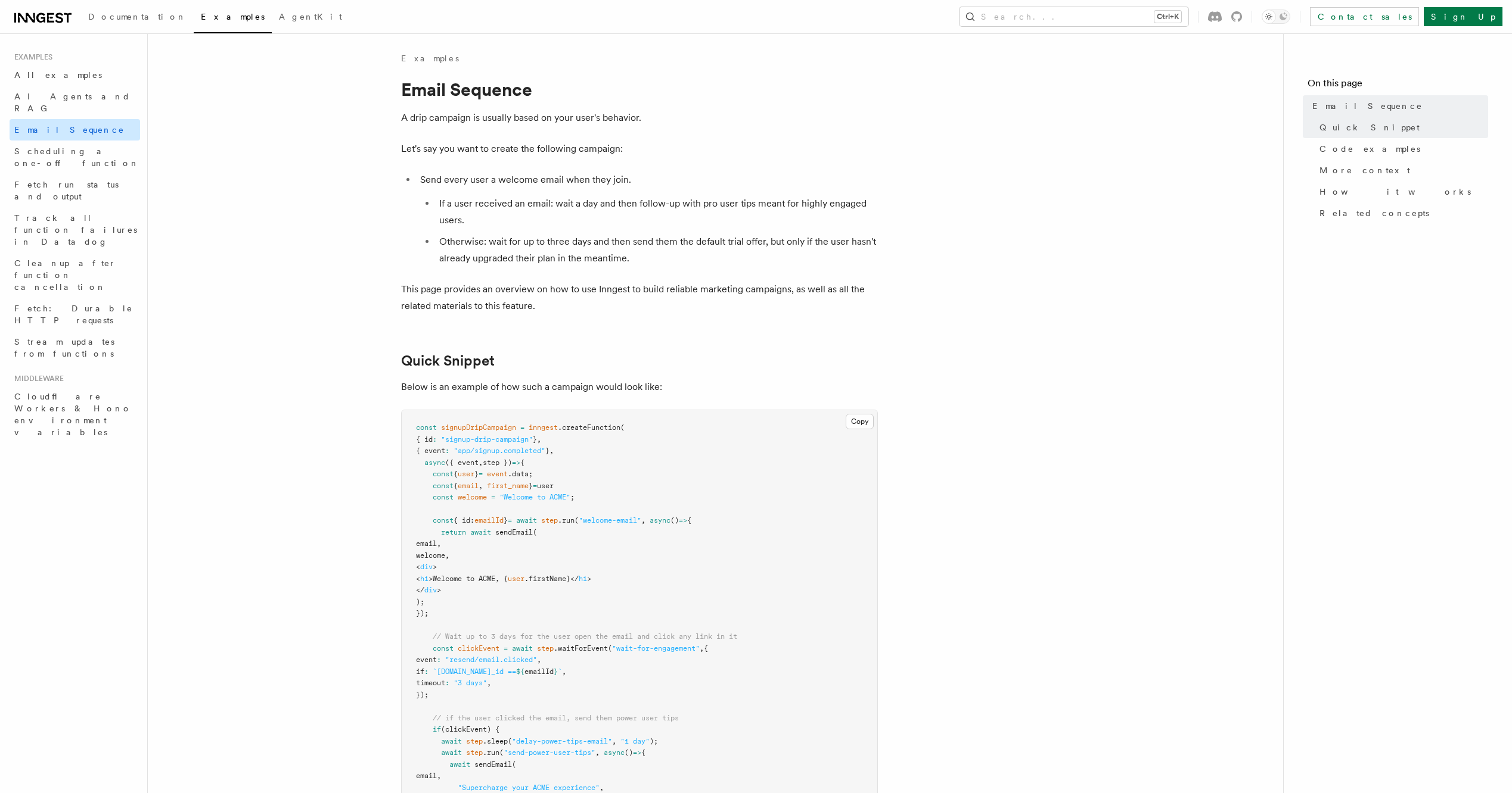
click at [61, 127] on link "Email Sequence" at bounding box center [75, 130] width 131 height 22
click at [61, 141] on link "Scheduling a one-off function" at bounding box center [75, 157] width 131 height 33
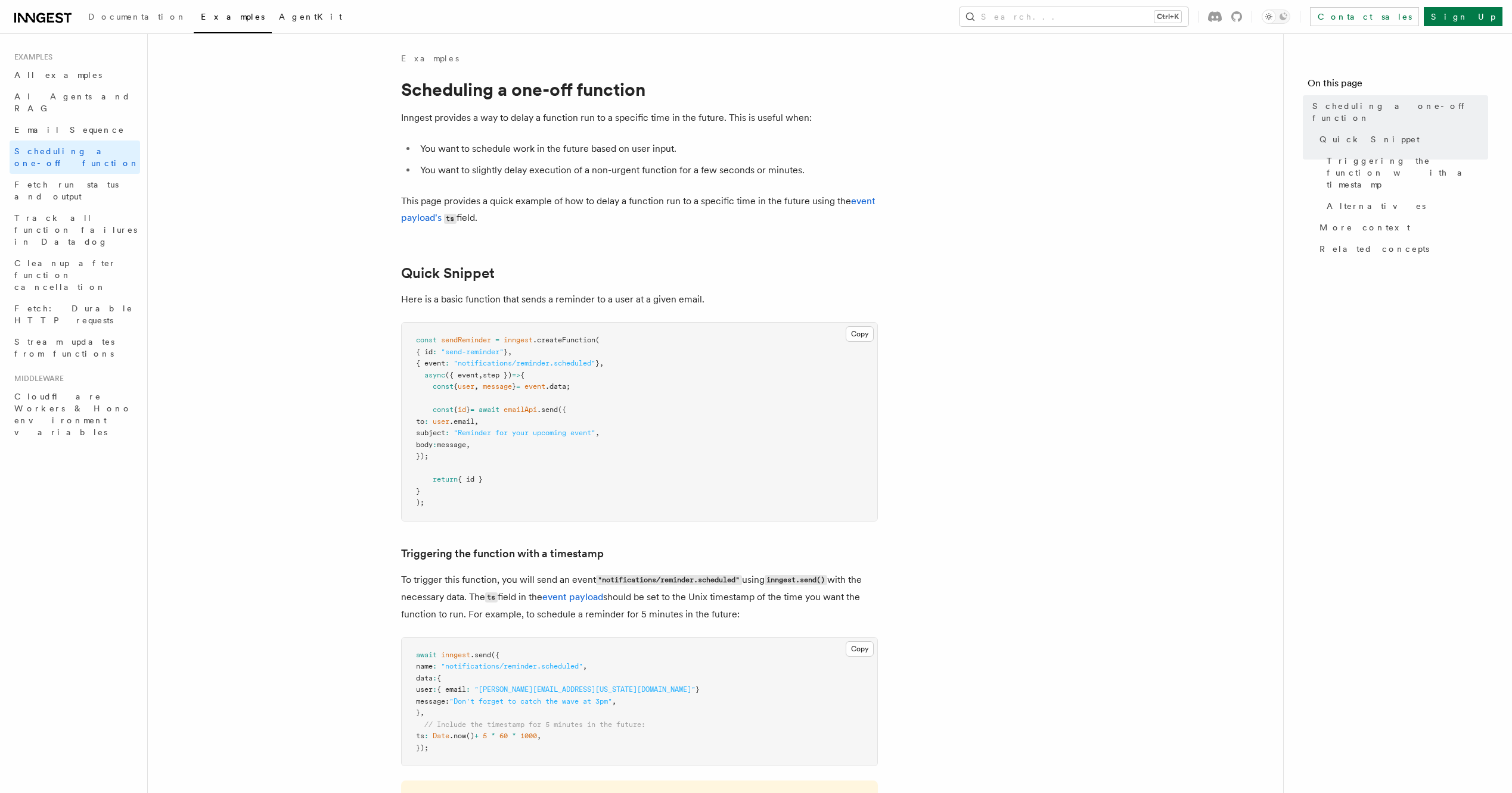
click at [279, 14] on span "AgentKit" at bounding box center [310, 17] width 63 height 9
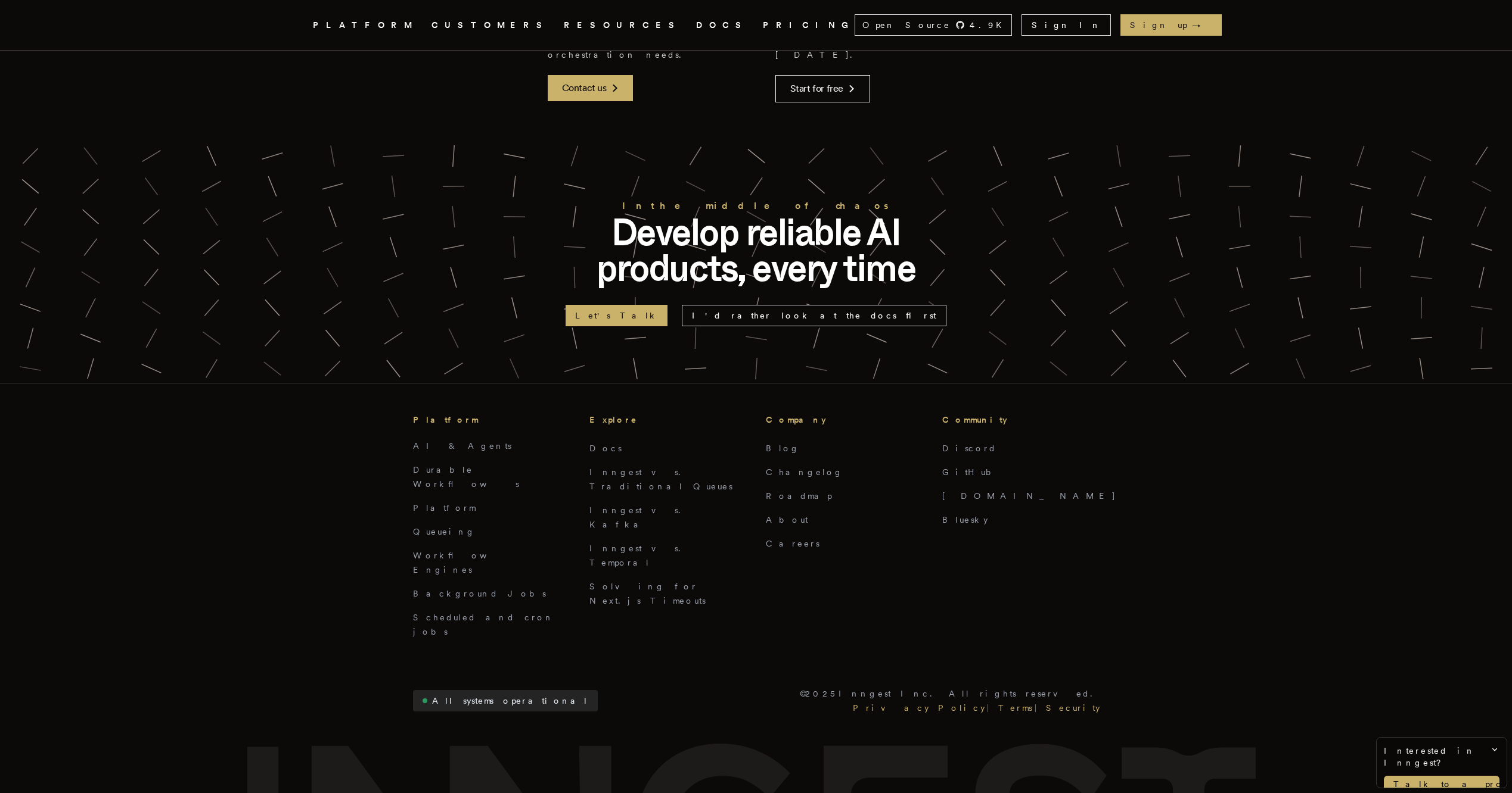
scroll to position [2831, 0]
